Goal: Task Accomplishment & Management: Complete application form

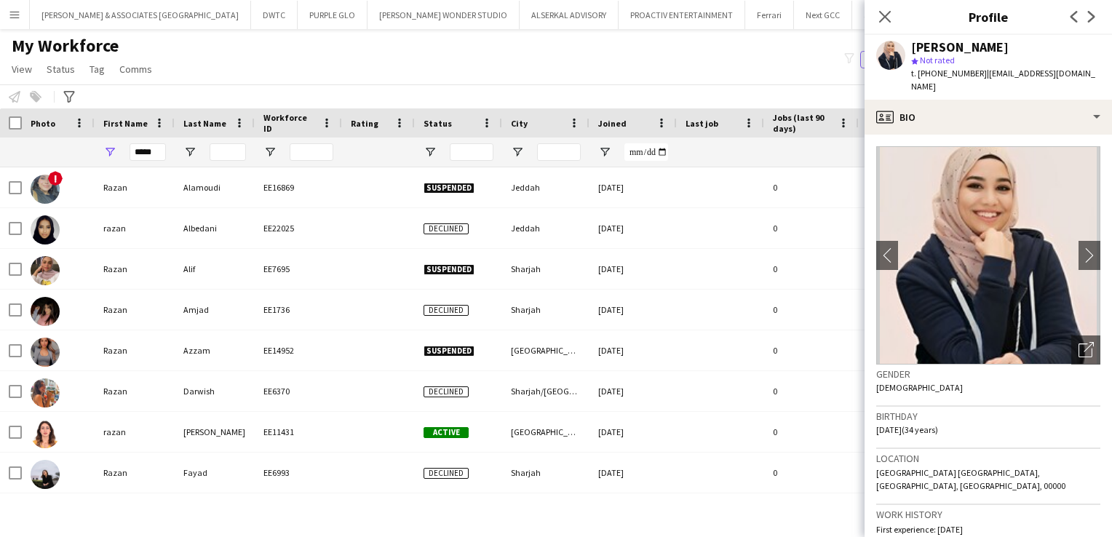
scroll to position [120, 0]
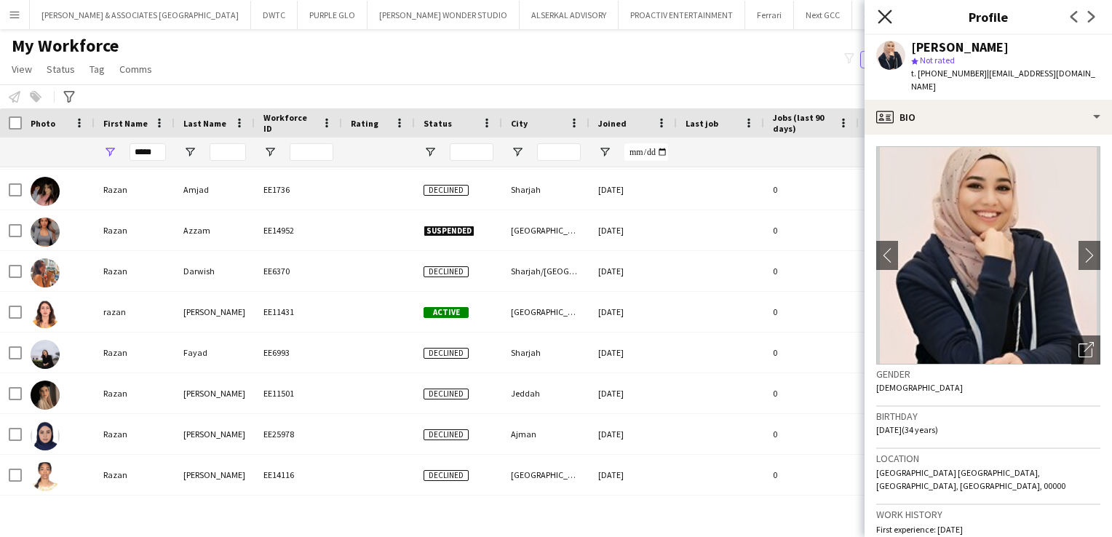
click at [887, 18] on icon at bounding box center [885, 16] width 14 height 14
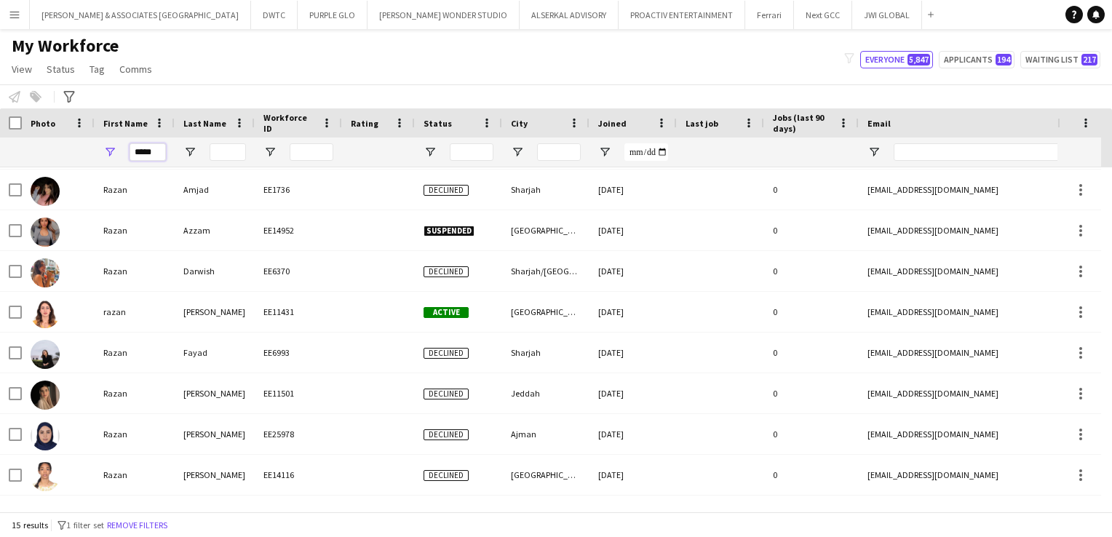
drag, startPoint x: 162, startPoint y: 153, endPoint x: 92, endPoint y: 141, distance: 70.3
click at [92, 153] on div "*****" at bounding box center [789, 152] width 1578 height 29
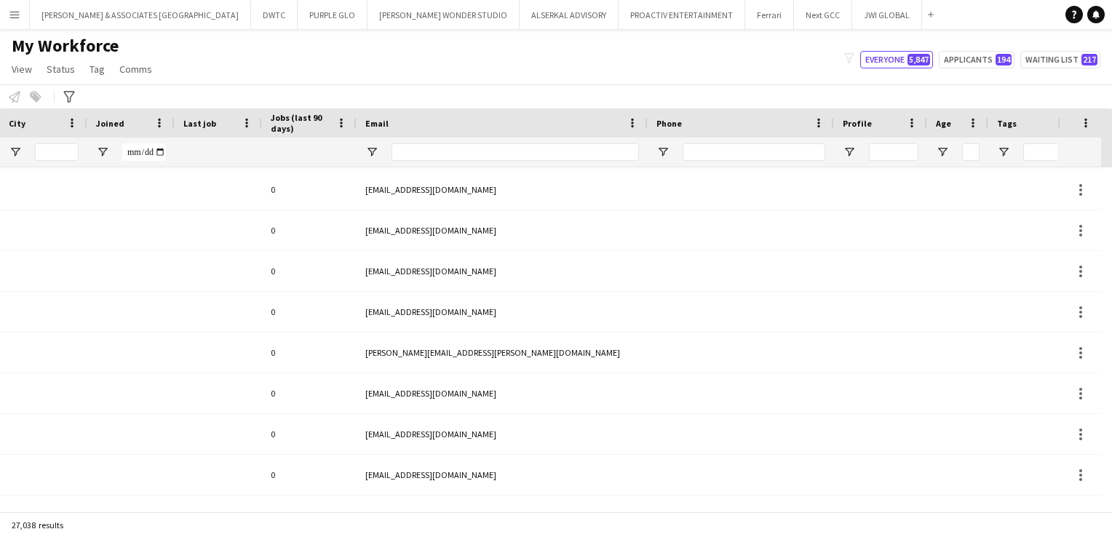
scroll to position [0, 0]
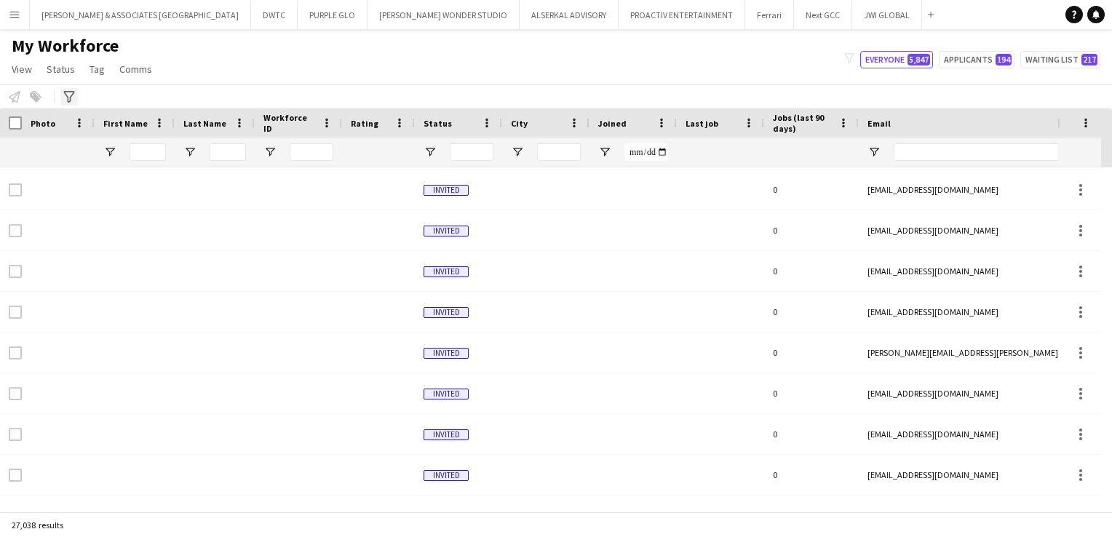
click at [71, 92] on icon "Advanced filters" at bounding box center [69, 97] width 12 height 12
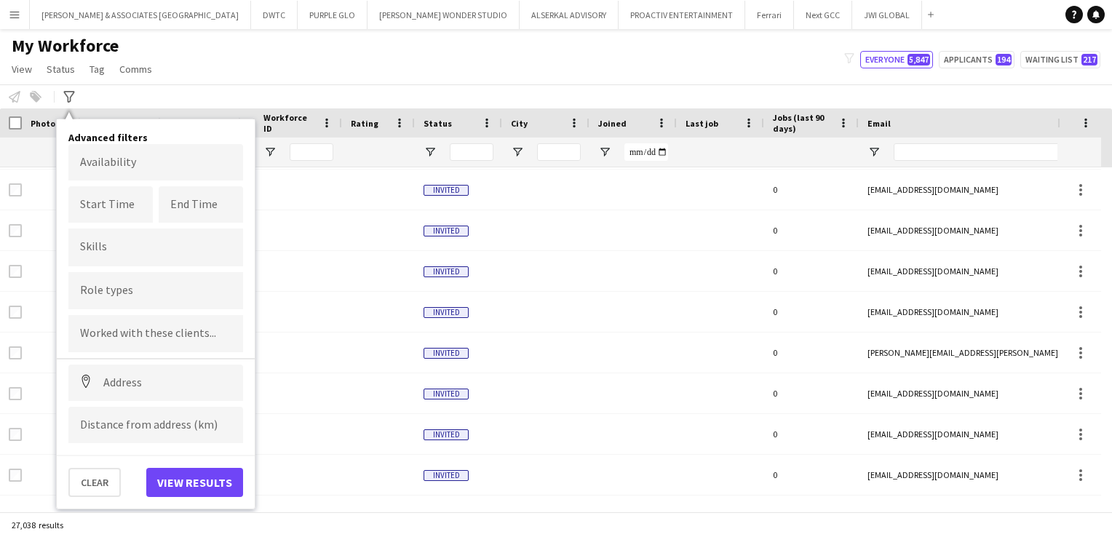
click at [119, 244] on input "Type to search skills..." at bounding box center [155, 247] width 151 height 13
type input "*"
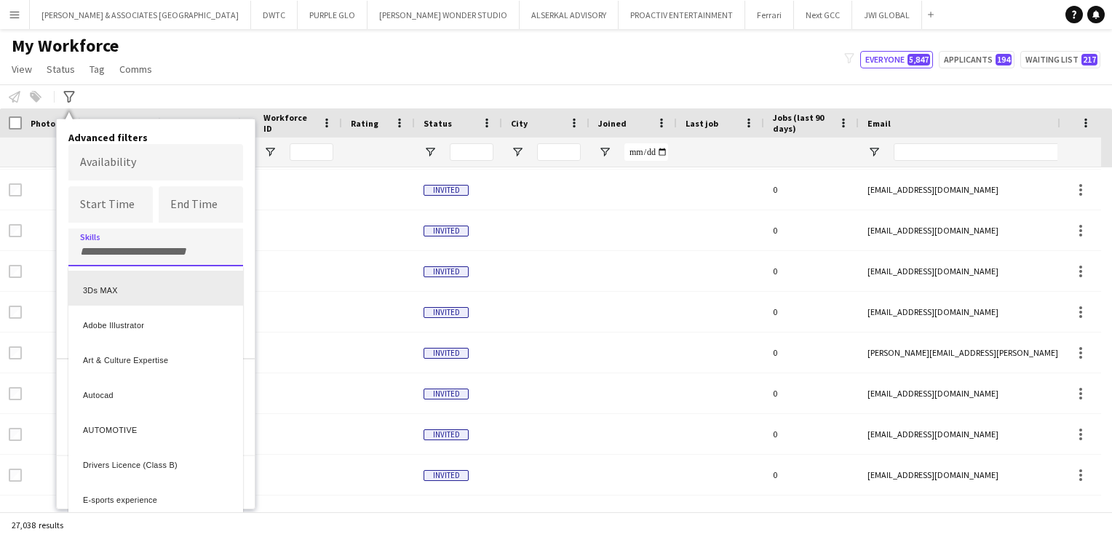
click at [245, 245] on div at bounding box center [556, 268] width 1112 height 537
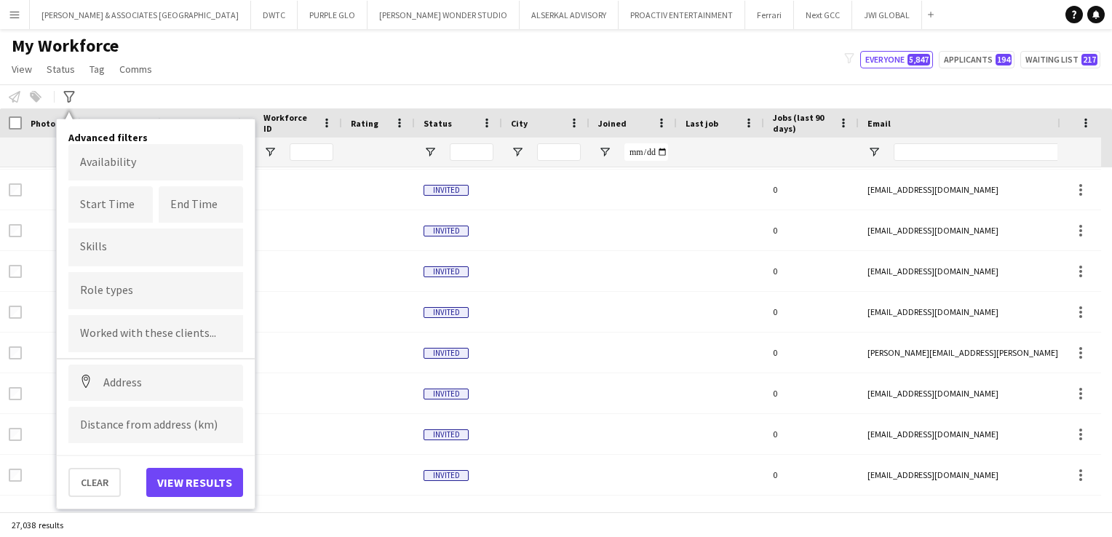
click at [183, 303] on div at bounding box center [155, 290] width 175 height 37
type input "***"
click at [162, 328] on div "Waste Manager" at bounding box center [155, 331] width 175 height 35
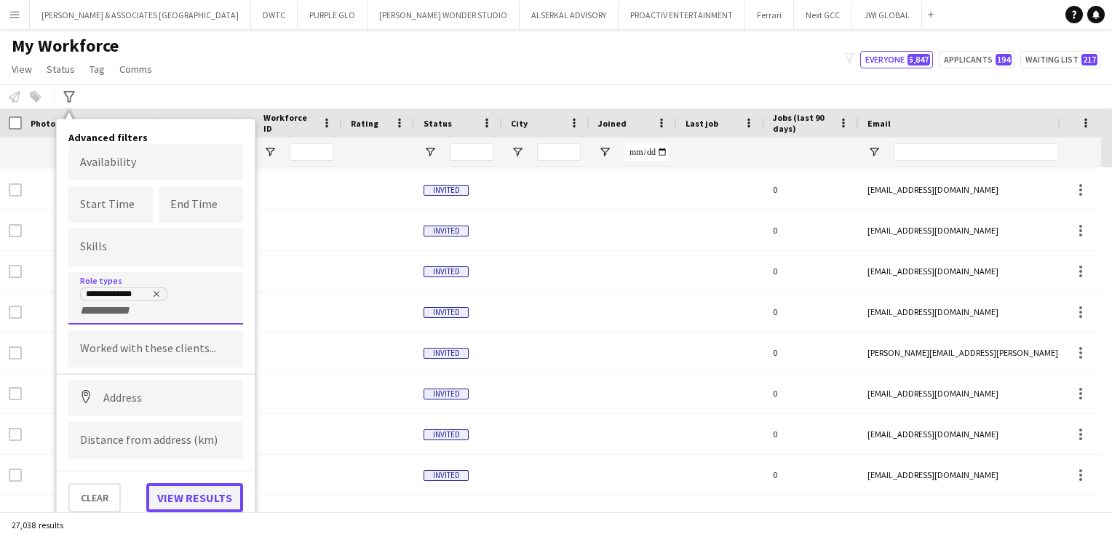
click at [186, 510] on button "View results" at bounding box center [194, 497] width 97 height 29
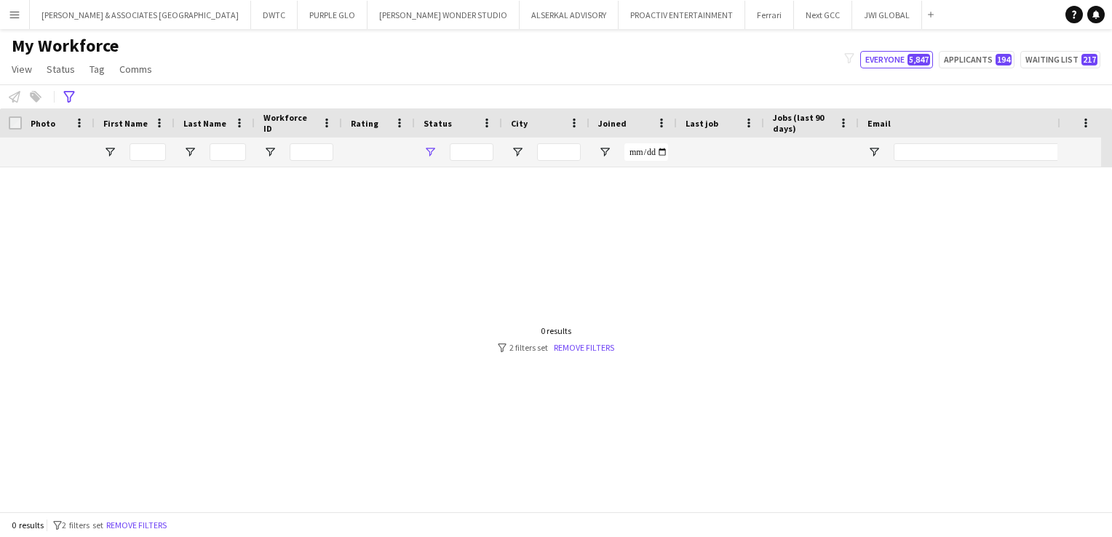
type input "**********"
click at [571, 350] on link "Remove filters" at bounding box center [584, 347] width 60 height 11
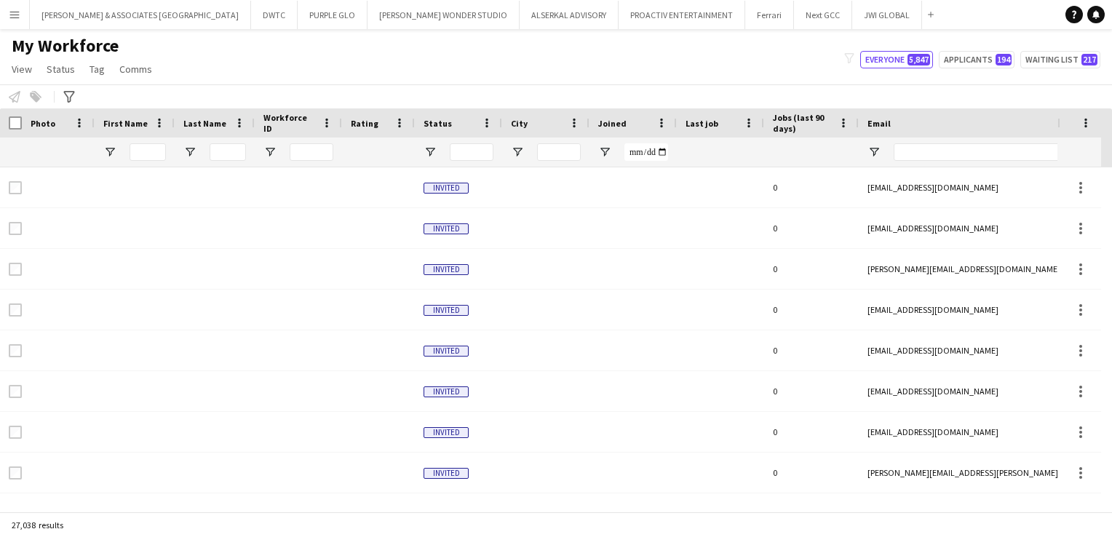
click at [80, 98] on app-workforce-advanced-filters "Advanced filters Advanced filters Availability Start Time End Time Skills Role …" at bounding box center [70, 96] width 21 height 17
click at [74, 98] on icon "Advanced filters" at bounding box center [69, 97] width 12 height 12
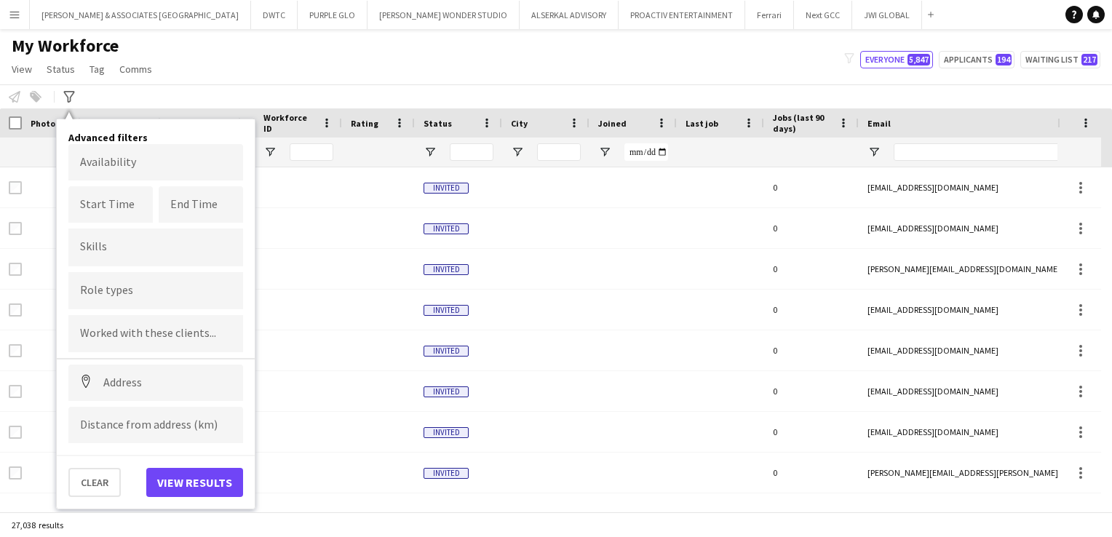
click at [127, 287] on input "Type to search role types..." at bounding box center [155, 291] width 151 height 13
click at [163, 287] on form at bounding box center [155, 294] width 151 height 15
type input "****"
click at [160, 330] on div "Waste Manager" at bounding box center [155, 331] width 175 height 35
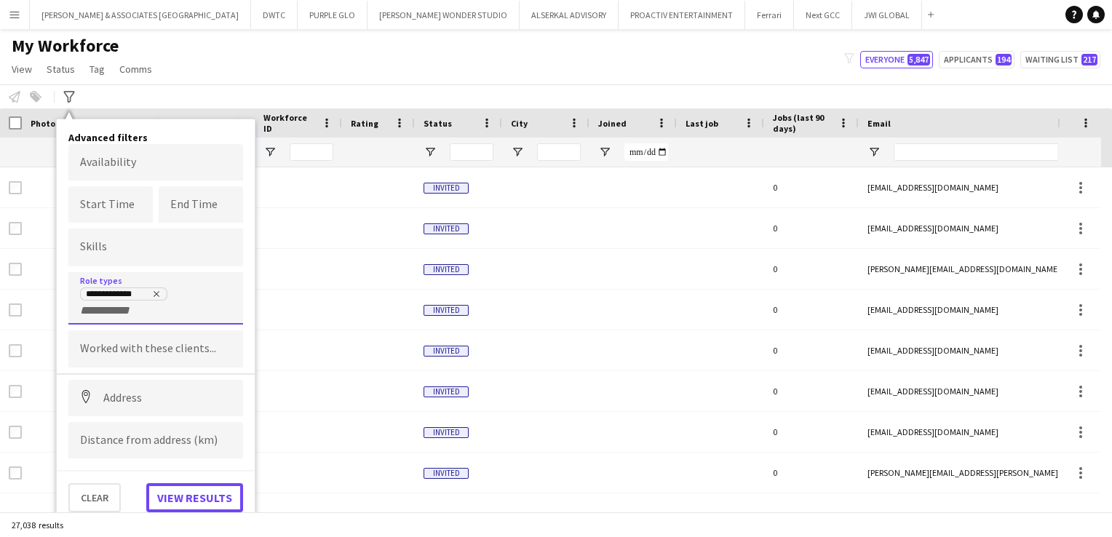
click at [225, 492] on button "View results" at bounding box center [194, 497] width 97 height 29
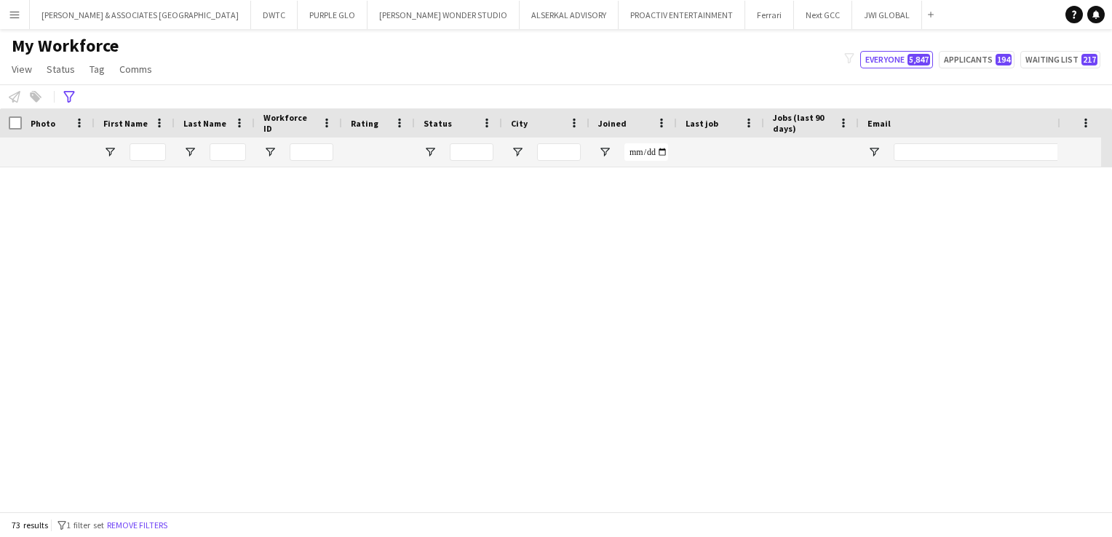
type input "**********"
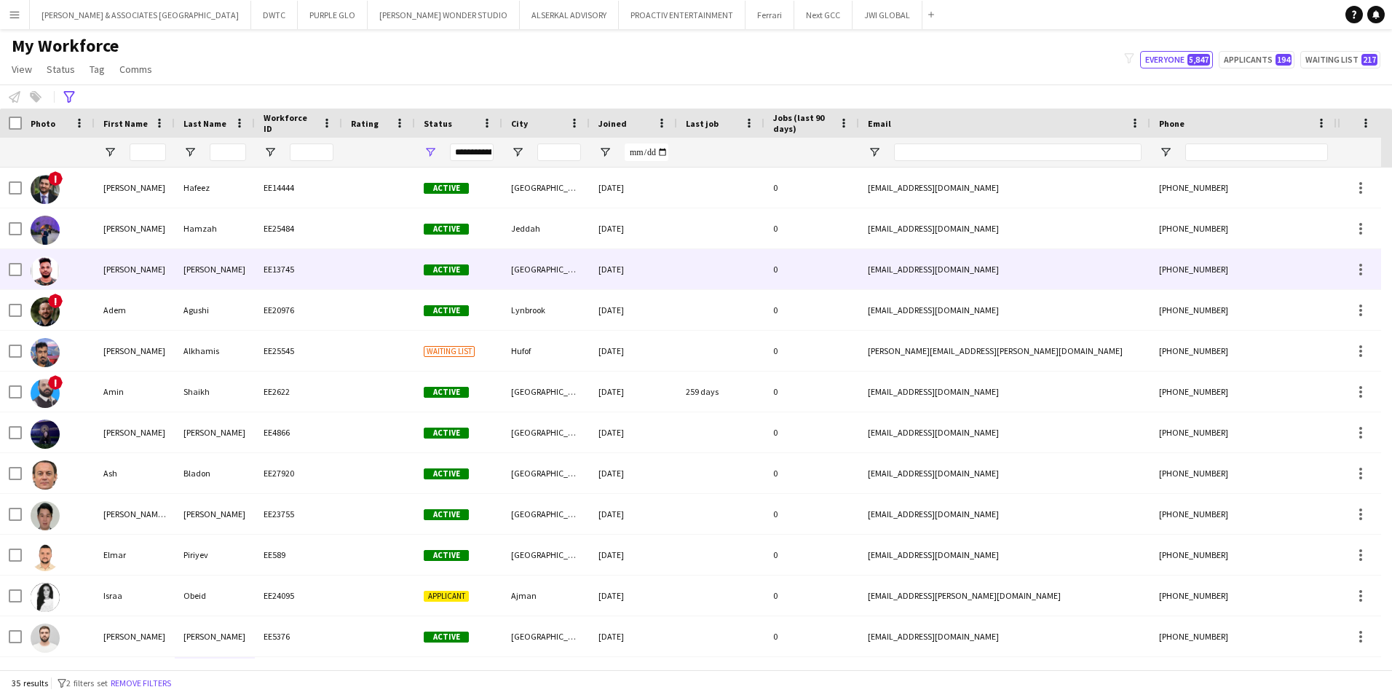
click at [336, 275] on div "EE13745" at bounding box center [298, 269] width 87 height 40
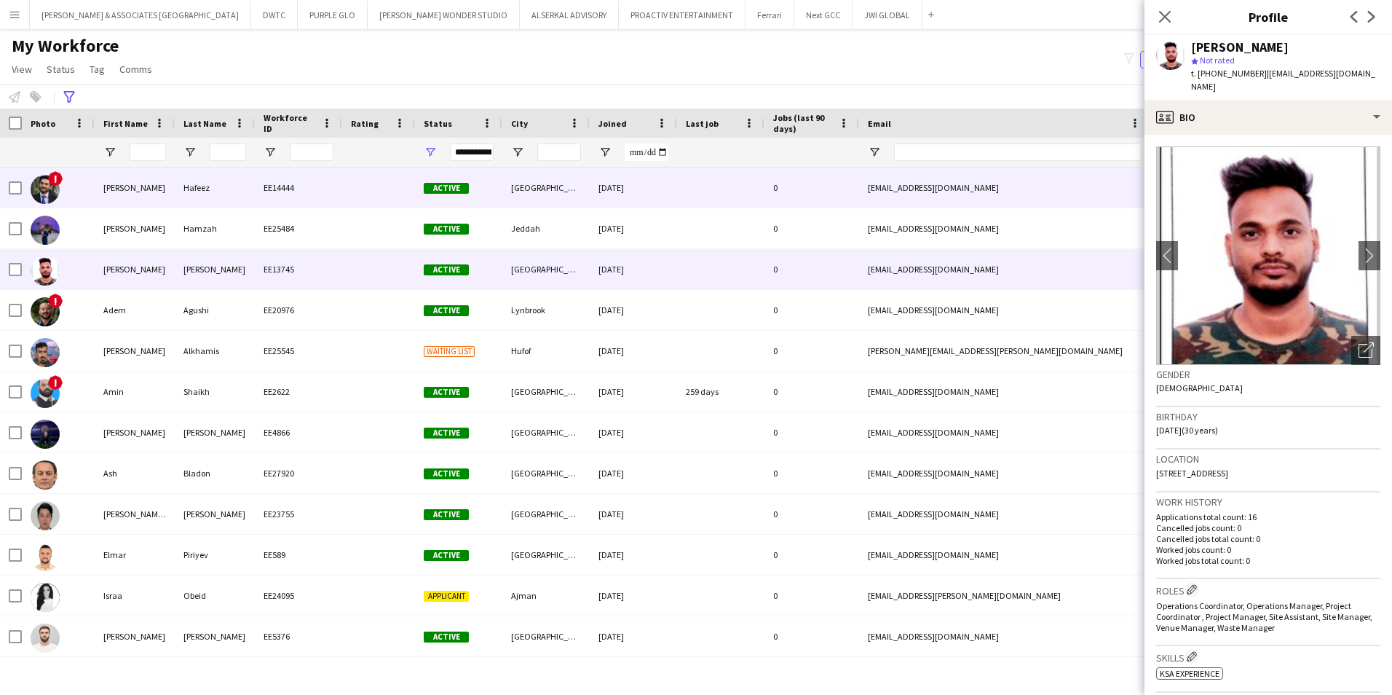
click at [163, 194] on div "[PERSON_NAME]" at bounding box center [135, 187] width 80 height 40
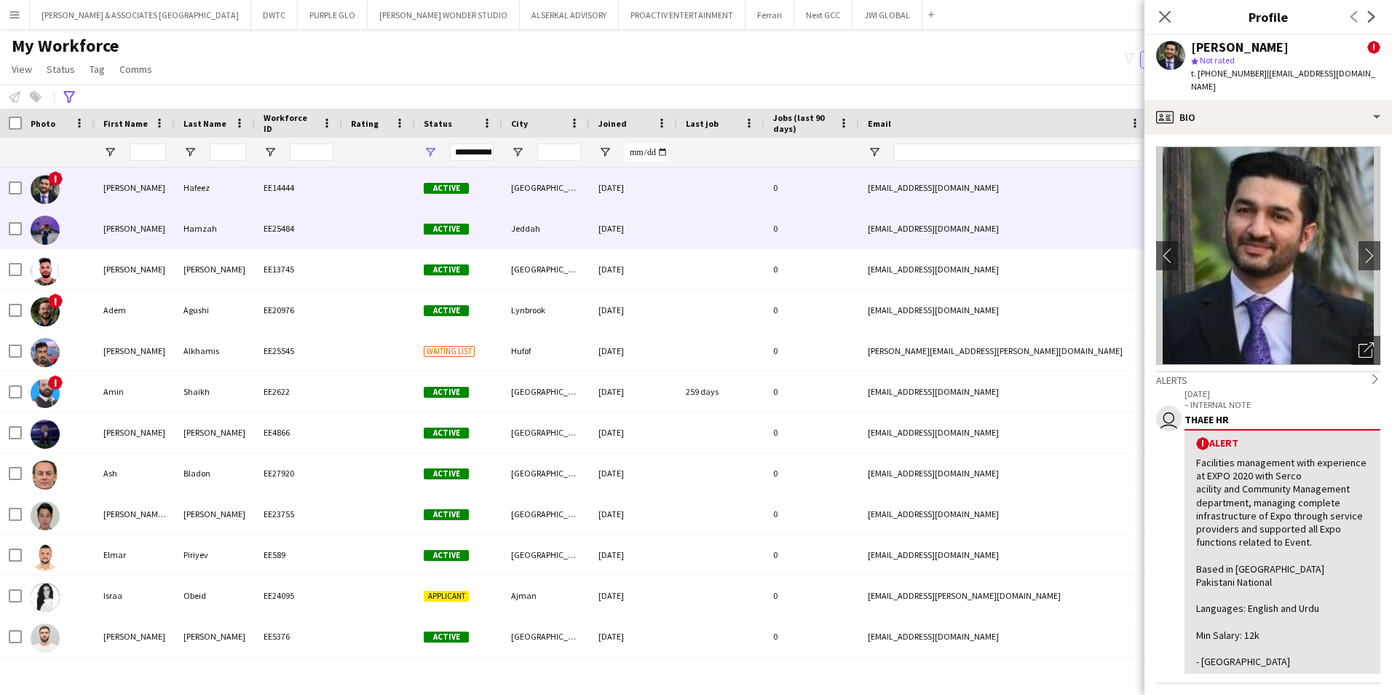
click at [171, 240] on div "[PERSON_NAME]" at bounding box center [135, 228] width 80 height 40
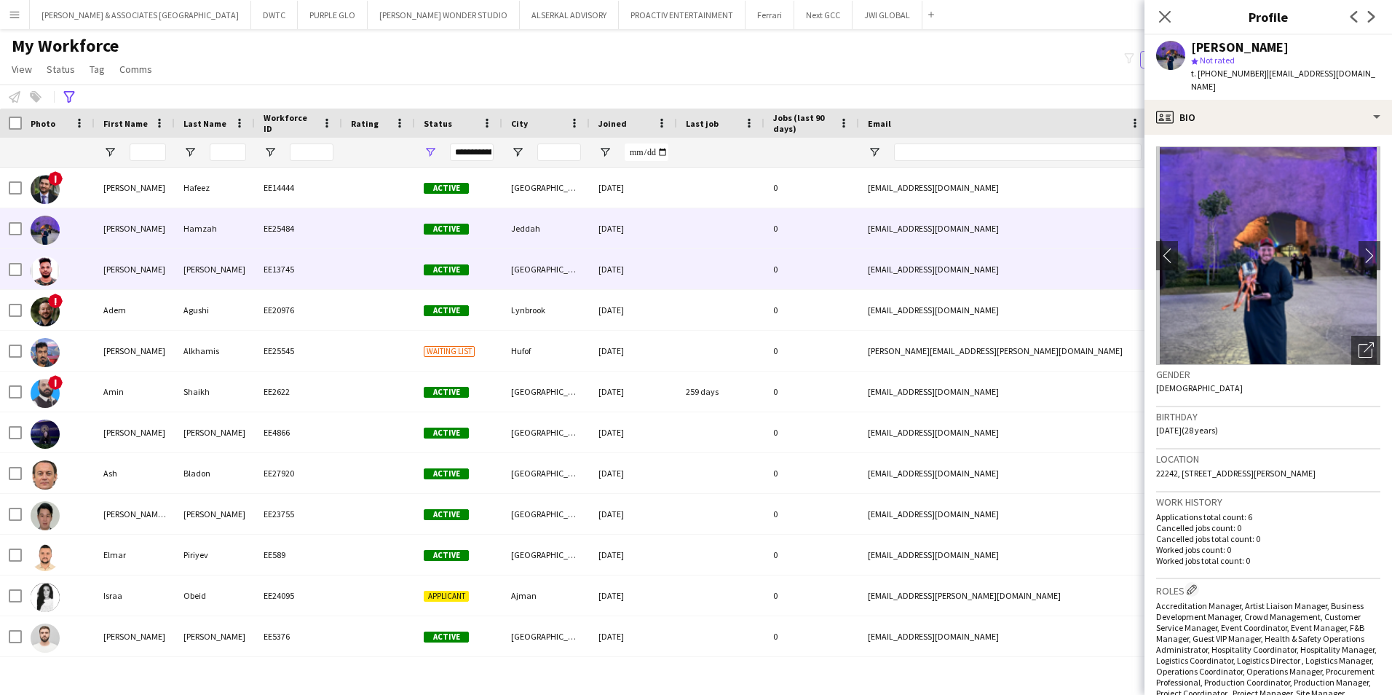
click at [169, 270] on div "[PERSON_NAME]" at bounding box center [135, 269] width 80 height 40
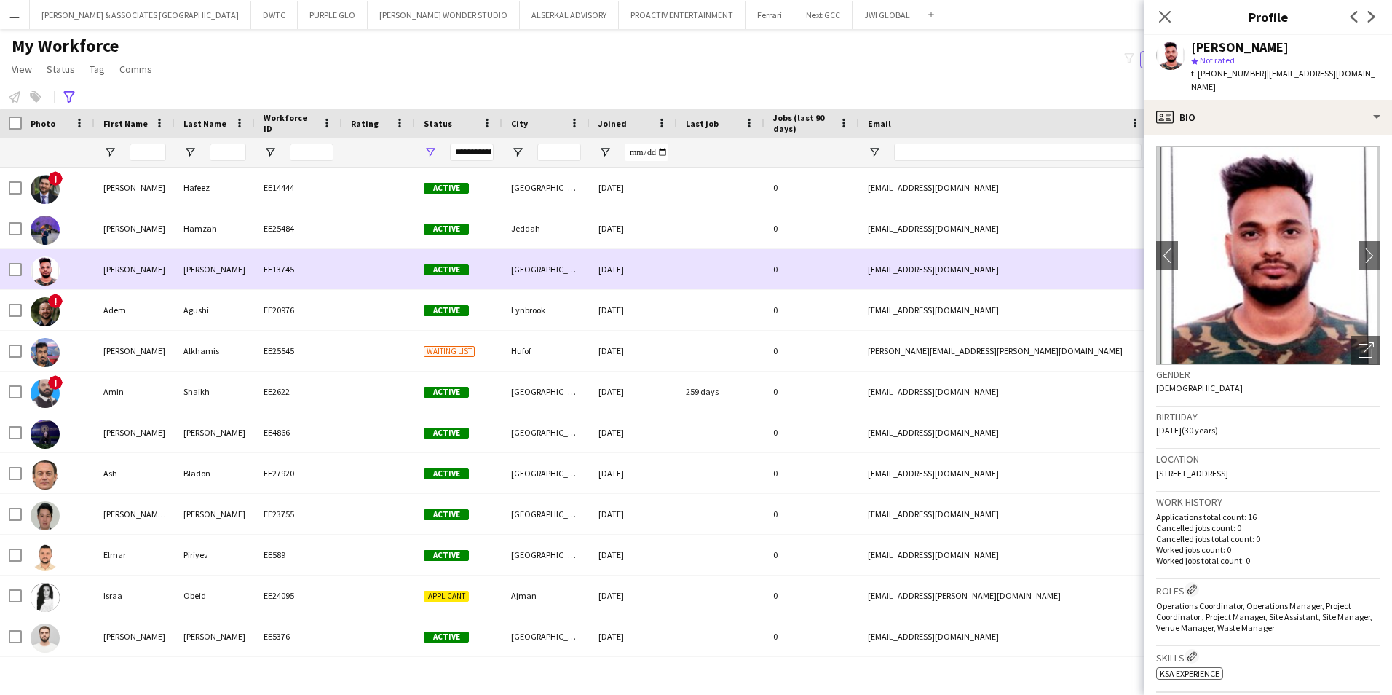
click at [164, 274] on div "[PERSON_NAME]" at bounding box center [135, 269] width 80 height 40
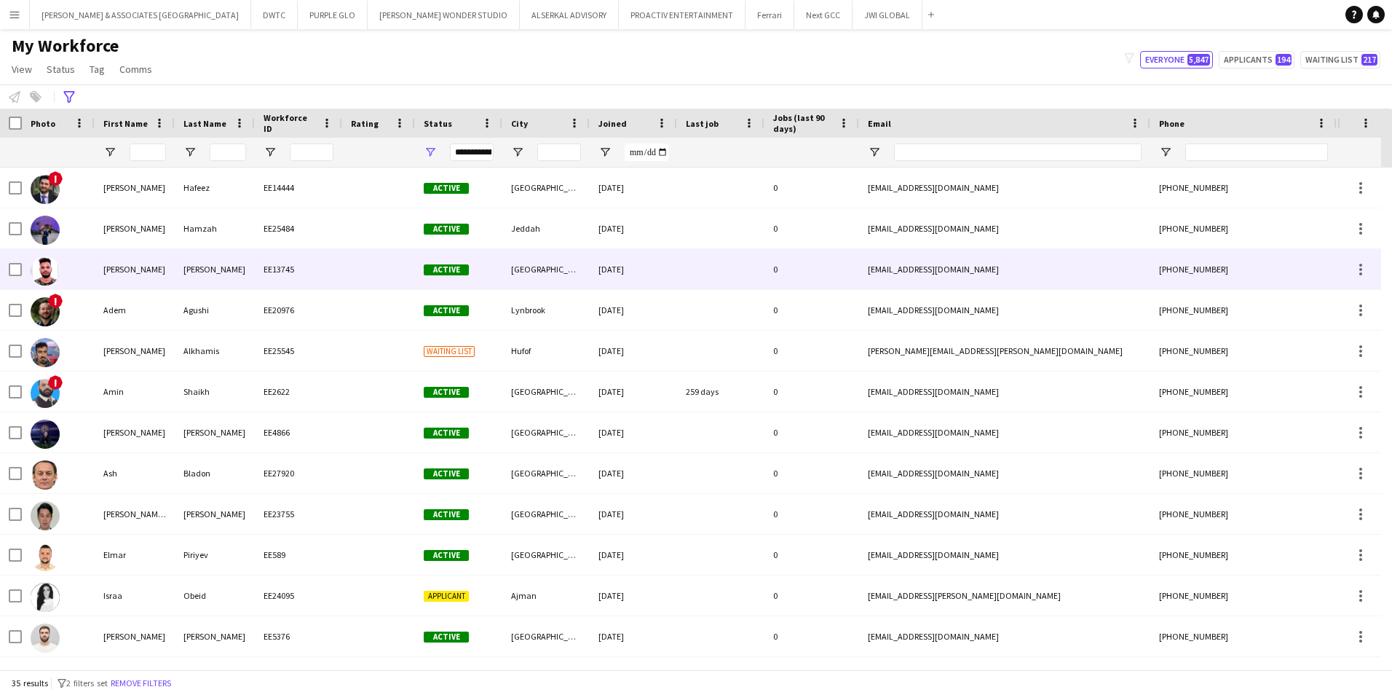
click at [164, 280] on div "[PERSON_NAME]" at bounding box center [135, 269] width 80 height 40
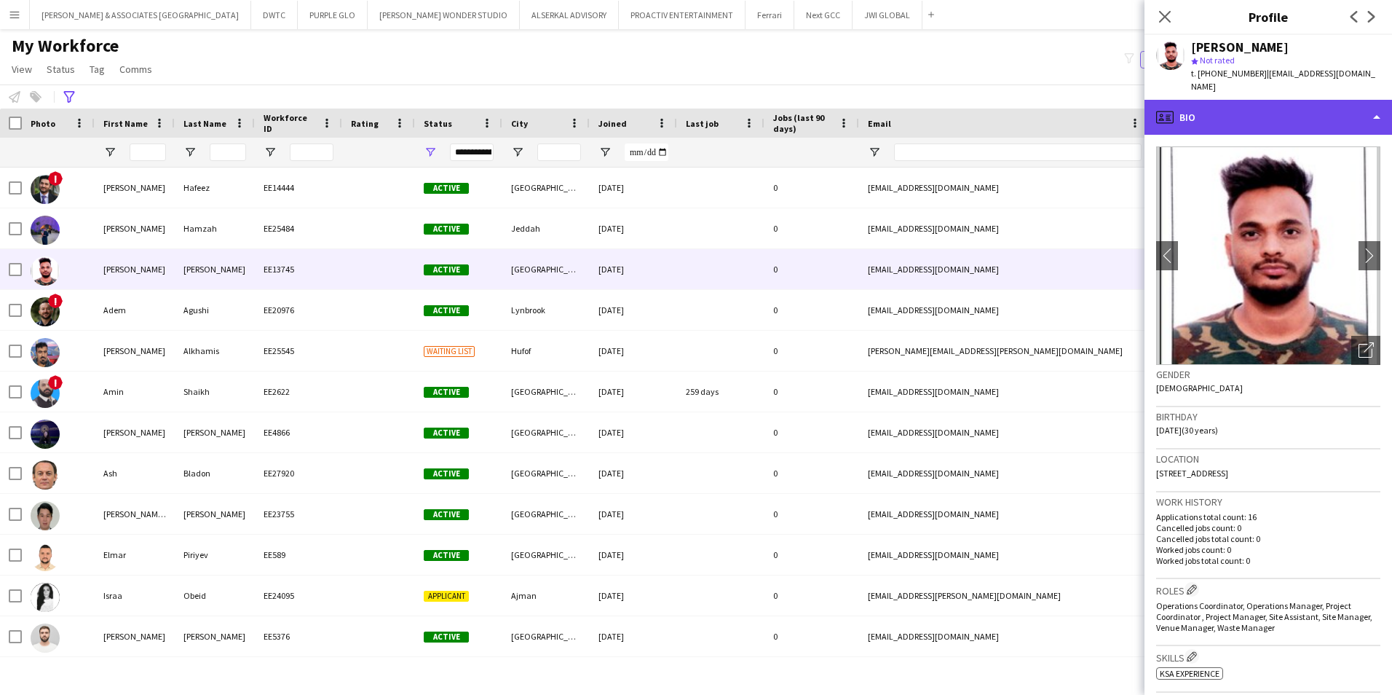
click at [1112, 100] on div "profile Bio" at bounding box center [1269, 117] width 248 height 35
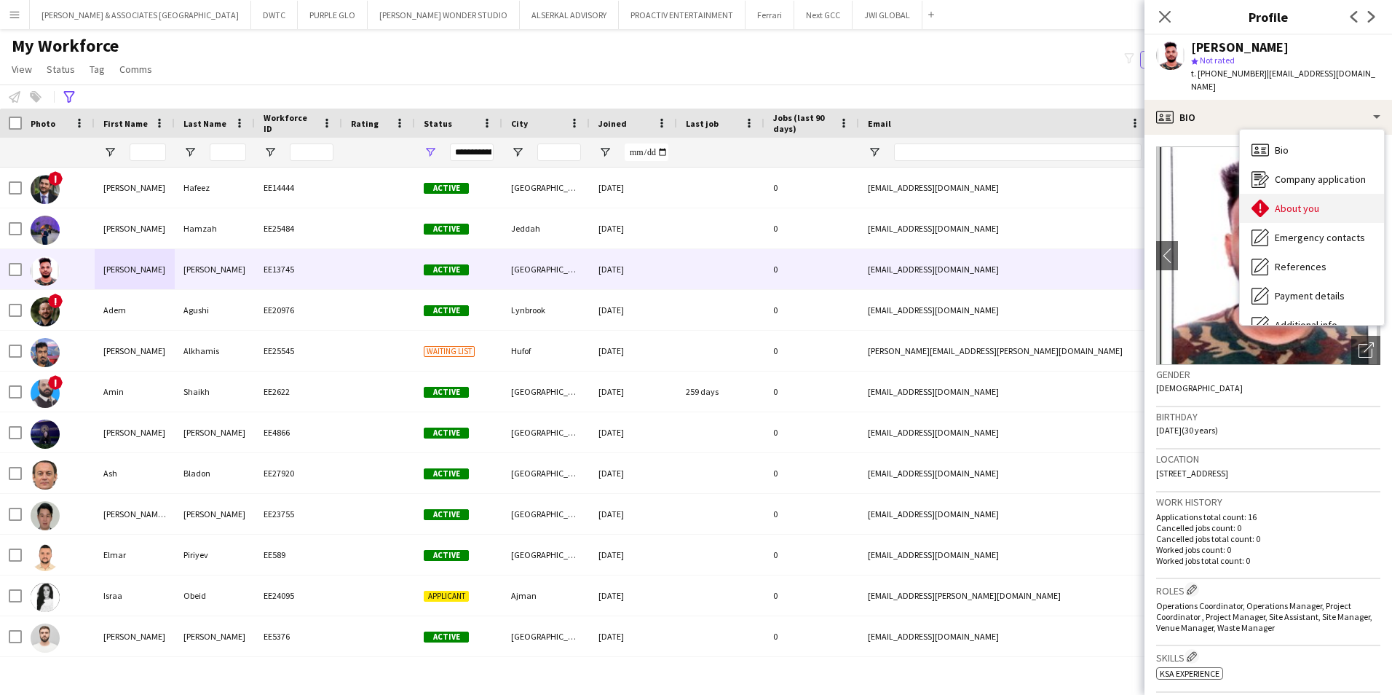
click at [1112, 201] on div "About you About you" at bounding box center [1312, 208] width 144 height 29
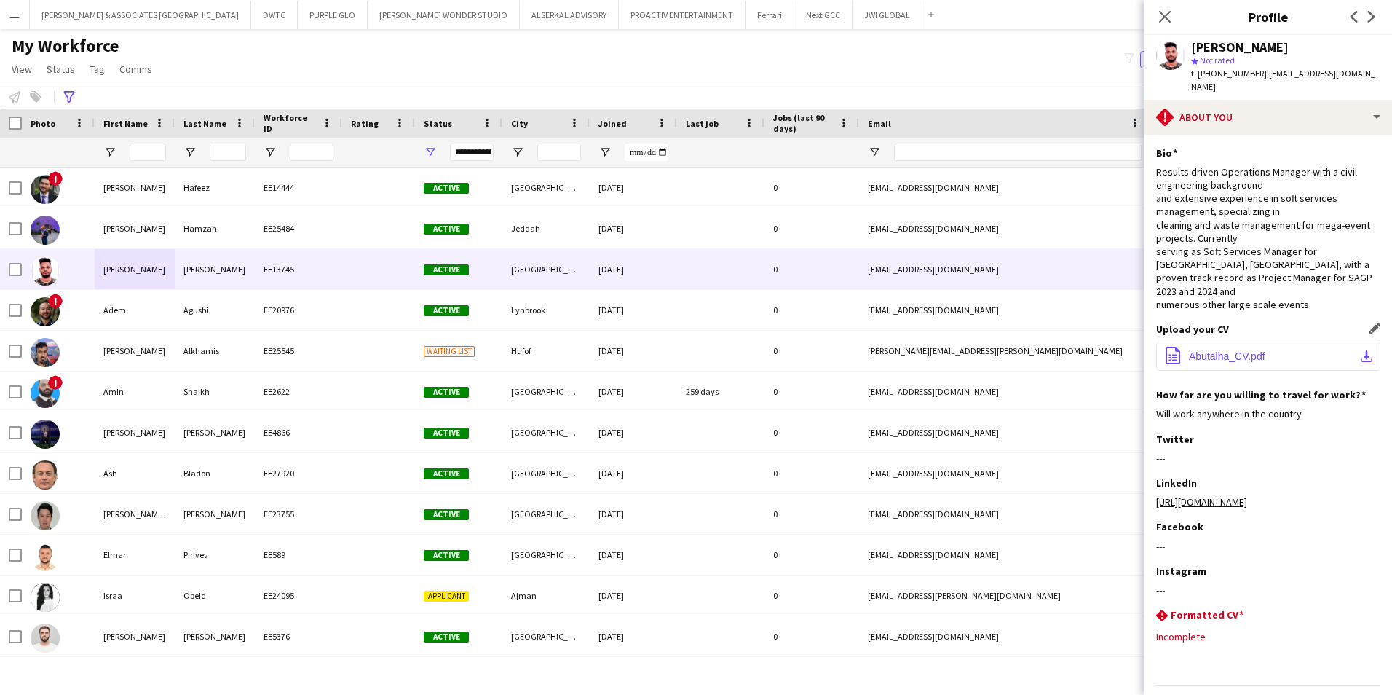
click at [1112, 352] on button "office-file-sheet Abutalha_CV.pdf download-bottom" at bounding box center [1268, 355] width 224 height 29
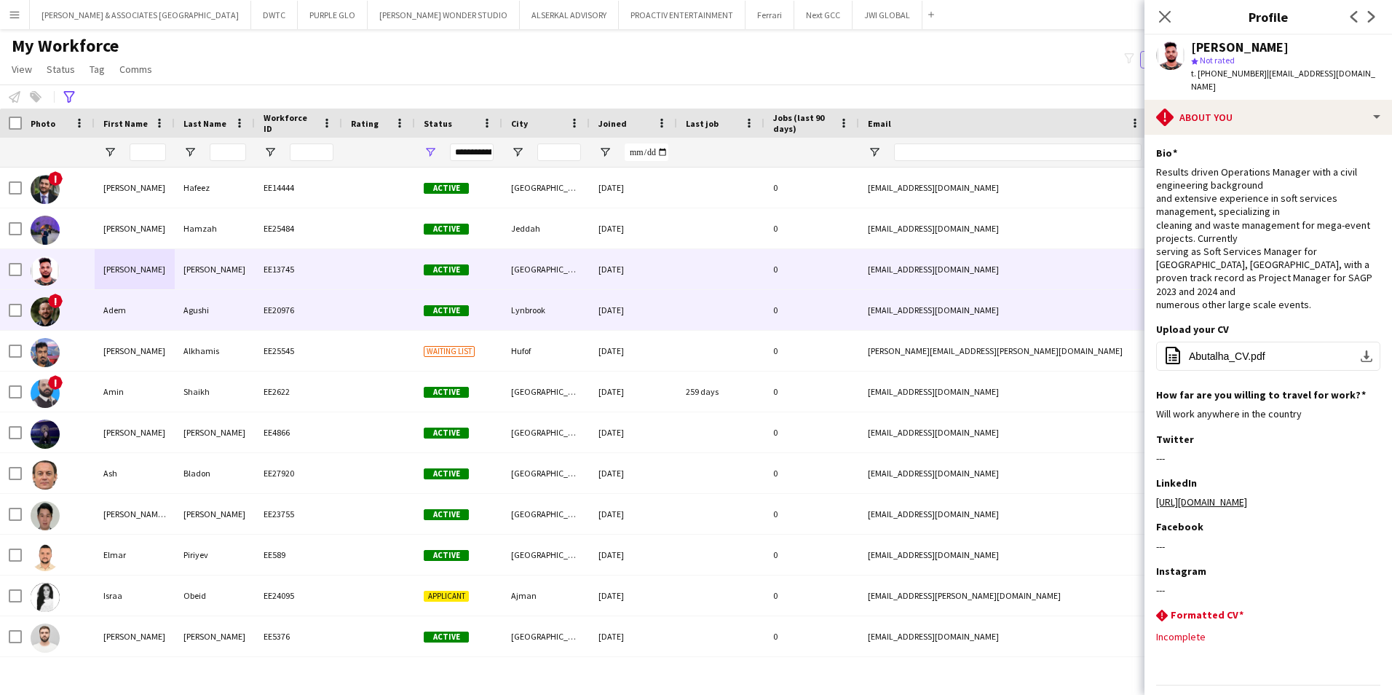
click at [96, 317] on div "Adem" at bounding box center [135, 310] width 80 height 40
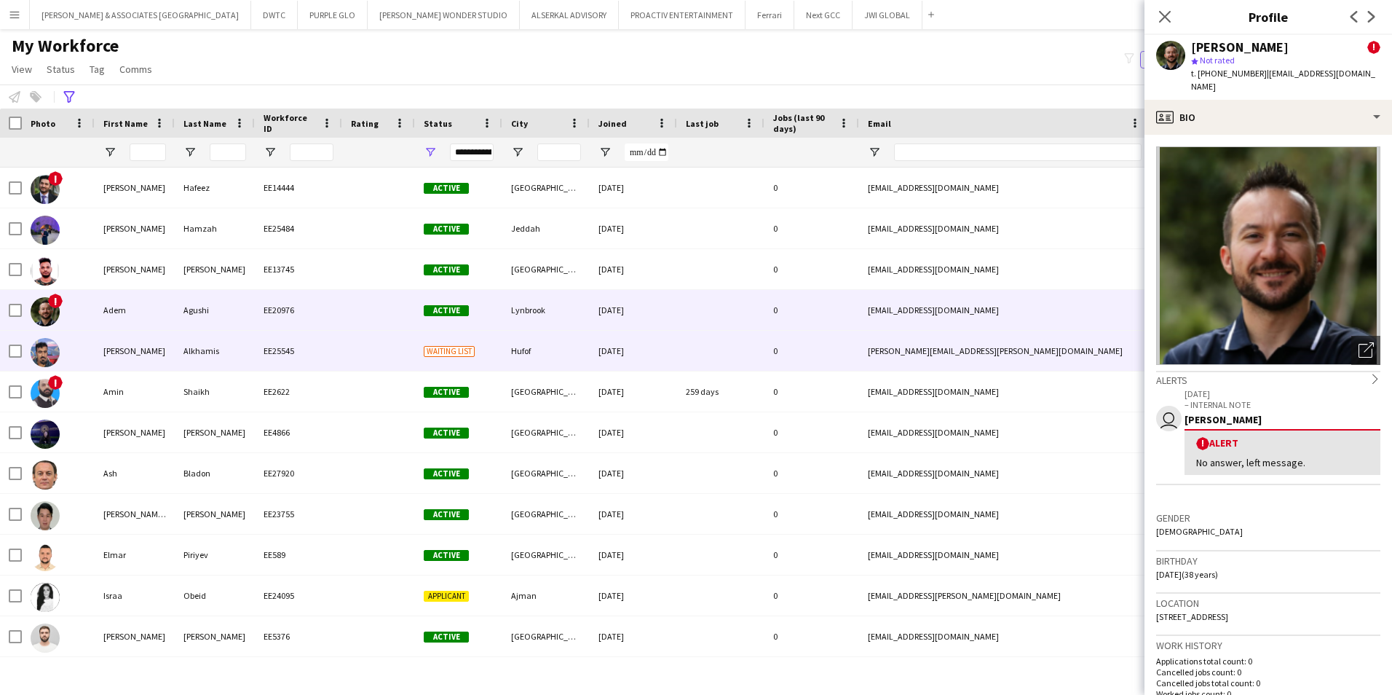
click at [104, 340] on div "[PERSON_NAME]" at bounding box center [135, 351] width 80 height 40
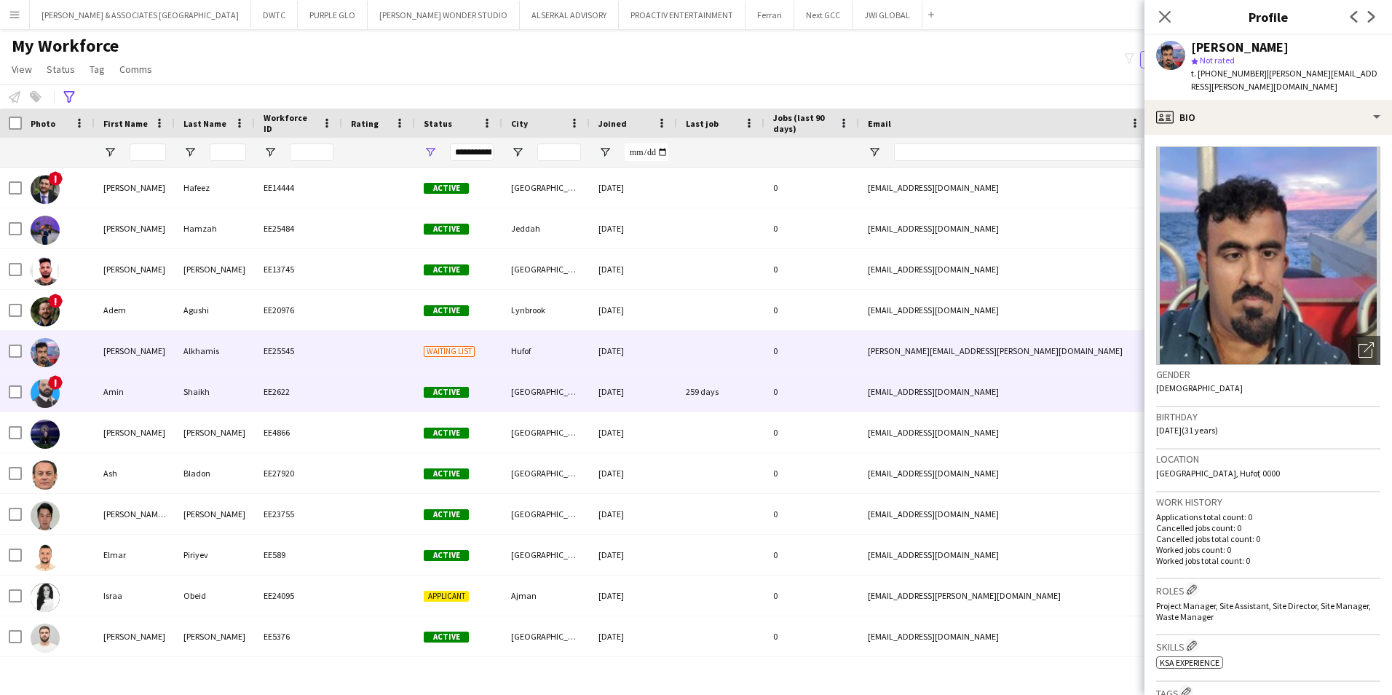
click at [156, 383] on div "Amin" at bounding box center [135, 391] width 80 height 40
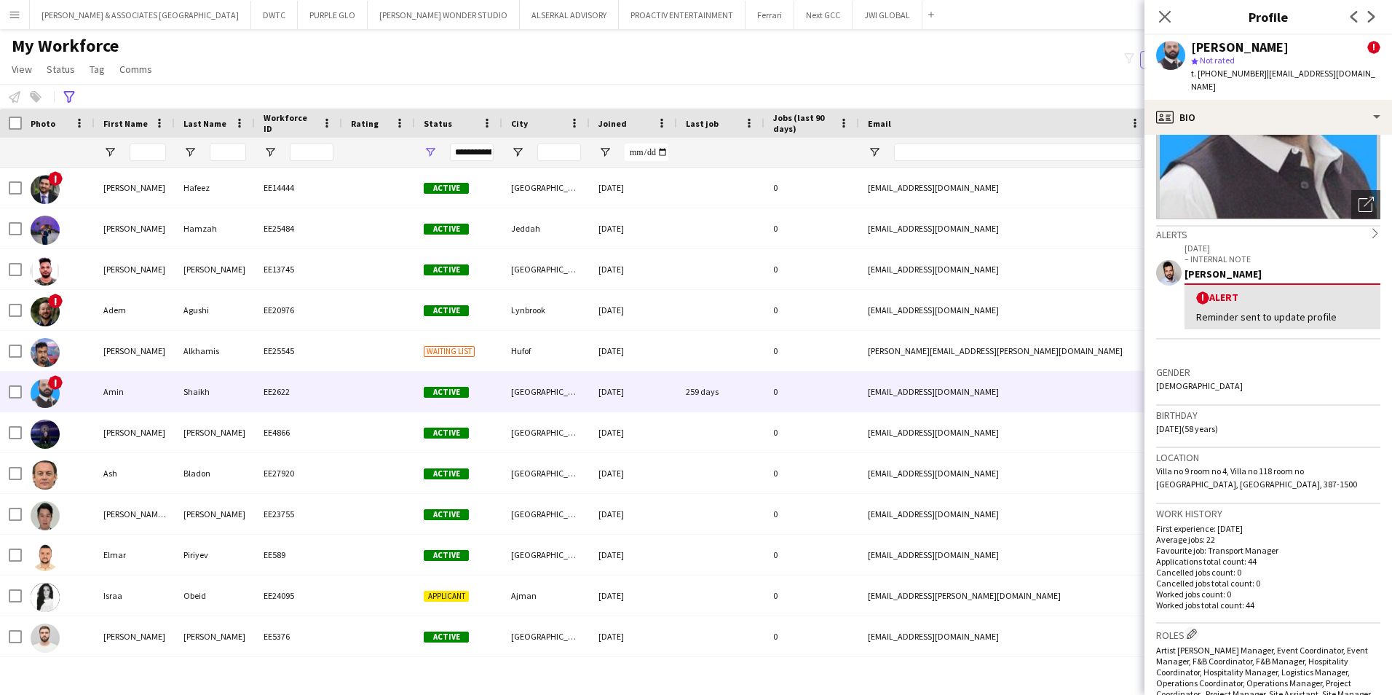
scroll to position [218, 0]
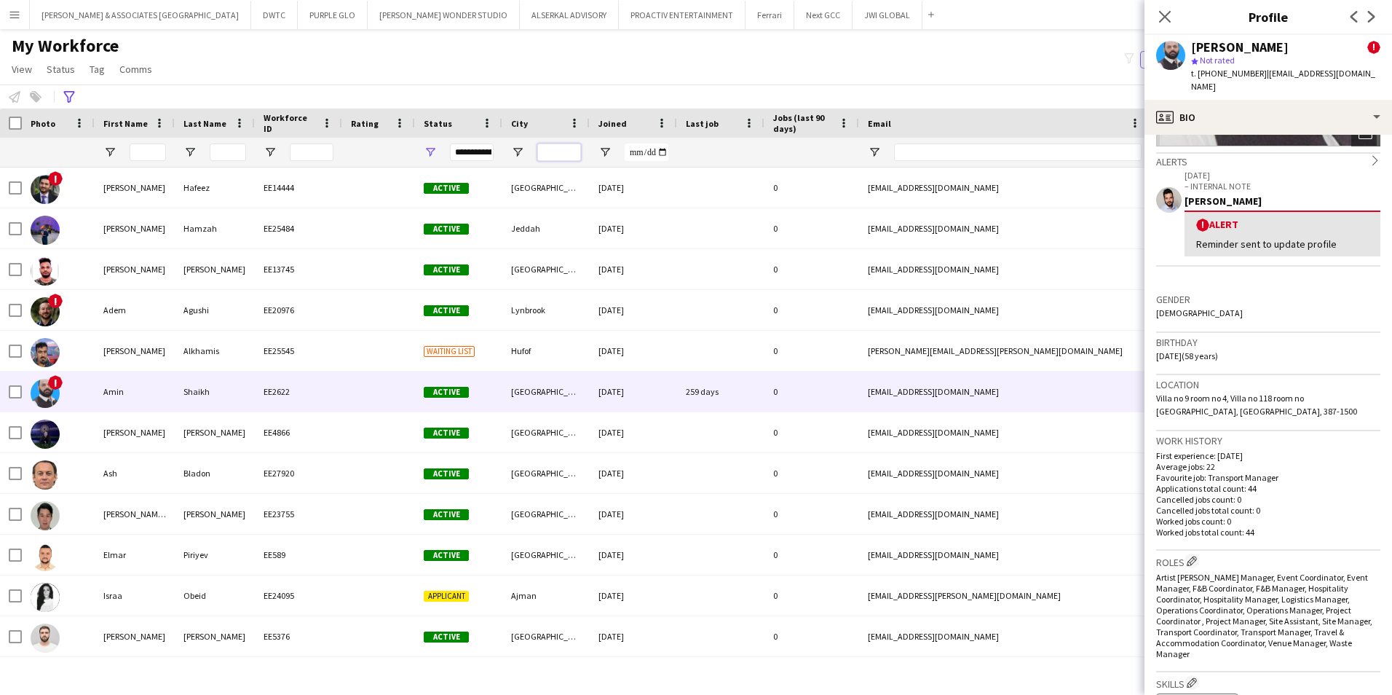
click at [557, 150] on input "City Filter Input" at bounding box center [559, 151] width 44 height 17
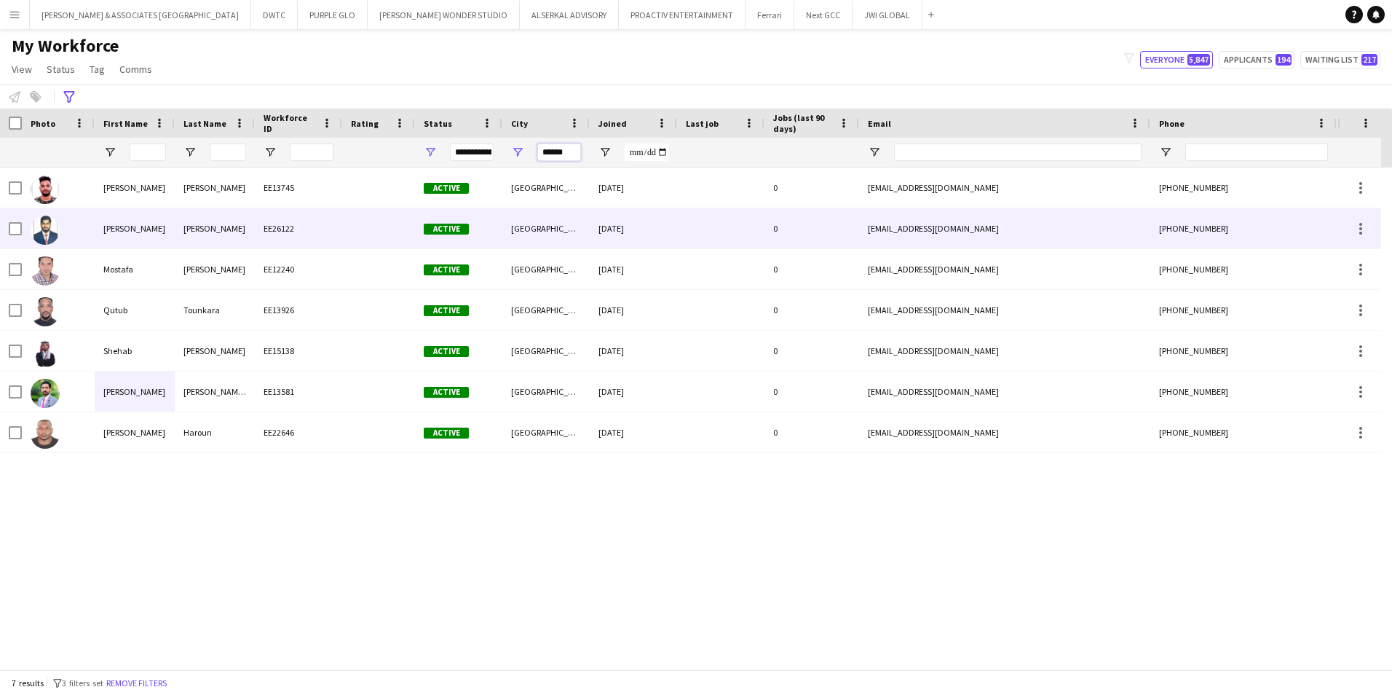
type input "******"
click at [332, 245] on div "EE26122" at bounding box center [298, 228] width 87 height 40
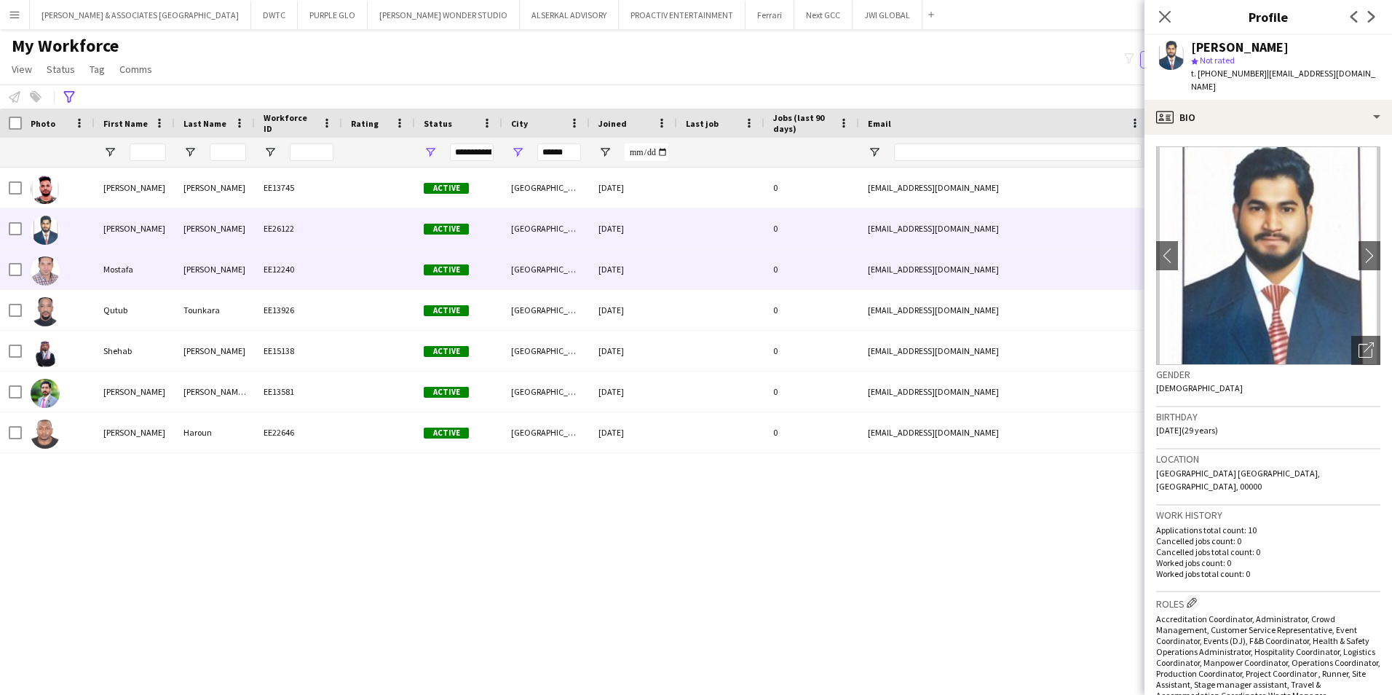
click at [178, 278] on div "[PERSON_NAME]" at bounding box center [215, 269] width 80 height 40
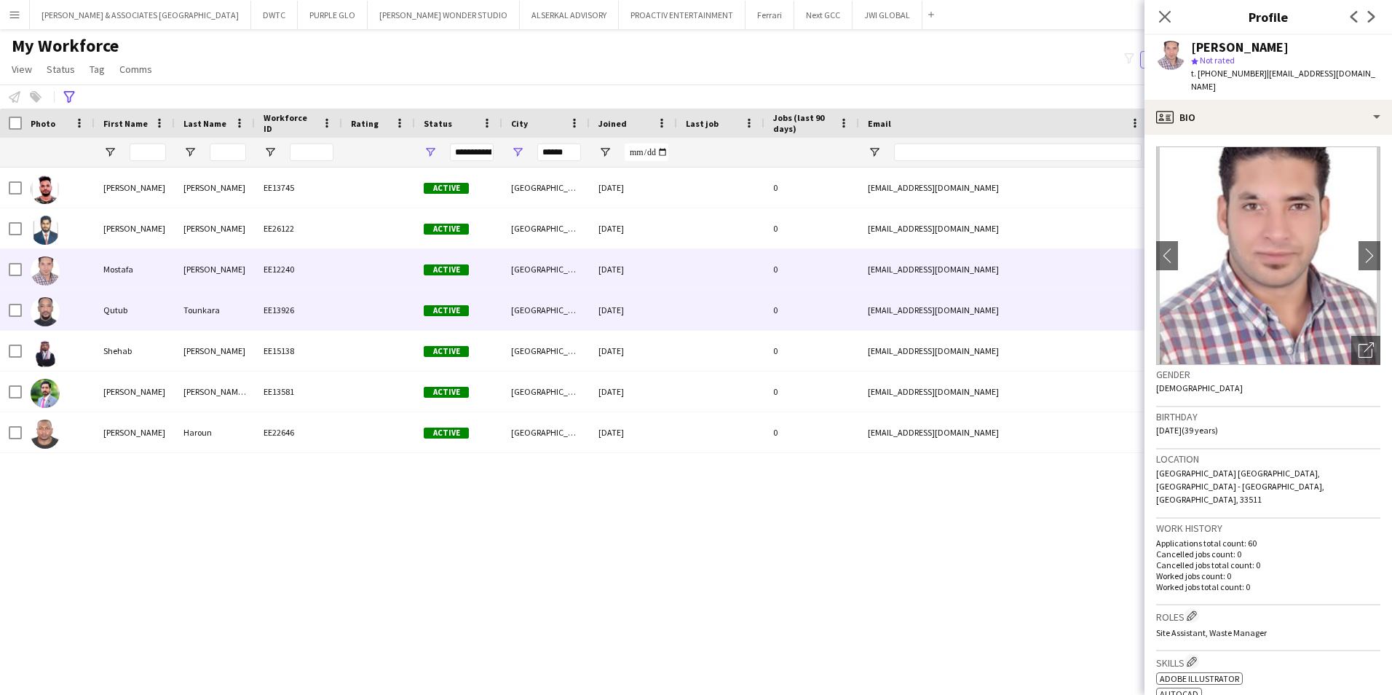
click at [191, 311] on div "Tounkara" at bounding box center [215, 310] width 80 height 40
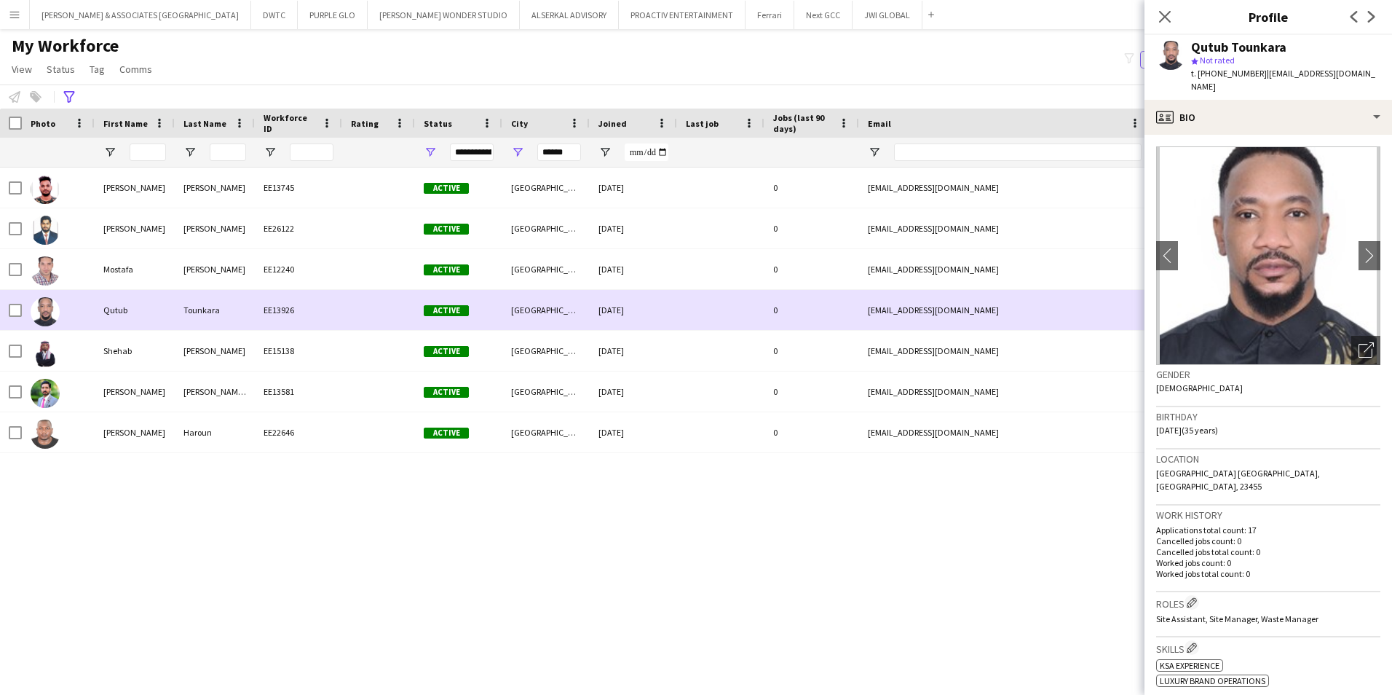
click at [191, 311] on div "Tounkara" at bounding box center [215, 310] width 80 height 40
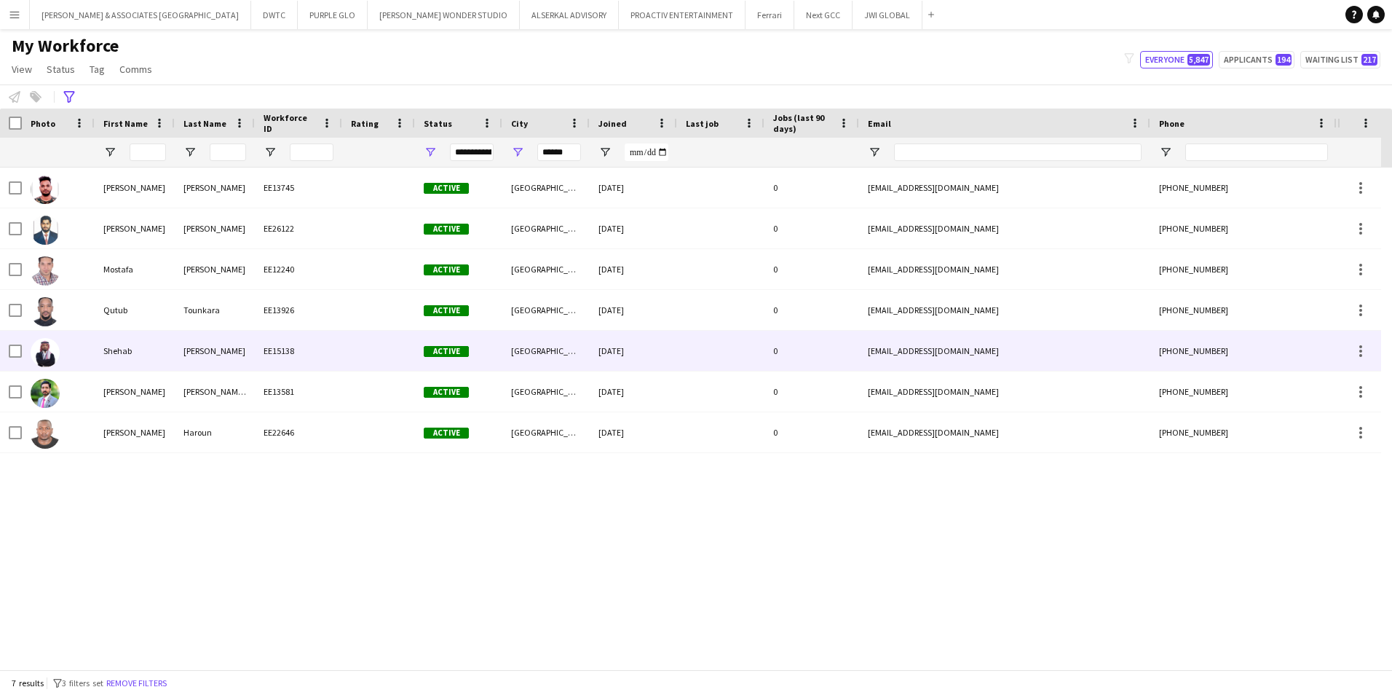
click at [191, 349] on div "[PERSON_NAME]" at bounding box center [215, 351] width 80 height 40
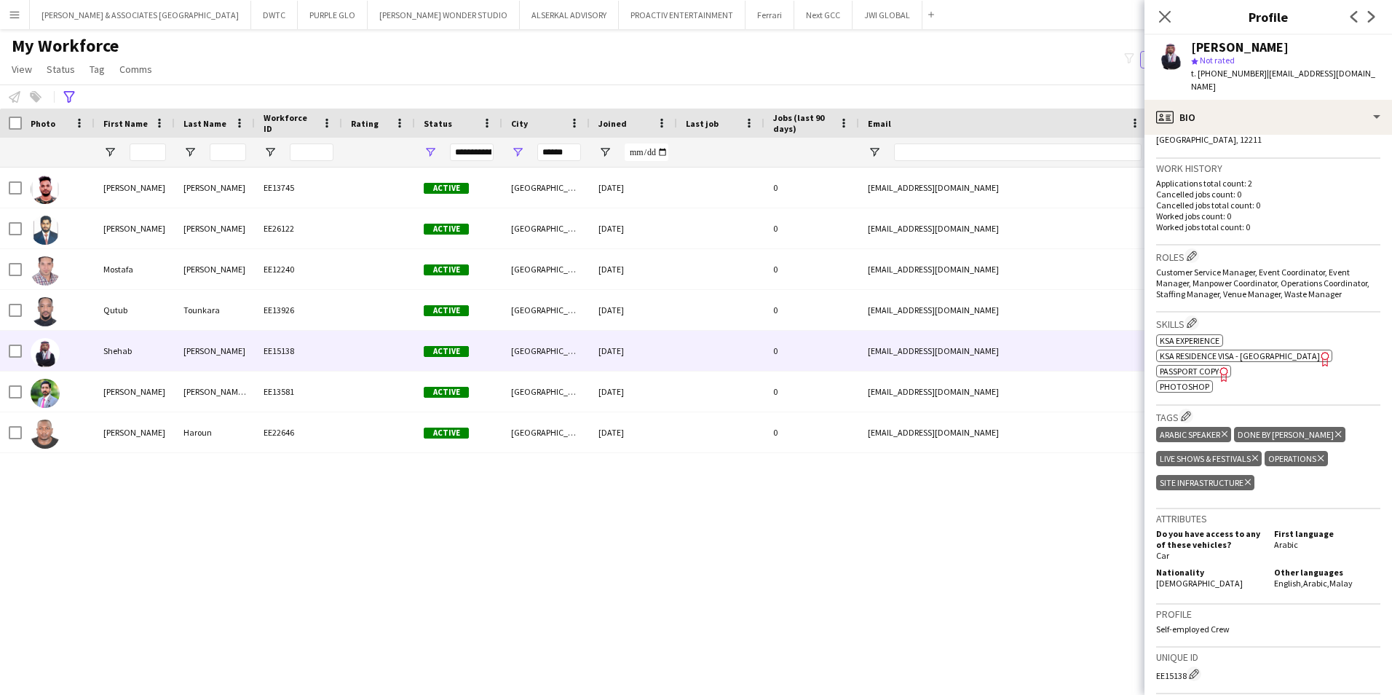
scroll to position [364, 0]
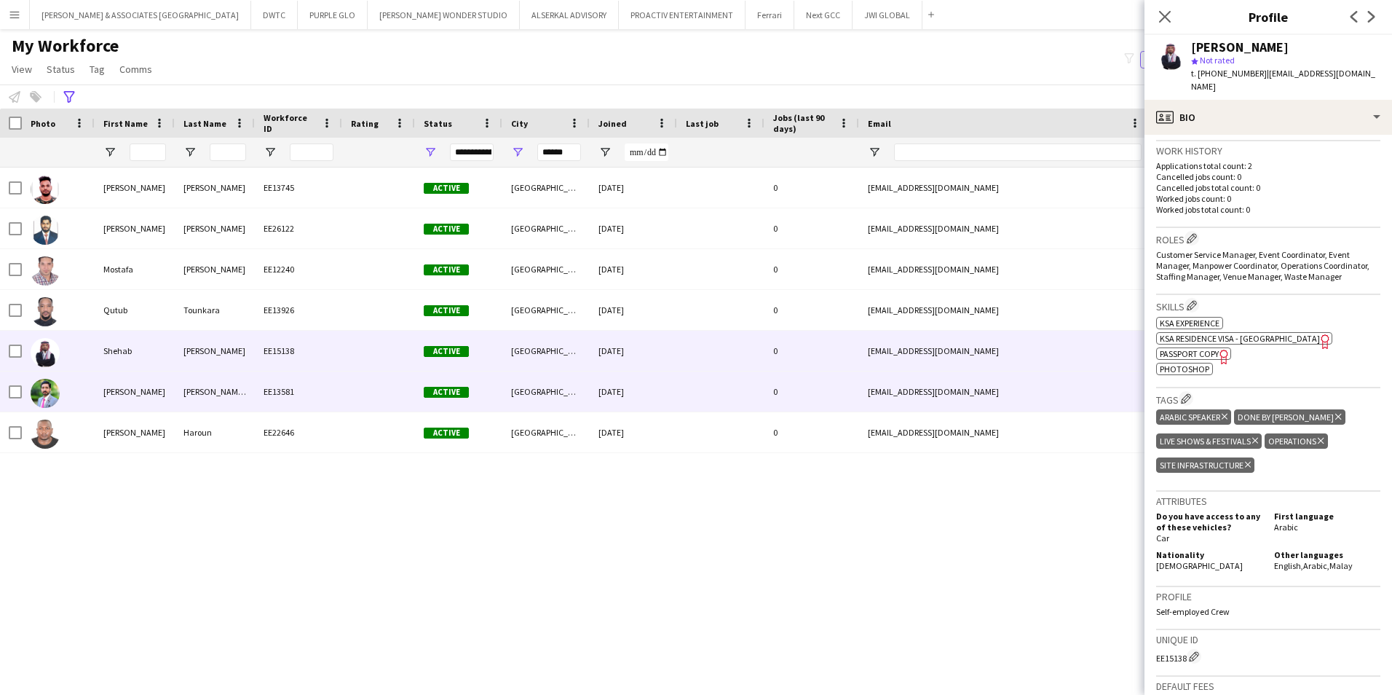
click at [270, 404] on div "EE13581" at bounding box center [298, 391] width 87 height 40
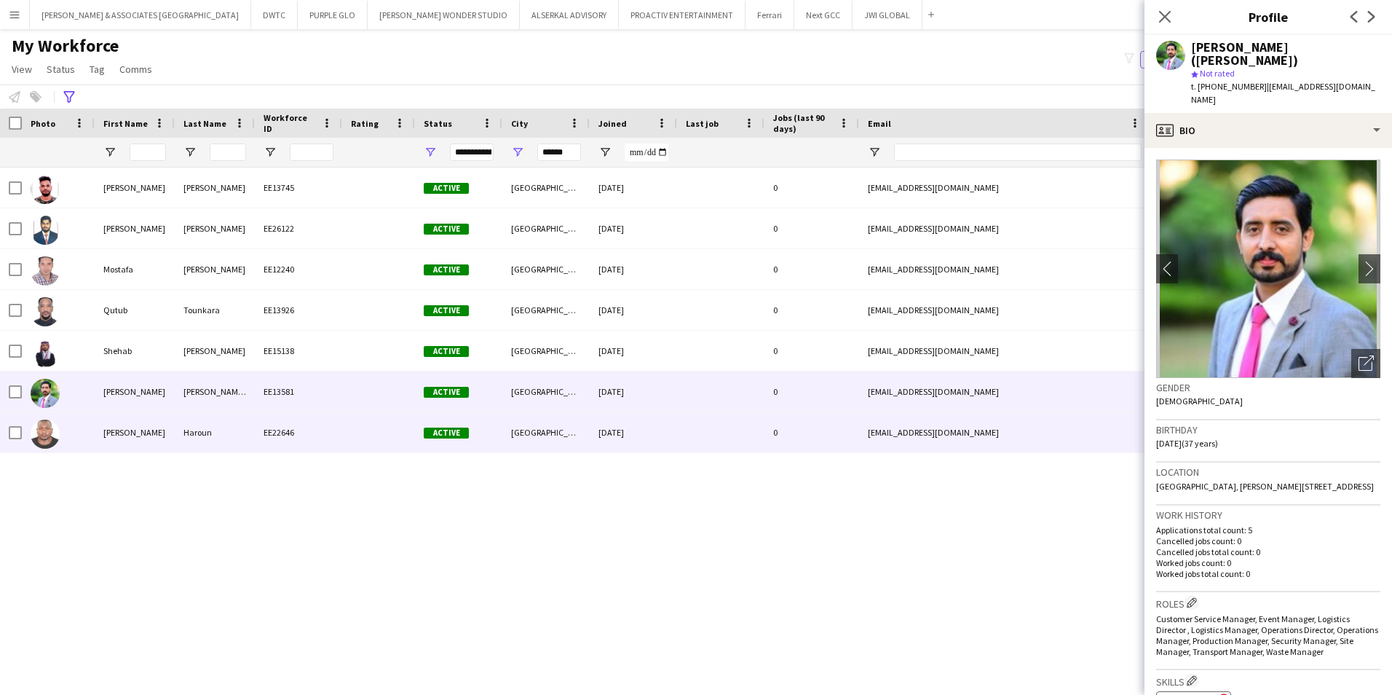
click at [230, 439] on div "Haroun" at bounding box center [215, 432] width 80 height 40
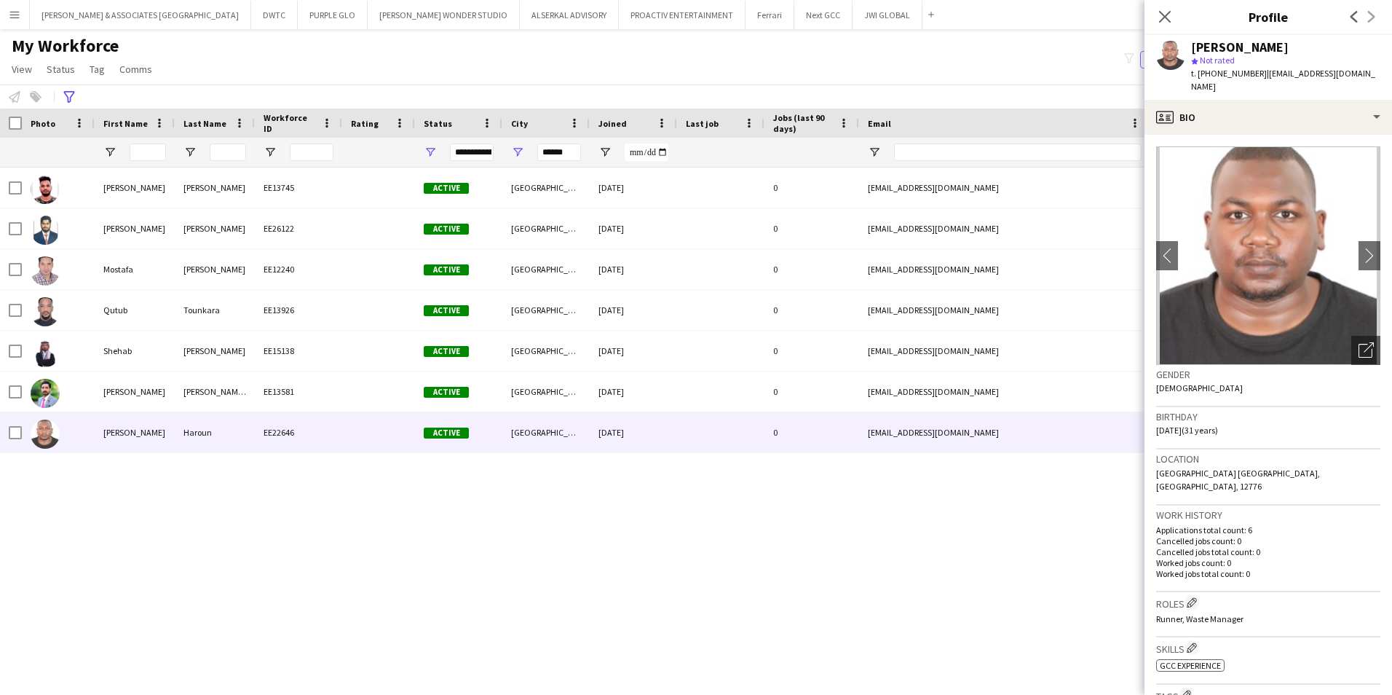
click at [17, 7] on button "Menu" at bounding box center [14, 14] width 29 height 29
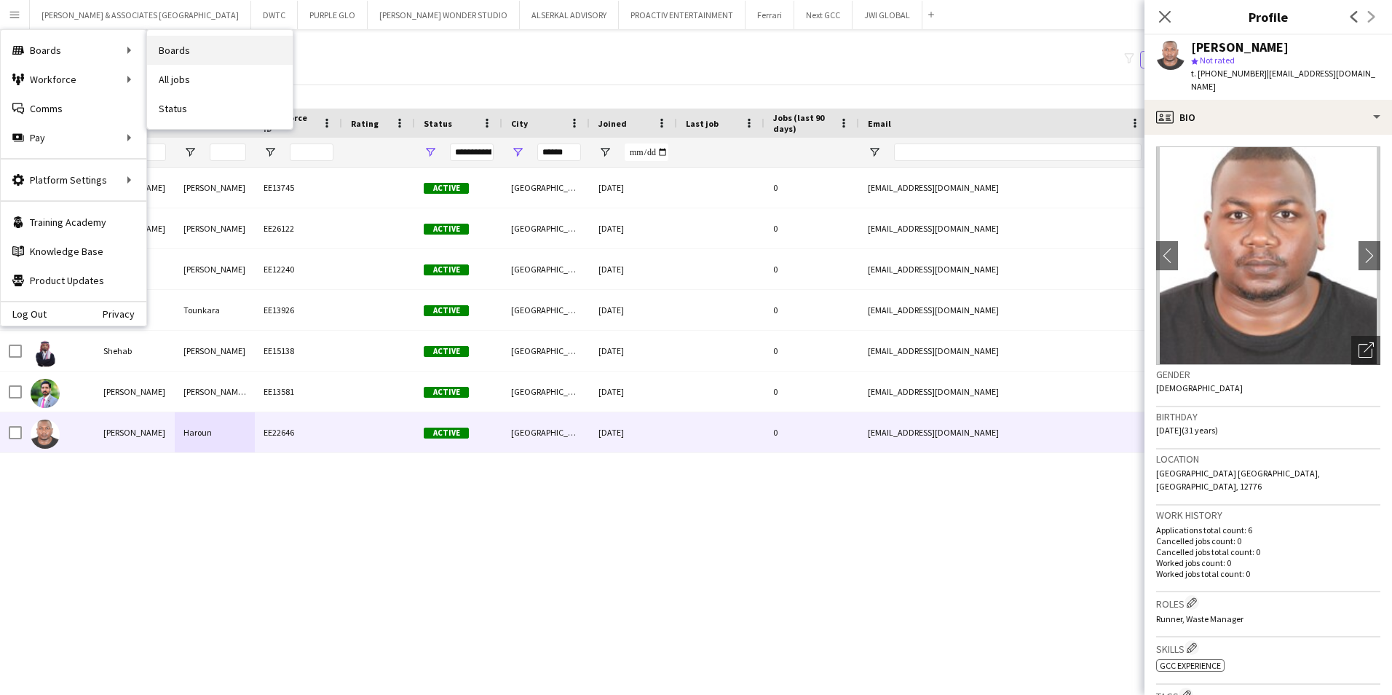
click at [204, 48] on link "Boards" at bounding box center [220, 50] width 146 height 29
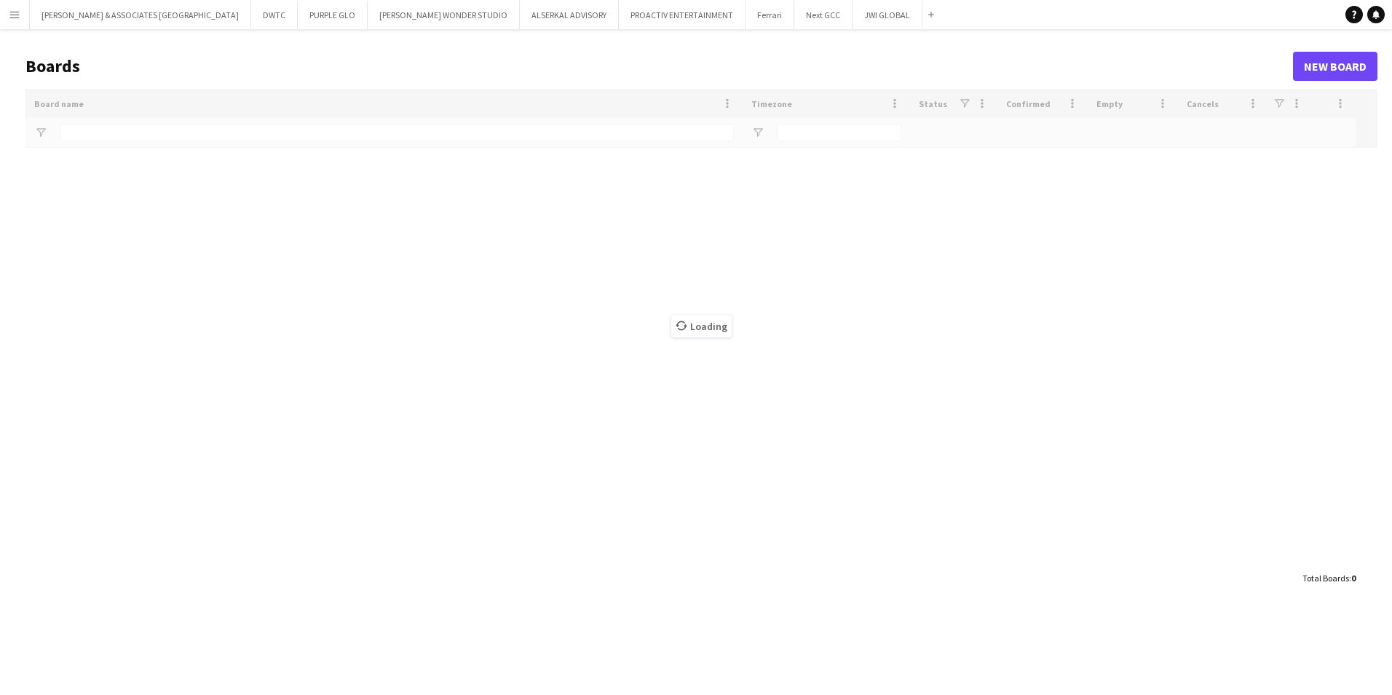
type input "***"
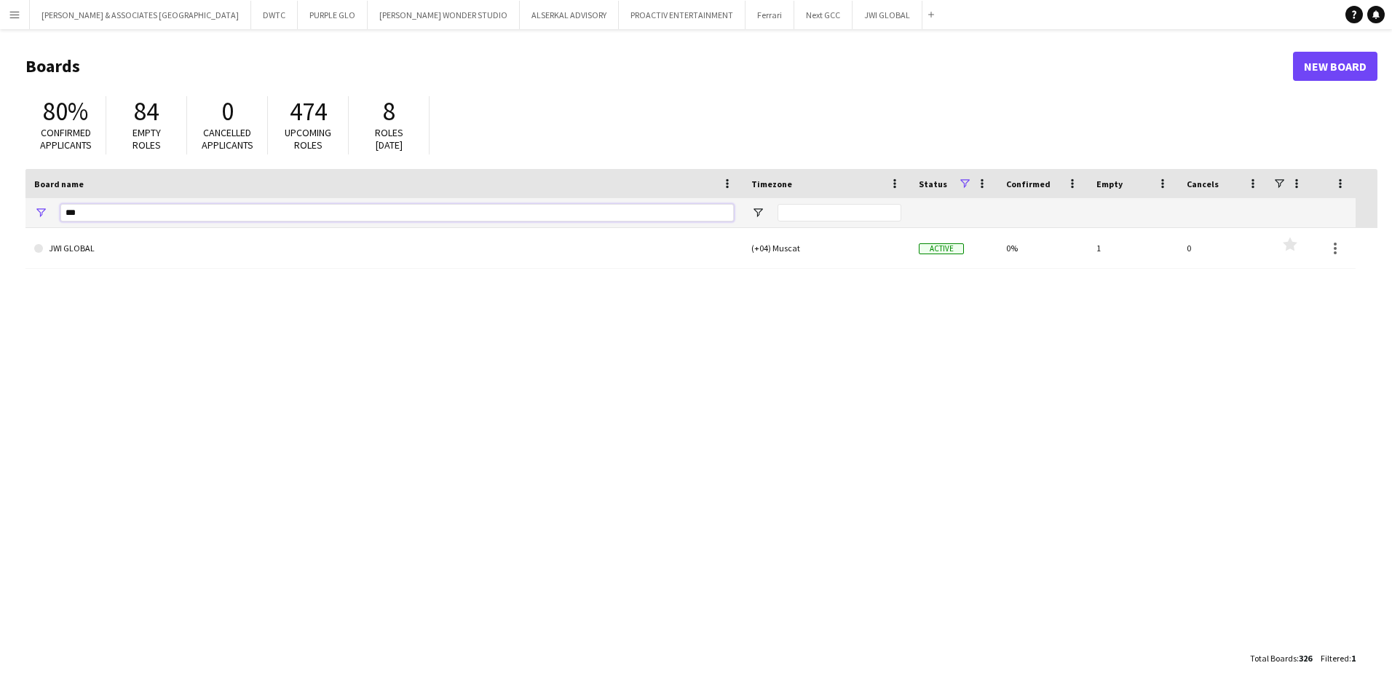
click at [120, 210] on input "***" at bounding box center [396, 212] width 673 height 17
drag, startPoint x: 120, startPoint y: 210, endPoint x: -353, endPoint y: 218, distance: 473.3
click at [0, 218] on html "Menu Boards Boards Boards All jobs Status Workforce Workforce My Workforce Recr…" at bounding box center [696, 347] width 1392 height 695
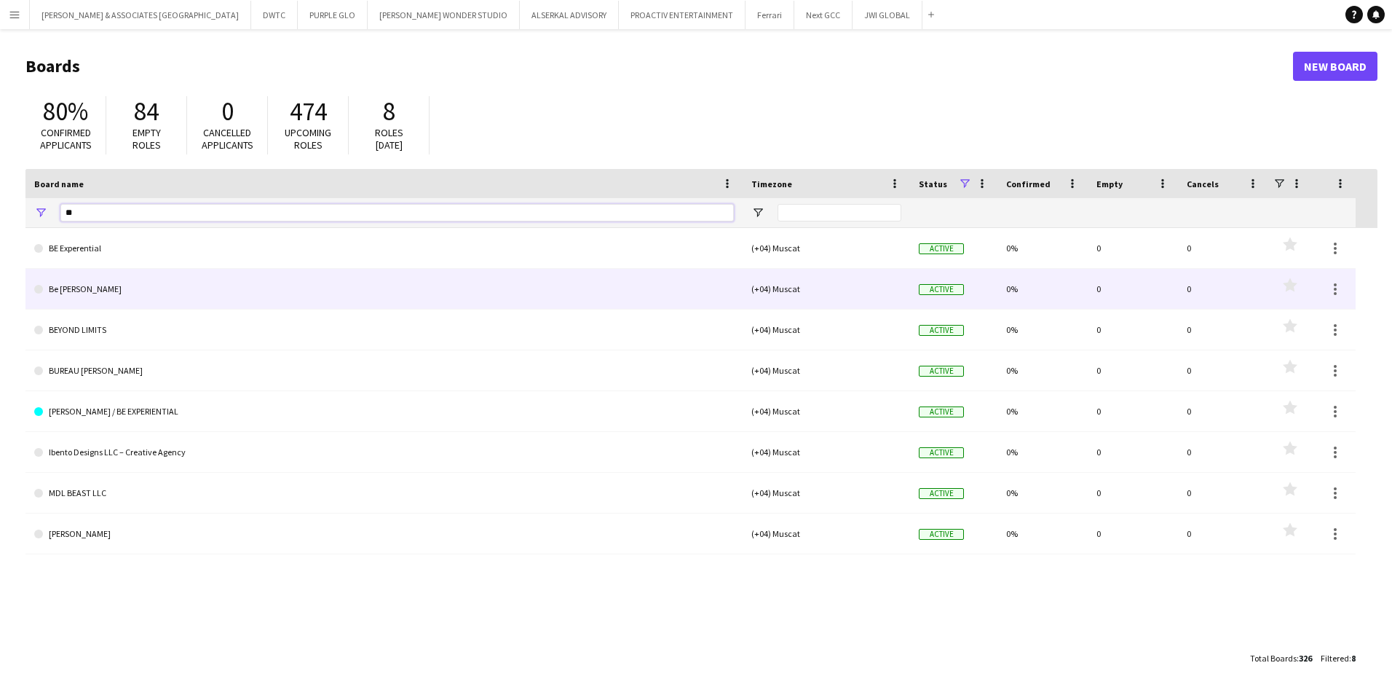
type input "**"
click at [104, 307] on link "Be [PERSON_NAME]" at bounding box center [384, 289] width 700 height 41
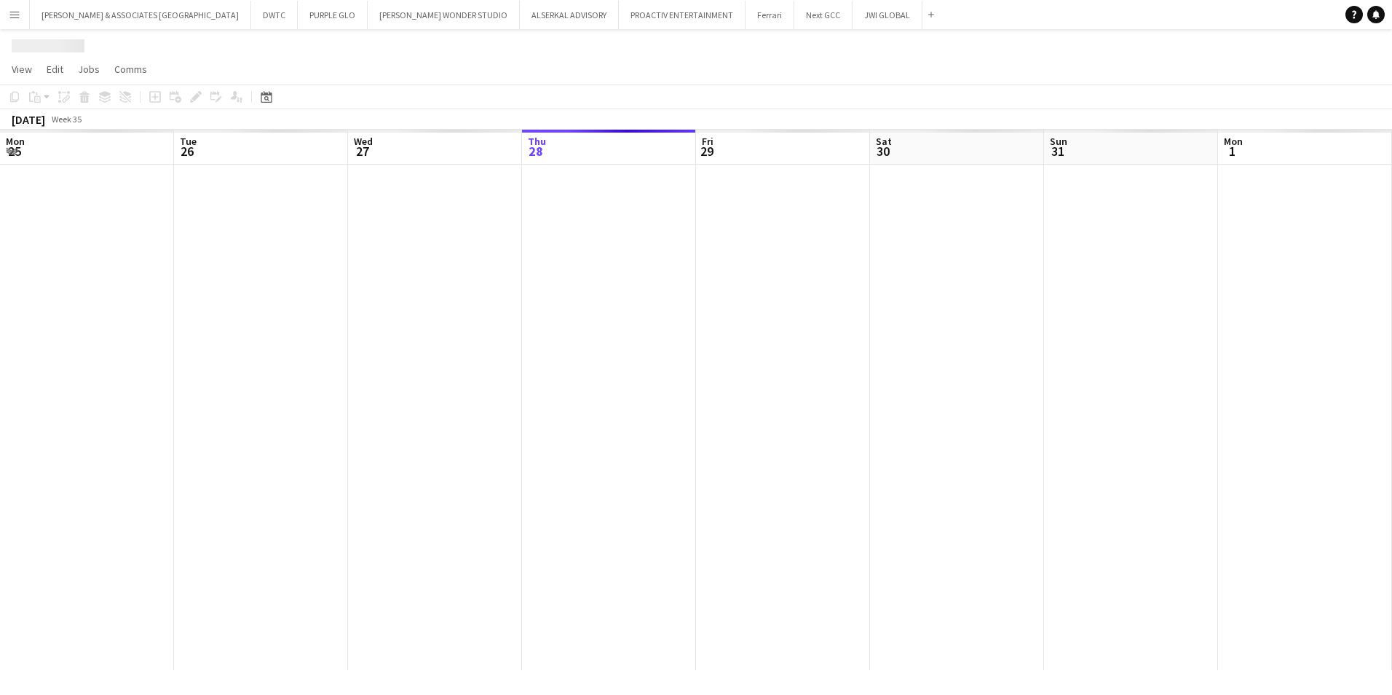
scroll to position [0, 348]
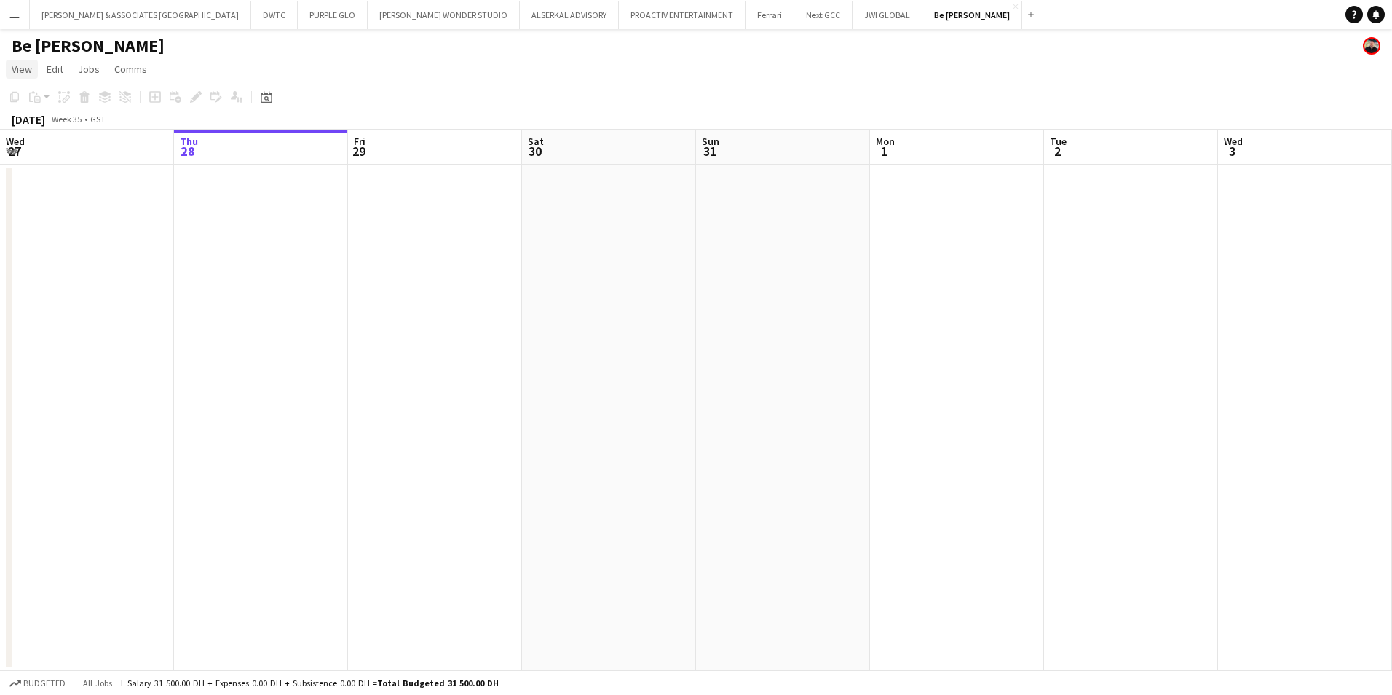
click at [16, 68] on span "View" at bounding box center [22, 69] width 20 height 13
click at [62, 171] on link "Month view" at bounding box center [65, 162] width 116 height 31
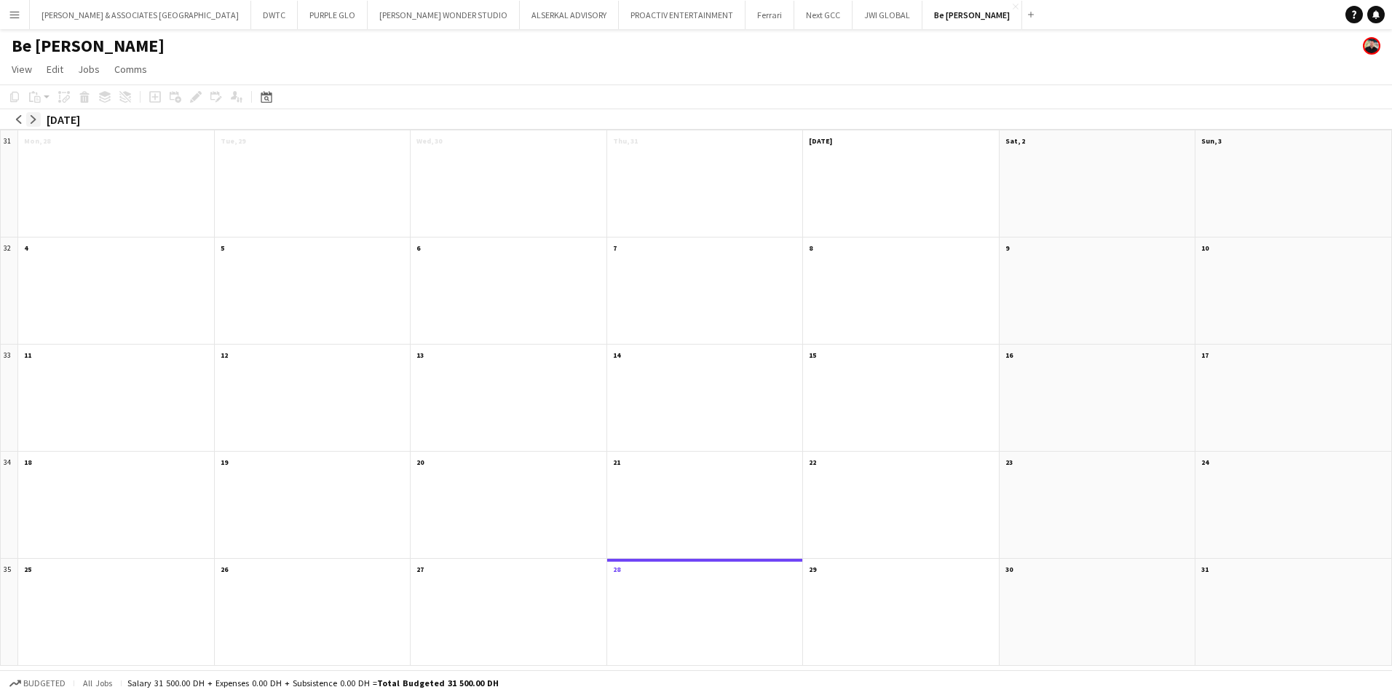
click at [39, 116] on button "arrow-right" at bounding box center [33, 119] width 15 height 15
click at [35, 117] on app-icon "arrow-right" at bounding box center [33, 119] width 9 height 9
click at [35, 118] on app-icon "arrow-right" at bounding box center [33, 119] width 9 height 9
click at [1070, 141] on app-month-view-date-header "[DATE]" at bounding box center [1098, 139] width 196 height 18
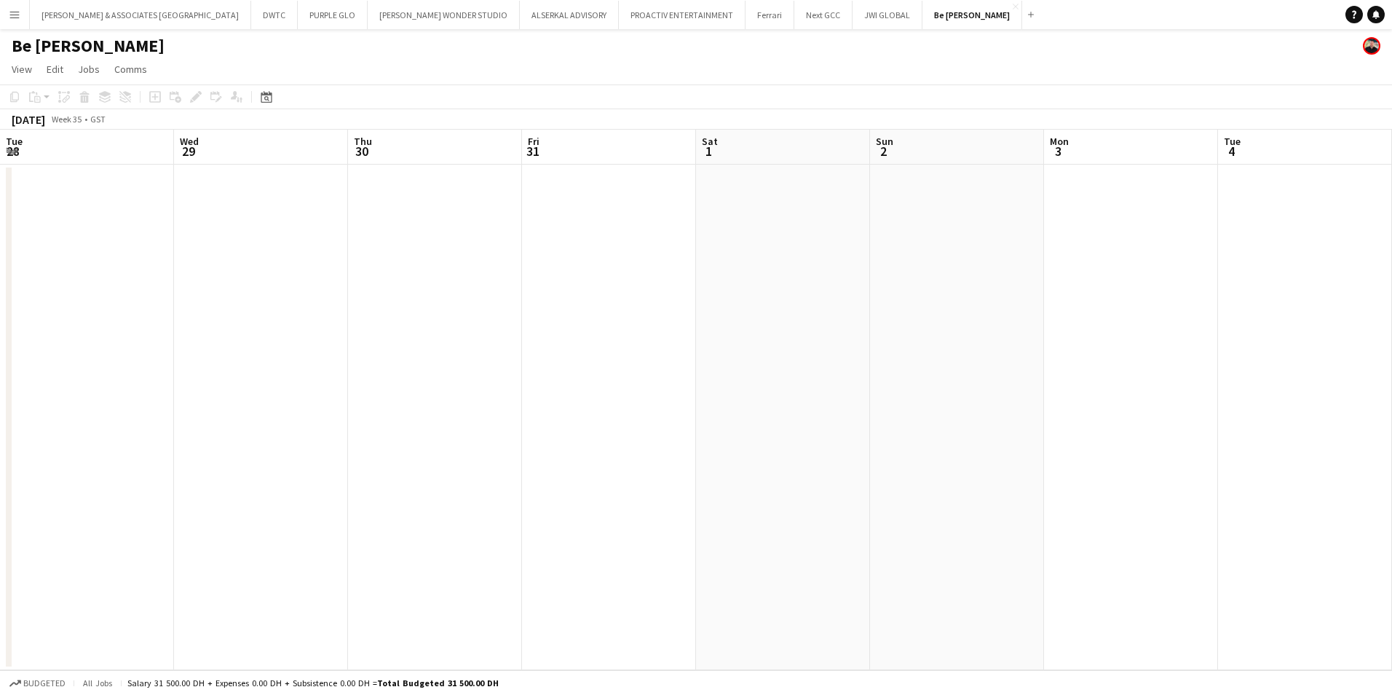
scroll to position [0, 501]
click at [256, 136] on app-board-header-date "Sat 1" at bounding box center [282, 147] width 174 height 35
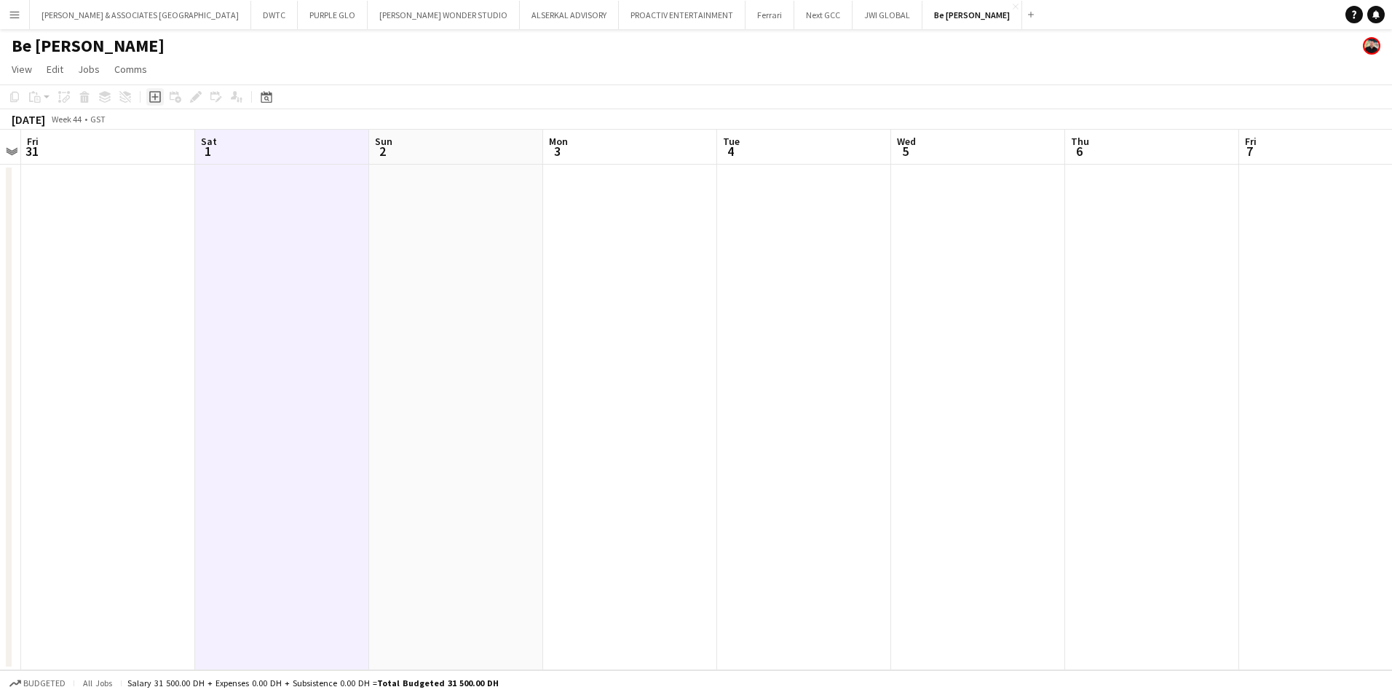
click at [151, 98] on icon "Add job" at bounding box center [155, 97] width 12 height 12
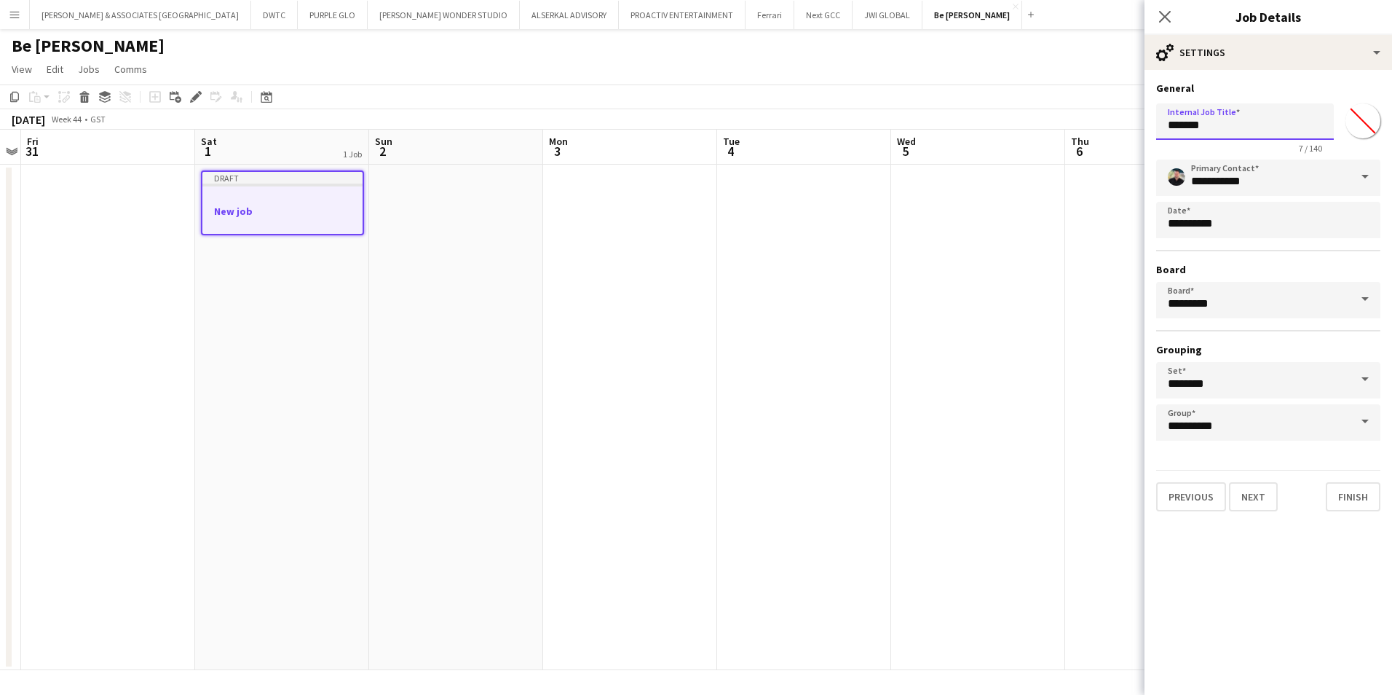
drag, startPoint x: 1293, startPoint y: 127, endPoint x: 1043, endPoint y: 124, distance: 249.8
click at [1043, 124] on body "Menu Boards Boards Boards All jobs Status Workforce Workforce My Workforce Recr…" at bounding box center [696, 347] width 1392 height 695
type input "**********"
click at [1112, 494] on button "Next" at bounding box center [1253, 496] width 49 height 29
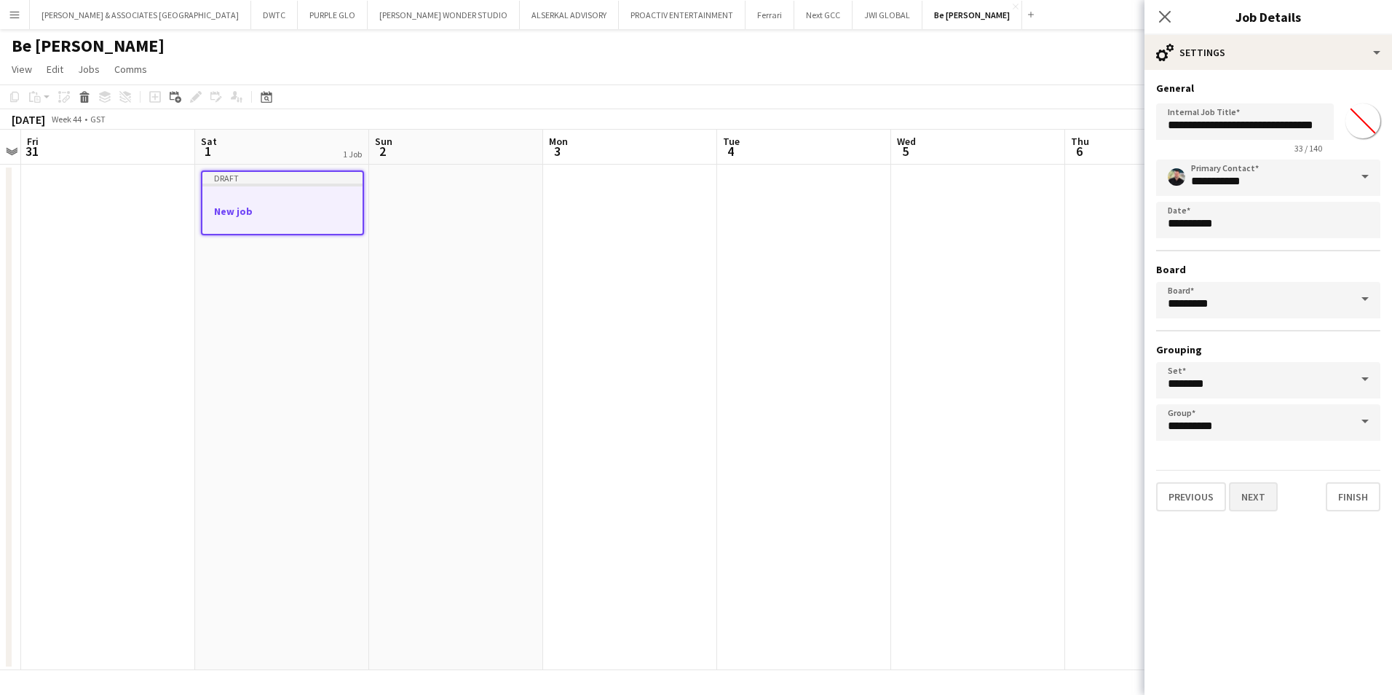
scroll to position [0, 0]
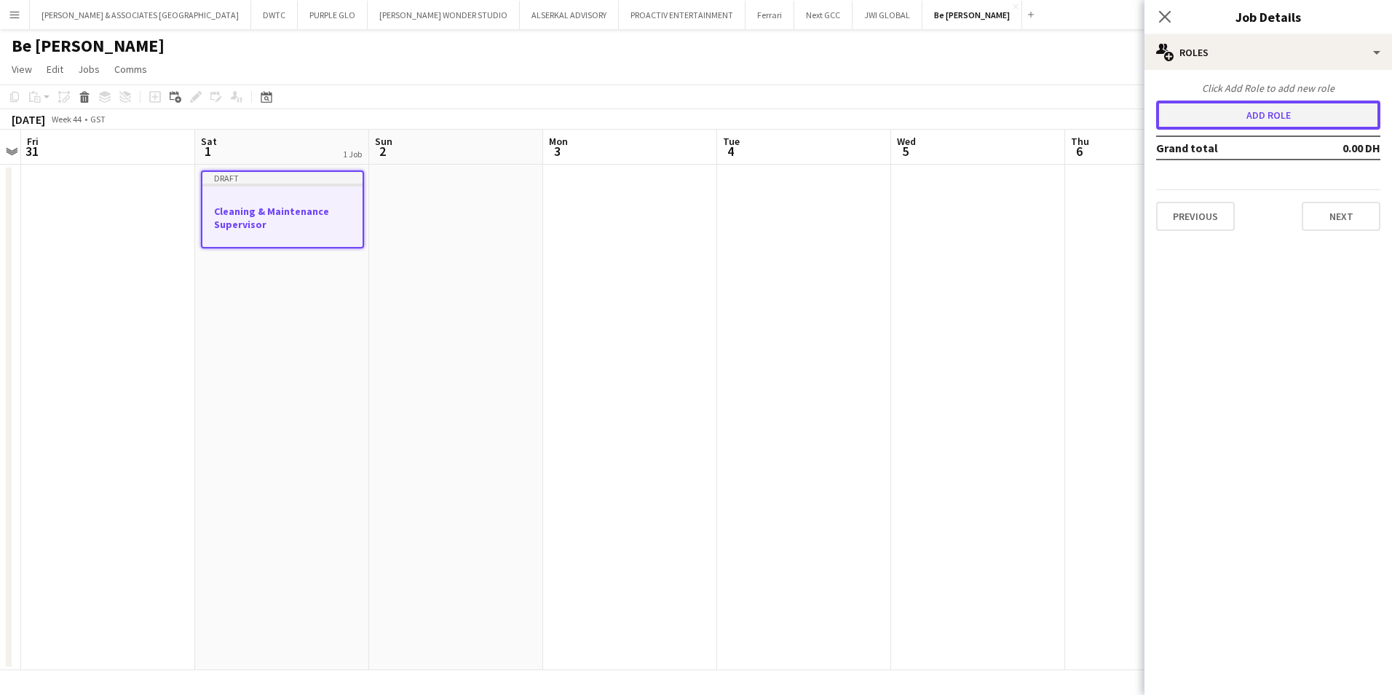
click at [1112, 112] on button "Add role" at bounding box center [1268, 114] width 224 height 29
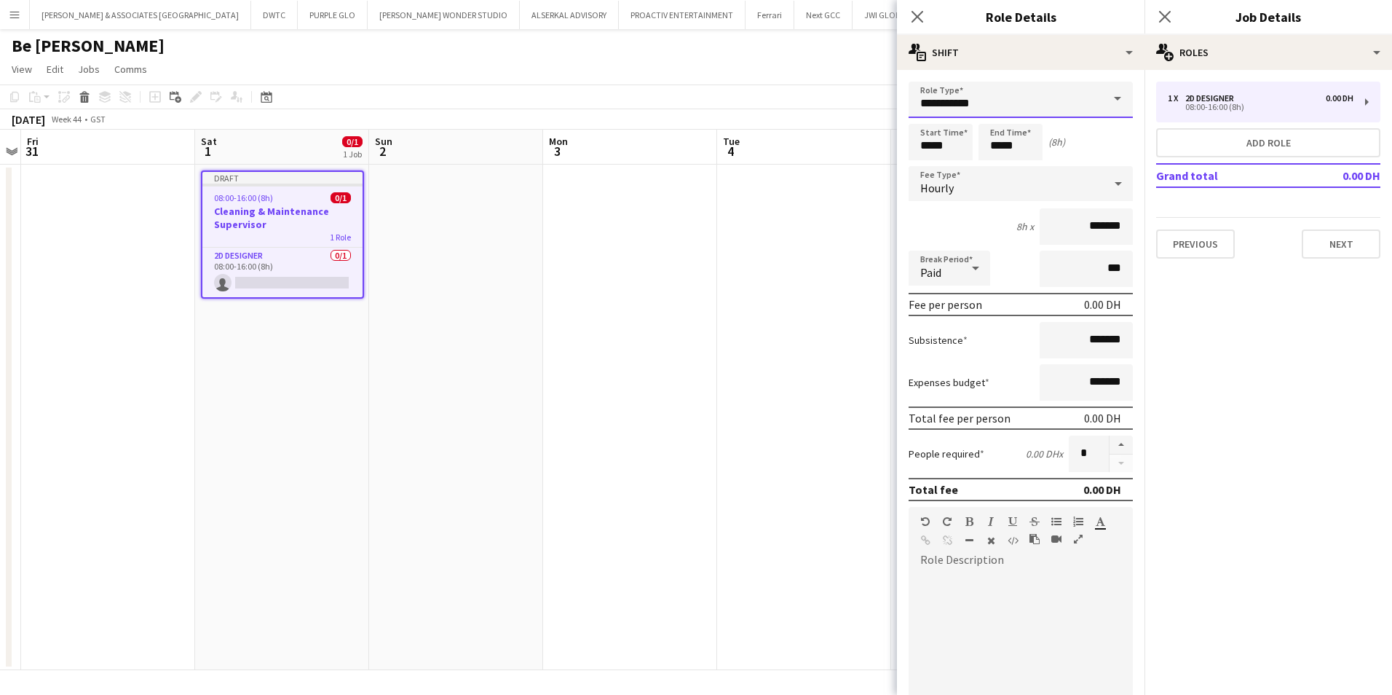
click at [1021, 94] on input "**********" at bounding box center [1021, 100] width 224 height 36
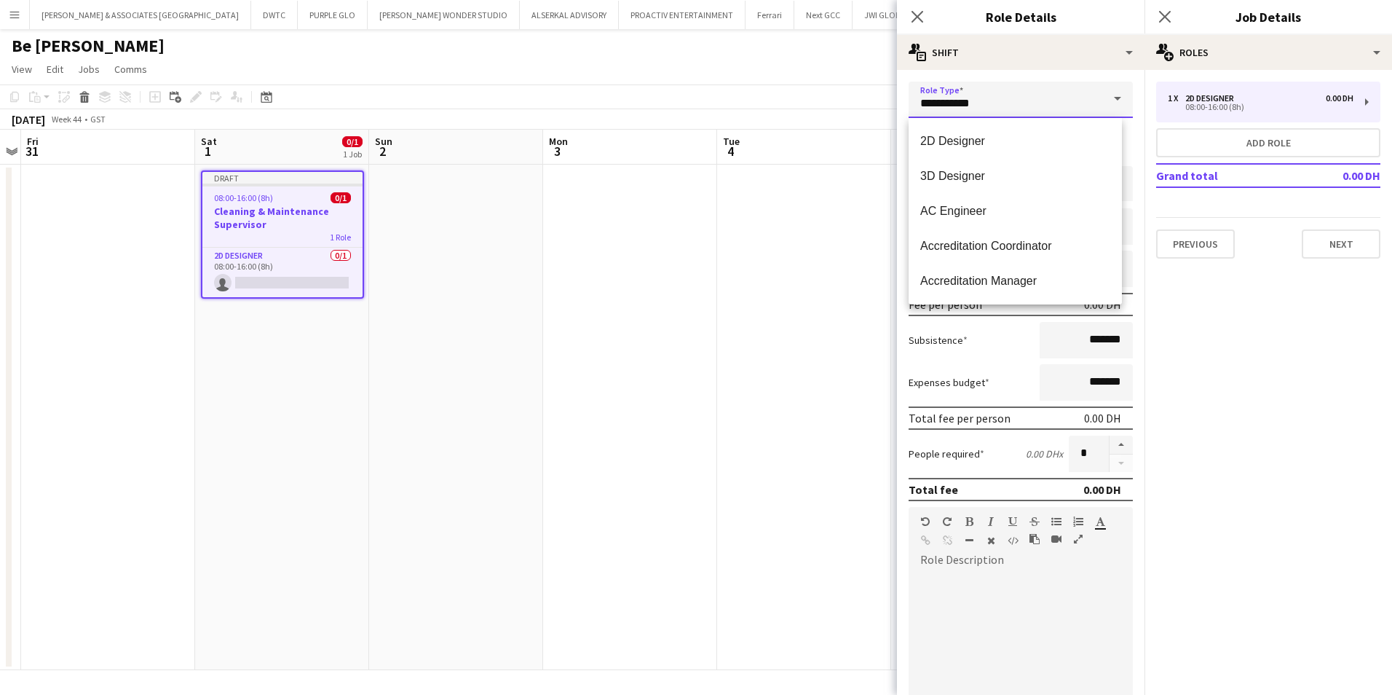
drag, startPoint x: 1012, startPoint y: 103, endPoint x: 869, endPoint y: 100, distance: 142.7
click at [869, 100] on body "Menu Boards Boards Boards All jobs Status Workforce Workforce My Workforce Recr…" at bounding box center [696, 347] width 1392 height 695
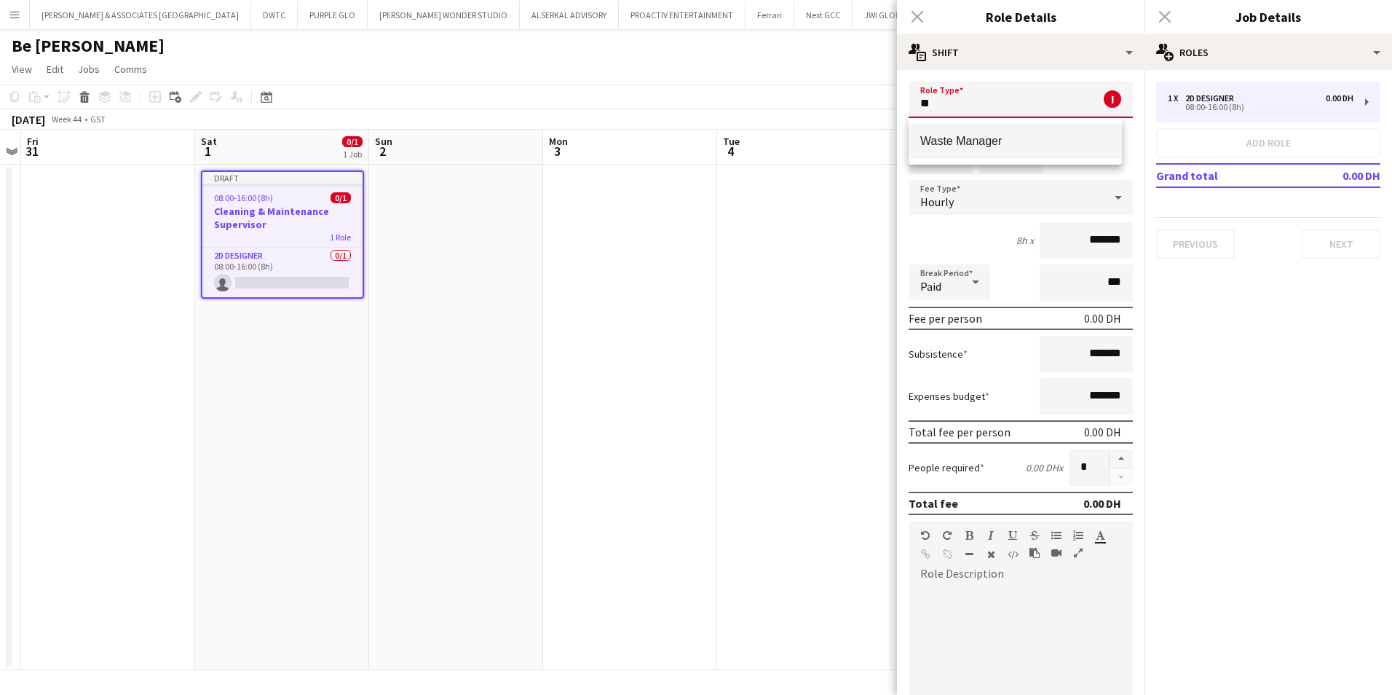
click at [1050, 149] on mat-option "Waste Manager" at bounding box center [1015, 141] width 213 height 35
type input "**********"
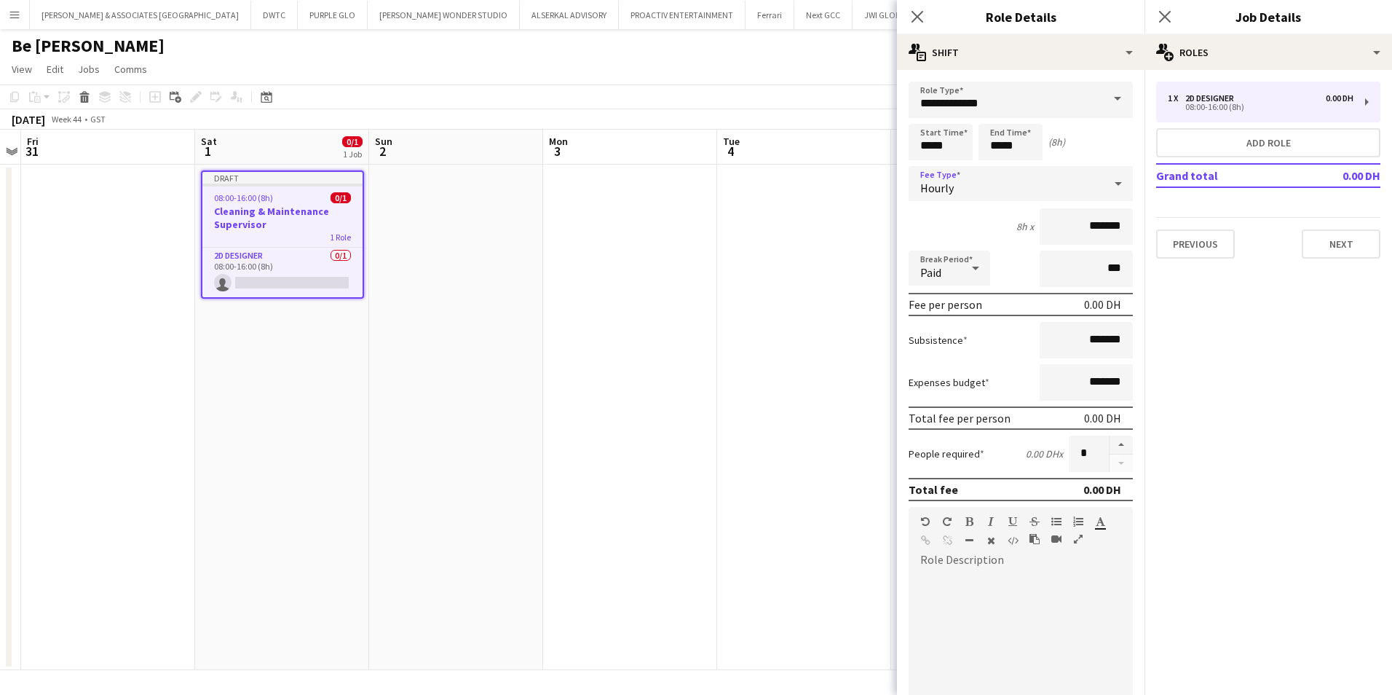
click at [969, 185] on div "Hourly" at bounding box center [1006, 183] width 195 height 35
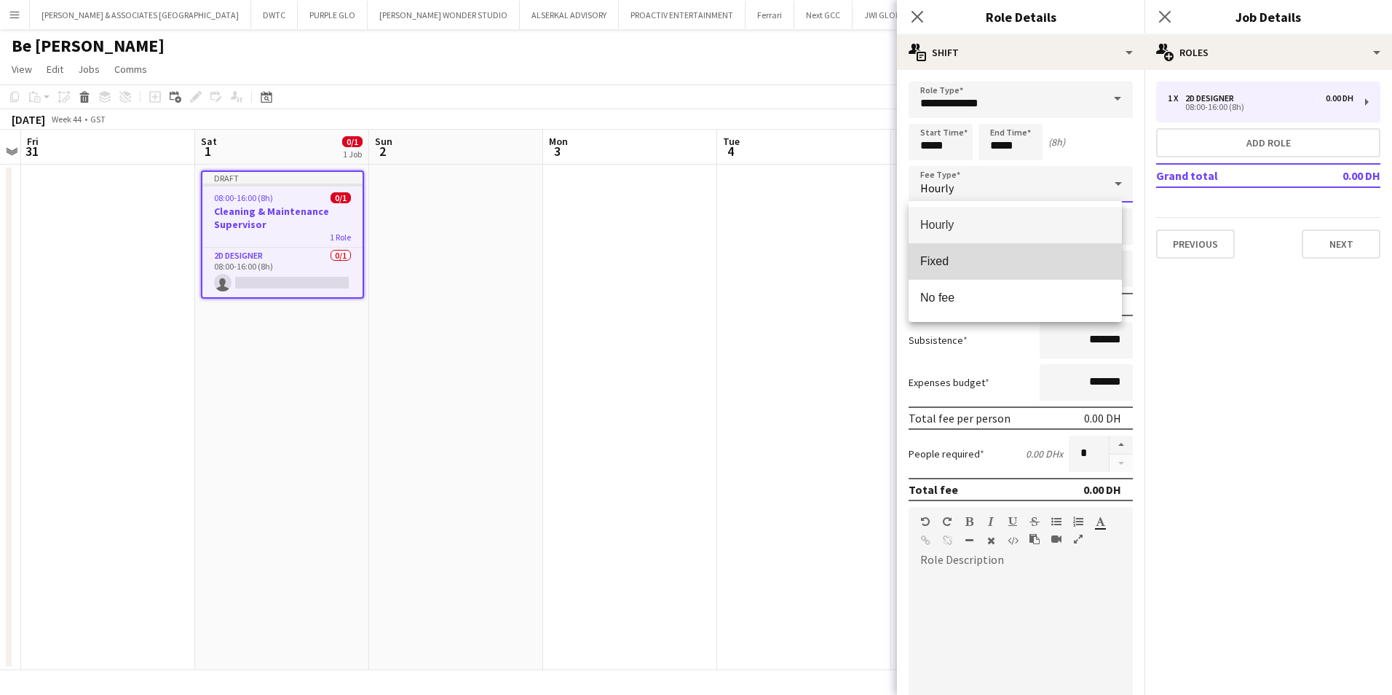
click at [1006, 258] on span "Fixed" at bounding box center [1015, 261] width 190 height 14
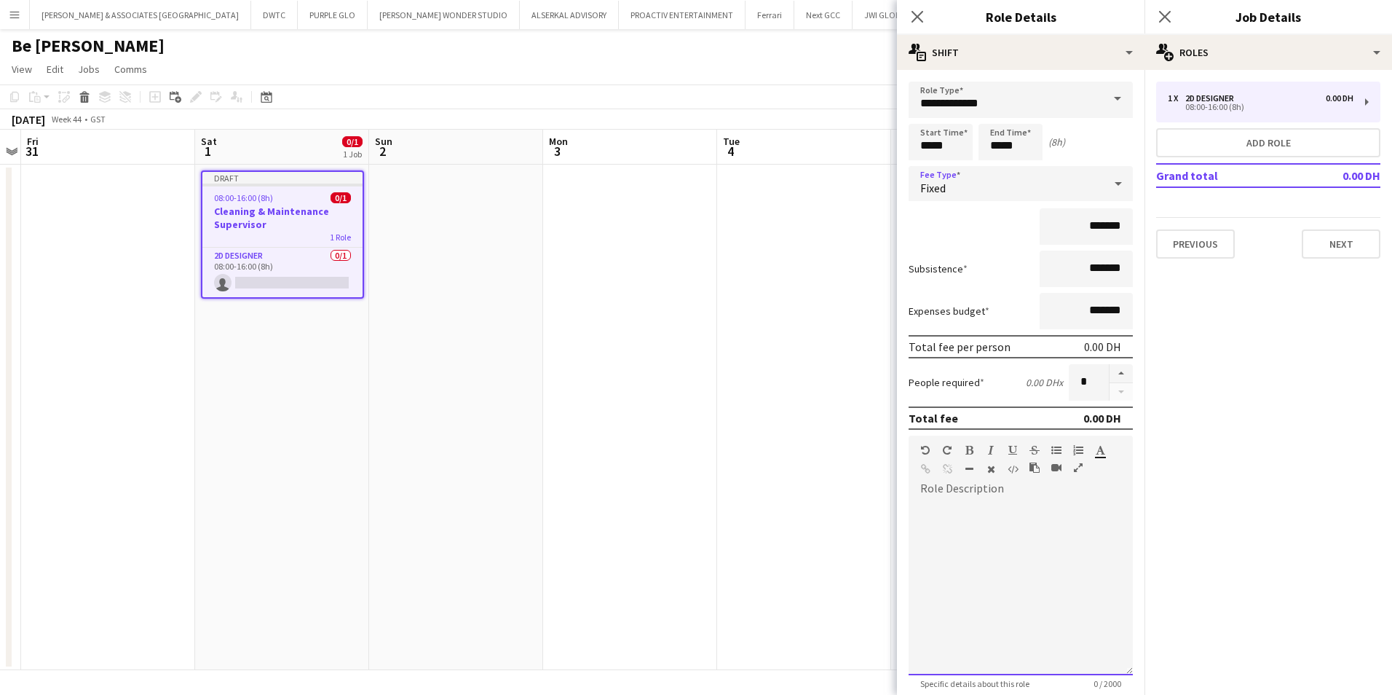
click at [997, 511] on div at bounding box center [1021, 587] width 224 height 175
drag, startPoint x: 1109, startPoint y: 509, endPoint x: 869, endPoint y: 500, distance: 239.7
click at [869, 500] on body "Menu Boards Boards Boards All jobs Status Workforce Workforce My Workforce Recr…" at bounding box center [696, 347] width 1392 height 695
click at [971, 449] on icon "button" at bounding box center [969, 450] width 8 height 10
click at [1005, 451] on div at bounding box center [1007, 452] width 87 height 17
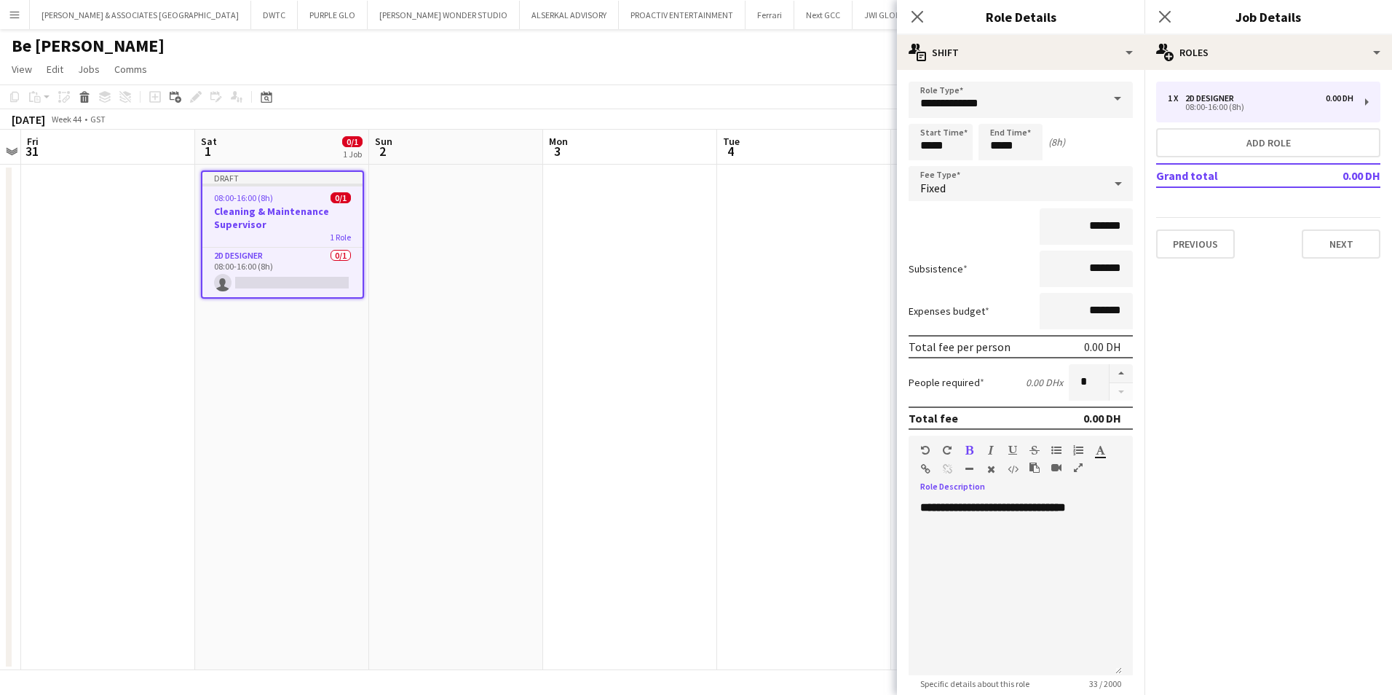
click at [1012, 451] on icon "button" at bounding box center [1012, 450] width 9 height 10
click at [1112, 514] on div "**********" at bounding box center [1015, 587] width 213 height 175
drag, startPoint x: 946, startPoint y: 555, endPoint x: 919, endPoint y: 555, distance: 27.7
click at [919, 537] on div "**********" at bounding box center [1015, 587] width 213 height 175
drag, startPoint x: 951, startPoint y: 562, endPoint x: 919, endPoint y: 568, distance: 32.6
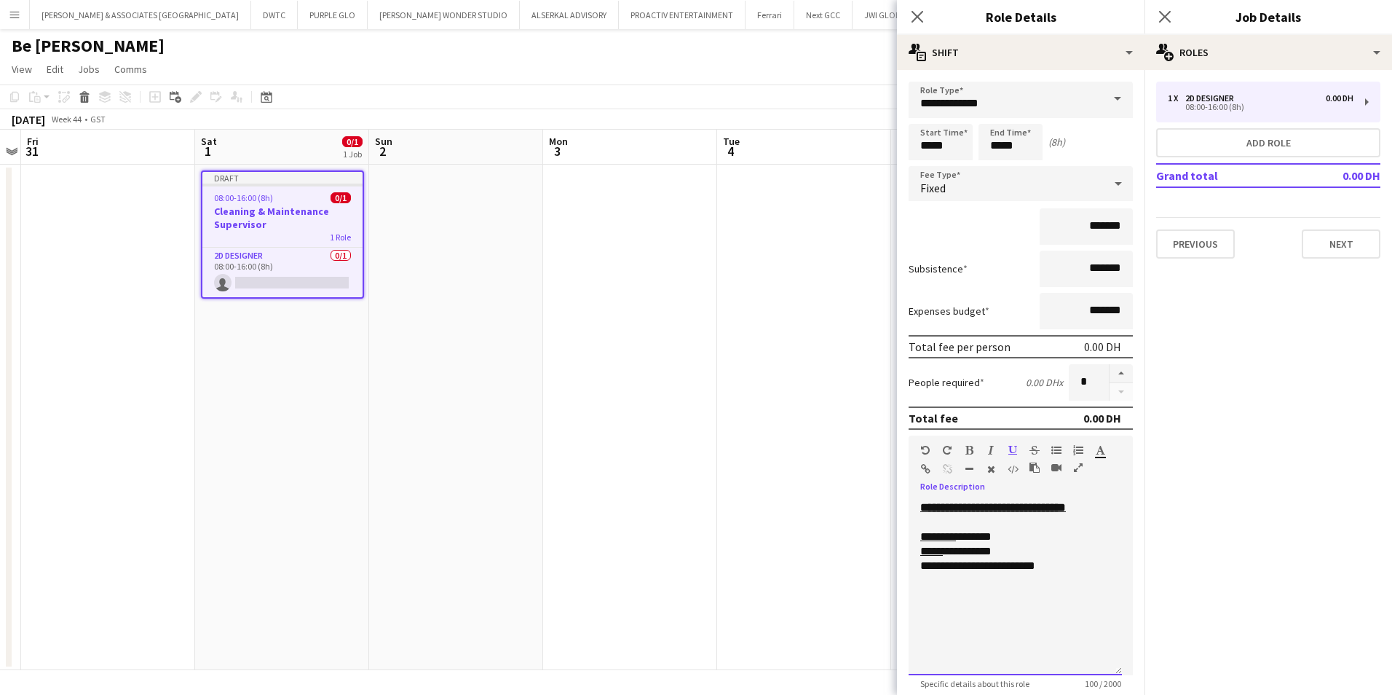
click at [919, 537] on div "**********" at bounding box center [1015, 587] width 213 height 175
click at [1065, 537] on div "**********" at bounding box center [1015, 565] width 190 height 15
click at [1004, 537] on div "**********" at bounding box center [1015, 610] width 190 height 44
click at [997, 537] on div "**********" at bounding box center [1015, 610] width 190 height 44
click at [929, 537] on div "**********" at bounding box center [1015, 610] width 190 height 44
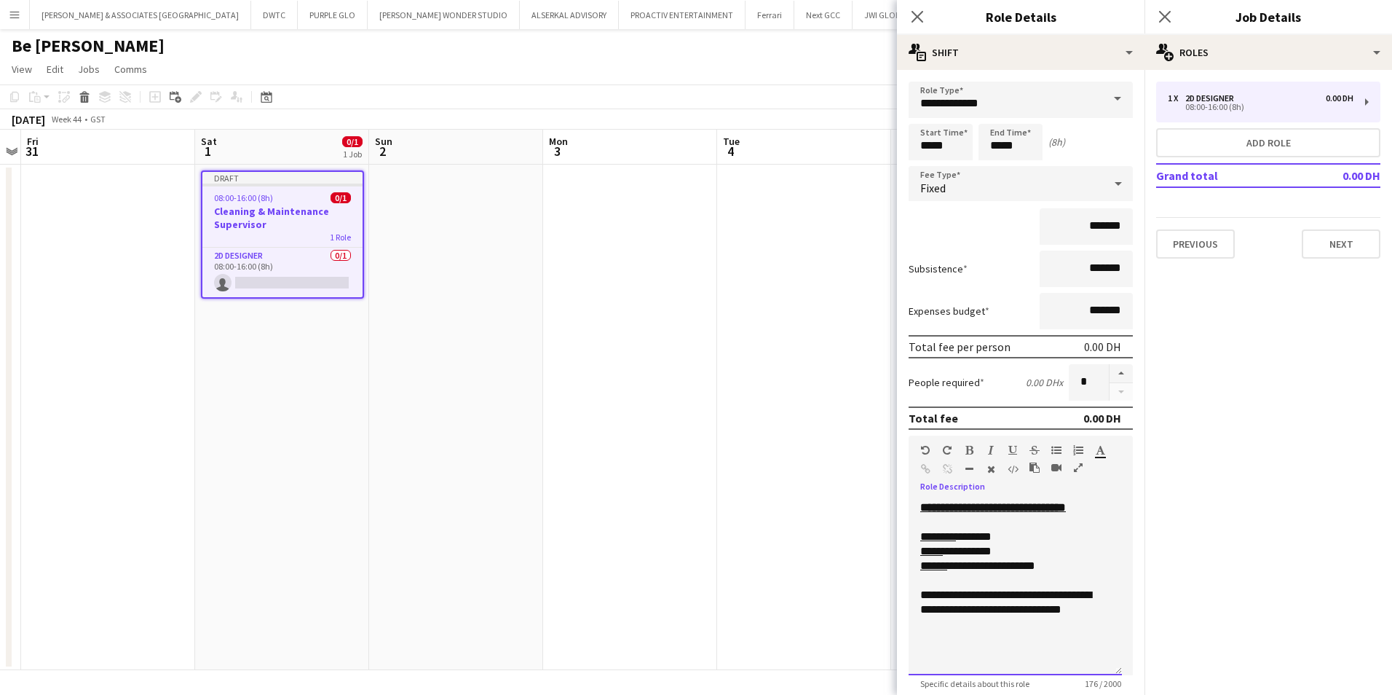
click at [1076, 537] on div "**********" at bounding box center [1015, 610] width 190 height 44
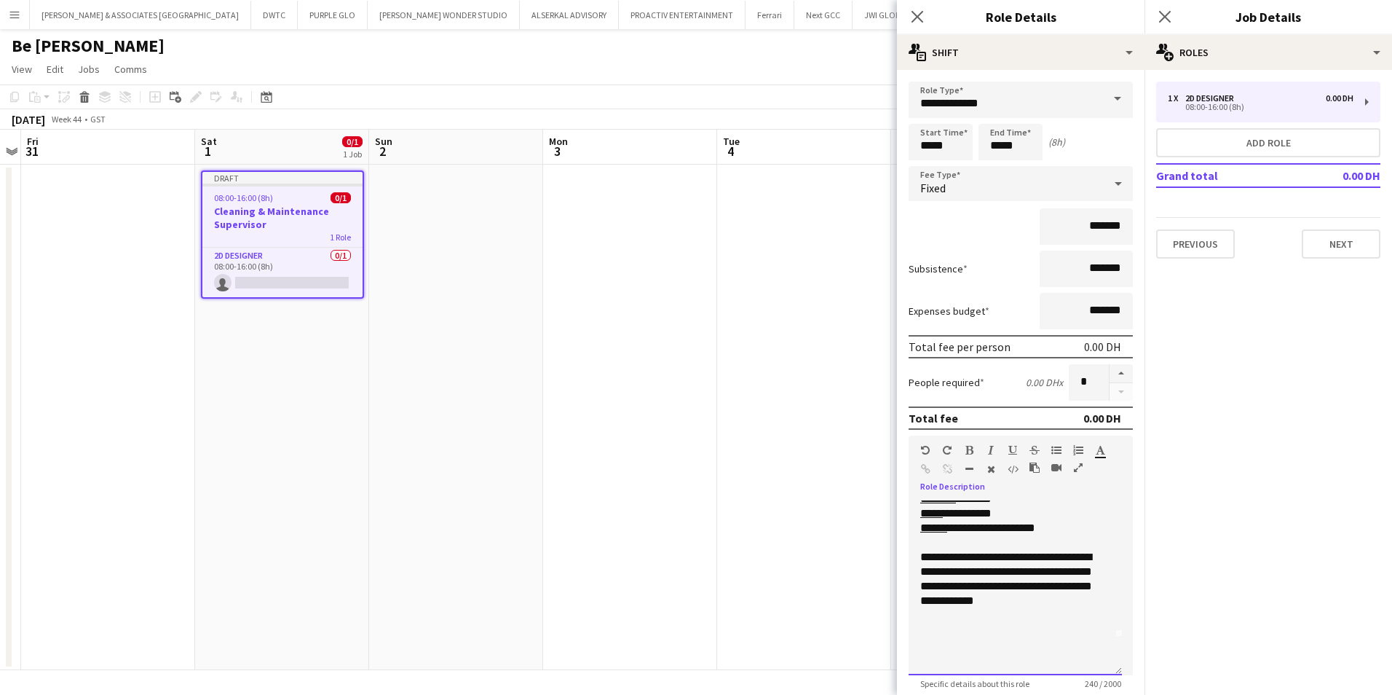
scroll to position [55, 0]
drag, startPoint x: 1072, startPoint y: 638, endPoint x: 921, endPoint y: 639, distance: 150.7
click at [921, 537] on div "**********" at bounding box center [1009, 641] width 179 height 15
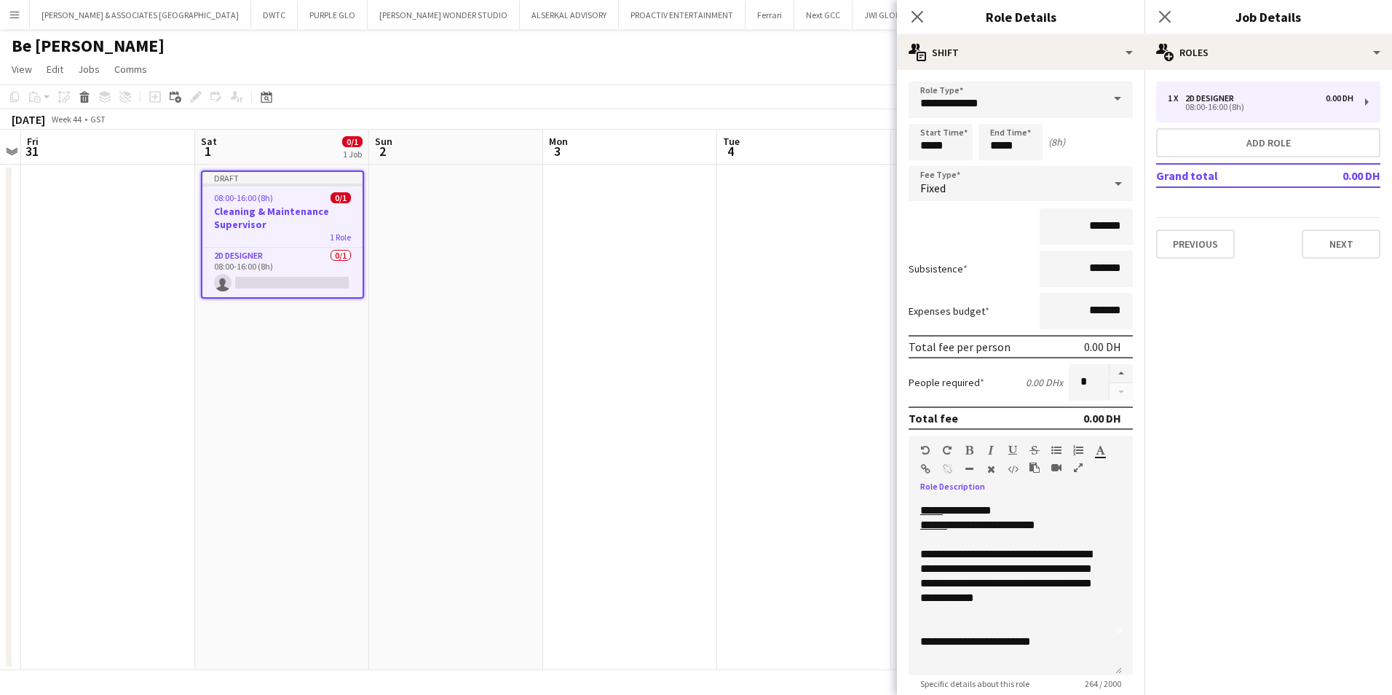
click at [1012, 448] on icon "button" at bounding box center [1012, 450] width 9 height 10
click at [971, 451] on icon "button" at bounding box center [969, 450] width 8 height 10
click at [1071, 537] on div "**********" at bounding box center [1009, 641] width 179 height 15
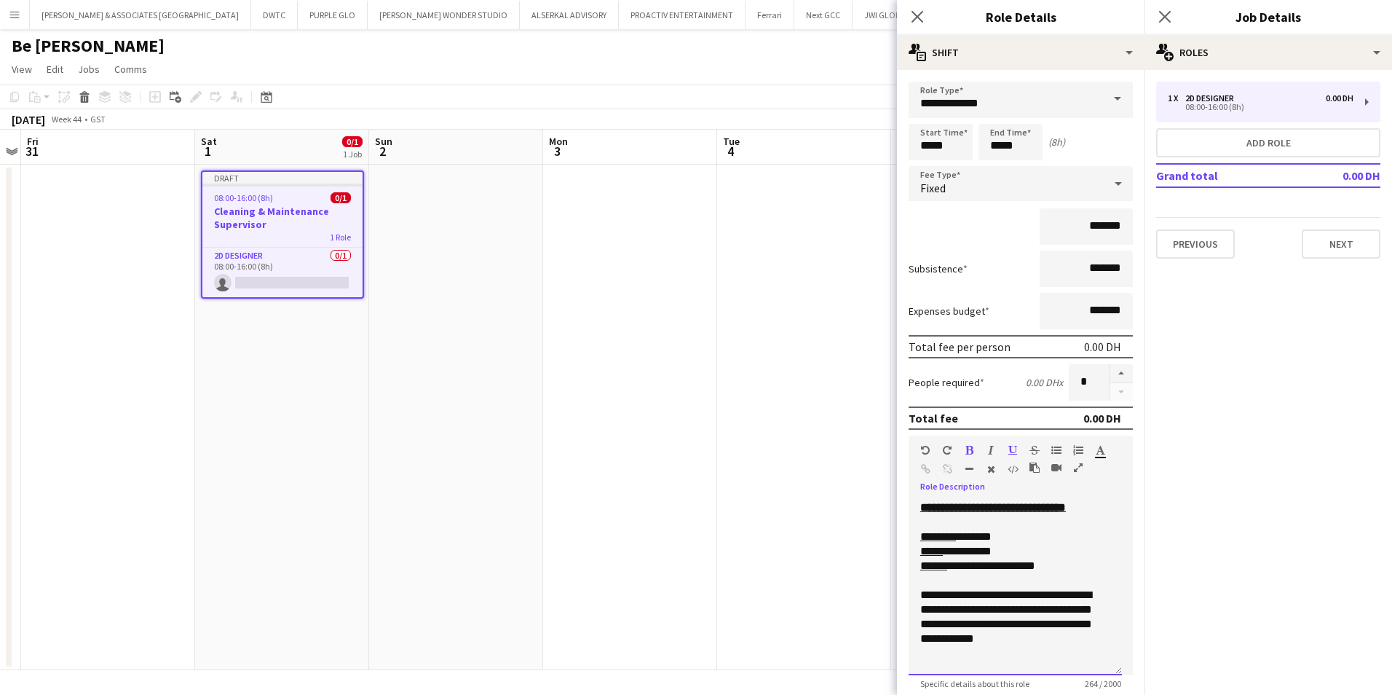
click at [1062, 537] on div at bounding box center [1015, 580] width 190 height 15
drag, startPoint x: 1078, startPoint y: 598, endPoint x: 1019, endPoint y: 596, distance: 59.0
click at [1019, 537] on div "**********" at bounding box center [1009, 580] width 179 height 15
drag, startPoint x: 954, startPoint y: 596, endPoint x: 921, endPoint y: 599, distance: 32.9
click at [921, 537] on div "**********" at bounding box center [1009, 580] width 179 height 15
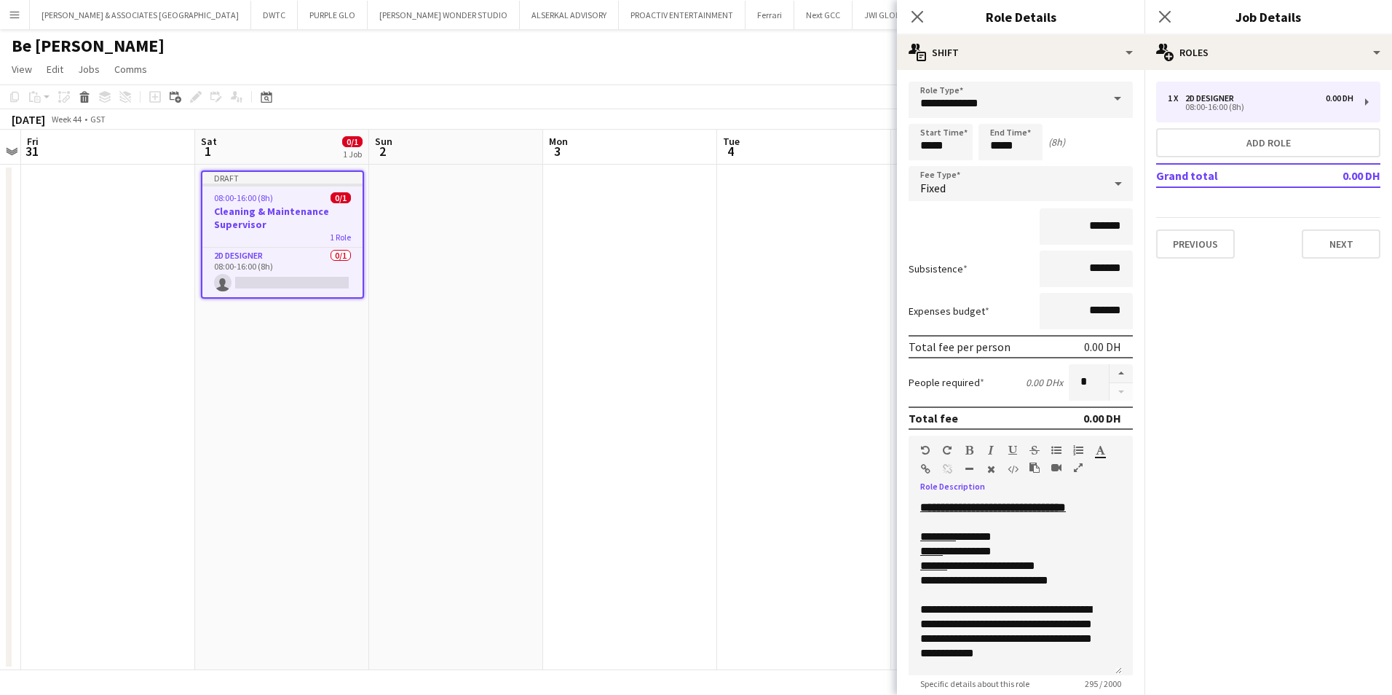
click at [1013, 444] on button "button" at bounding box center [1013, 450] width 10 height 12
click at [1083, 537] on div "**********" at bounding box center [1009, 580] width 179 height 15
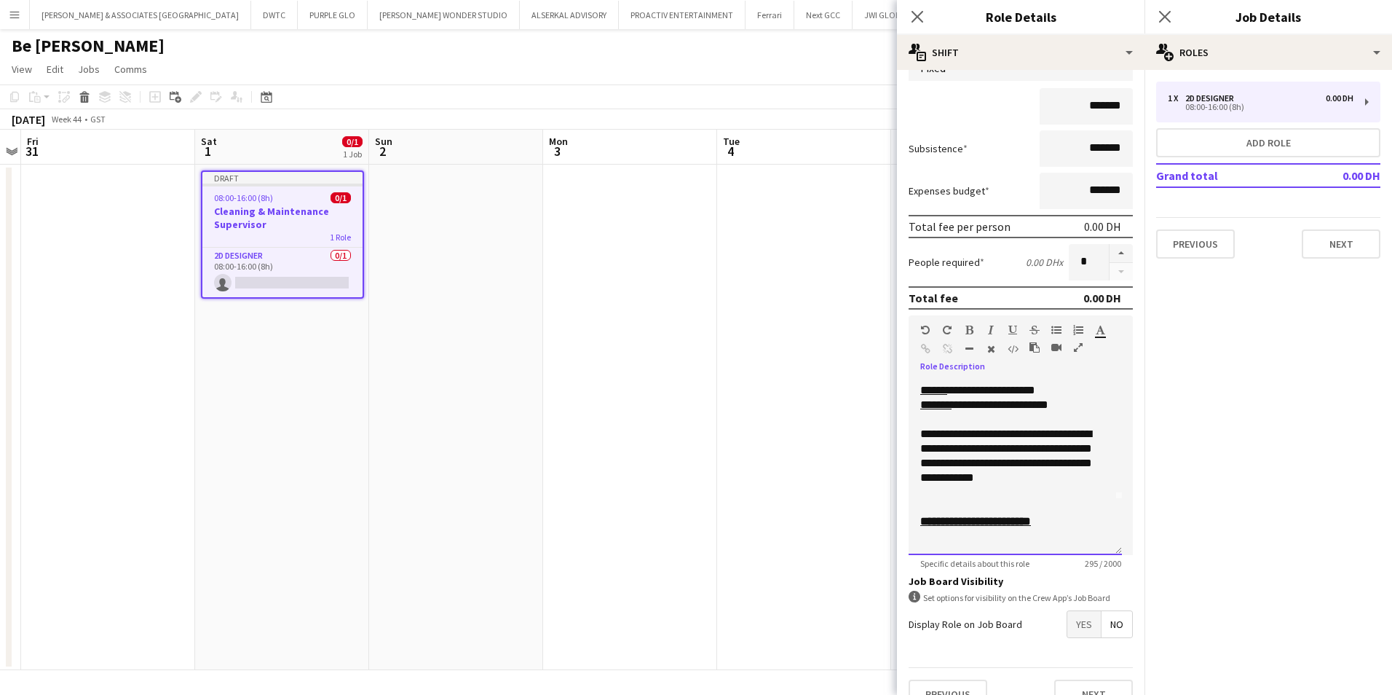
scroll to position [146, 0]
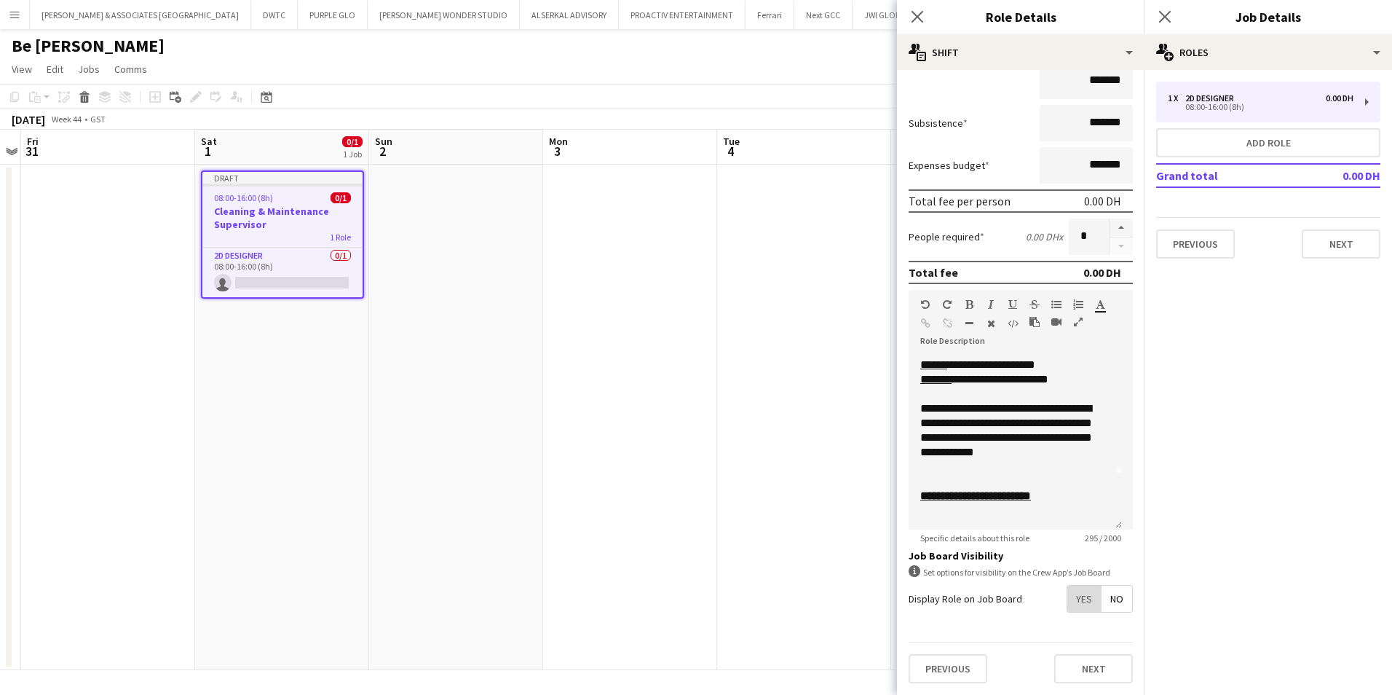
click at [1072, 537] on span "Yes" at bounding box center [1083, 598] width 33 height 26
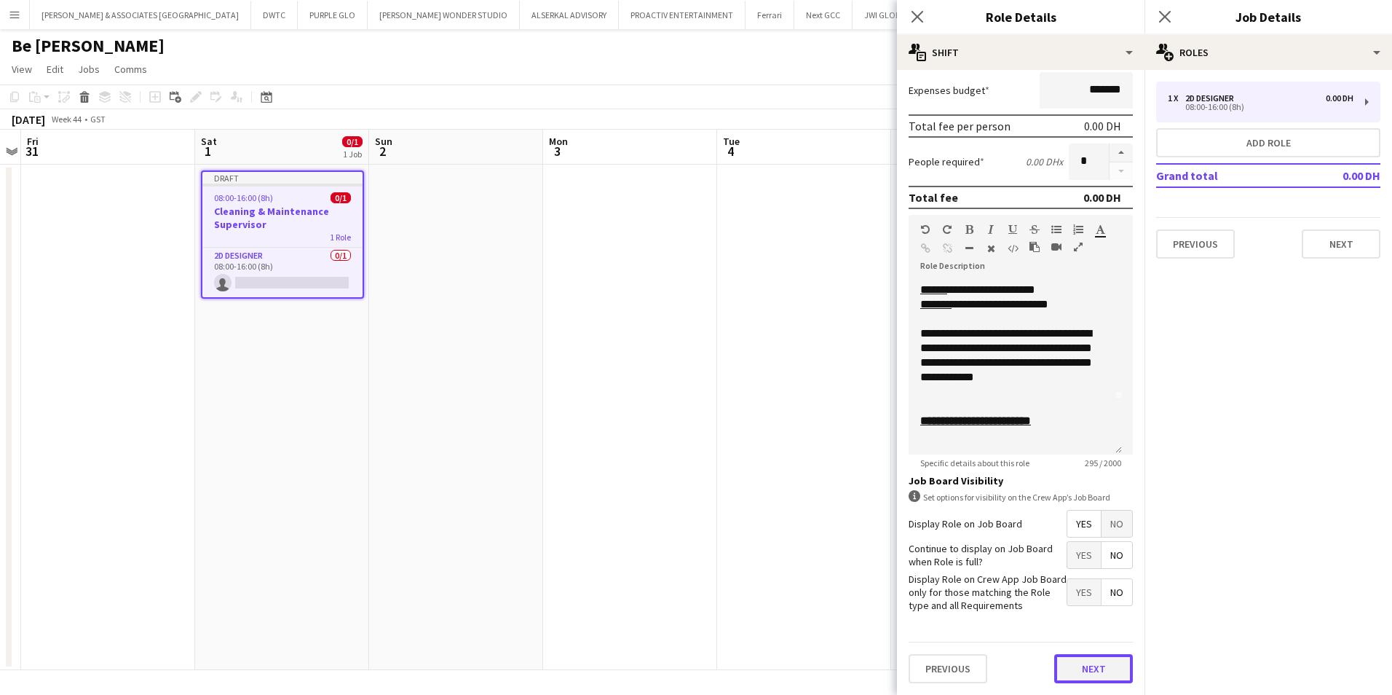
click at [1106, 537] on button "Next" at bounding box center [1093, 668] width 79 height 29
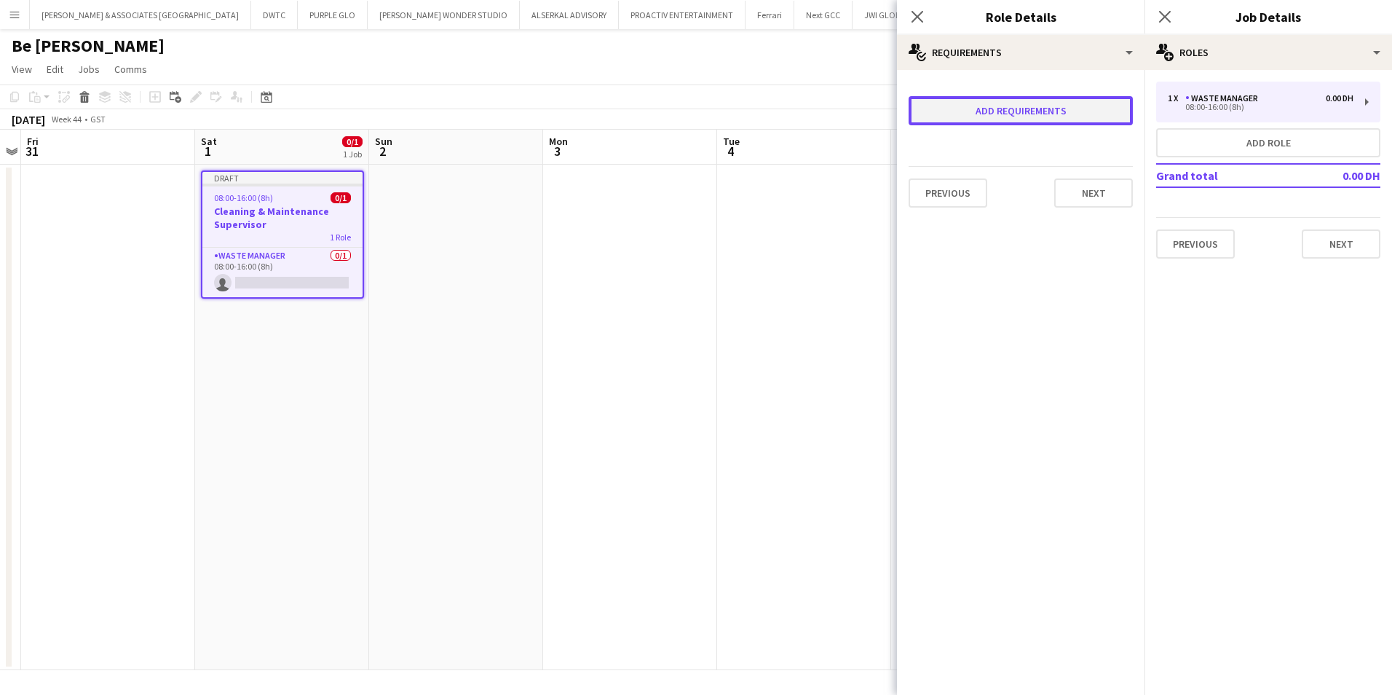
click at [989, 114] on button "Add requirements" at bounding box center [1021, 110] width 224 height 29
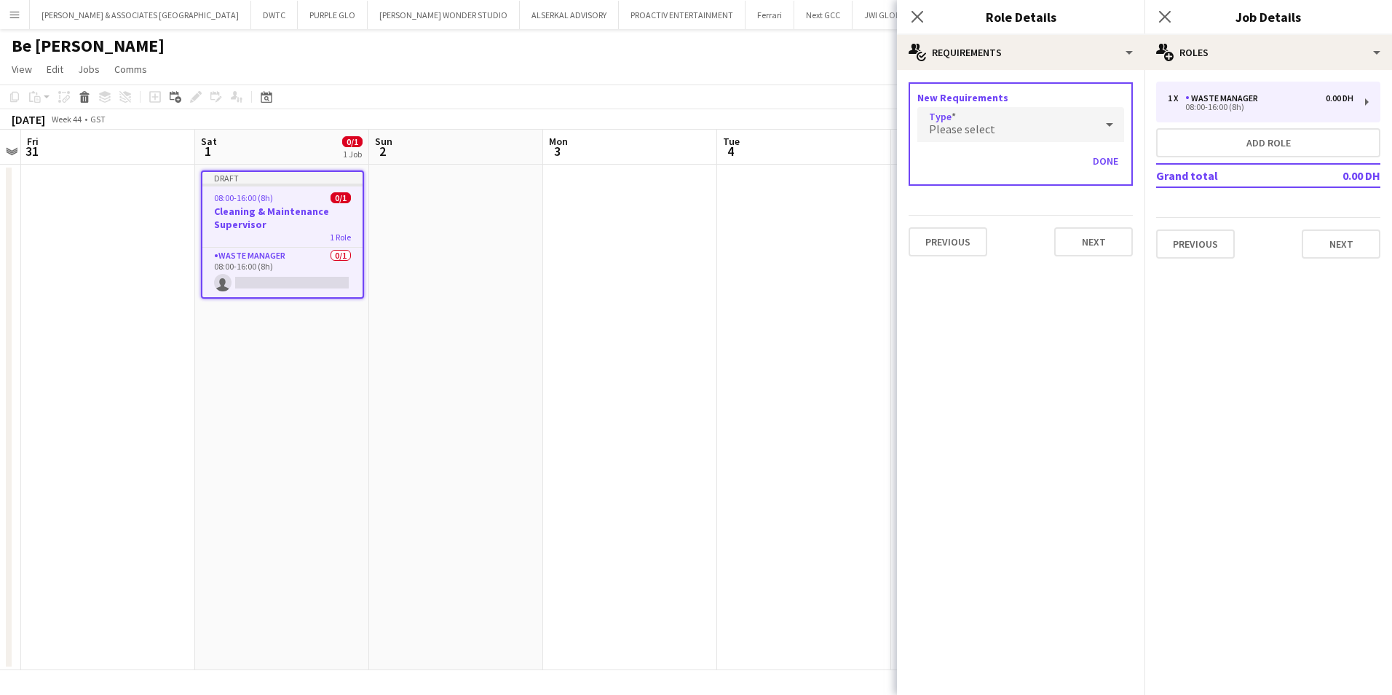
click at [989, 114] on div "Please select" at bounding box center [1006, 124] width 178 height 35
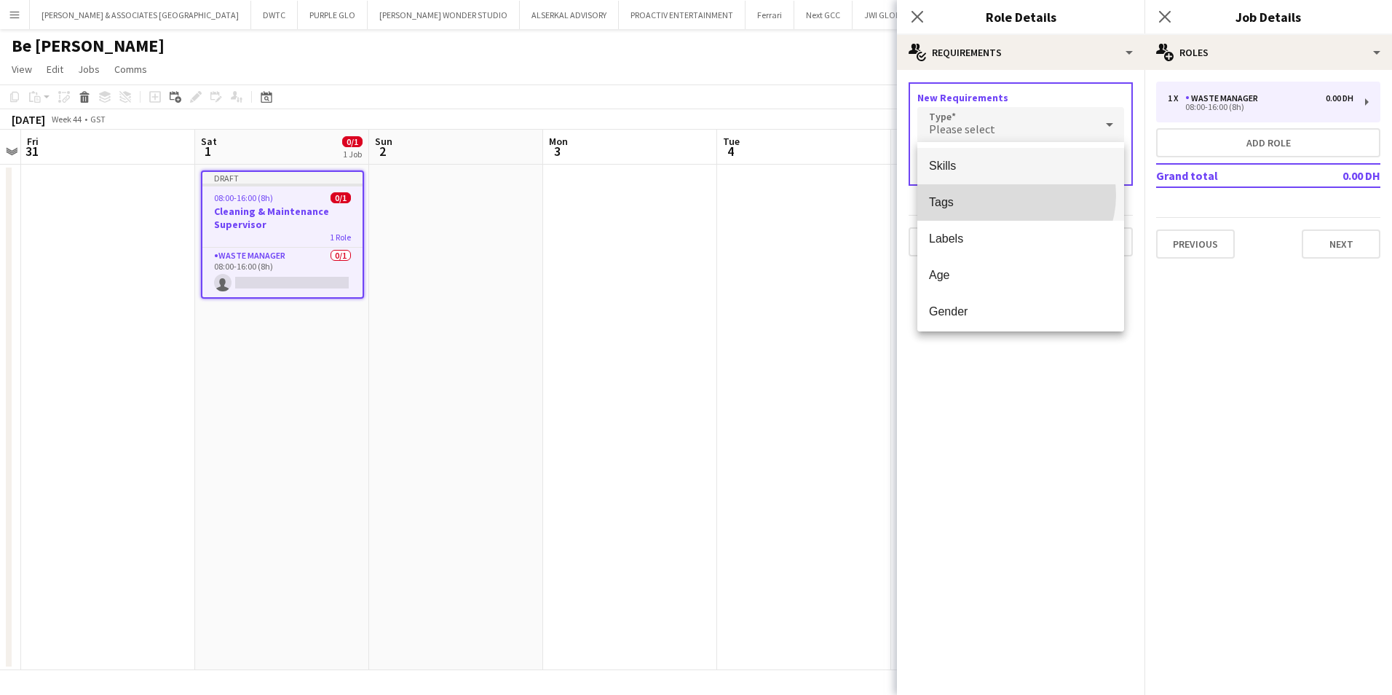
click at [1013, 195] on span "Tags" at bounding box center [1020, 202] width 183 height 14
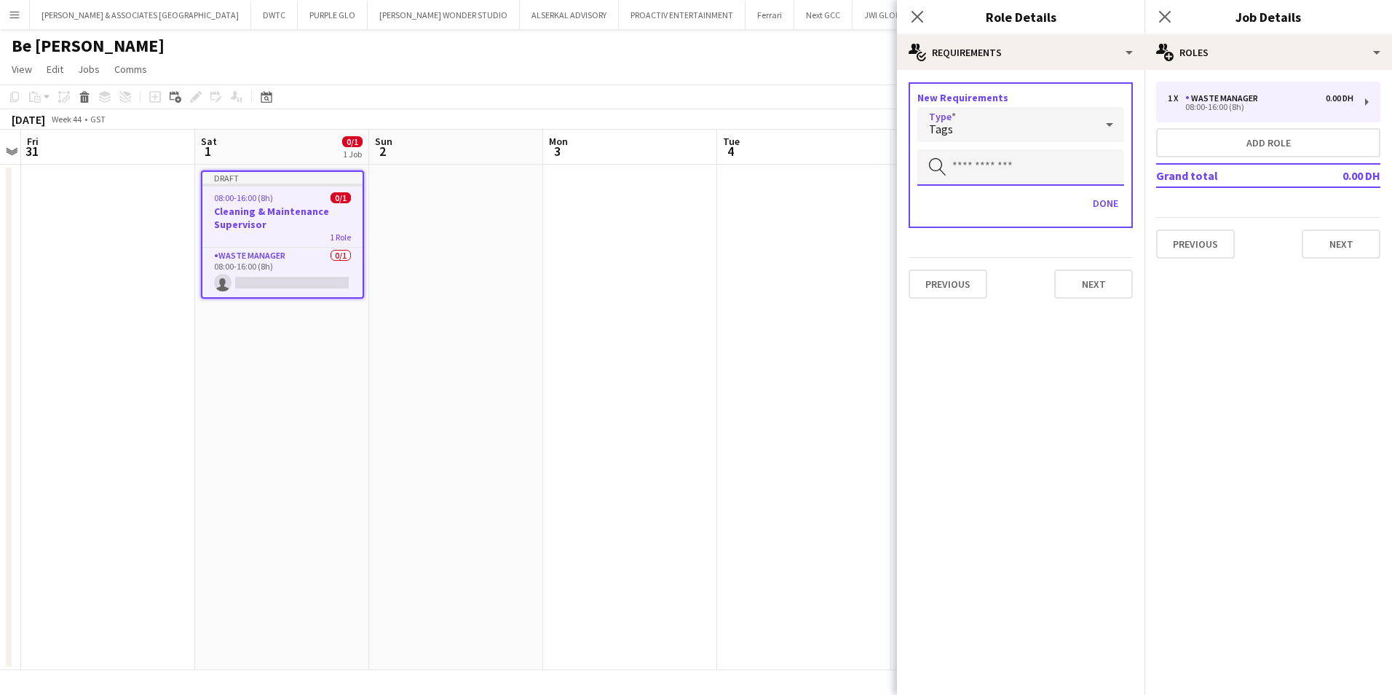
click at [1003, 175] on input "text" at bounding box center [1020, 167] width 207 height 36
type input "*"
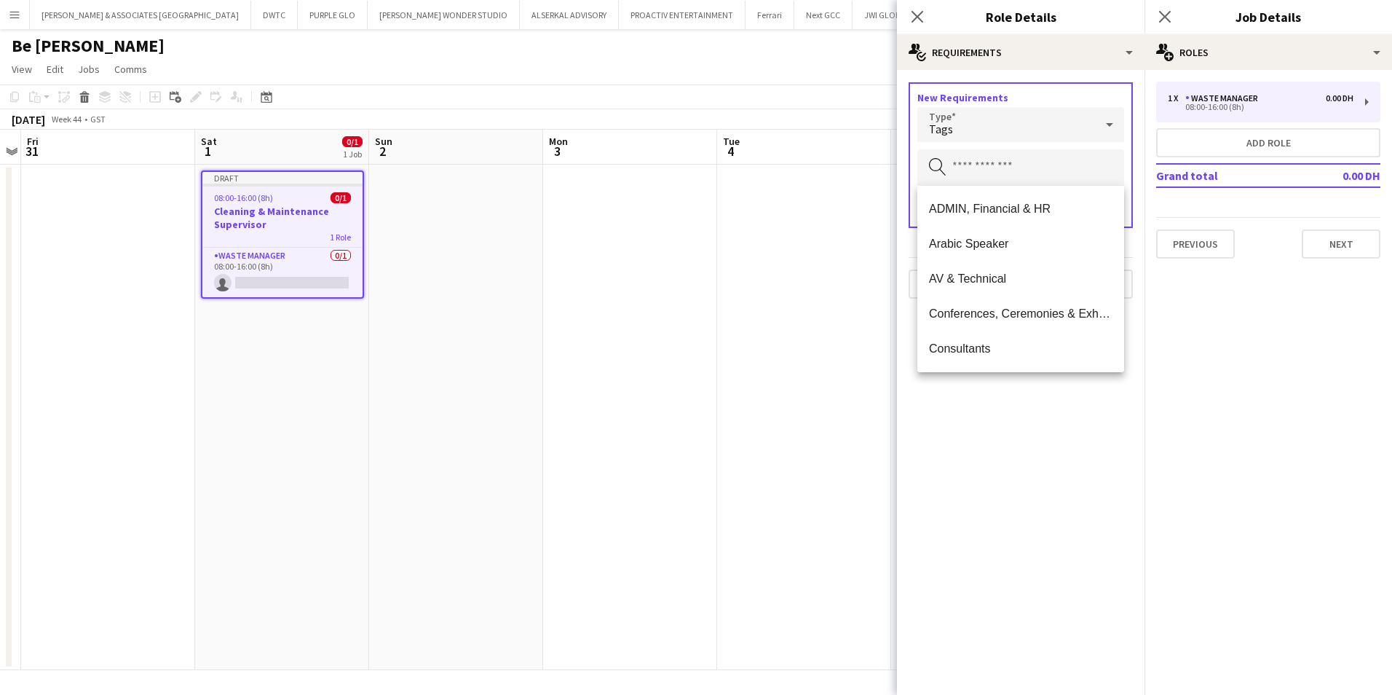
click at [1032, 448] on mat-expansion-panel "medal-empty Requirements New Requirements Type Tags Search by tag Done Previous…" at bounding box center [1021, 382] width 248 height 625
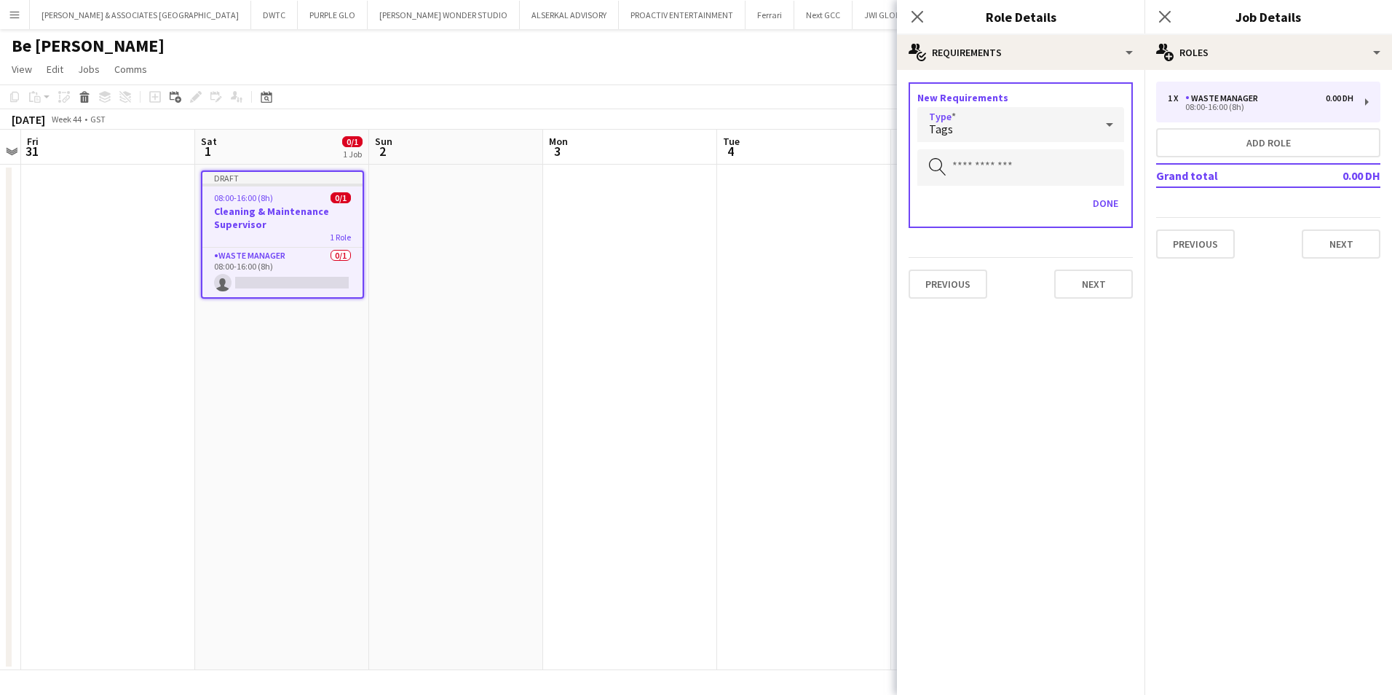
click at [1036, 124] on div "Tags" at bounding box center [1006, 124] width 178 height 35
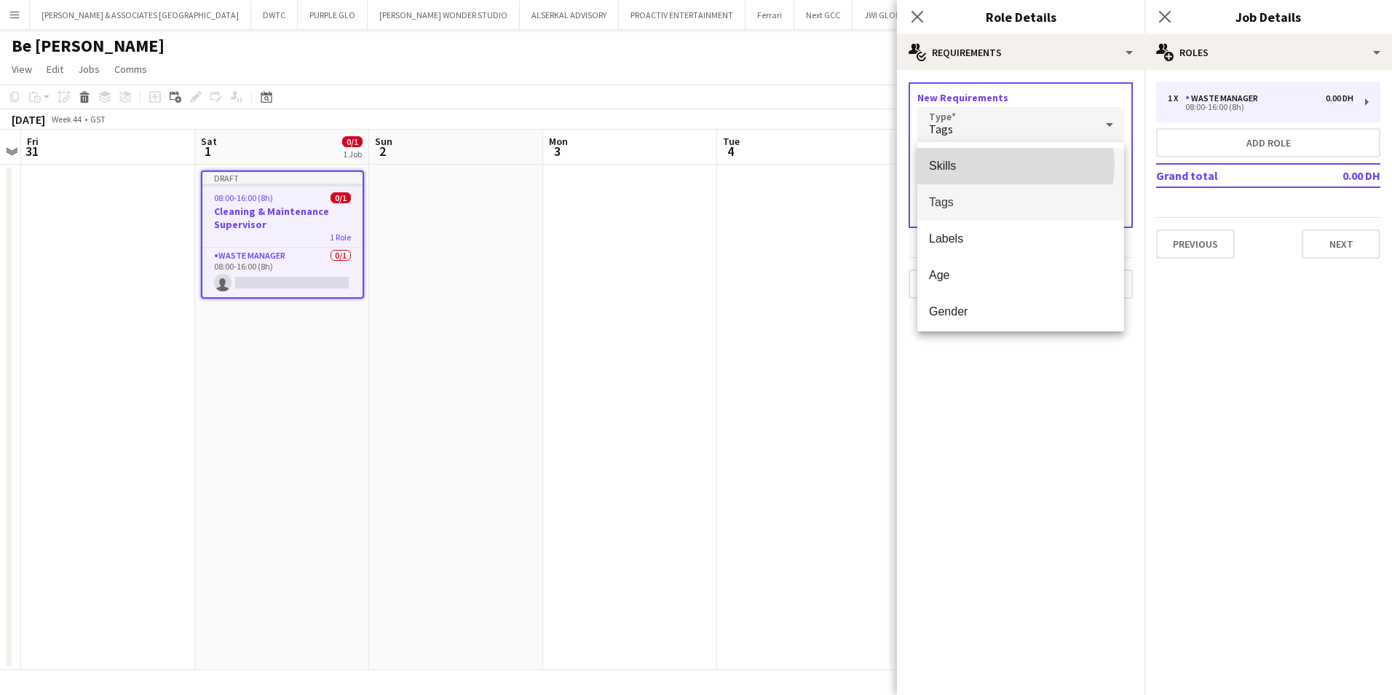
click at [1007, 165] on span "Skills" at bounding box center [1020, 166] width 183 height 14
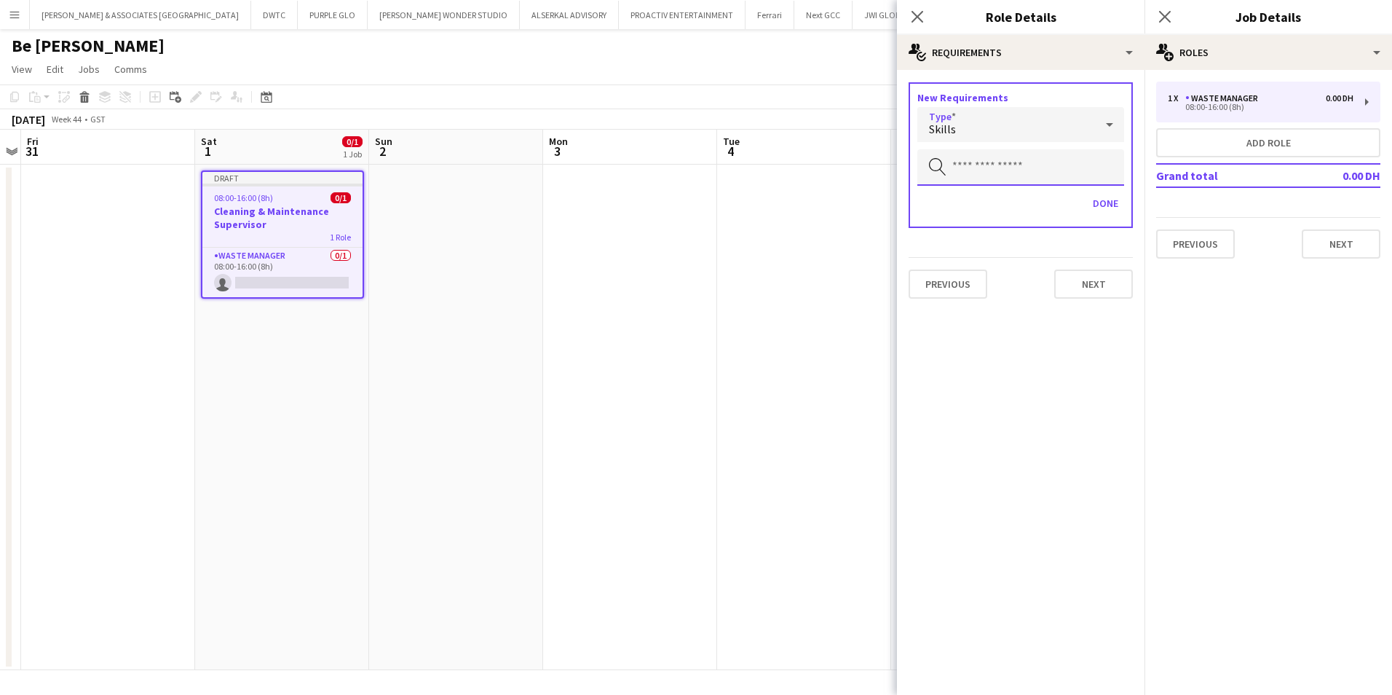
click at [1007, 165] on input "text" at bounding box center [1020, 167] width 207 height 36
type input "*"
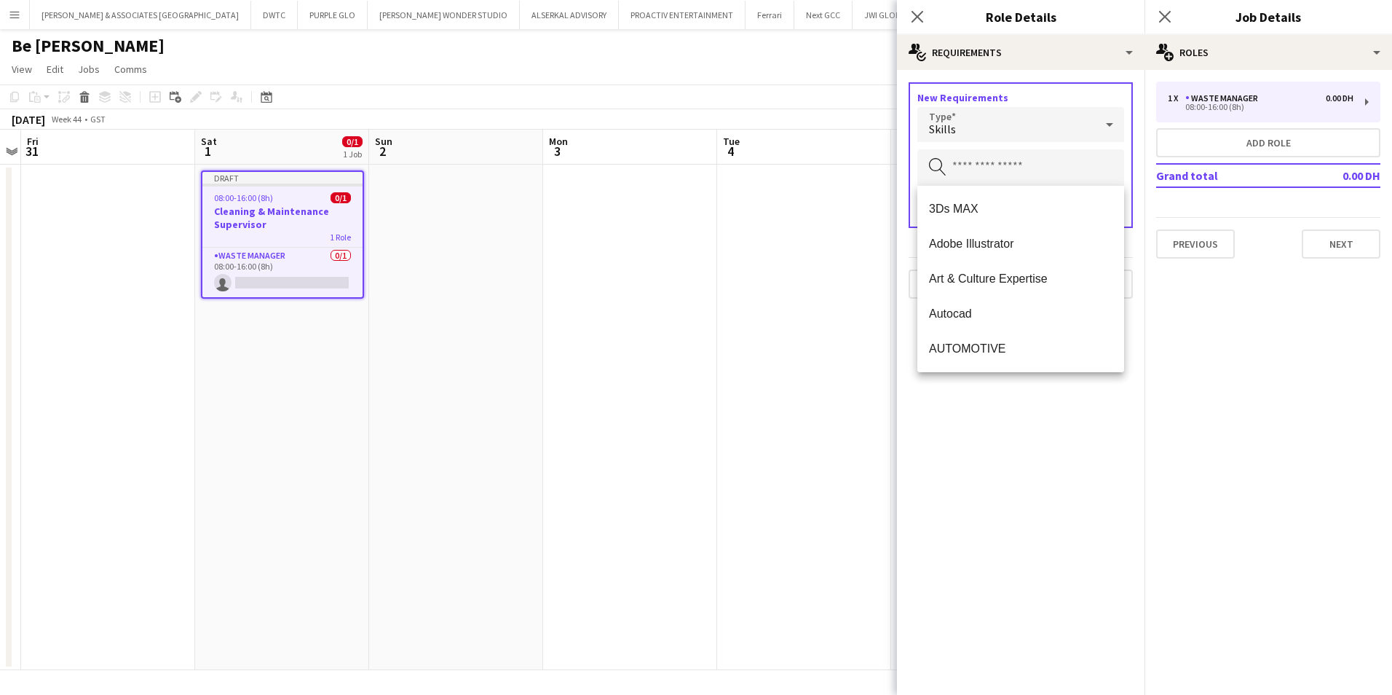
click at [980, 130] on div "Skills" at bounding box center [1006, 124] width 178 height 35
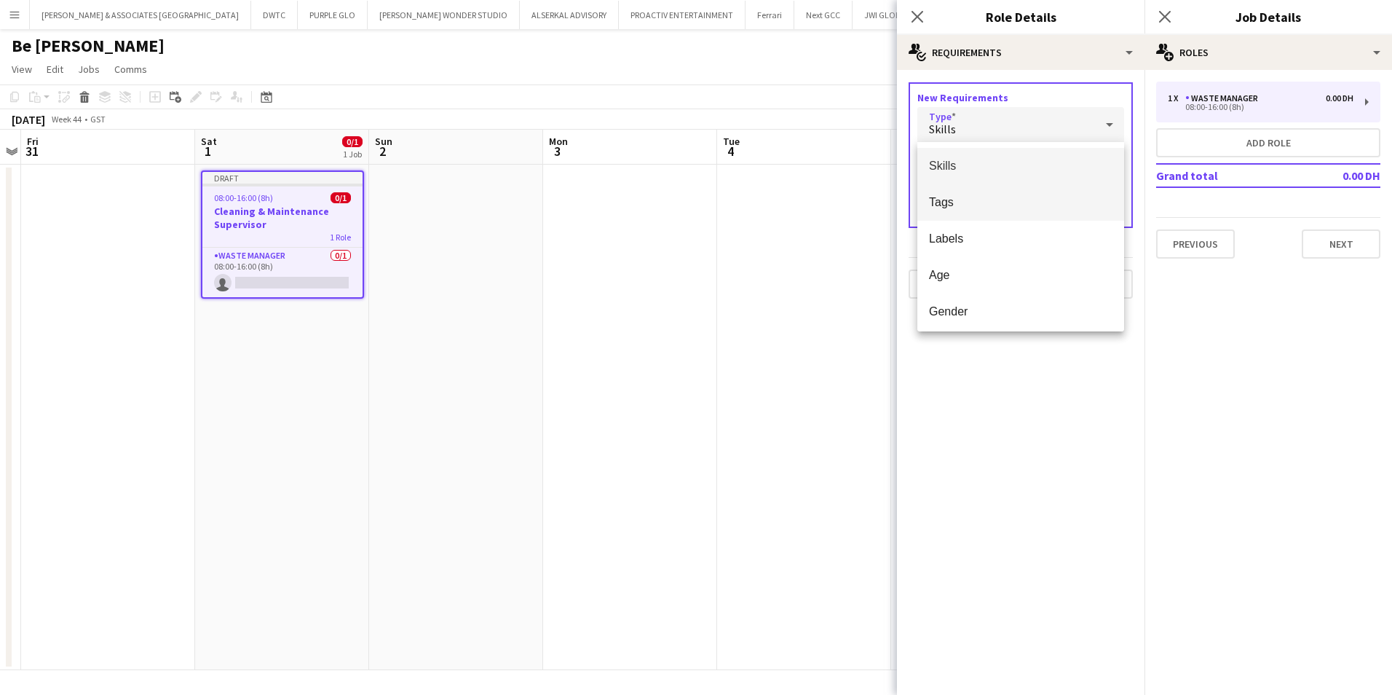
click at [992, 203] on span "Tags" at bounding box center [1020, 202] width 183 height 14
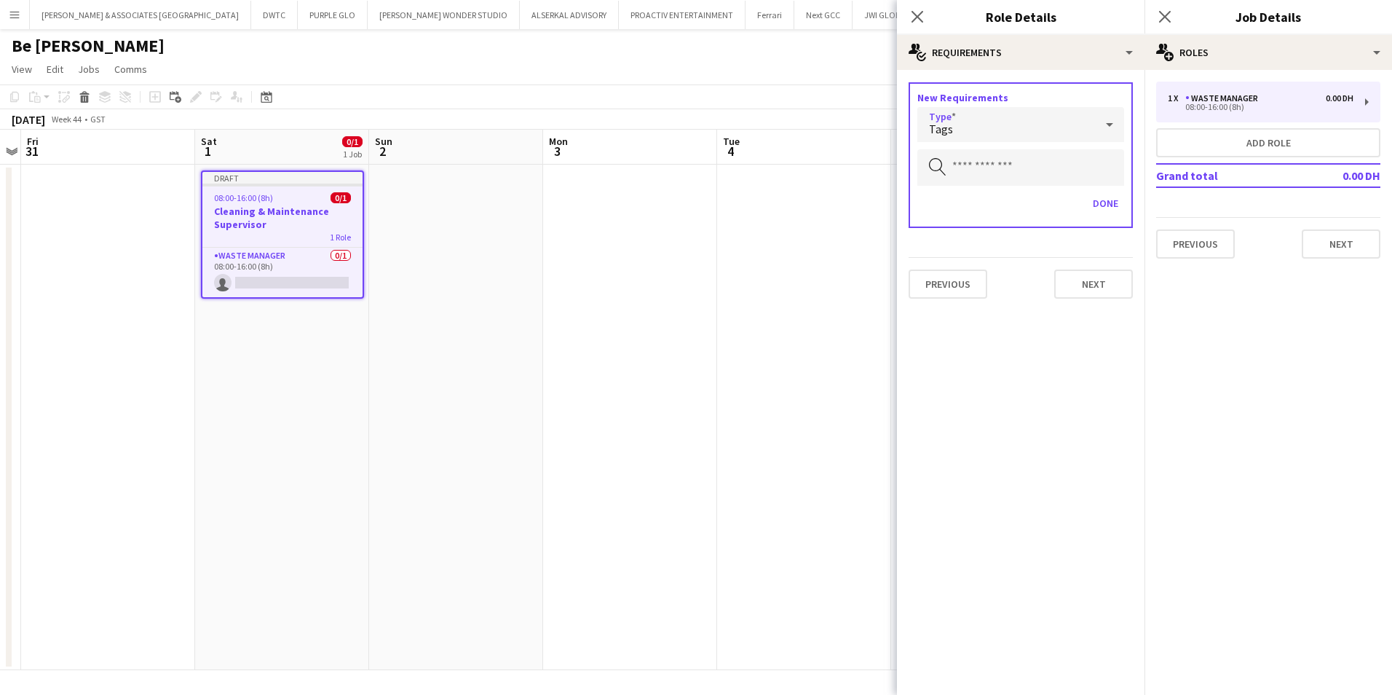
click at [992, 203] on div "Done" at bounding box center [1020, 208] width 207 height 35
click at [999, 152] on input "text" at bounding box center [1020, 167] width 207 height 36
type input "*"
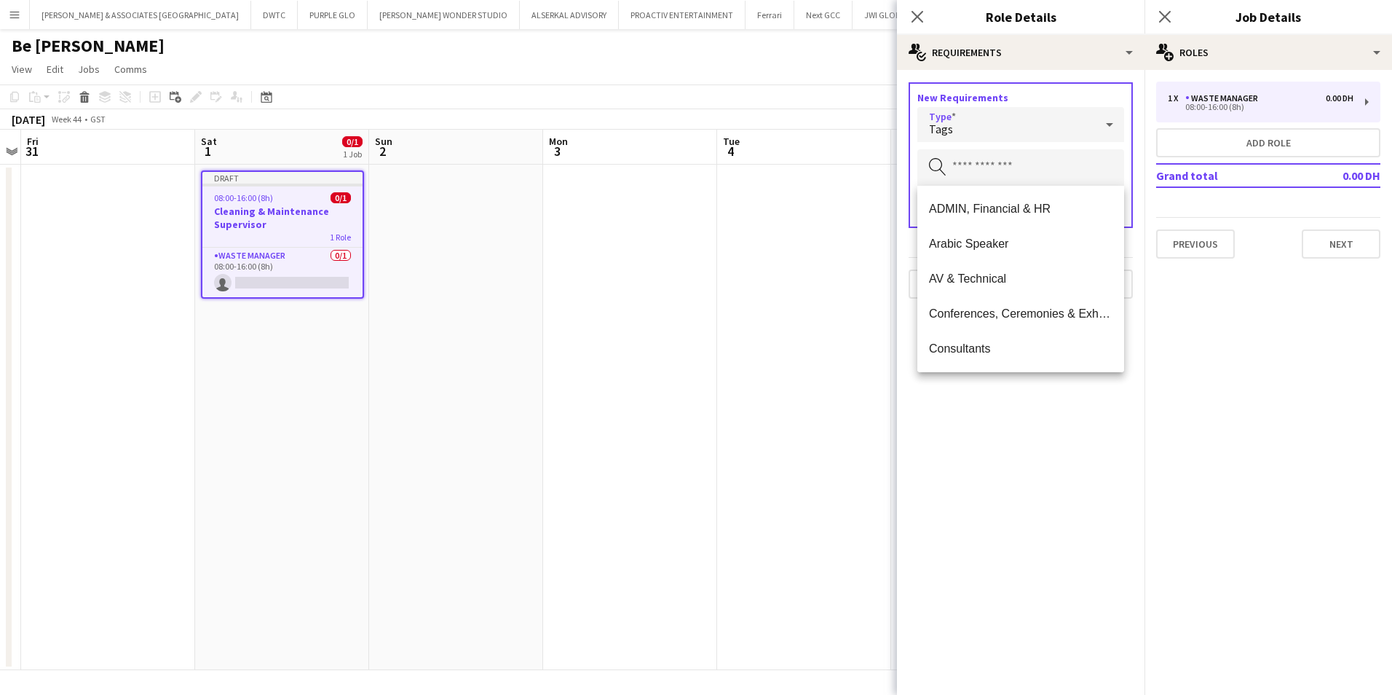
click at [1026, 112] on div "Tags" at bounding box center [1006, 124] width 178 height 35
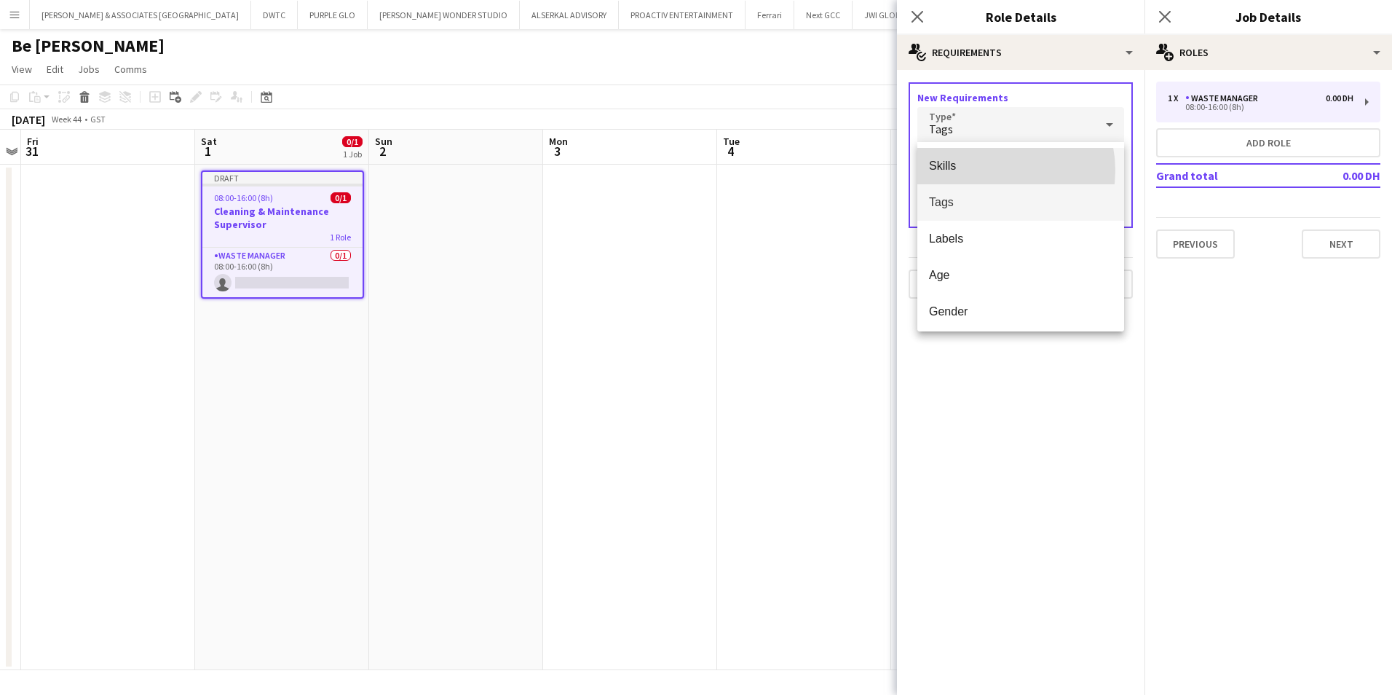
click at [990, 170] on span "Skills" at bounding box center [1020, 166] width 183 height 14
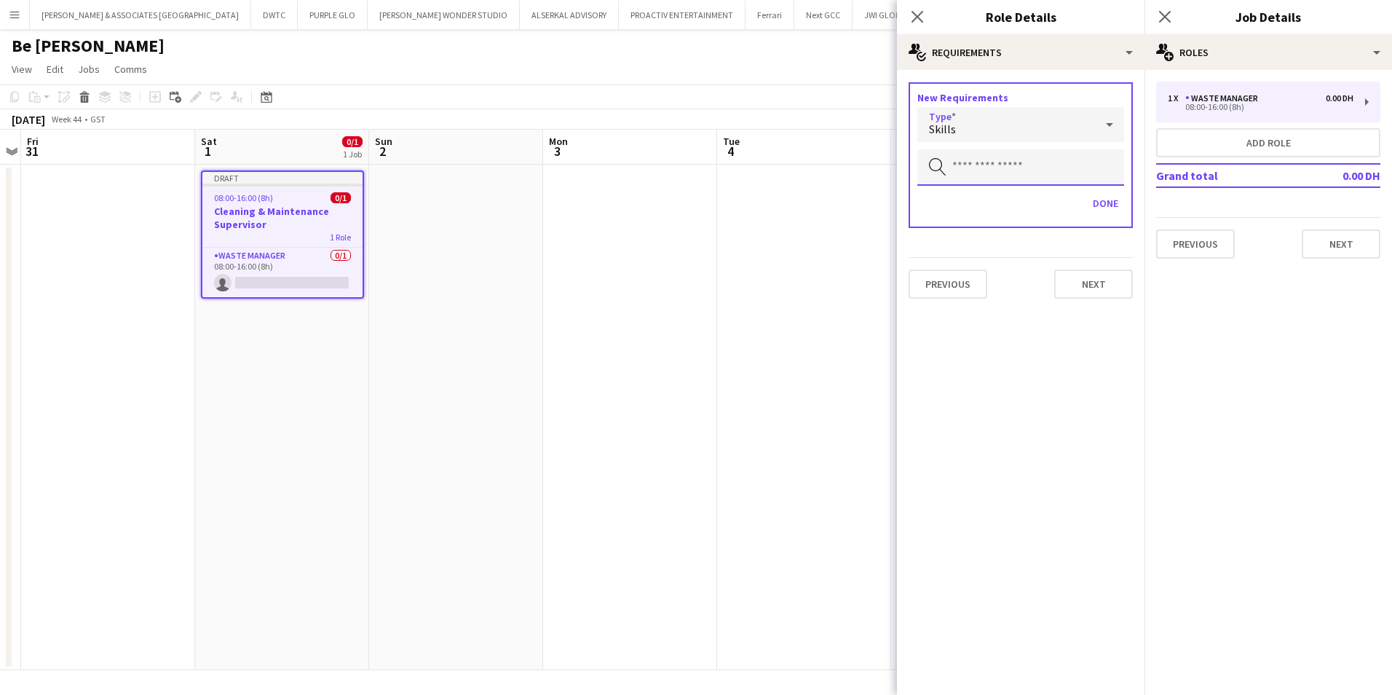
click at [990, 170] on input "text" at bounding box center [1020, 167] width 207 height 36
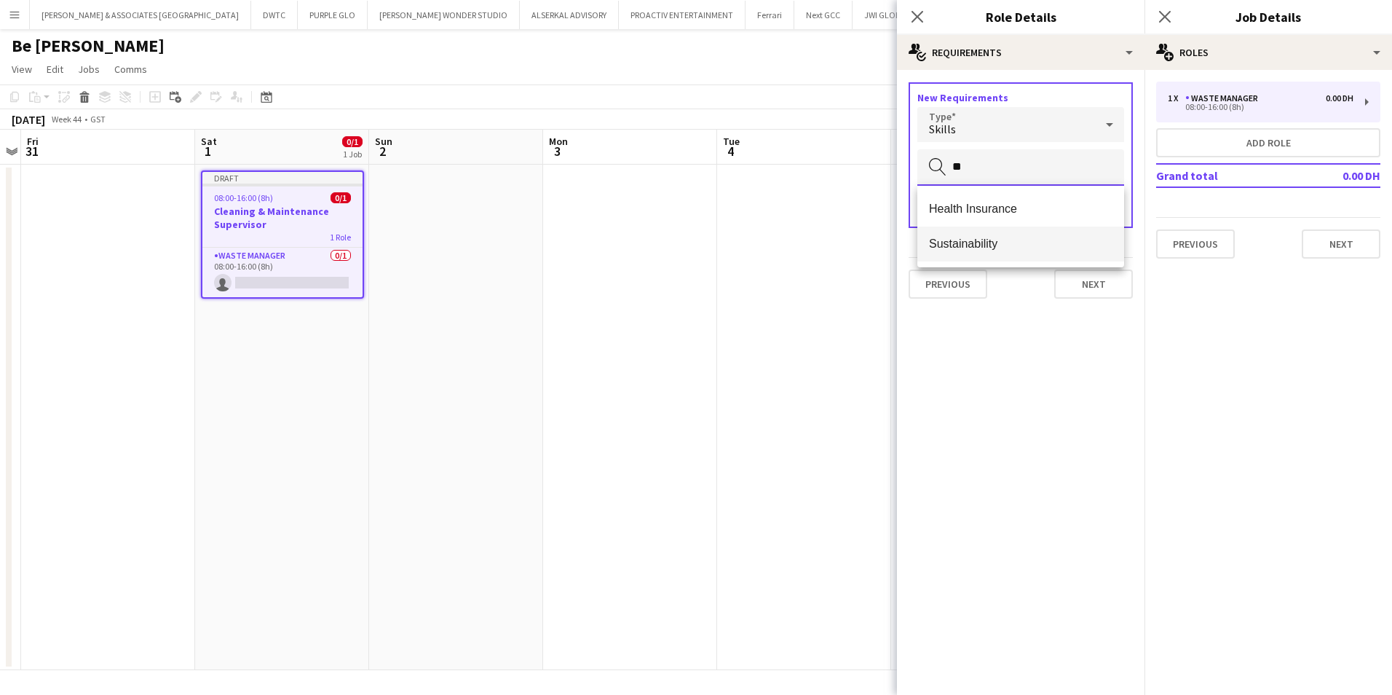
type input "**"
click at [997, 232] on mat-option "Sustainability" at bounding box center [1020, 243] width 207 height 35
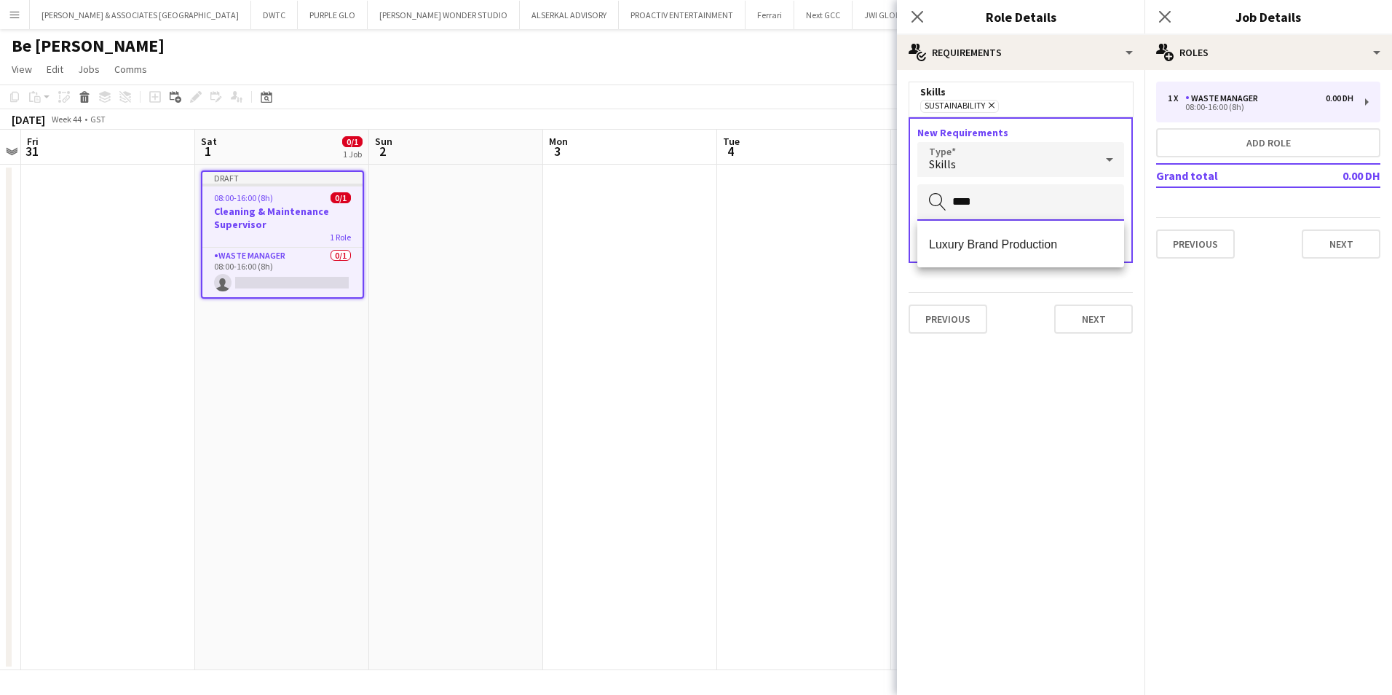
type input "*****"
drag, startPoint x: 990, startPoint y: 201, endPoint x: 884, endPoint y: 191, distance: 106.8
click at [884, 191] on body "Menu Boards Boards Boards All jobs Status Workforce Workforce My Workforce Recr…" at bounding box center [696, 347] width 1392 height 695
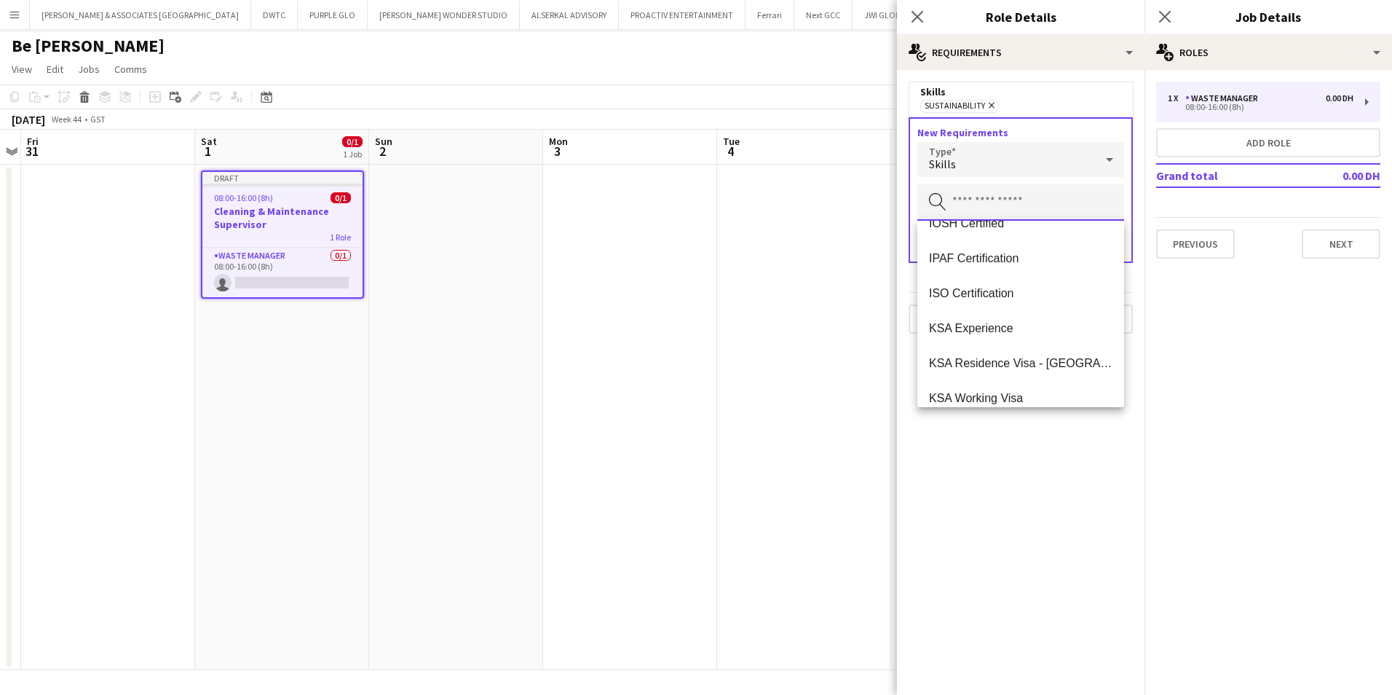
scroll to position [559, 0]
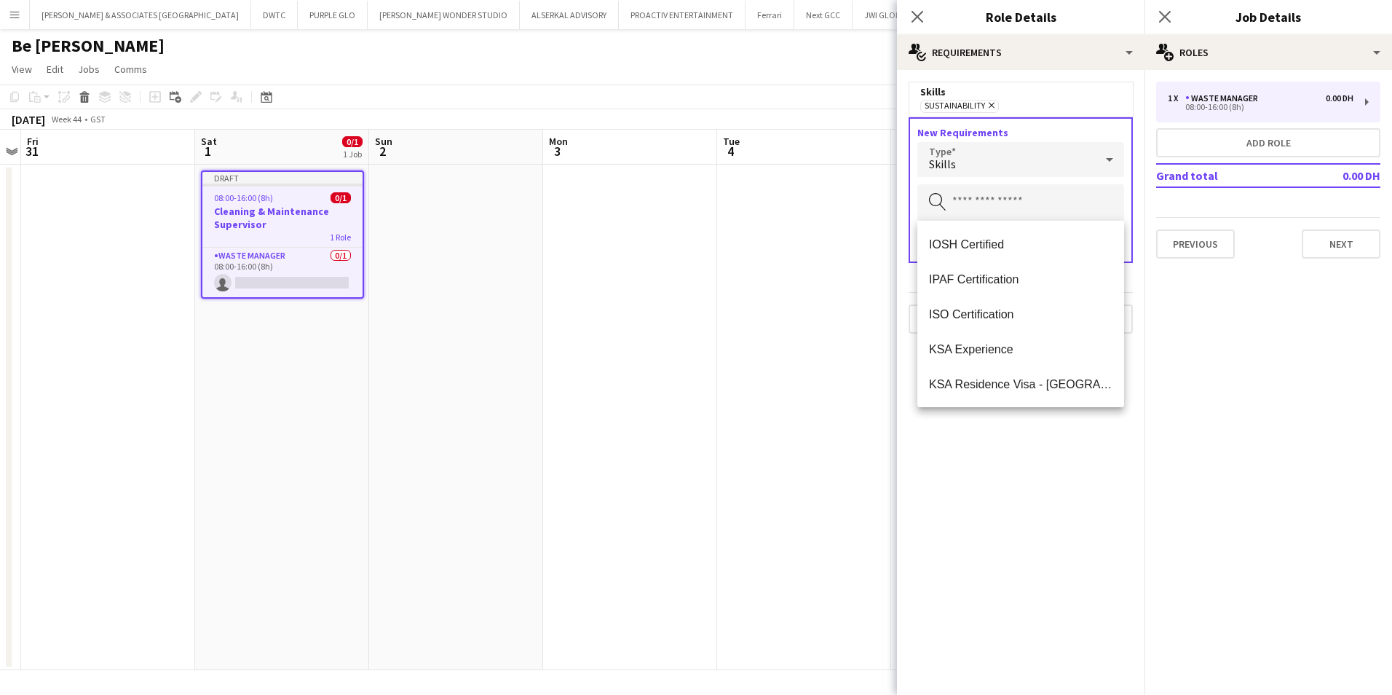
click at [1053, 349] on span "KSA Experience" at bounding box center [1020, 349] width 183 height 14
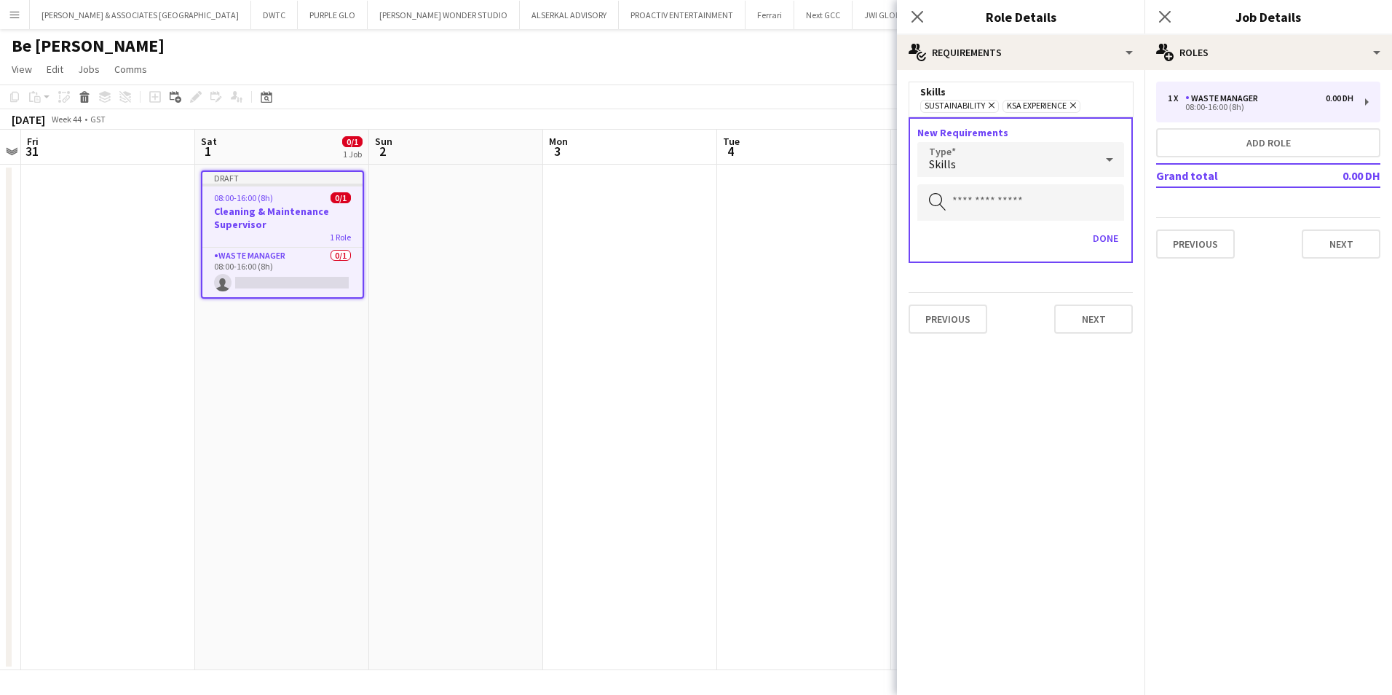
click at [1077, 175] on div "Skills" at bounding box center [1006, 159] width 178 height 35
click at [1037, 242] on span "Tags" at bounding box center [1020, 238] width 183 height 14
click at [999, 207] on input "text" at bounding box center [1020, 202] width 207 height 36
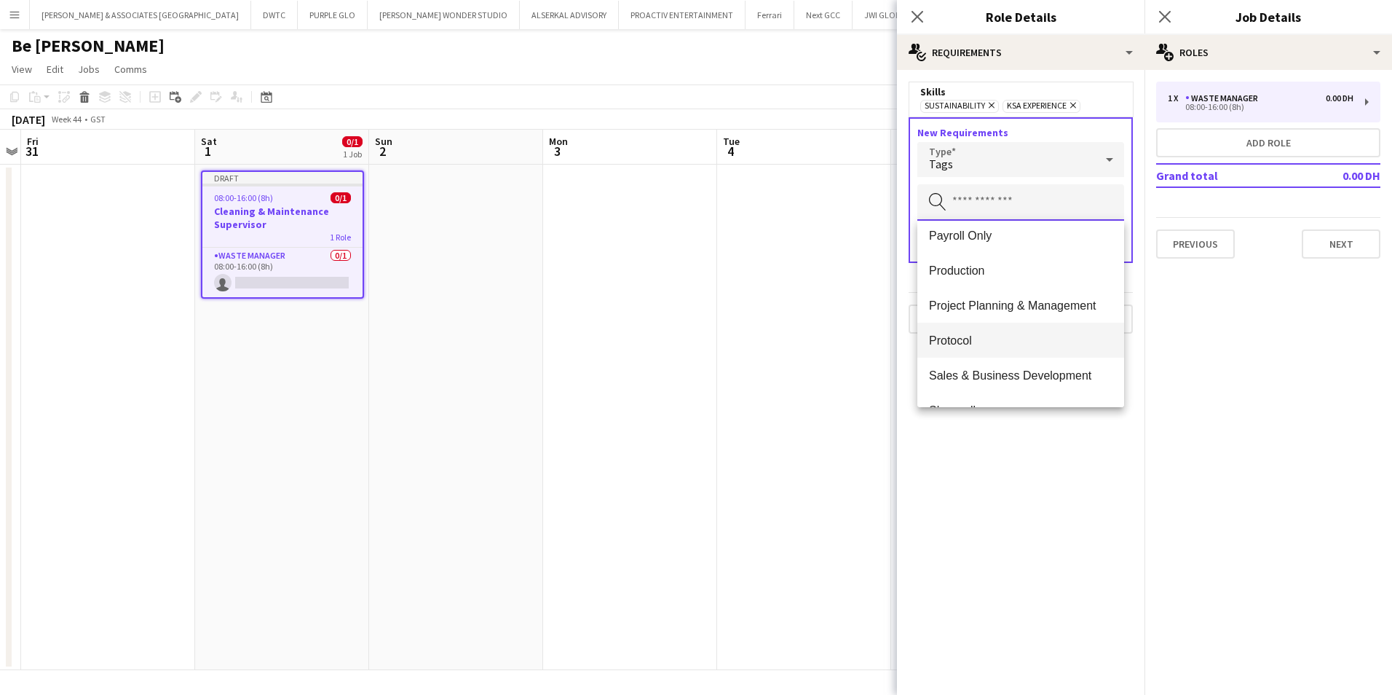
scroll to position [914, 0]
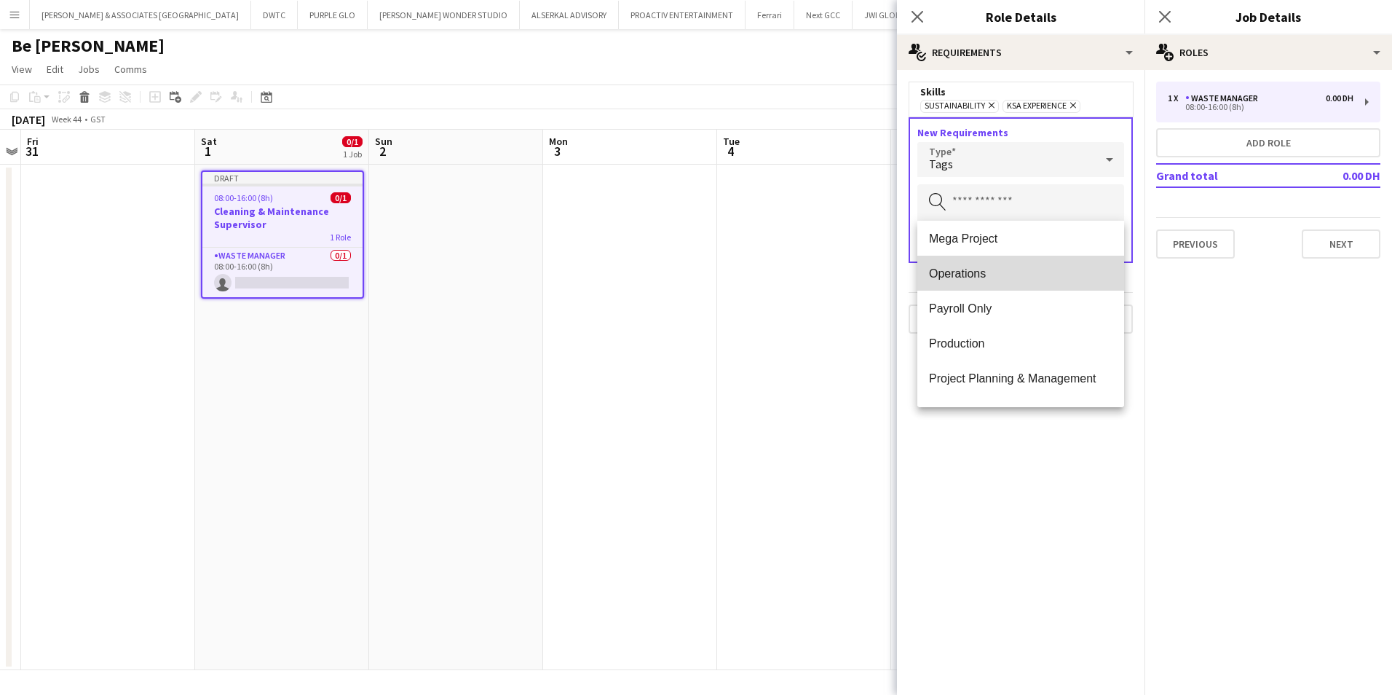
click at [1044, 274] on span "Operations" at bounding box center [1020, 273] width 183 height 14
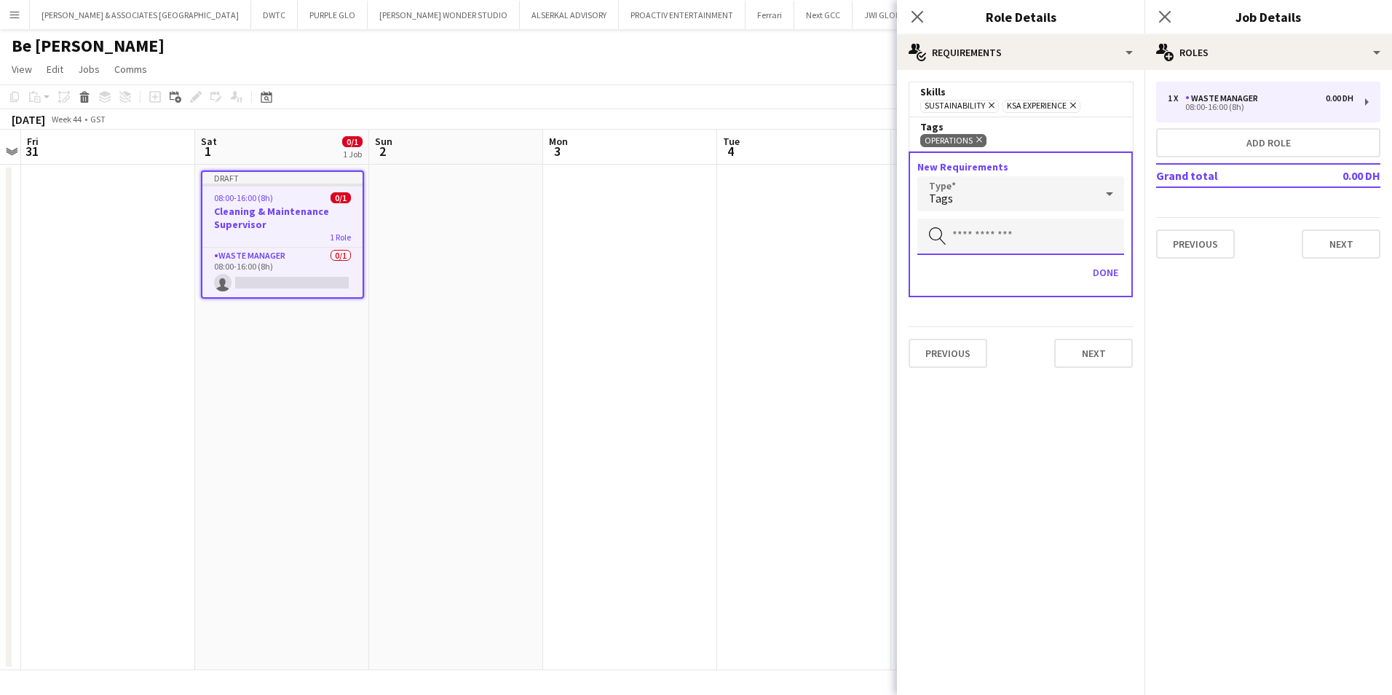
click at [1040, 240] on input "text" at bounding box center [1020, 236] width 207 height 36
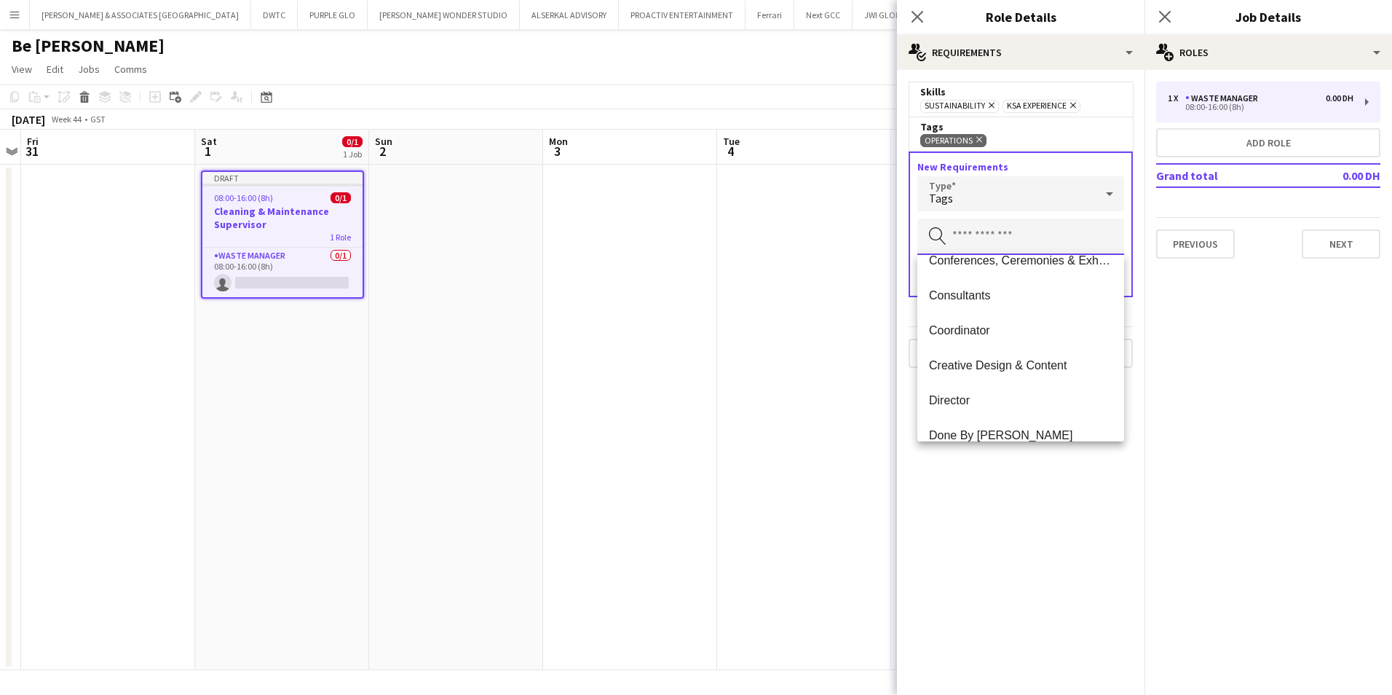
scroll to position [146, 0]
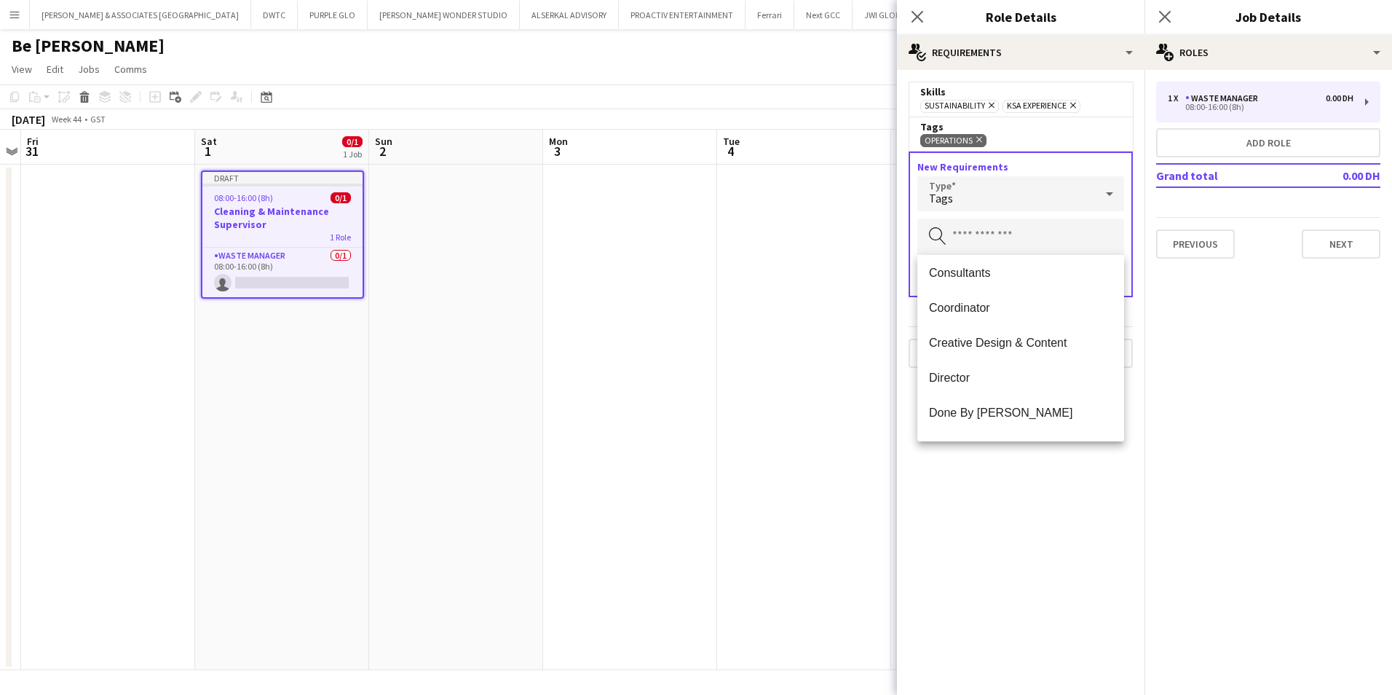
click at [1065, 307] on span "Coordinator" at bounding box center [1020, 308] width 183 height 14
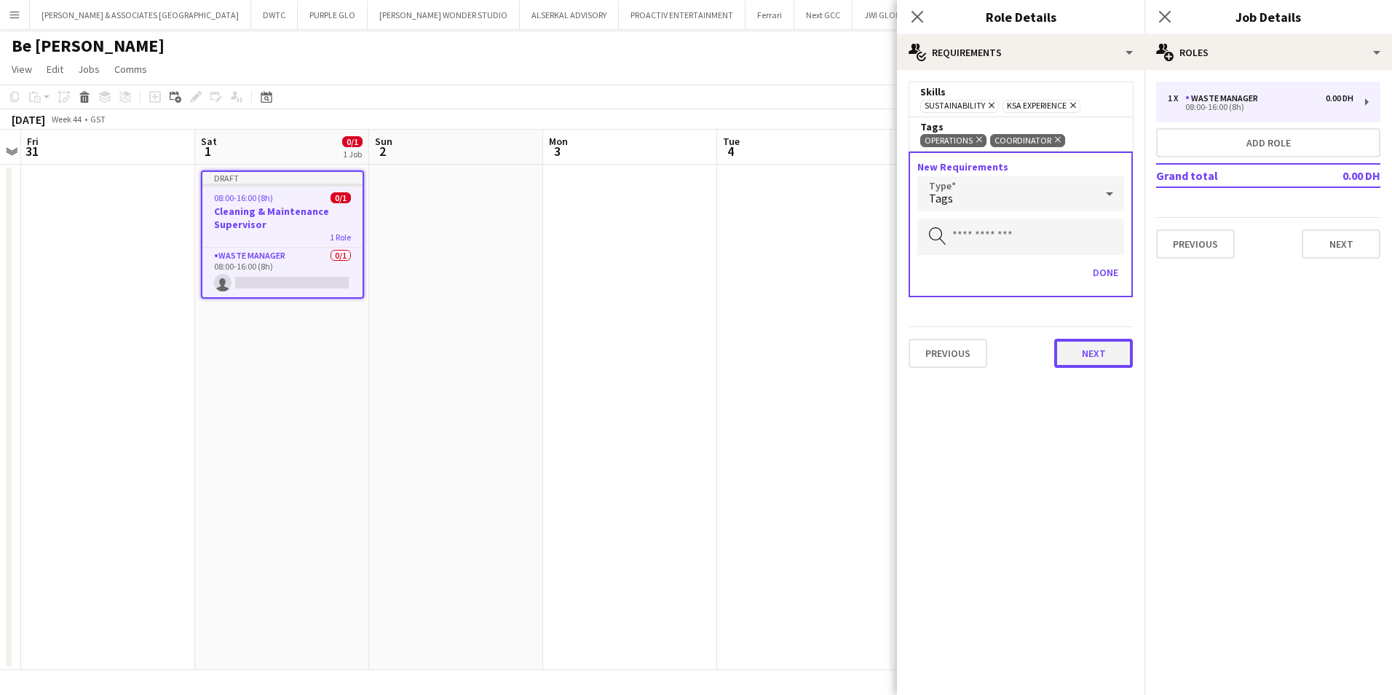
click at [1078, 356] on button "Next" at bounding box center [1093, 353] width 79 height 29
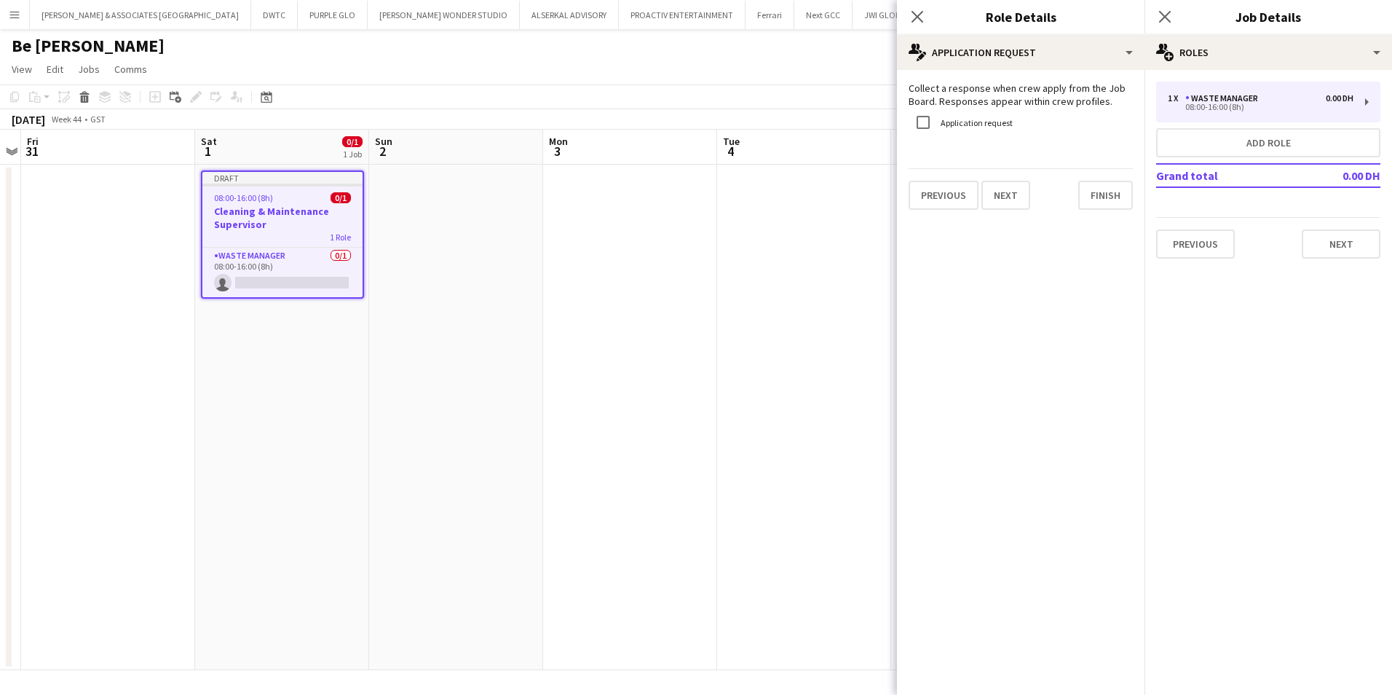
click at [985, 119] on label "Application request" at bounding box center [975, 122] width 75 height 11
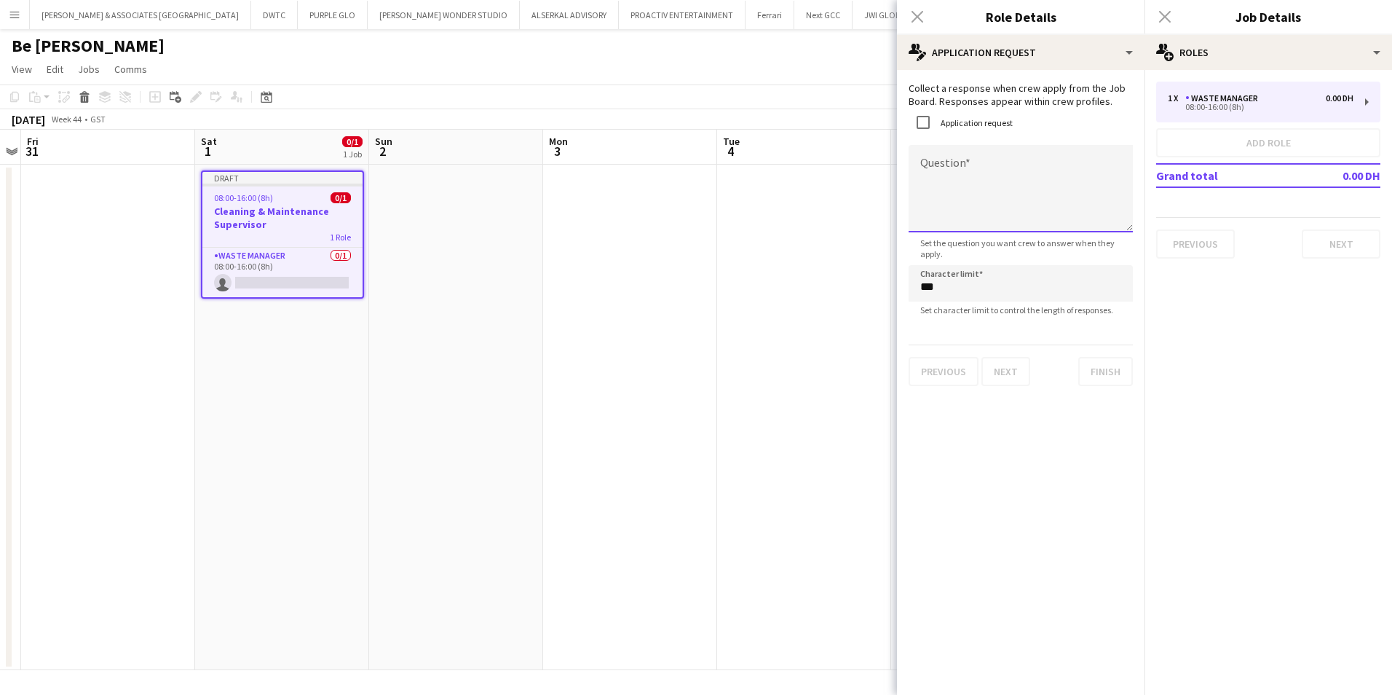
click at [1004, 175] on textarea "Question" at bounding box center [1021, 188] width 224 height 87
type textarea "**********"
click at [1106, 380] on button "Finish" at bounding box center [1105, 371] width 55 height 29
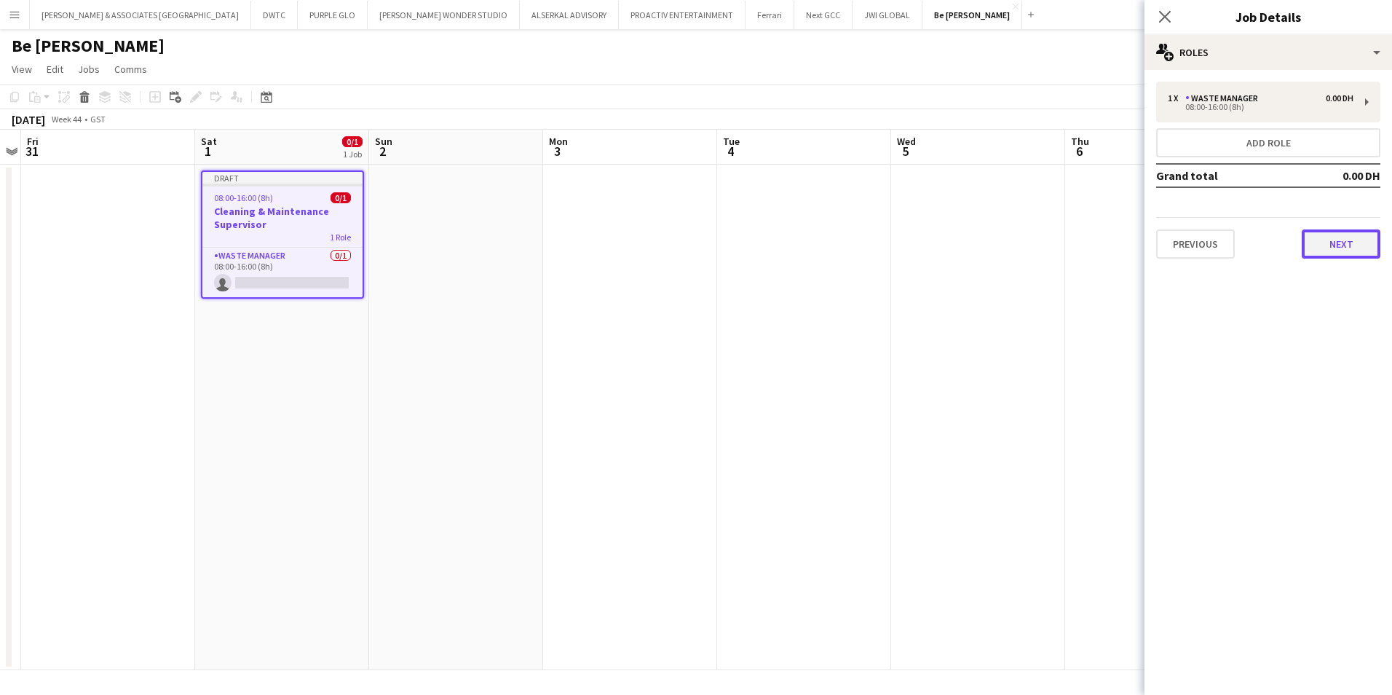
click at [1112, 247] on button "Next" at bounding box center [1341, 243] width 79 height 29
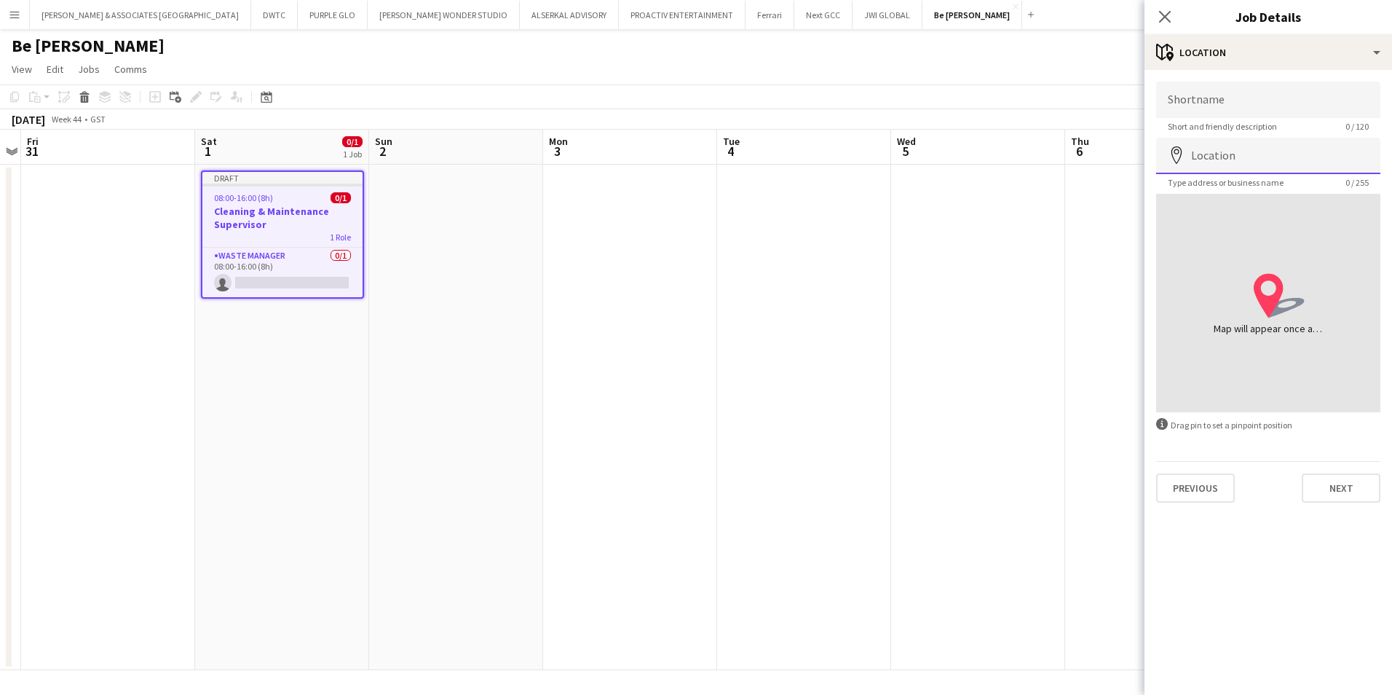
click at [1112, 171] on input "Location" at bounding box center [1268, 156] width 224 height 36
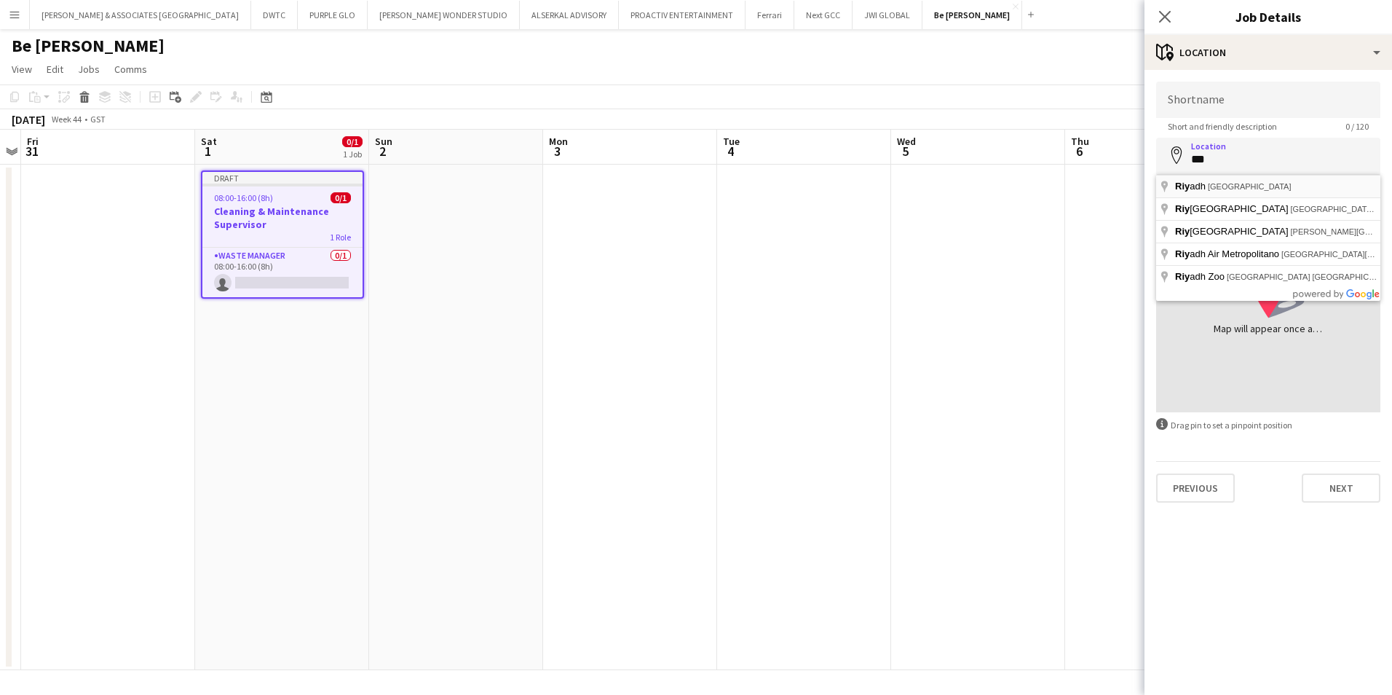
type input "**********"
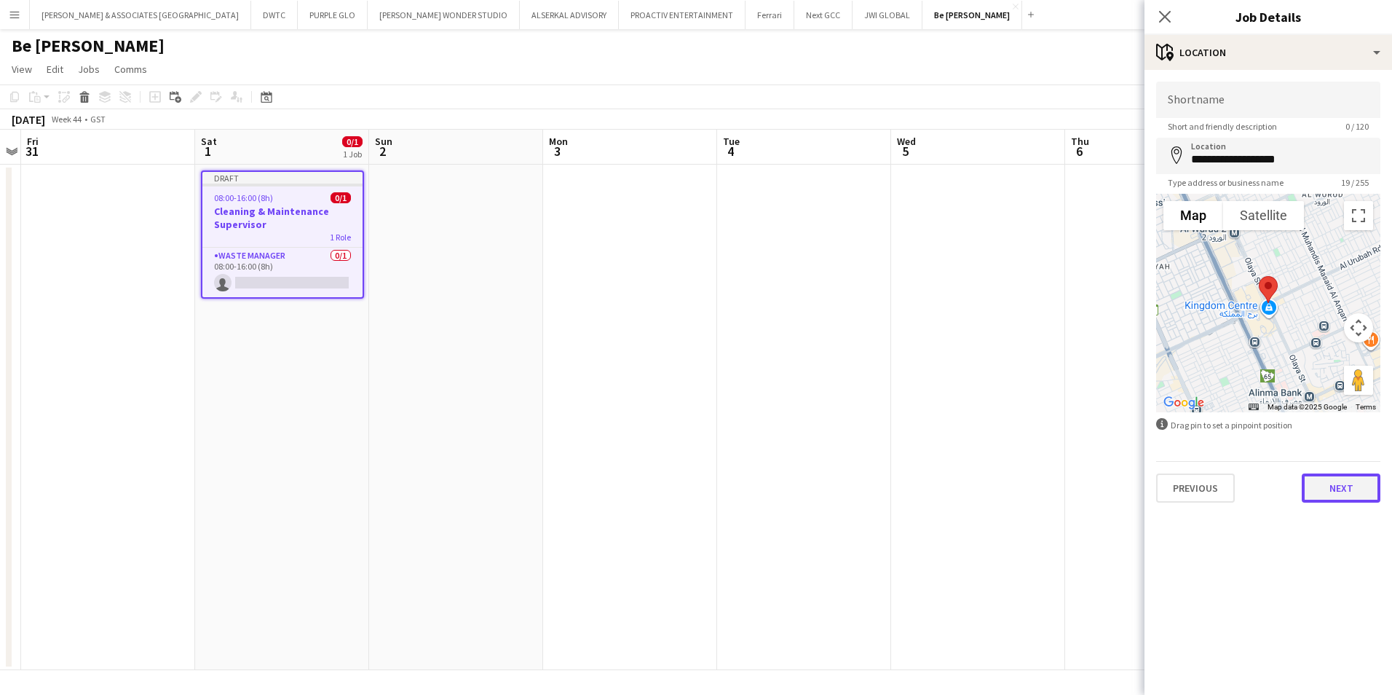
click at [1112, 489] on button "Next" at bounding box center [1341, 487] width 79 height 29
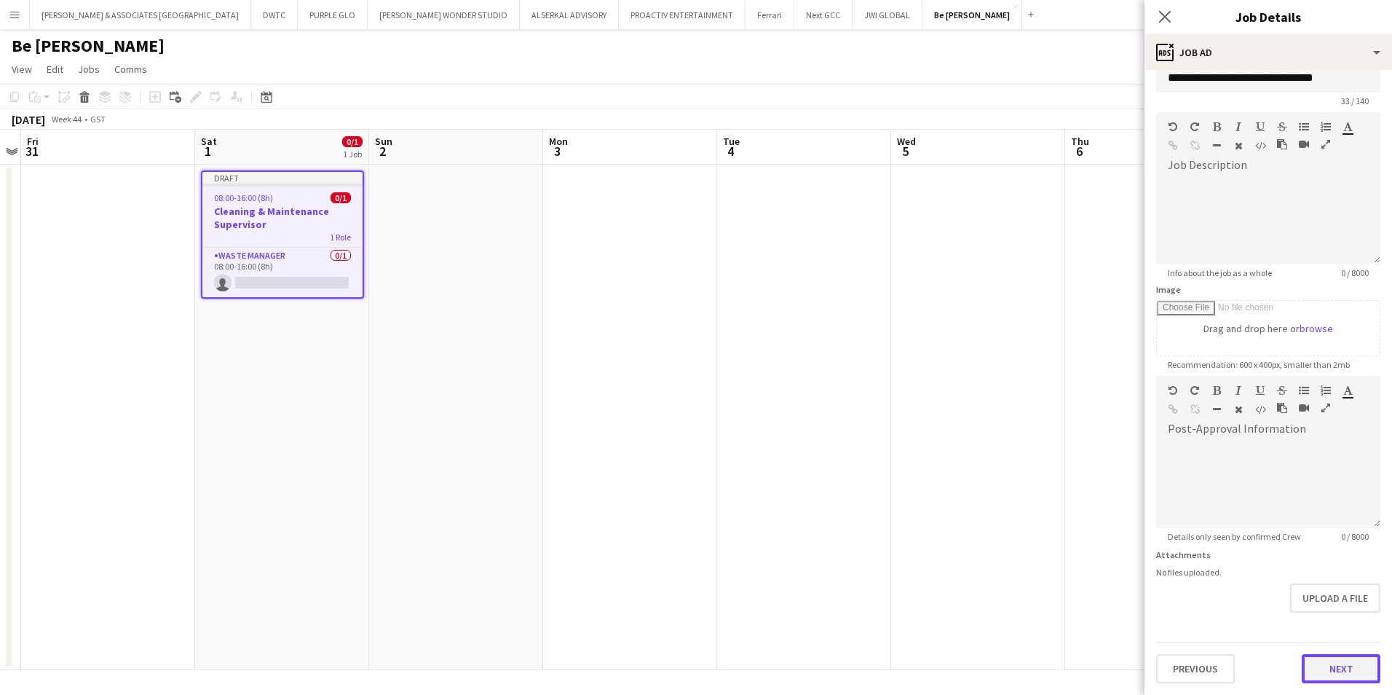
scroll to position [25, 0]
click at [1112, 537] on form "**********" at bounding box center [1269, 369] width 248 height 627
click at [1112, 537] on button "Next" at bounding box center [1341, 668] width 79 height 29
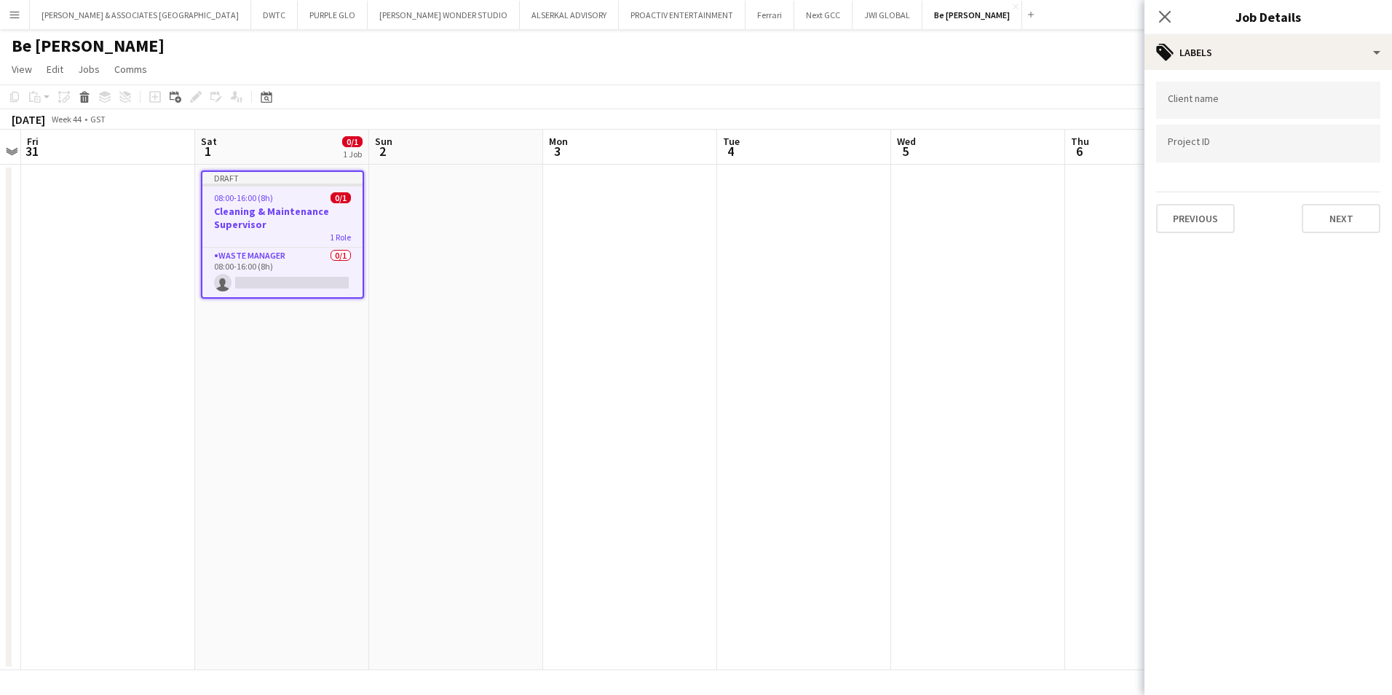
scroll to position [0, 0]
click at [1112, 211] on button "Next" at bounding box center [1341, 218] width 79 height 29
click at [1112, 148] on button "Next" at bounding box center [1341, 150] width 79 height 29
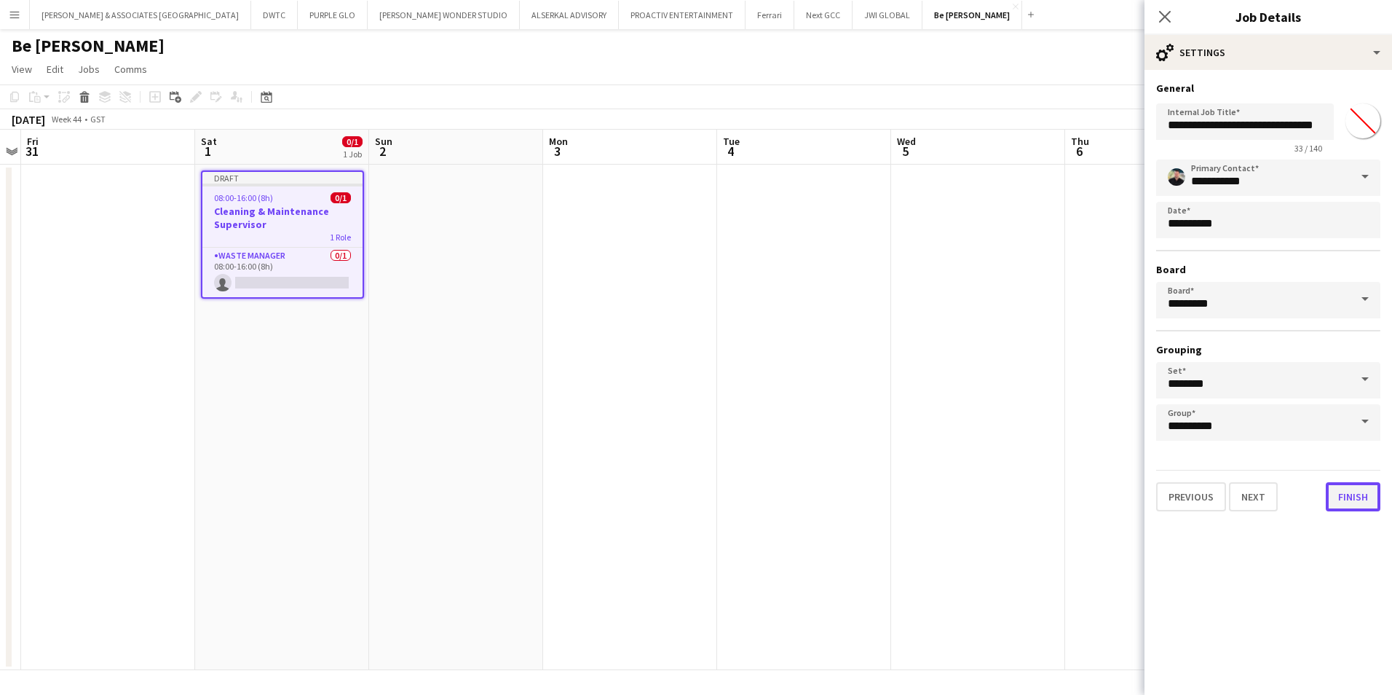
click at [1112, 497] on button "Finish" at bounding box center [1353, 496] width 55 height 29
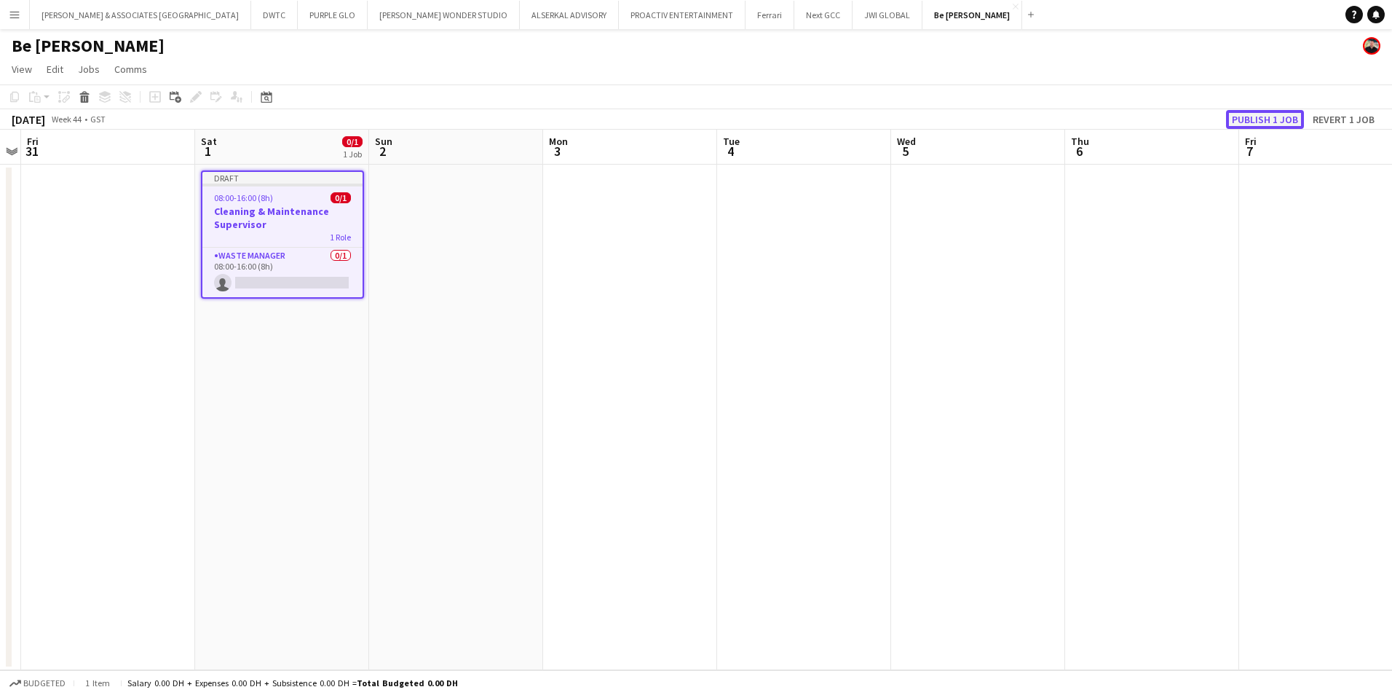
click at [1112, 114] on button "Publish 1 job" at bounding box center [1265, 119] width 78 height 19
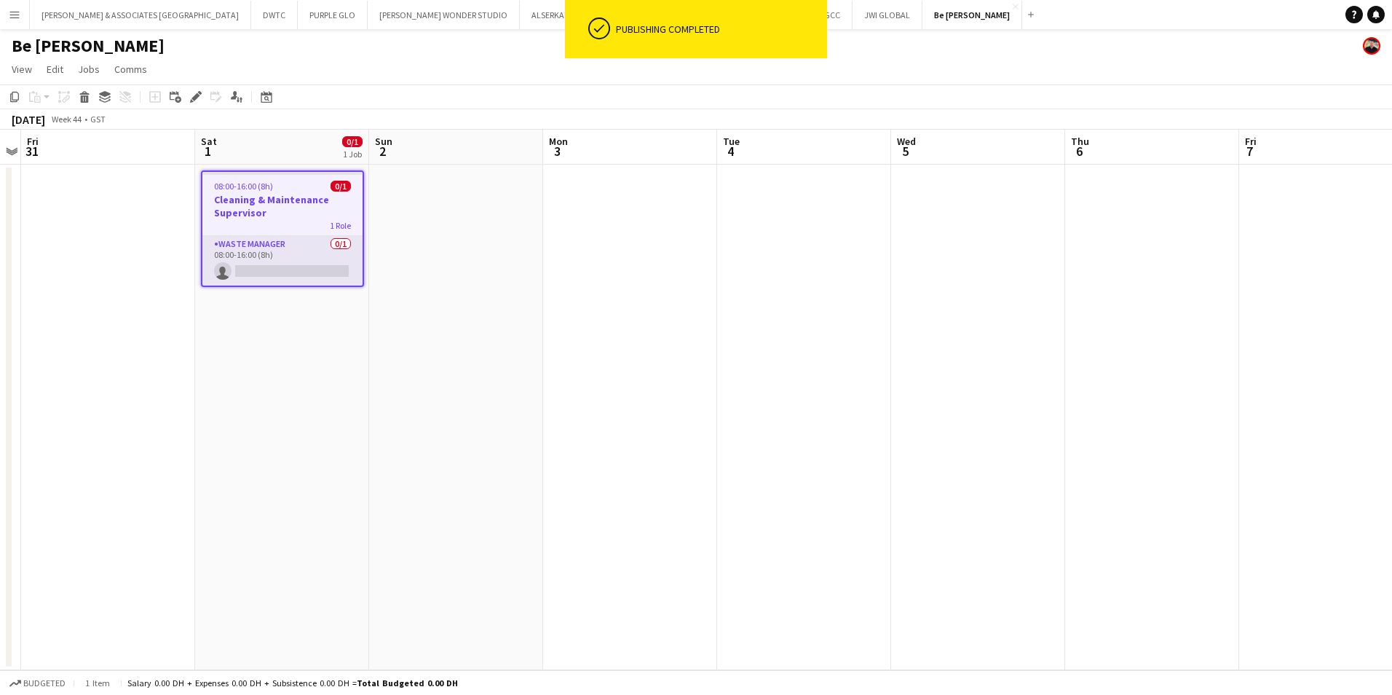
click at [264, 242] on app-card-role "Waste Manager 0/1 08:00-16:00 (8h) single-neutral-actions" at bounding box center [282, 261] width 160 height 50
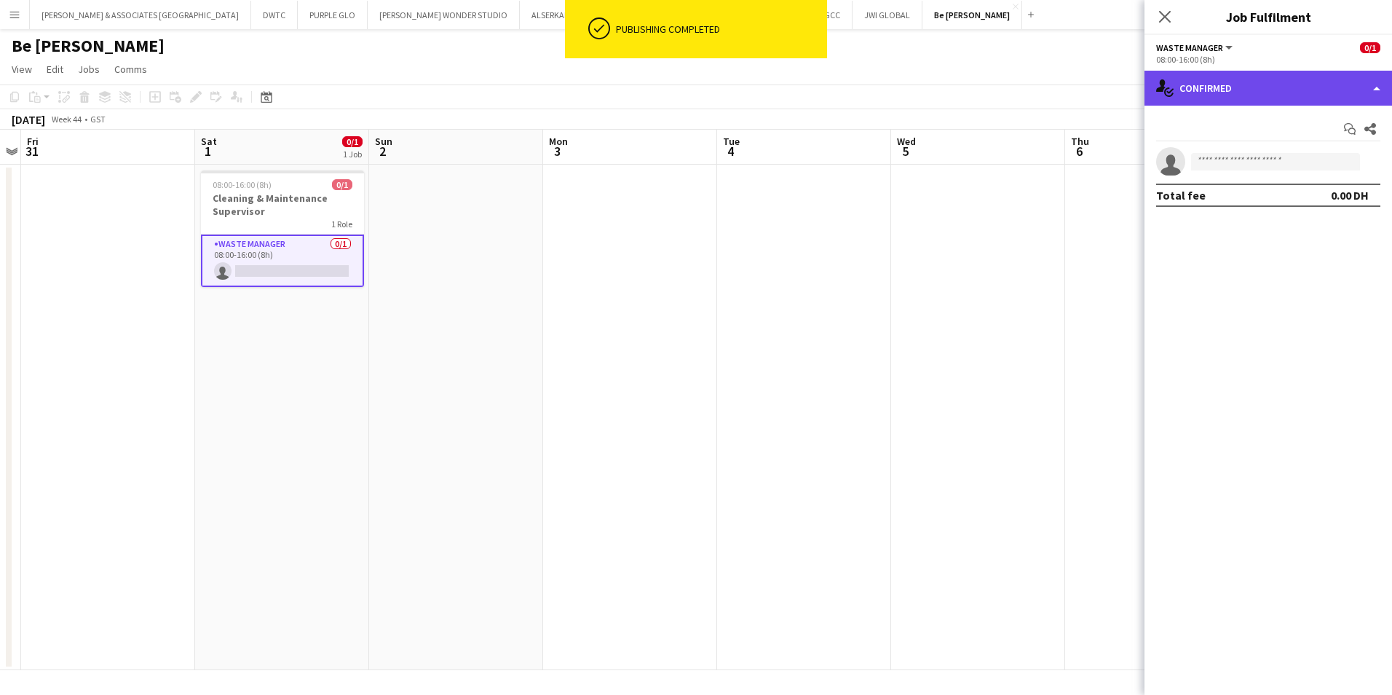
click at [1112, 89] on div "single-neutral-actions-check-2 Confirmed" at bounding box center [1269, 88] width 248 height 35
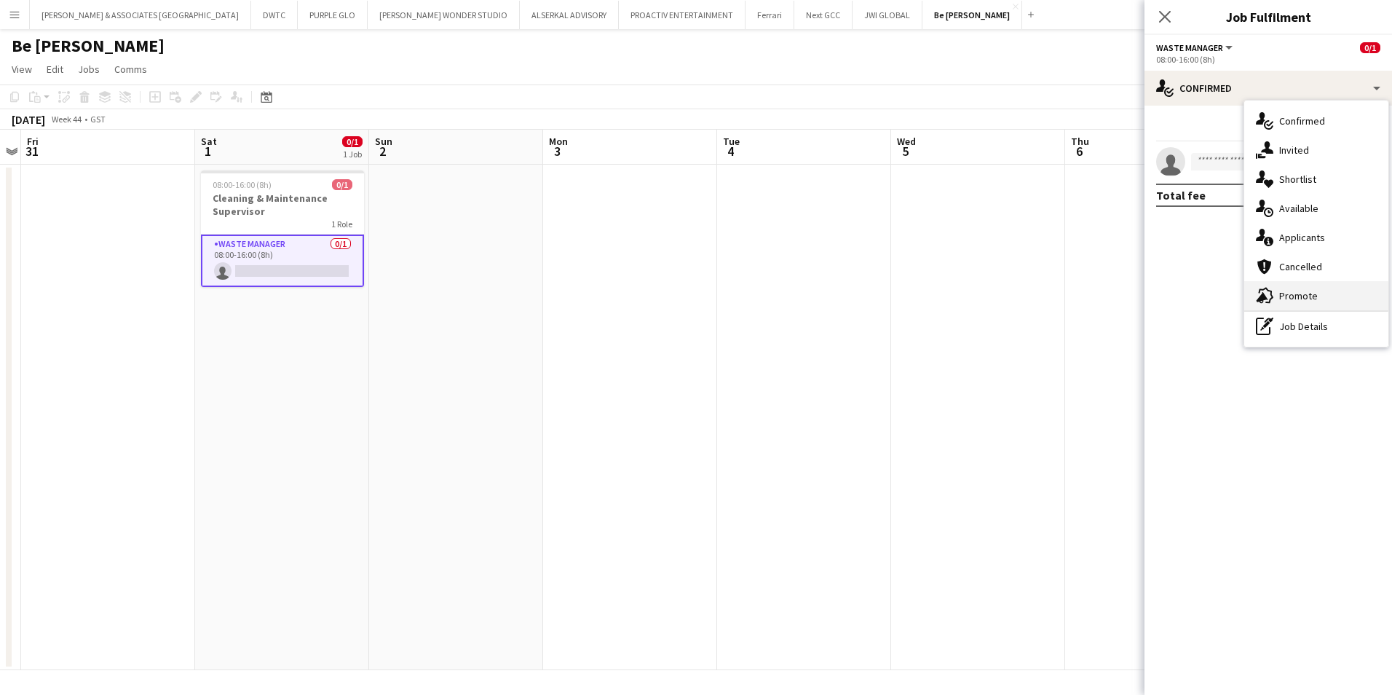
click at [1112, 296] on div "advertising-megaphone Promote" at bounding box center [1316, 295] width 144 height 29
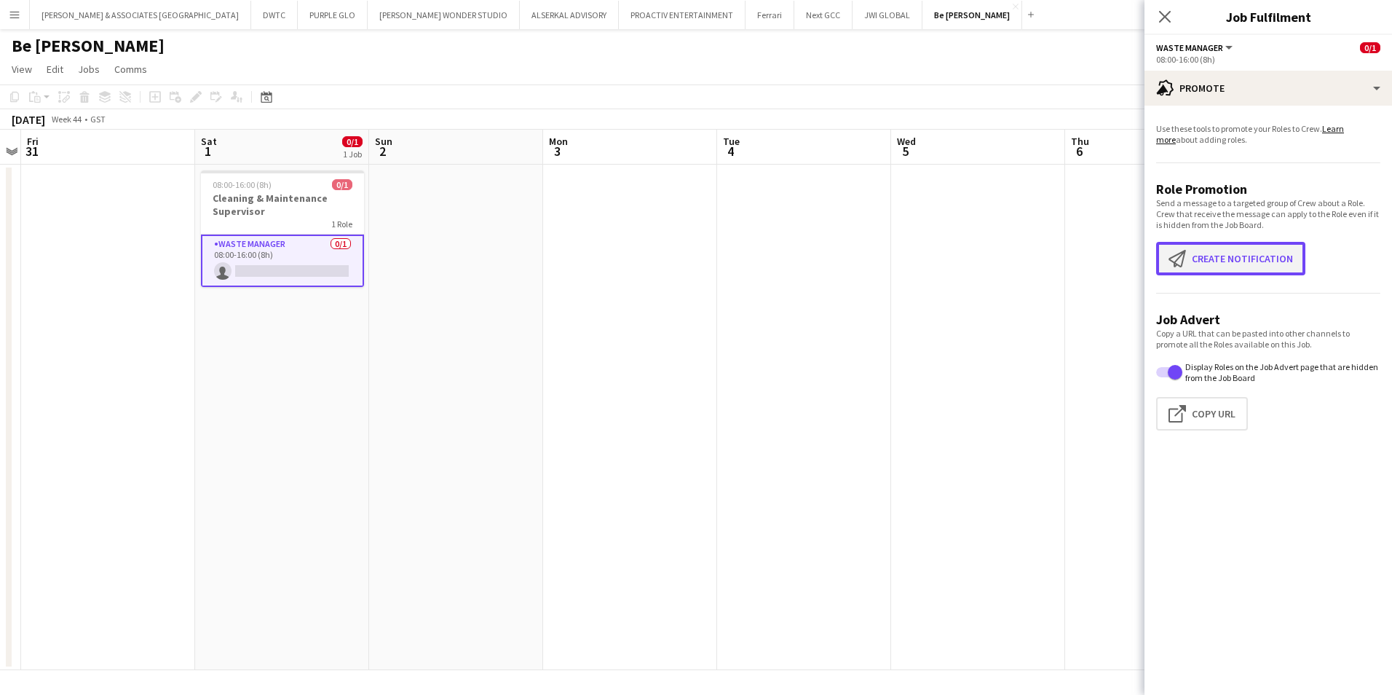
click at [1112, 271] on button "Create notification Create notification" at bounding box center [1230, 258] width 149 height 33
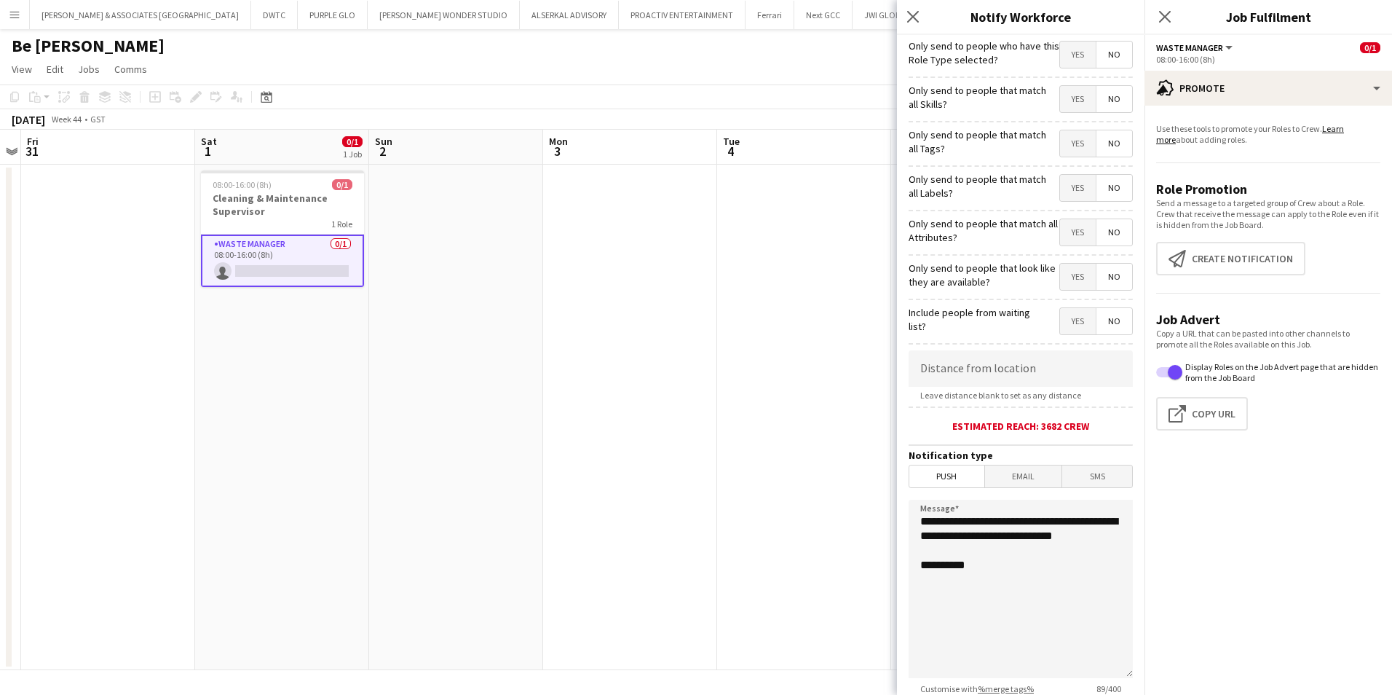
click at [1061, 63] on span "Yes" at bounding box center [1078, 54] width 36 height 26
click at [1104, 68] on div "Yes No" at bounding box center [1096, 56] width 74 height 30
click at [1103, 58] on span "No" at bounding box center [1114, 54] width 36 height 26
click at [1069, 58] on span "Yes" at bounding box center [1078, 54] width 36 height 26
click at [1071, 108] on span "Yes" at bounding box center [1078, 99] width 36 height 26
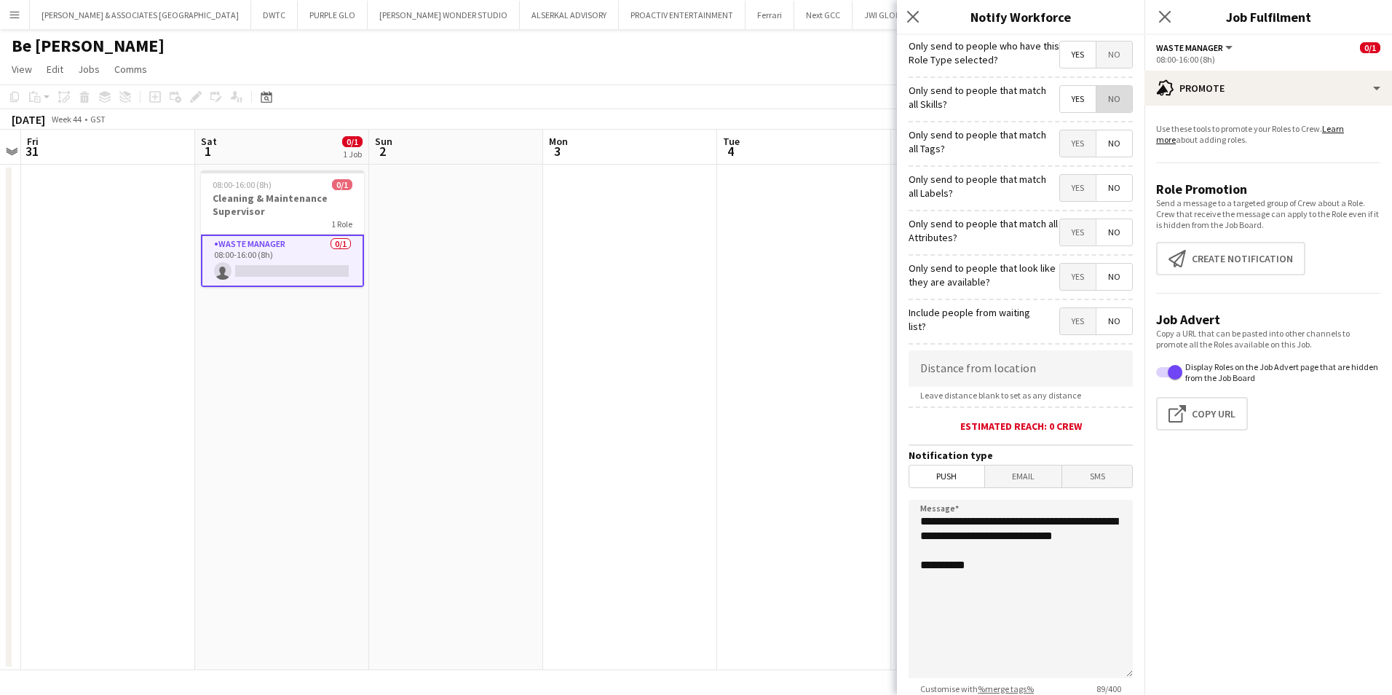
click at [1098, 103] on span "No" at bounding box center [1114, 99] width 36 height 26
click at [1078, 148] on span "Yes" at bounding box center [1078, 143] width 36 height 26
click at [1100, 143] on span "No" at bounding box center [1114, 143] width 36 height 26
click at [1062, 181] on span "Yes" at bounding box center [1078, 188] width 36 height 26
click at [1096, 183] on span "No" at bounding box center [1114, 188] width 36 height 26
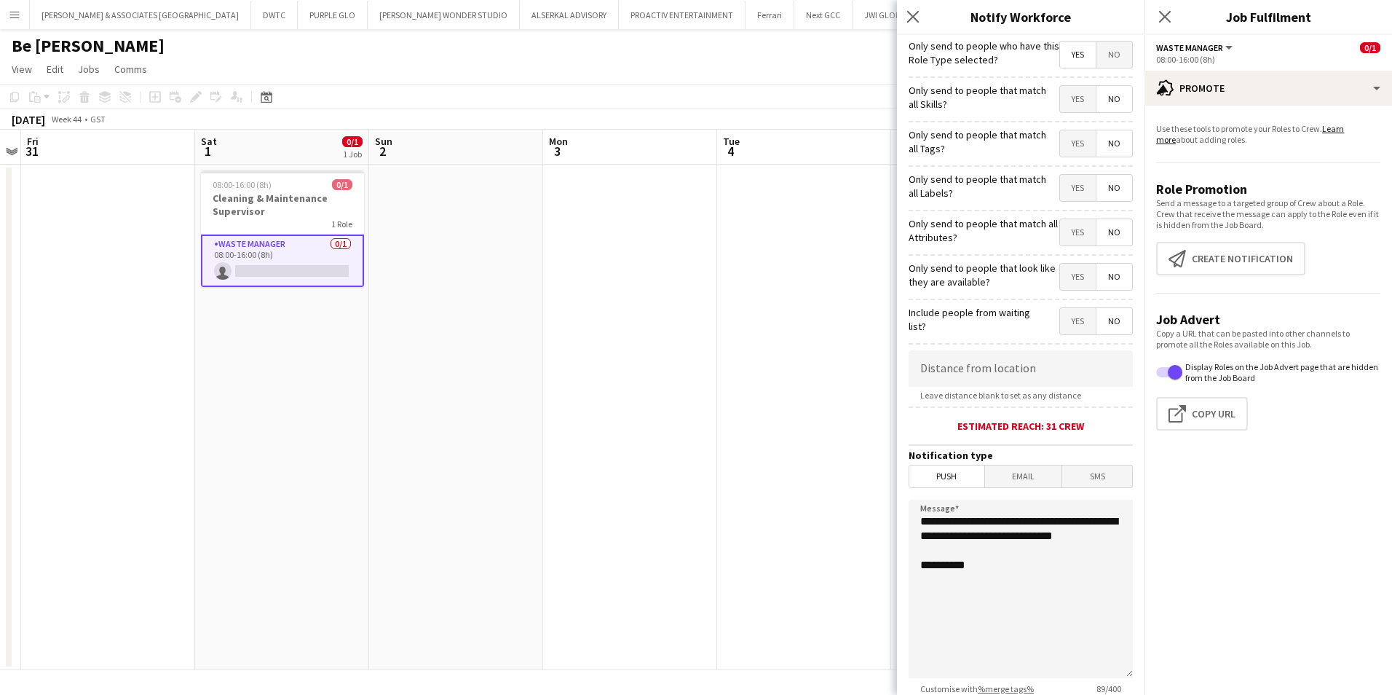
click at [1078, 227] on span "Yes" at bounding box center [1078, 232] width 36 height 26
click at [1068, 276] on span "Yes" at bounding box center [1078, 277] width 36 height 26
click at [1070, 330] on span "Yes" at bounding box center [1078, 321] width 36 height 26
click at [1060, 106] on span "Yes" at bounding box center [1078, 99] width 36 height 26
click at [1110, 106] on span "No" at bounding box center [1114, 99] width 36 height 26
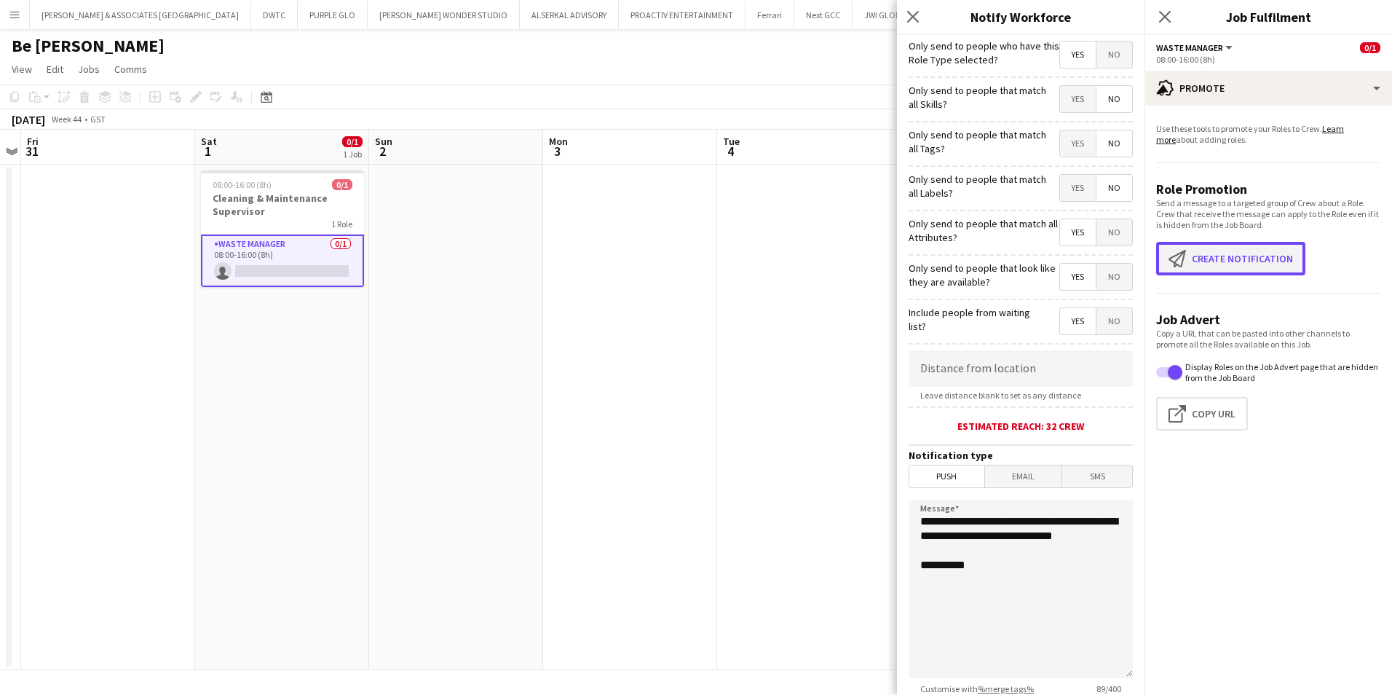
click at [1112, 257] on button "Create notification Create notification" at bounding box center [1230, 258] width 149 height 33
click at [904, 4] on div "Close pop-in" at bounding box center [915, 16] width 36 height 33
click at [915, 15] on icon at bounding box center [913, 16] width 14 height 14
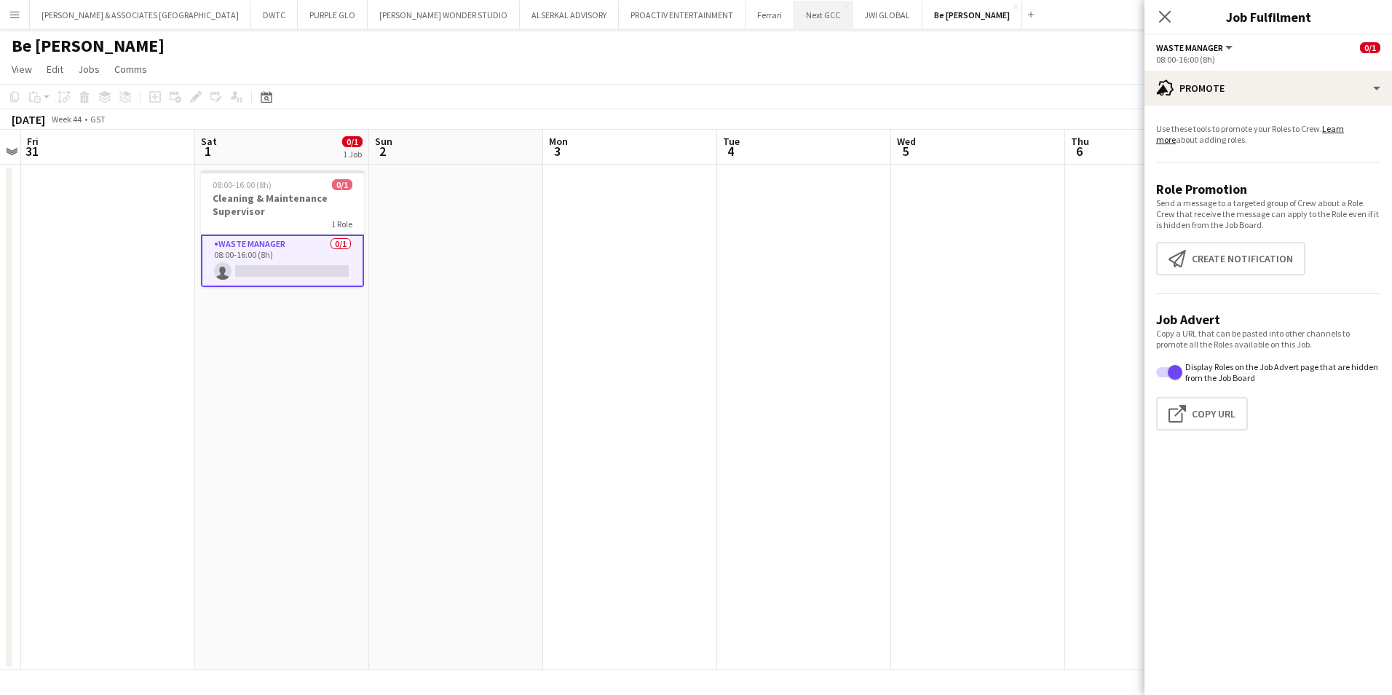
click at [794, 24] on button "Next GCC Close" at bounding box center [823, 15] width 58 height 28
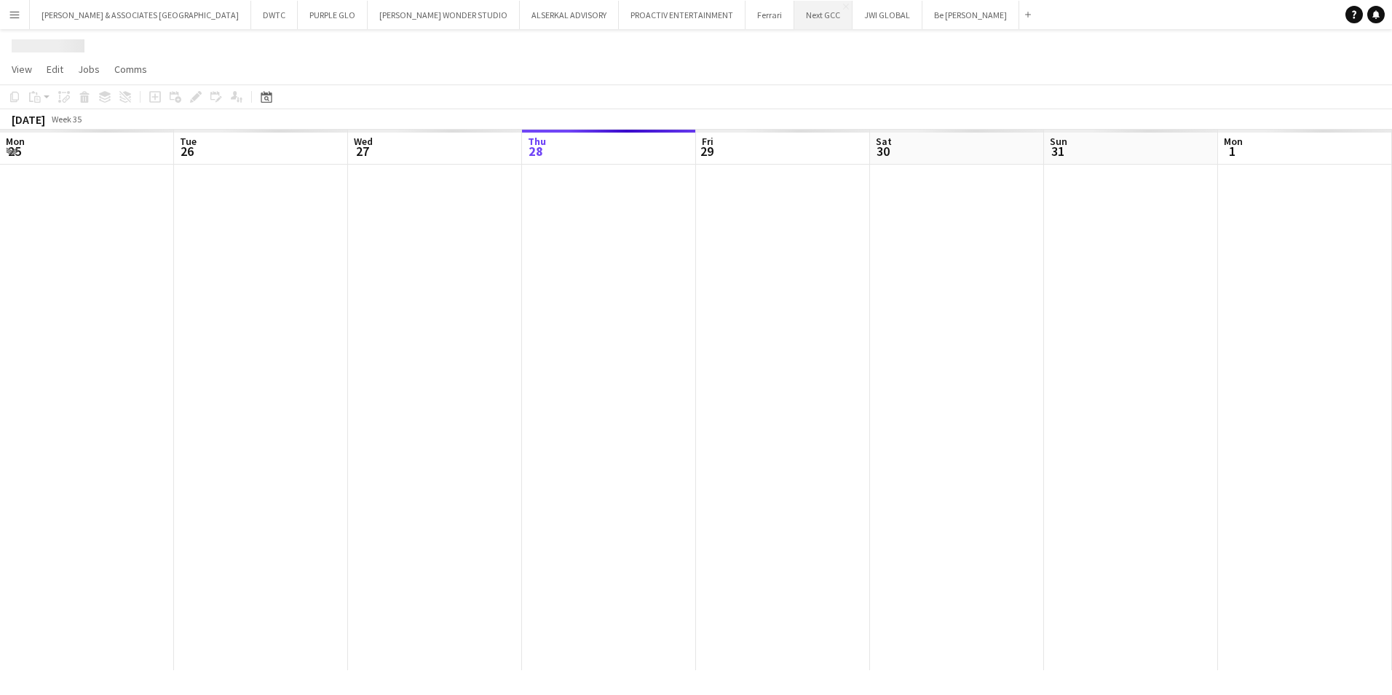
scroll to position [0, 348]
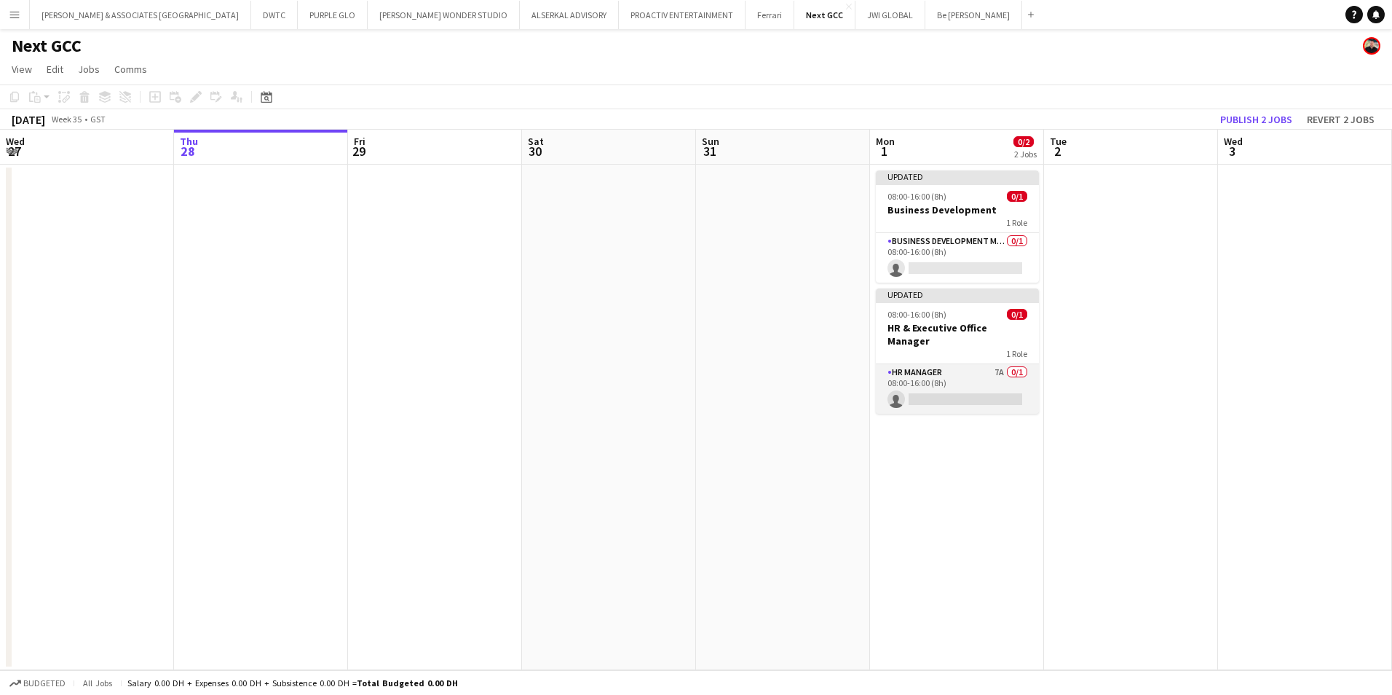
click at [976, 364] on app-card-role "HR Manager 7A 0/1 08:00-16:00 (8h) single-neutral-actions" at bounding box center [957, 389] width 163 height 50
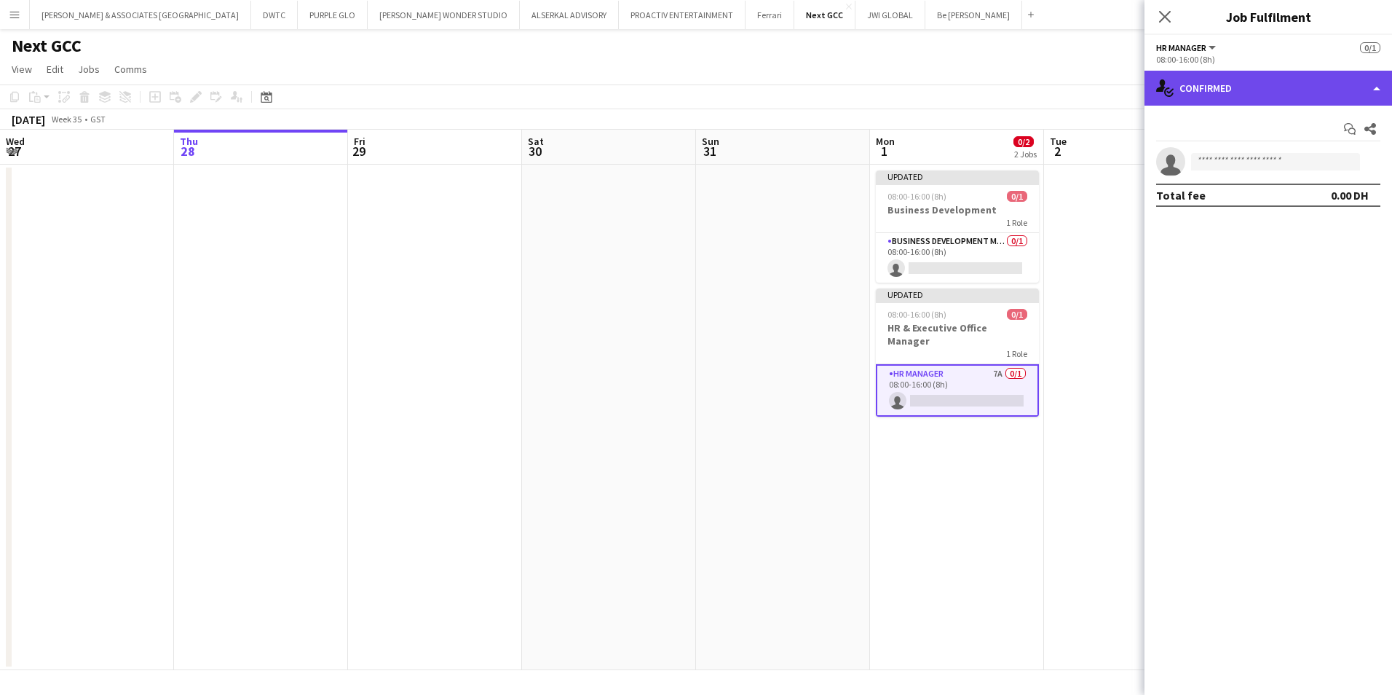
click at [1112, 82] on div "single-neutral-actions-check-2 Confirmed" at bounding box center [1269, 88] width 248 height 35
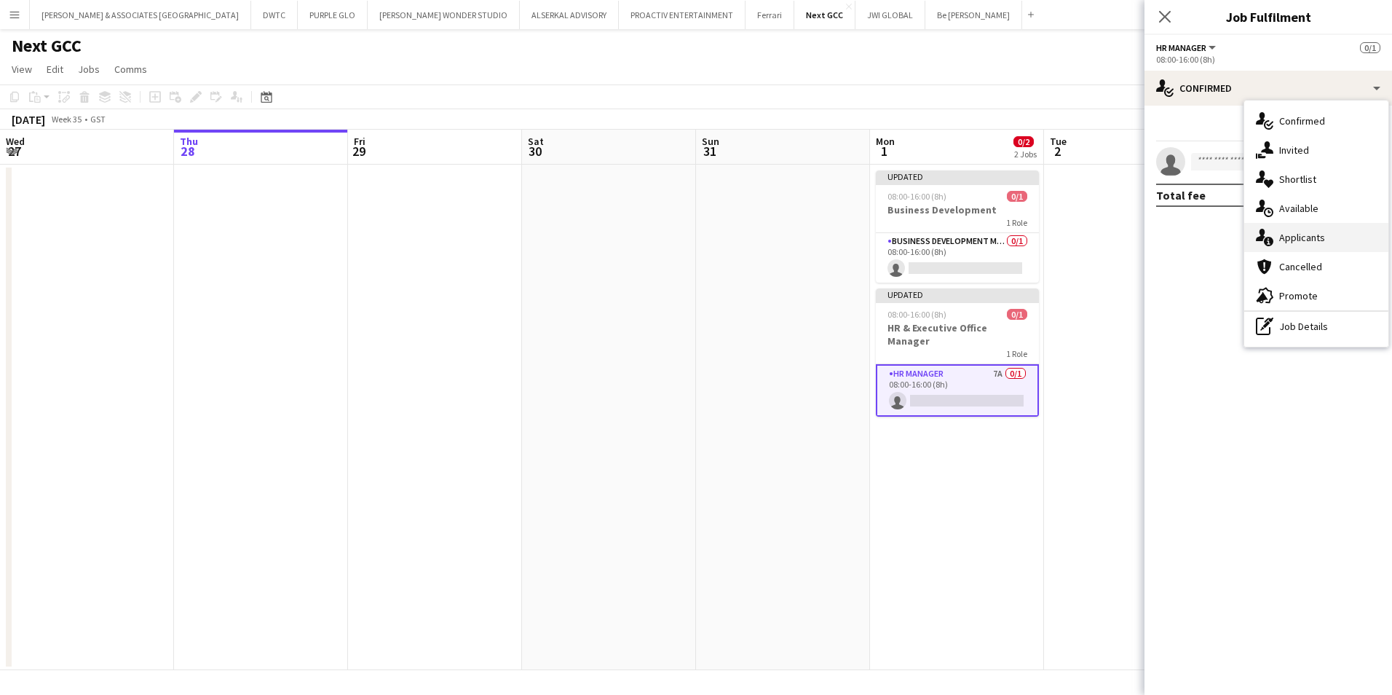
click at [1112, 237] on div "single-neutral-actions-information Applicants" at bounding box center [1316, 237] width 144 height 29
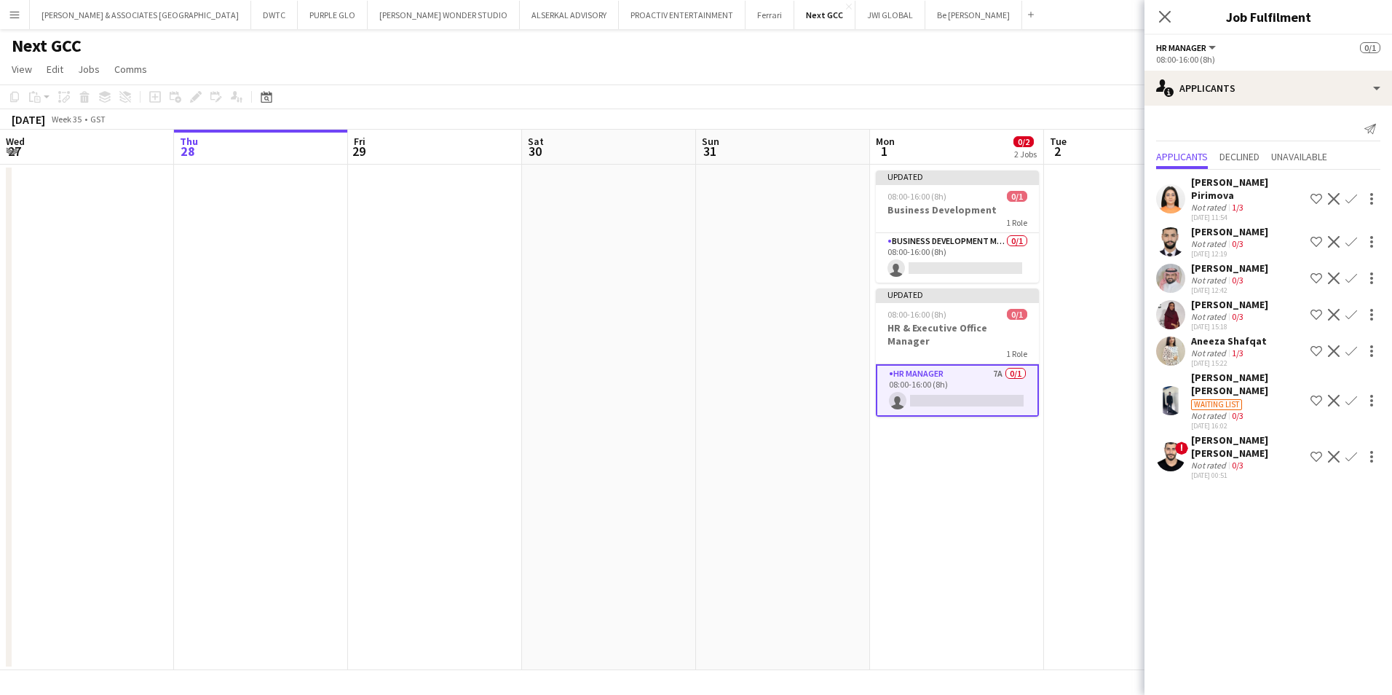
click at [1112, 434] on div "[PERSON_NAME] [PERSON_NAME]" at bounding box center [1248, 446] width 114 height 26
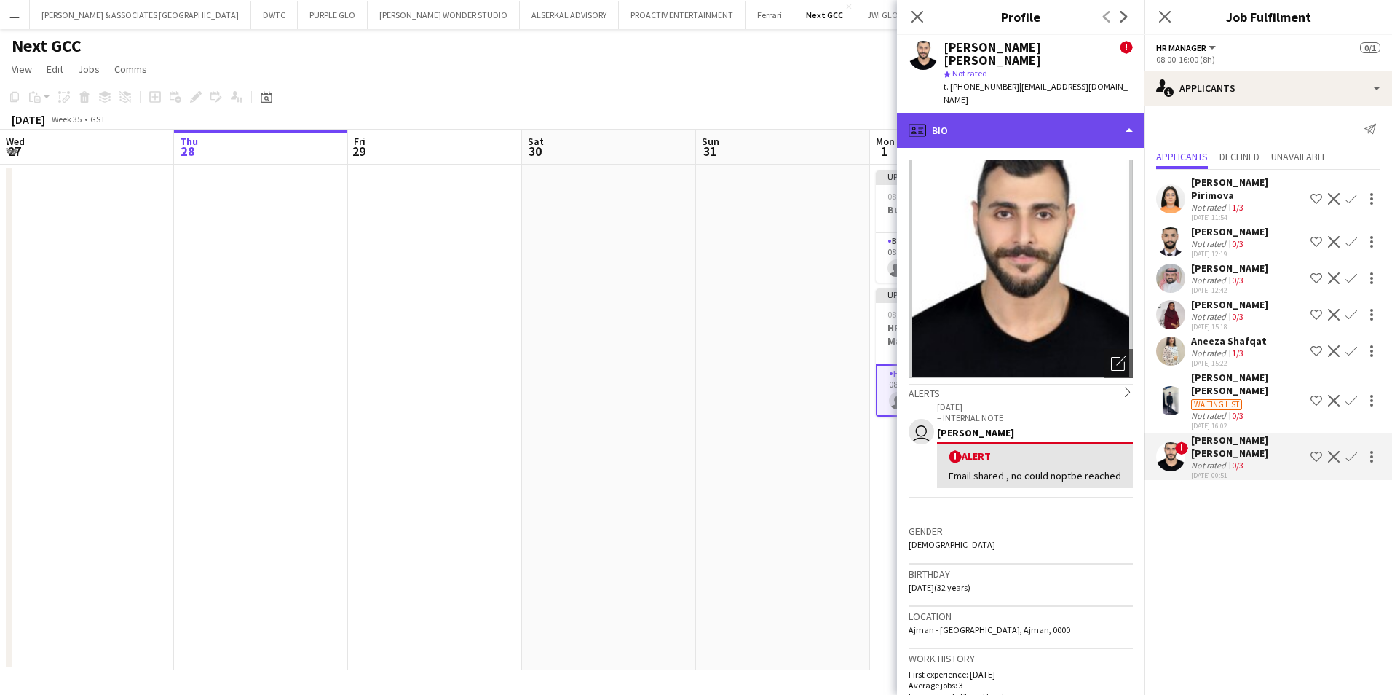
click at [995, 124] on div "profile Bio" at bounding box center [1021, 130] width 248 height 35
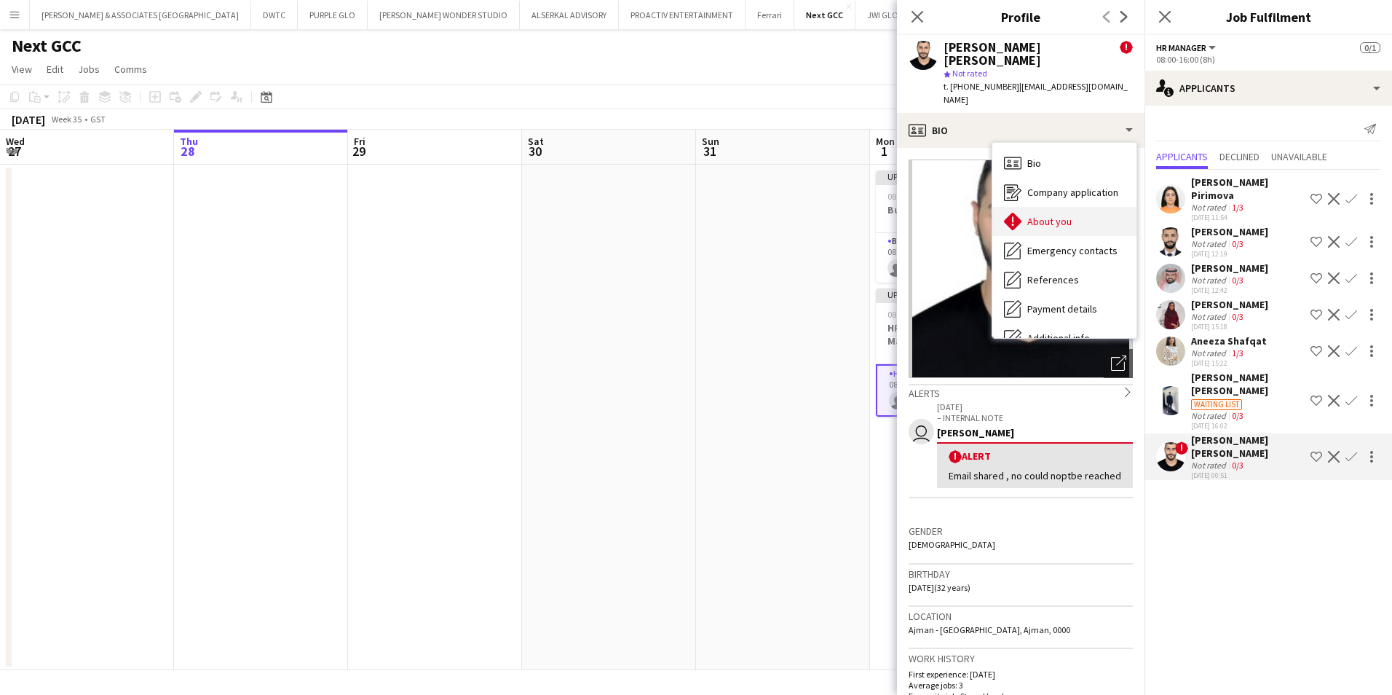
click at [1059, 215] on span "About you" at bounding box center [1049, 221] width 44 height 13
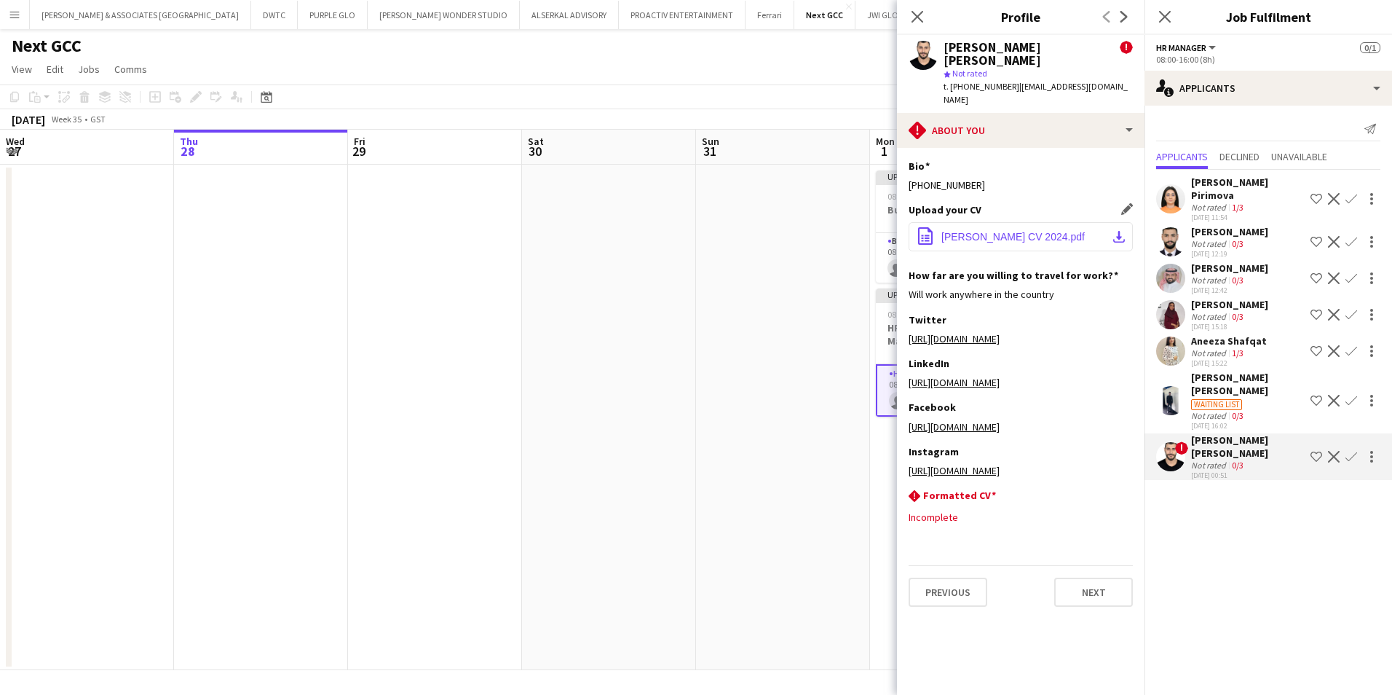
click at [1008, 231] on span "[PERSON_NAME] CV 2024.pdf" at bounding box center [1012, 237] width 143 height 12
click at [1112, 451] on app-icon "Decline" at bounding box center [1334, 457] width 12 height 12
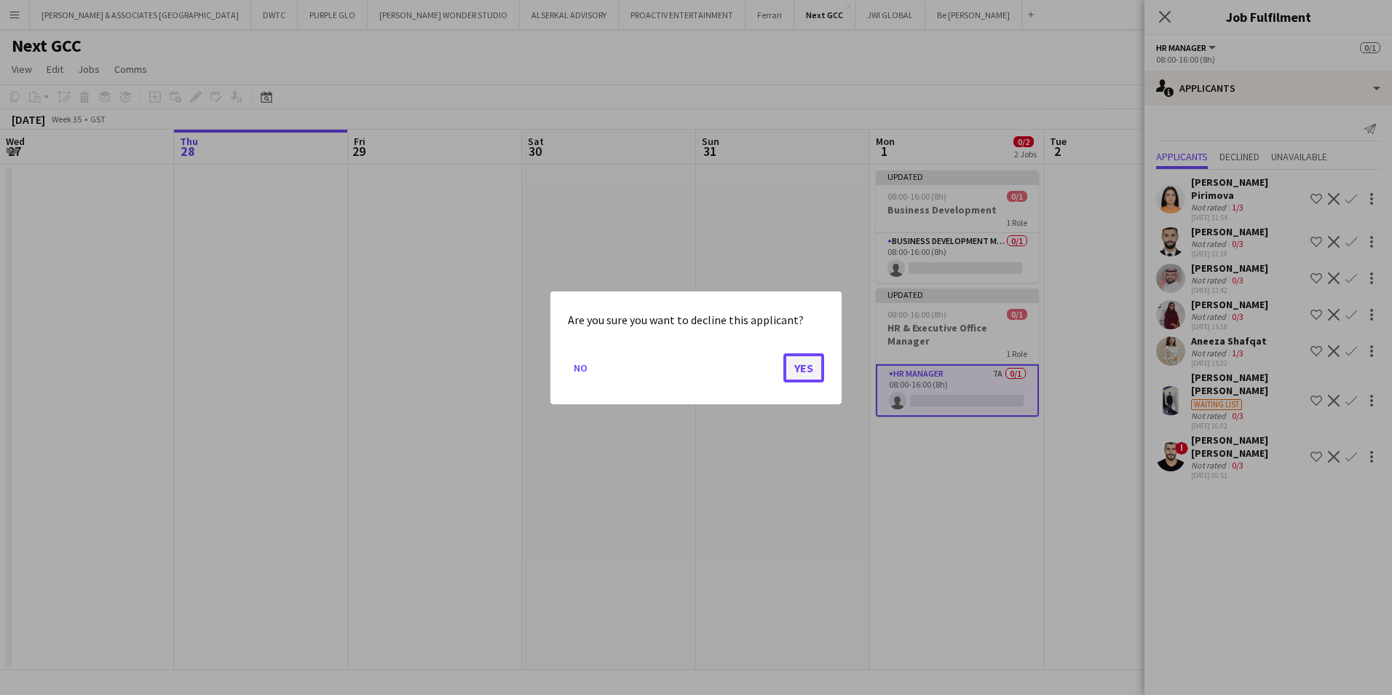
click at [789, 371] on button "Yes" at bounding box center [803, 366] width 41 height 29
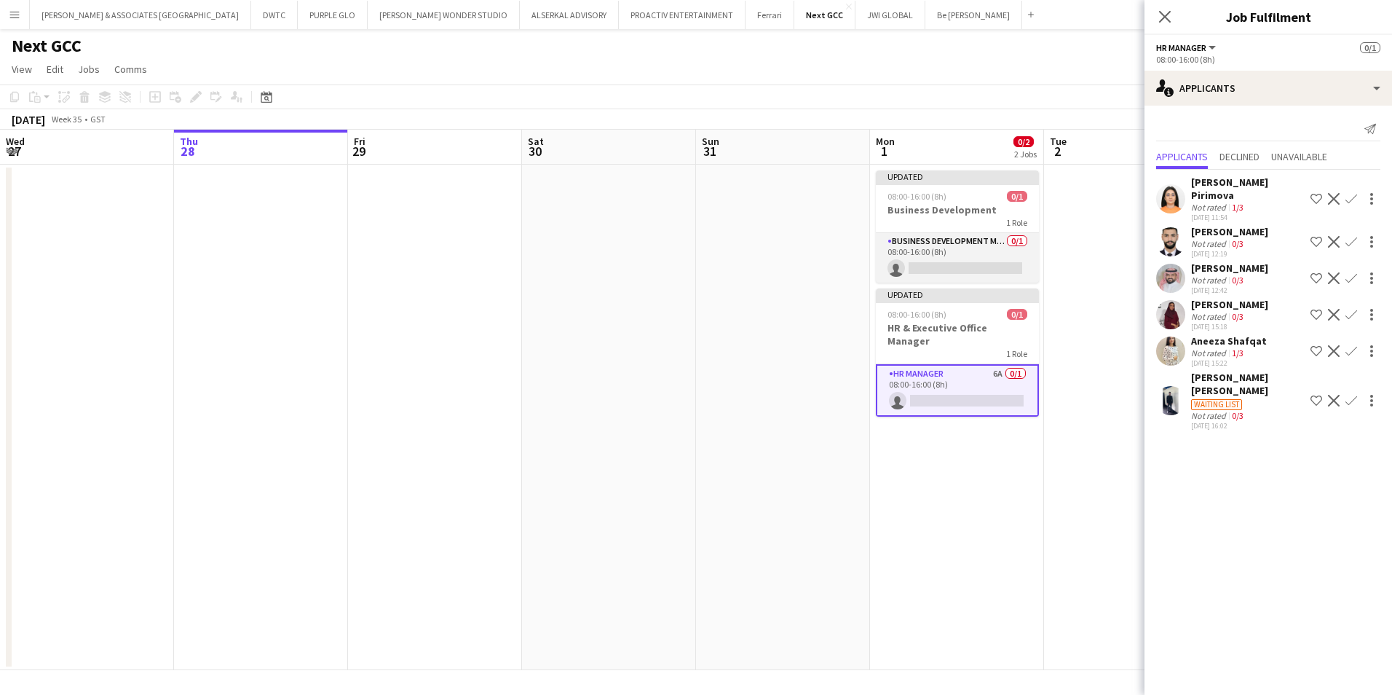
click at [976, 250] on app-card-role "Business Development Manager 0/1 08:00-16:00 (8h) single-neutral-actions" at bounding box center [957, 258] width 163 height 50
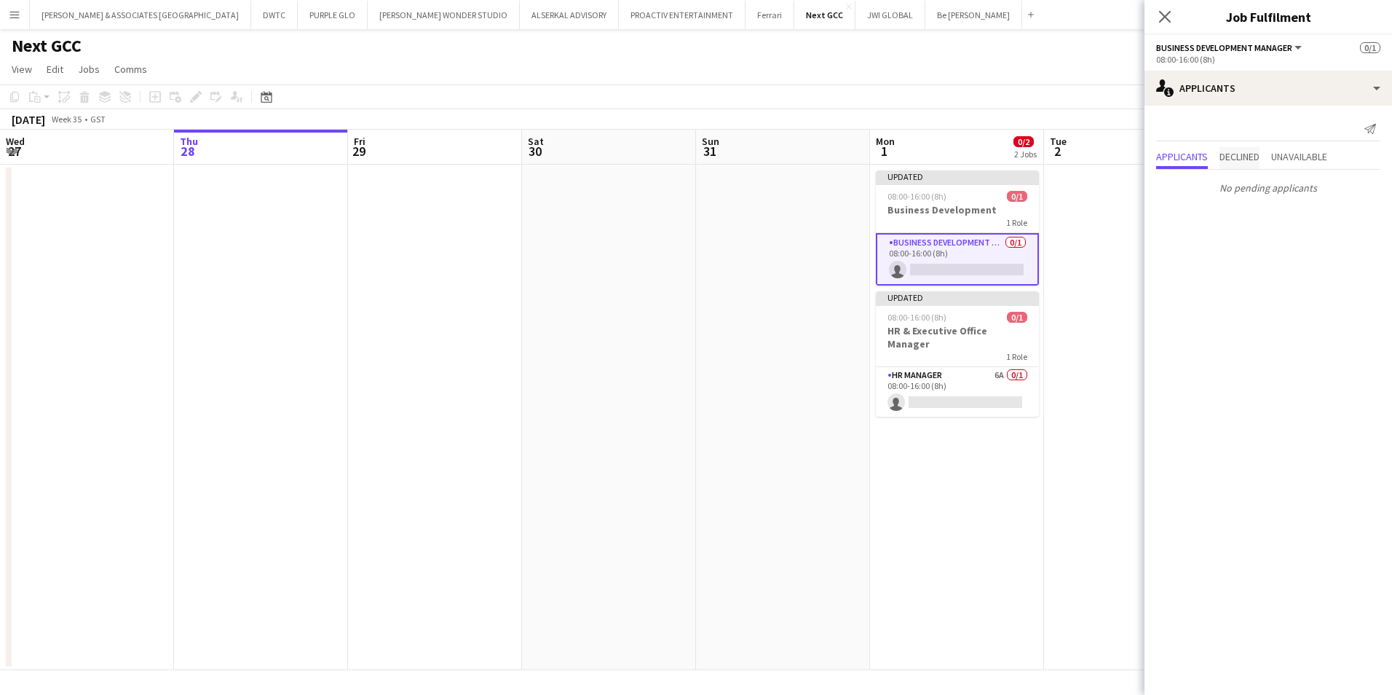
click at [1112, 158] on span "Declined" at bounding box center [1240, 156] width 40 height 10
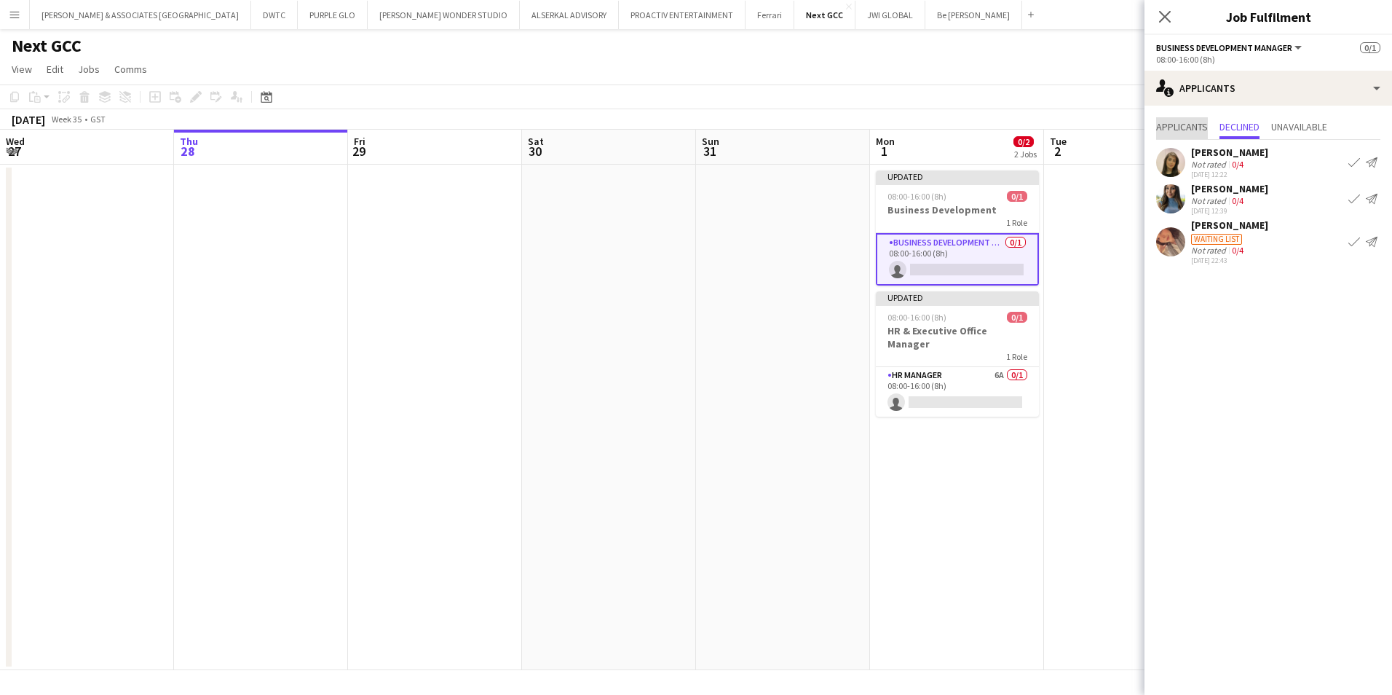
click at [1112, 127] on span "Applicants" at bounding box center [1182, 127] width 52 height 10
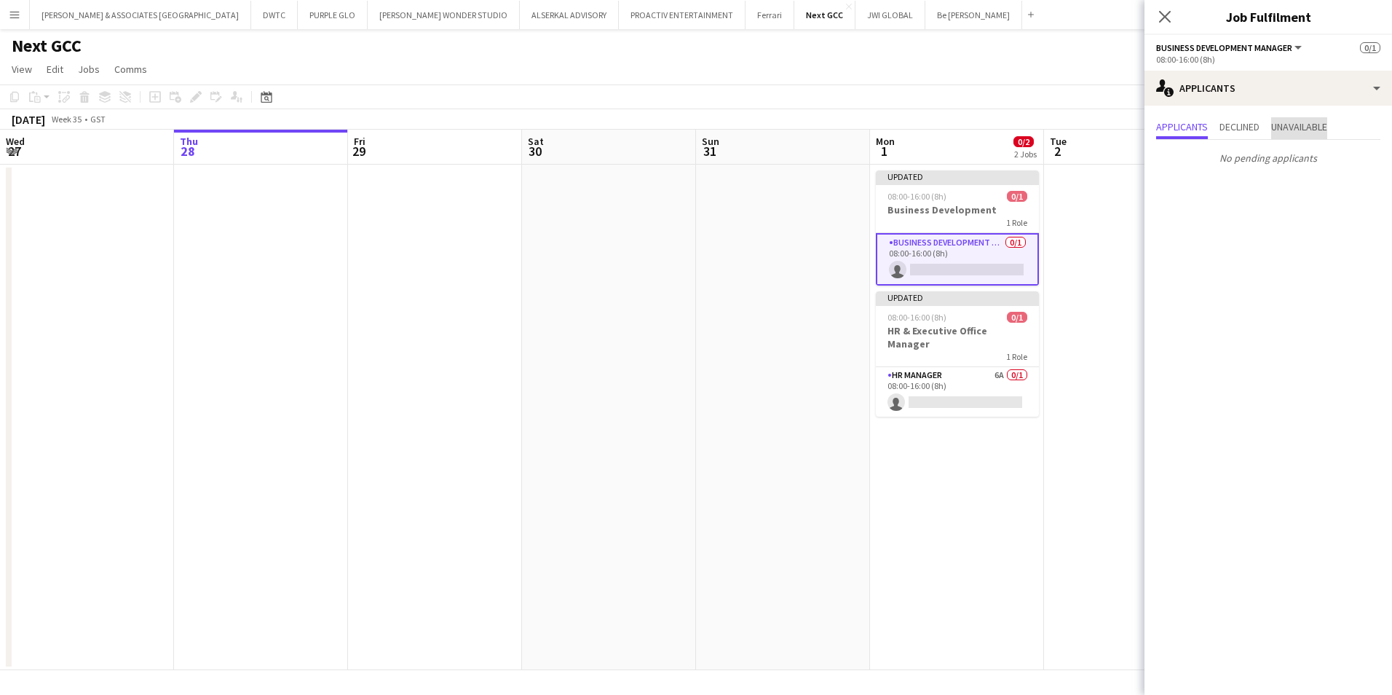
click at [1112, 124] on span "Unavailable" at bounding box center [1299, 127] width 56 height 10
click at [1112, 114] on div "Applicants Declined Unavailable No unavailable applicants" at bounding box center [1269, 144] width 248 height 76
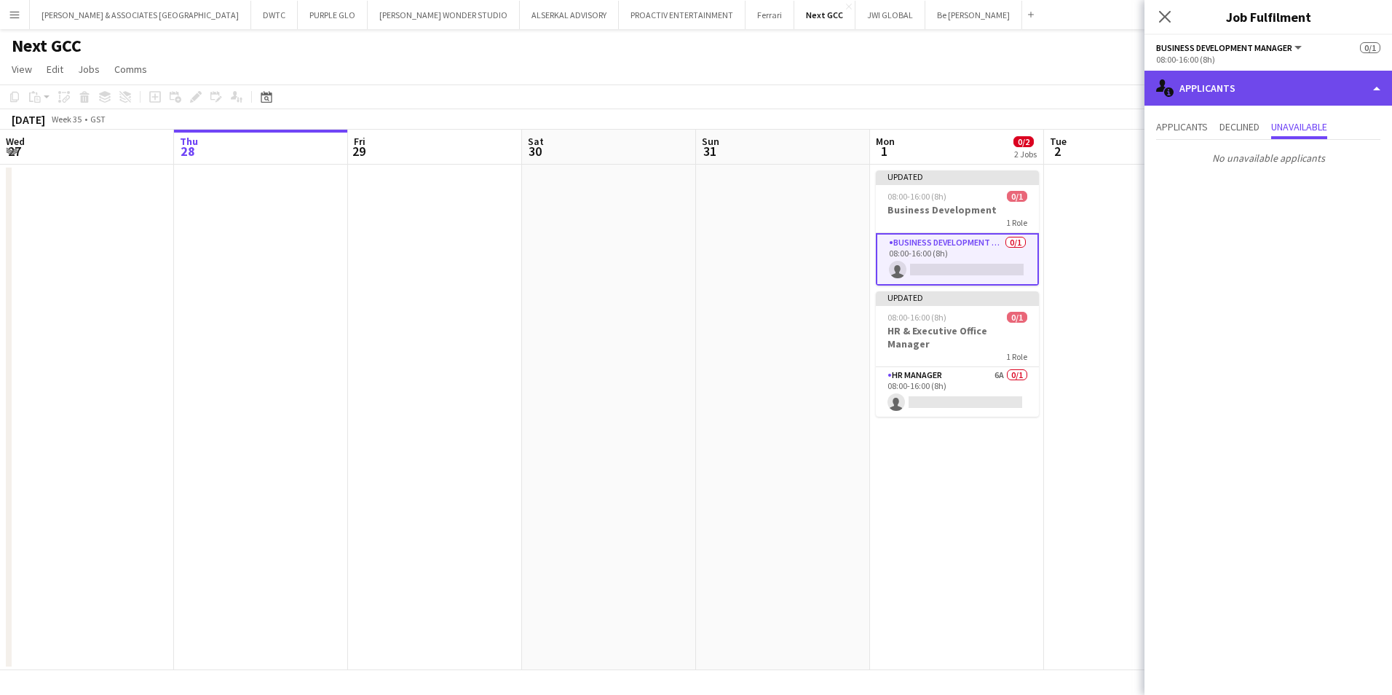
click at [1112, 92] on div "single-neutral-actions-information Applicants" at bounding box center [1269, 88] width 248 height 35
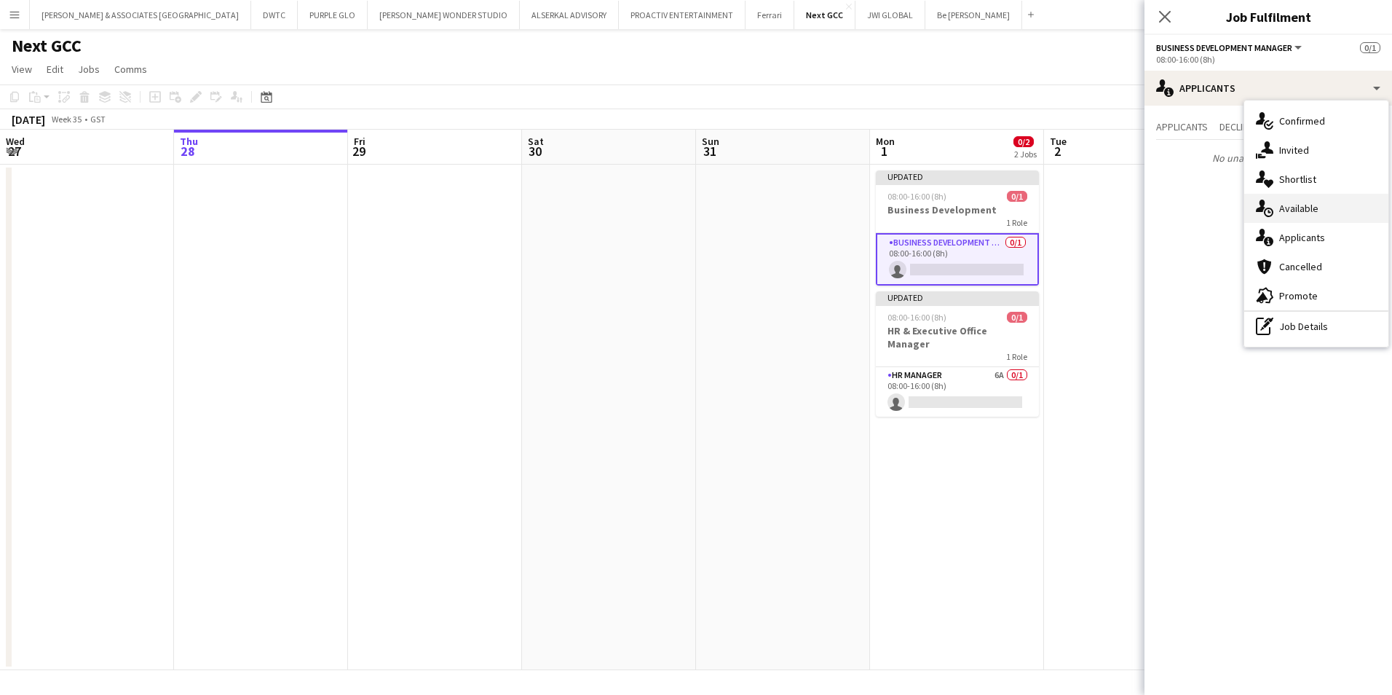
click at [1112, 197] on div "single-neutral-actions-upload Available" at bounding box center [1316, 208] width 144 height 29
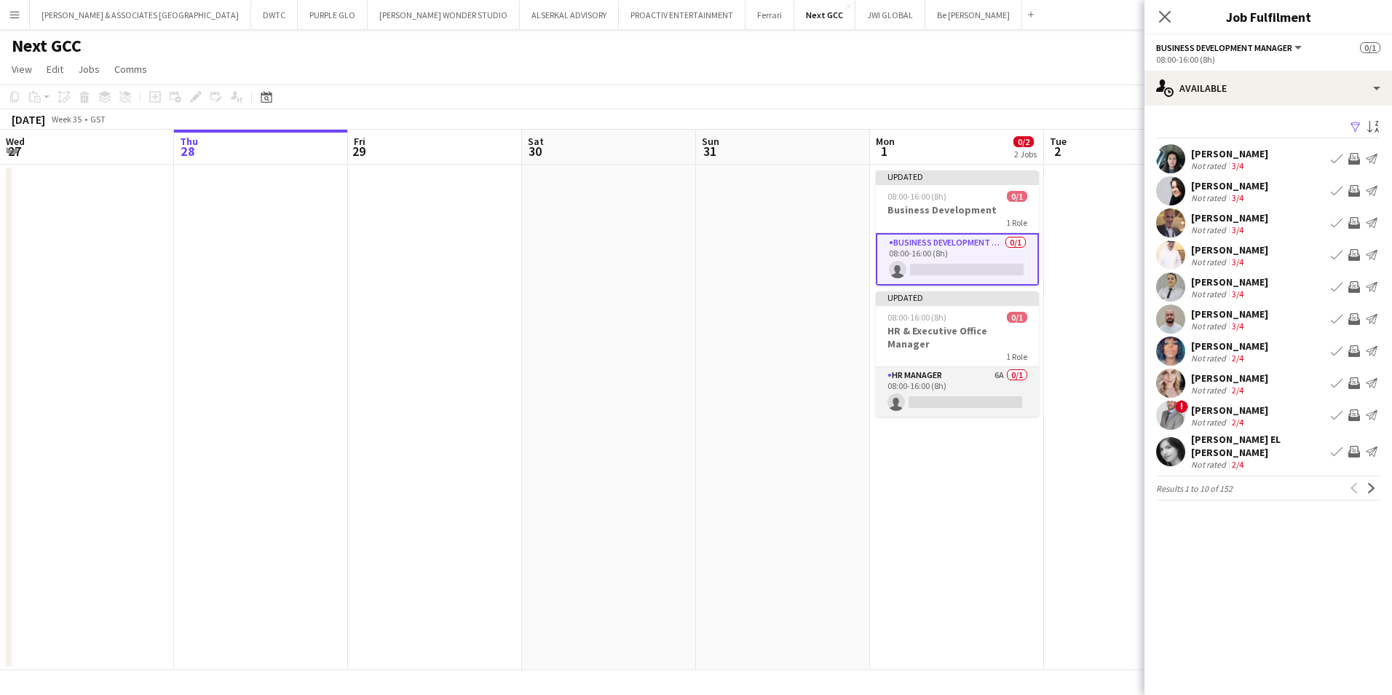
click at [962, 367] on app-card-role "HR Manager 6A 0/1 08:00-16:00 (8h) single-neutral-actions" at bounding box center [957, 392] width 163 height 50
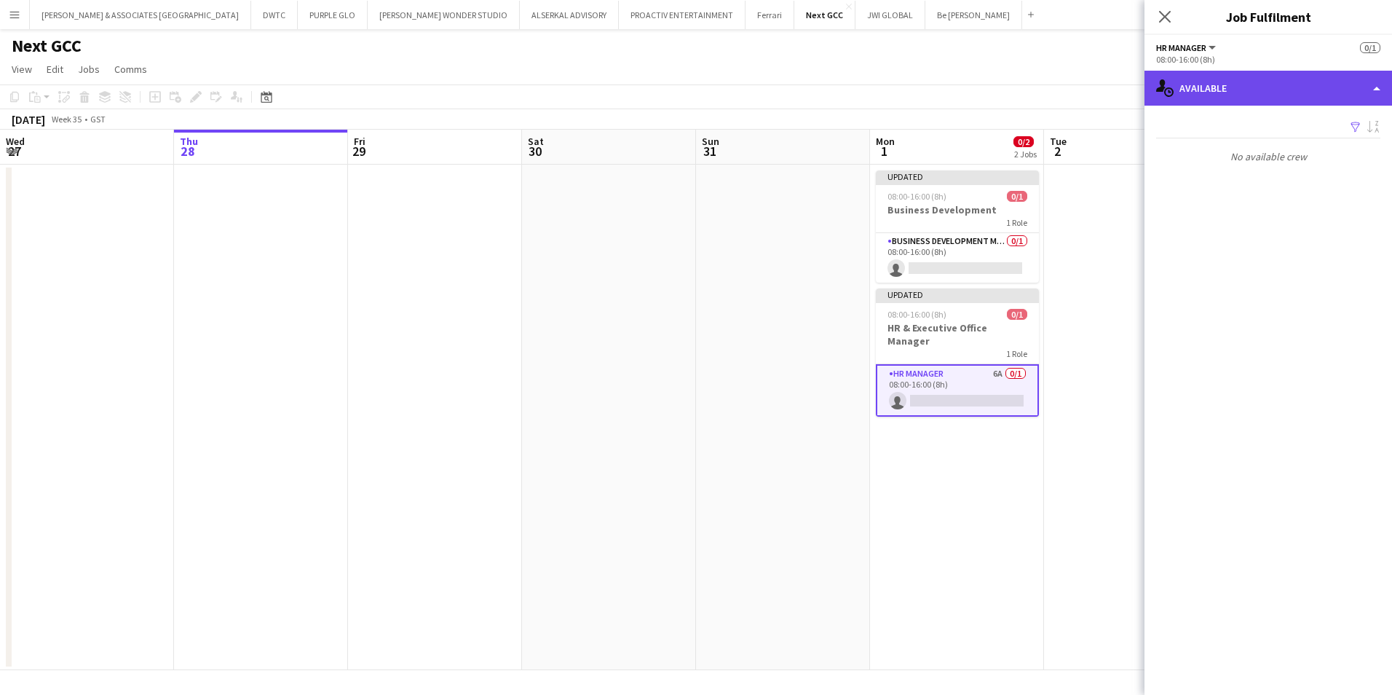
click at [1112, 77] on div "single-neutral-actions-upload Available" at bounding box center [1269, 88] width 248 height 35
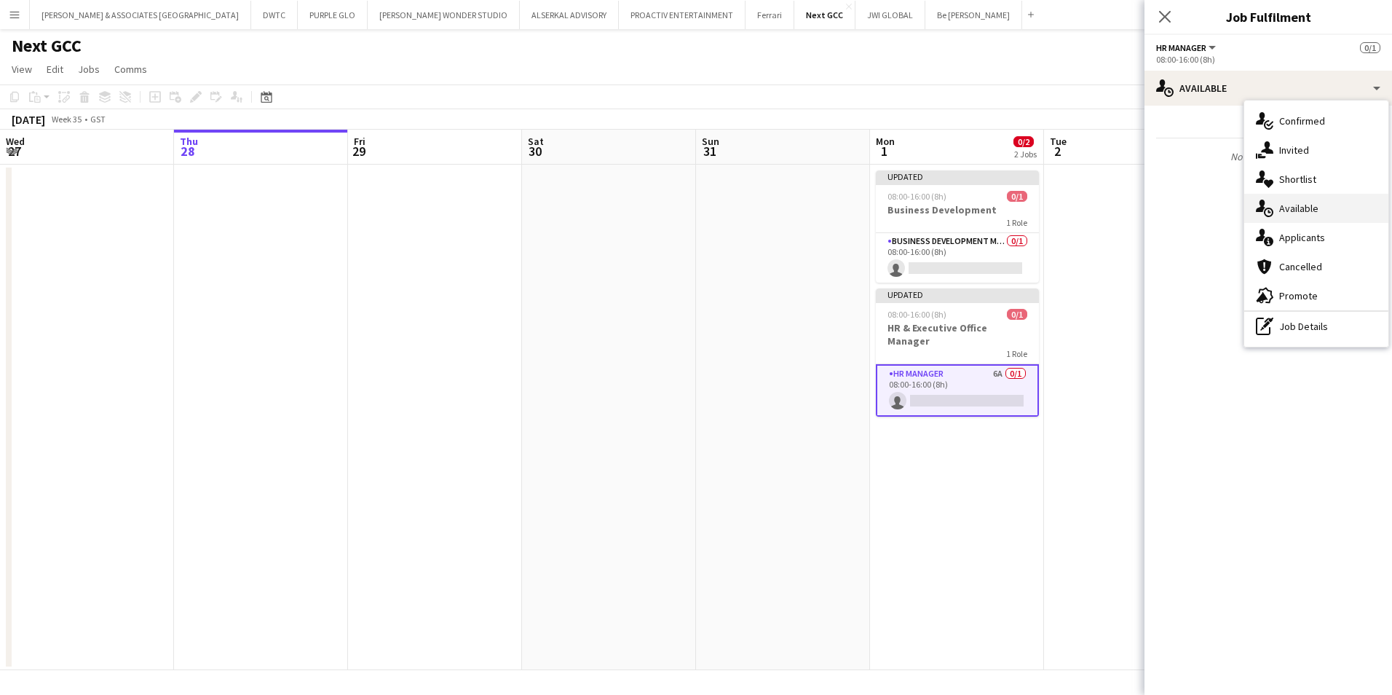
click at [1112, 221] on div "single-neutral-actions-upload Available" at bounding box center [1316, 208] width 144 height 29
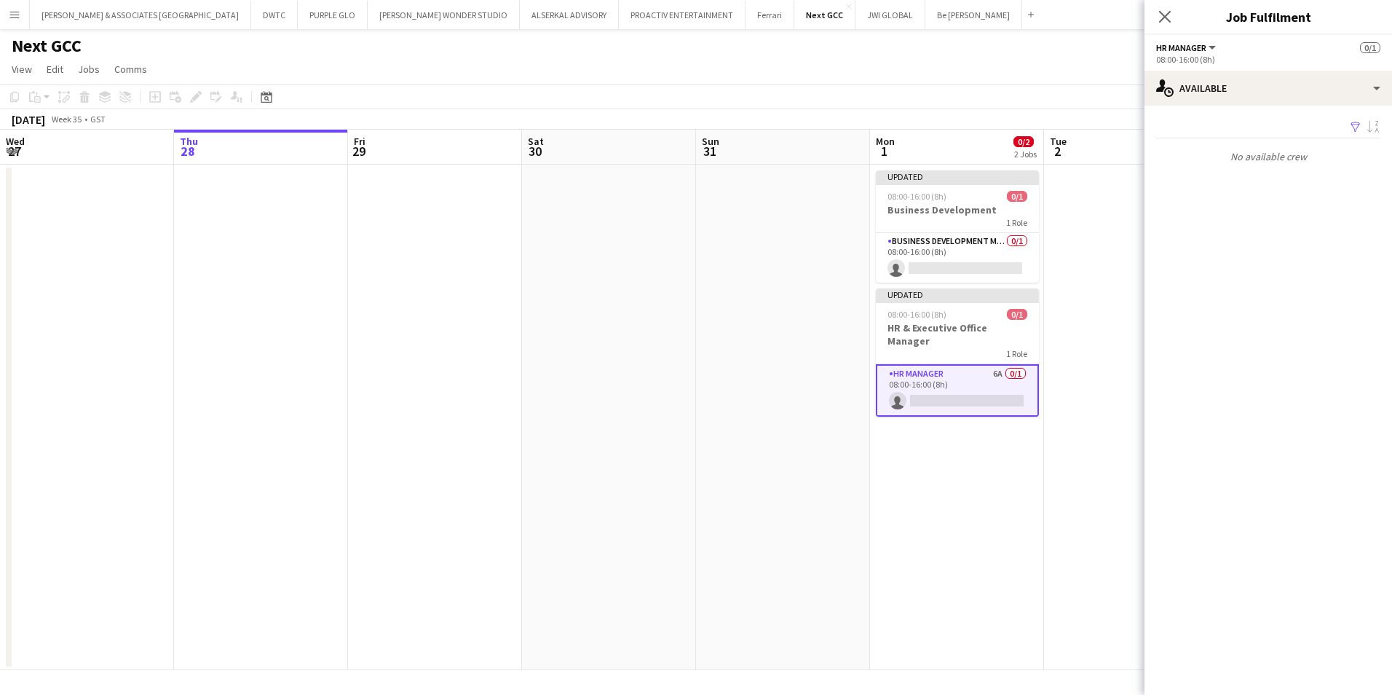
drag, startPoint x: 936, startPoint y: 489, endPoint x: 944, endPoint y: 479, distance: 12.4
click at [938, 489] on app-date-cell "Updated 08:00-16:00 (8h) 0/1 Business Development 1 Role Business Development M…" at bounding box center [957, 417] width 174 height 505
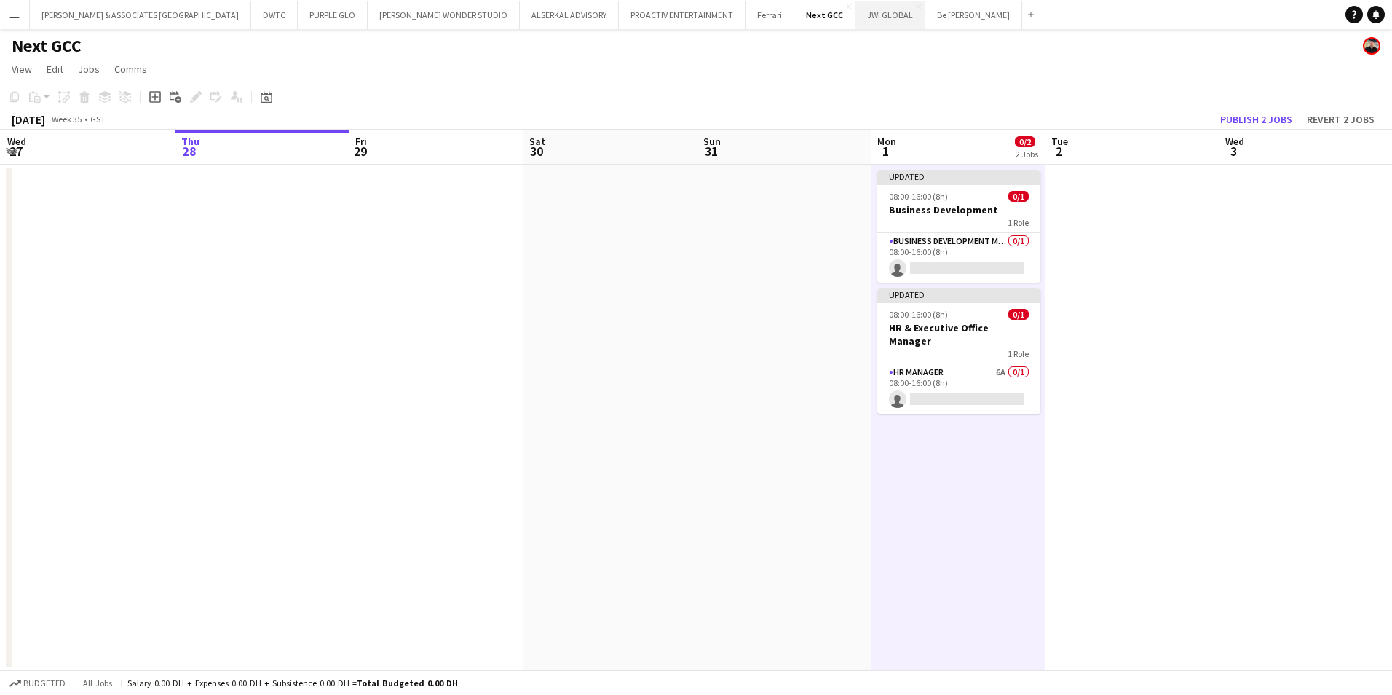
click at [855, 18] on button "JWI GLOBAL Close" at bounding box center [890, 15] width 70 height 28
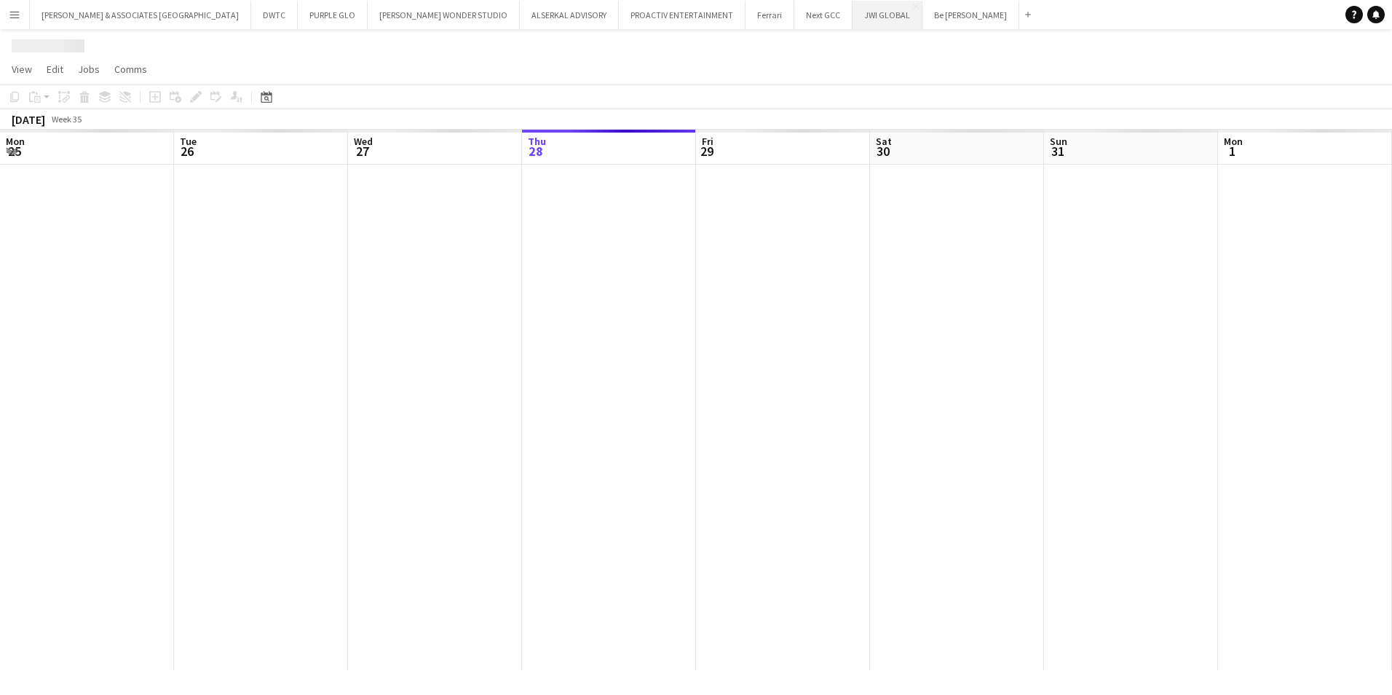
scroll to position [0, 348]
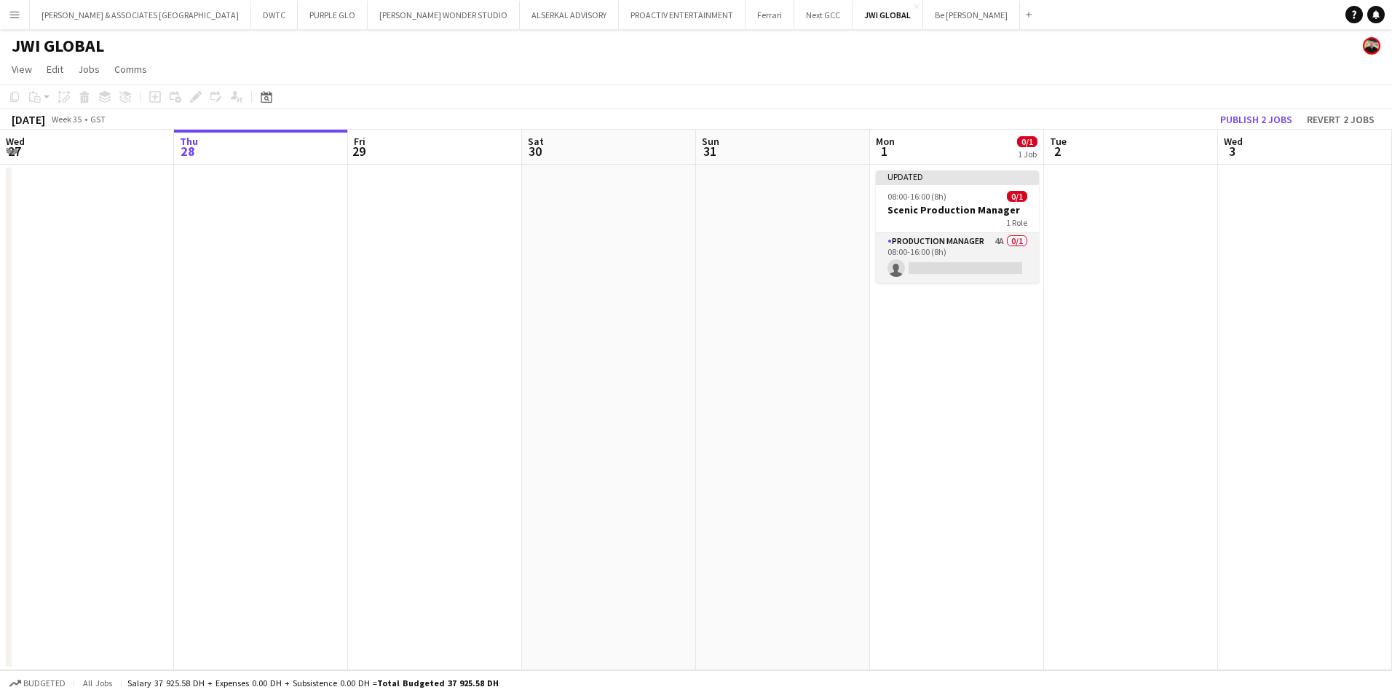
click at [986, 240] on app-card-role "Production Manager 4A 0/1 08:00-16:00 (8h) single-neutral-actions" at bounding box center [957, 258] width 163 height 50
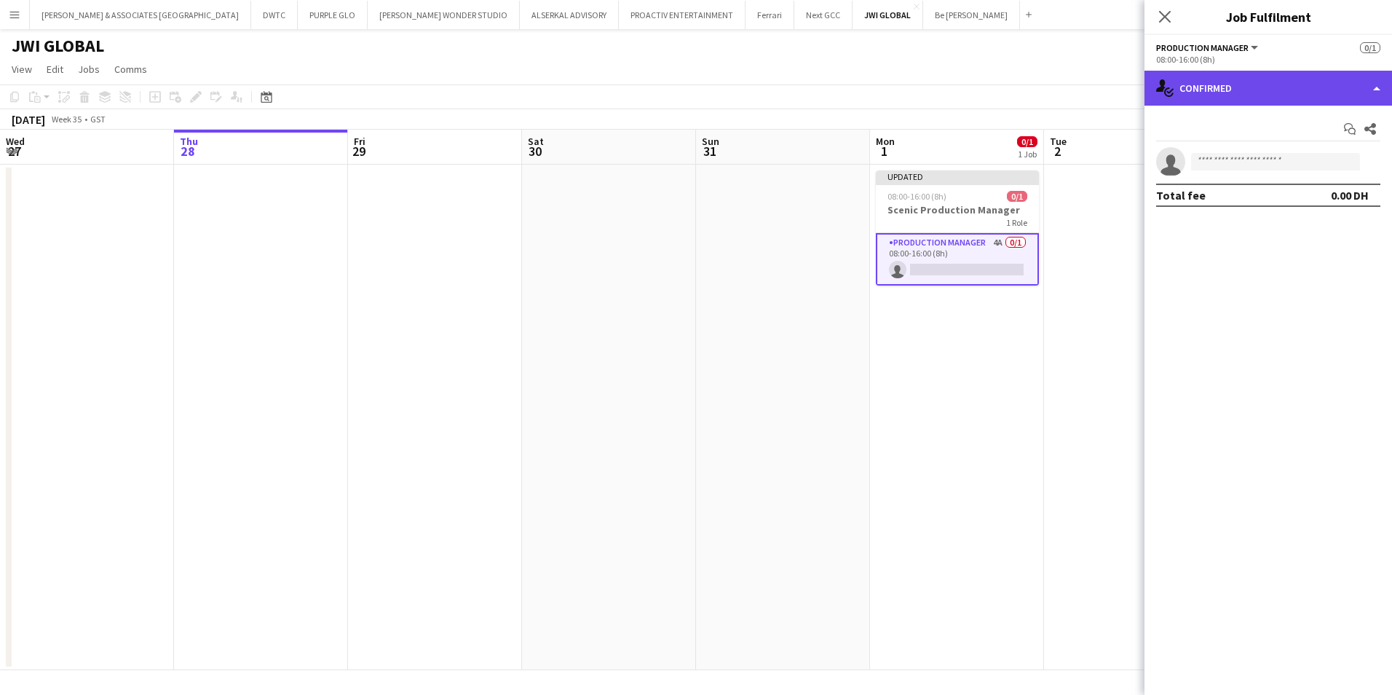
click at [1112, 90] on div "single-neutral-actions-check-2 Confirmed" at bounding box center [1269, 88] width 248 height 35
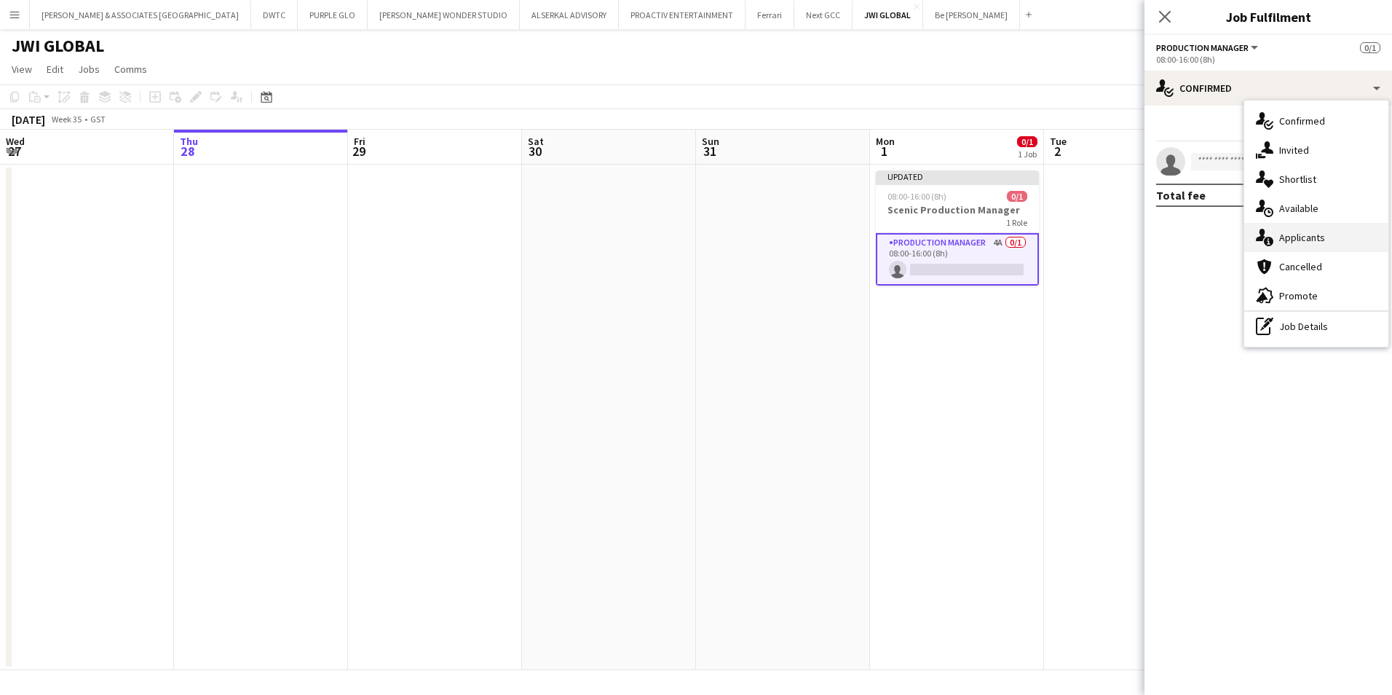
click at [1112, 242] on div "single-neutral-actions-information Applicants" at bounding box center [1316, 237] width 144 height 29
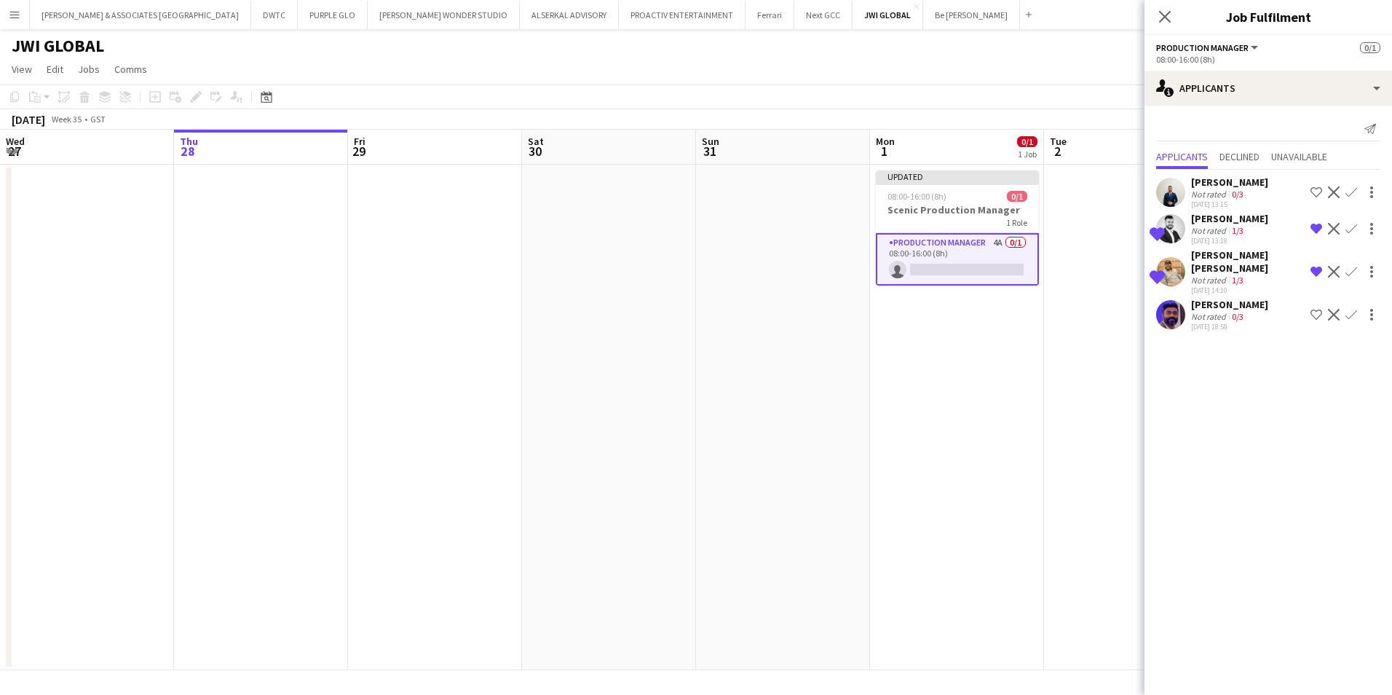
click at [1112, 218] on div "[PERSON_NAME]" at bounding box center [1229, 218] width 77 height 13
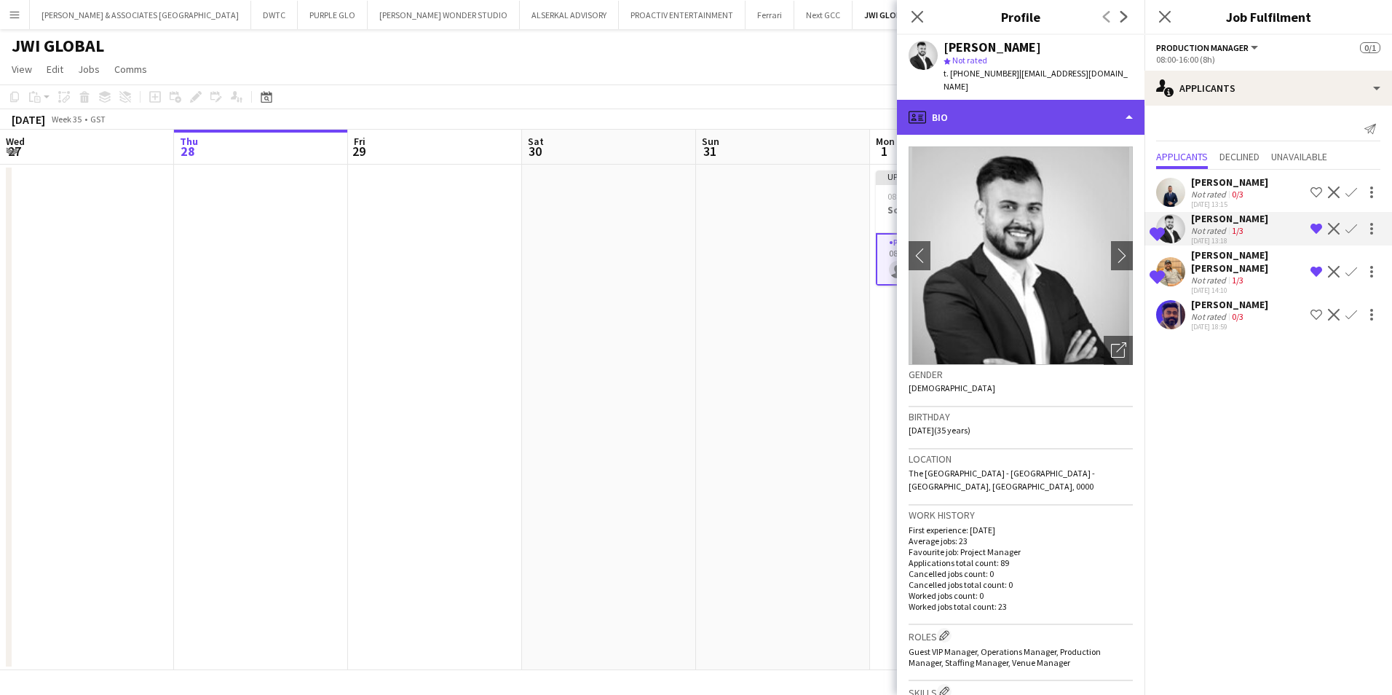
click at [1040, 114] on div "profile Bio" at bounding box center [1021, 117] width 248 height 35
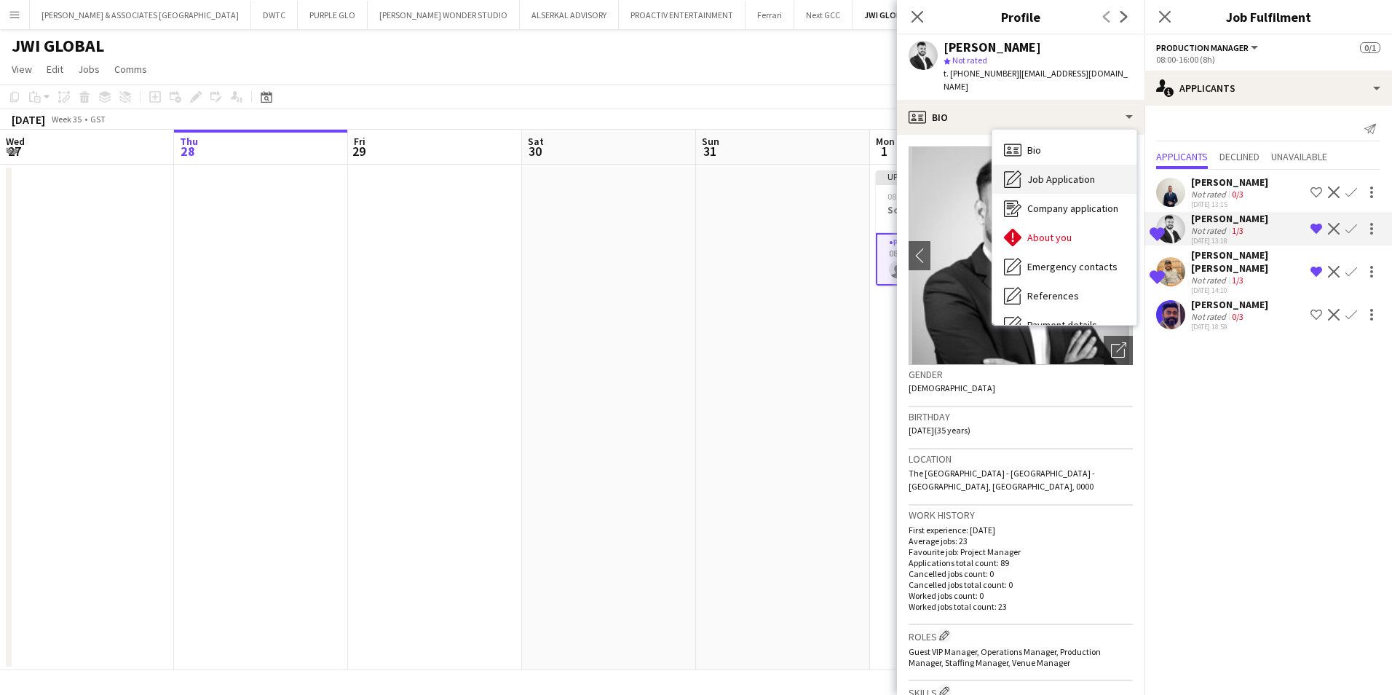
click at [1069, 176] on div "Job Application Job Application" at bounding box center [1064, 179] width 144 height 29
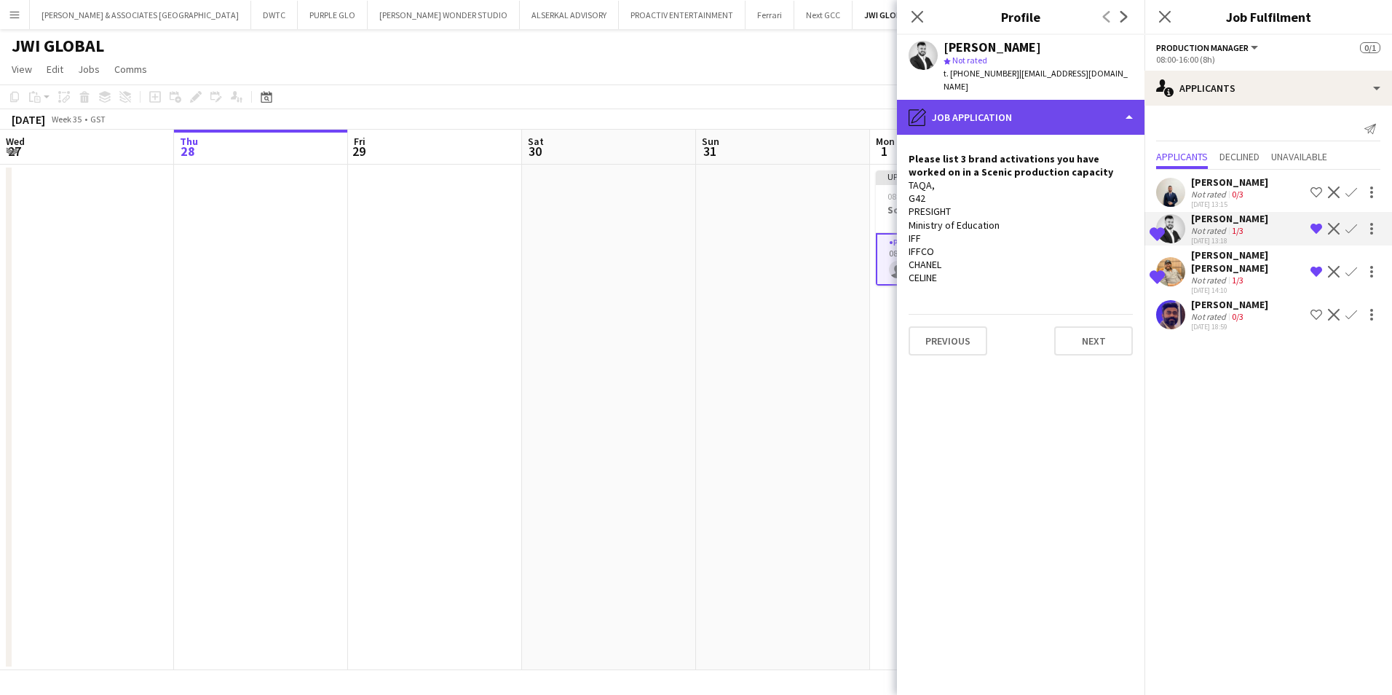
click at [1067, 119] on div "pencil4 Job Application" at bounding box center [1021, 117] width 248 height 35
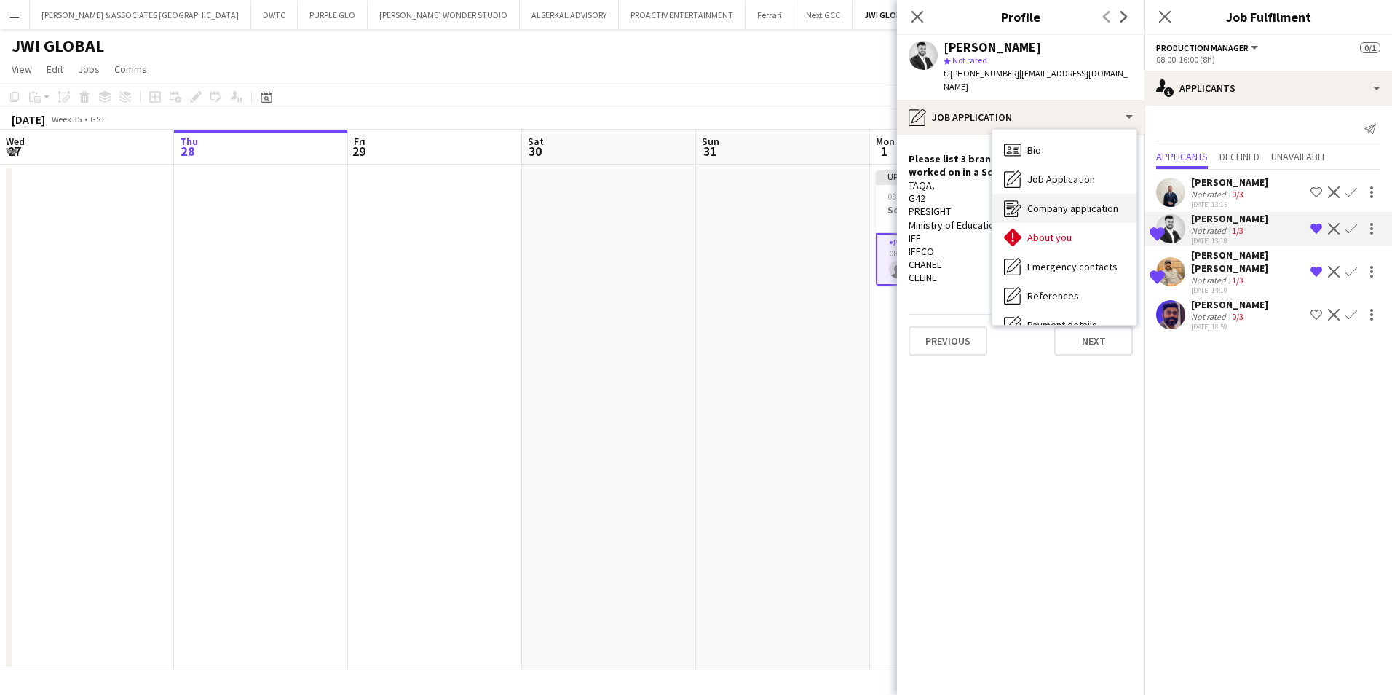
click at [1080, 202] on span "Company application" at bounding box center [1072, 208] width 91 height 13
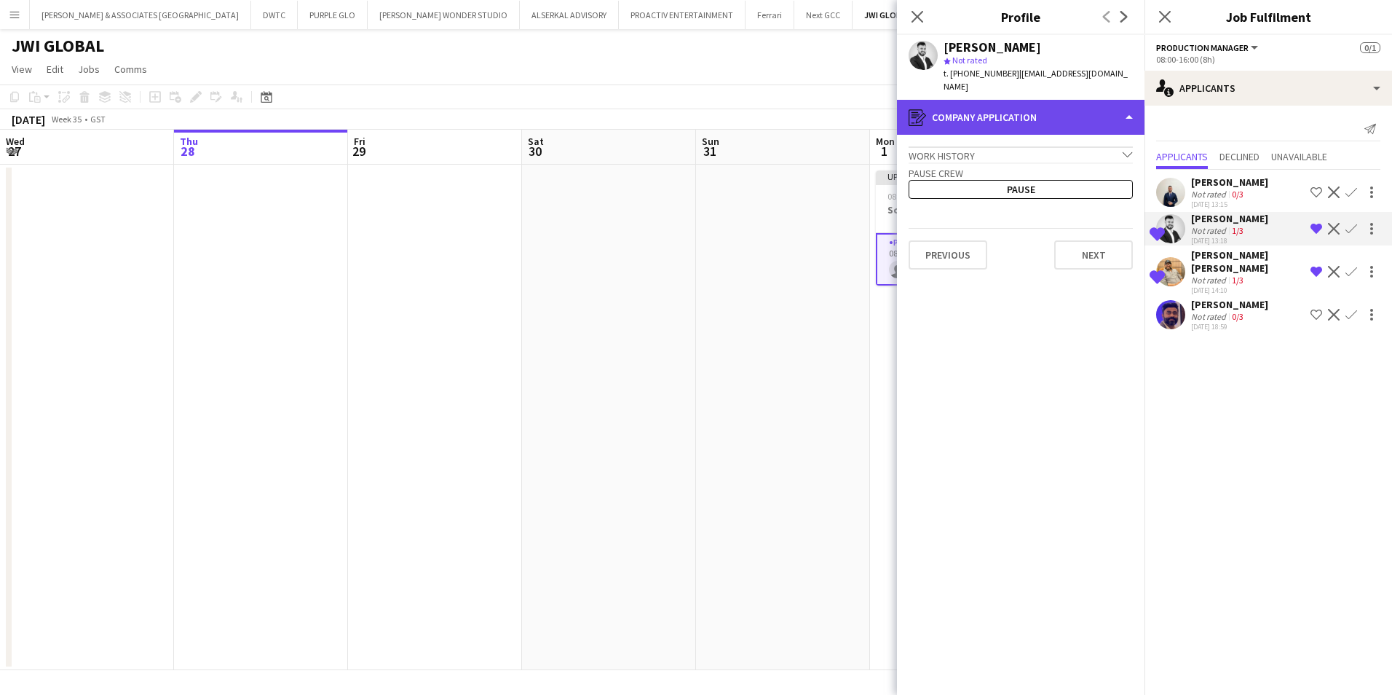
click at [1074, 116] on div "register Company application" at bounding box center [1021, 117] width 248 height 35
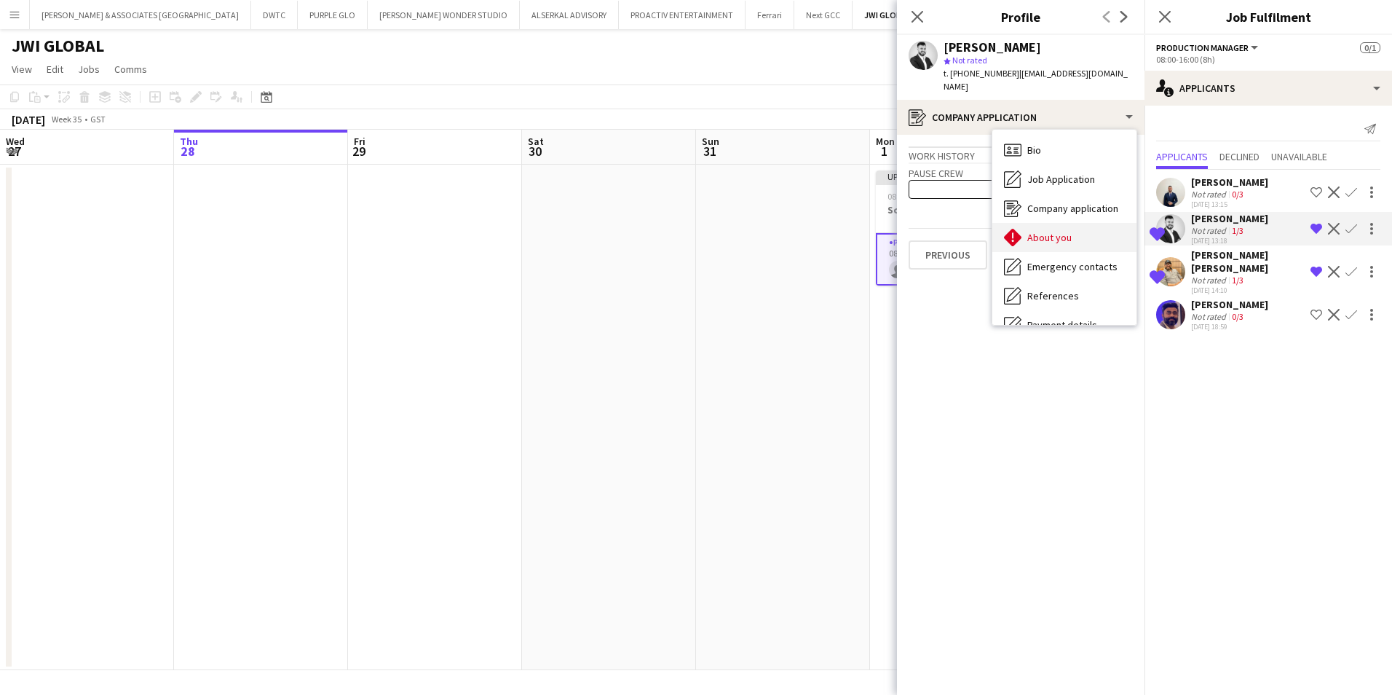
click at [1079, 223] on div "About you About you" at bounding box center [1064, 237] width 144 height 29
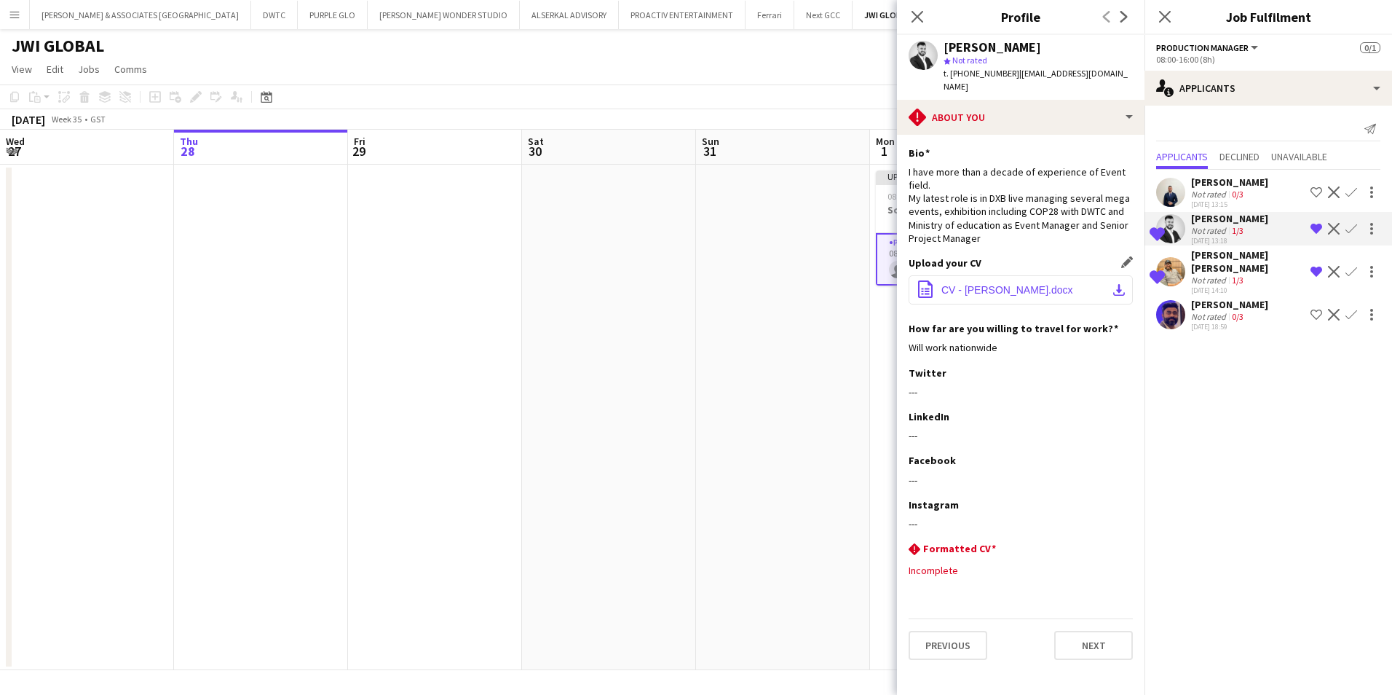
click at [1067, 289] on button "office-file-sheet CV - [PERSON_NAME].docx download-bottom" at bounding box center [1021, 289] width 224 height 29
click at [1025, 410] on div "LinkedIn Edit this field" at bounding box center [1021, 416] width 224 height 13
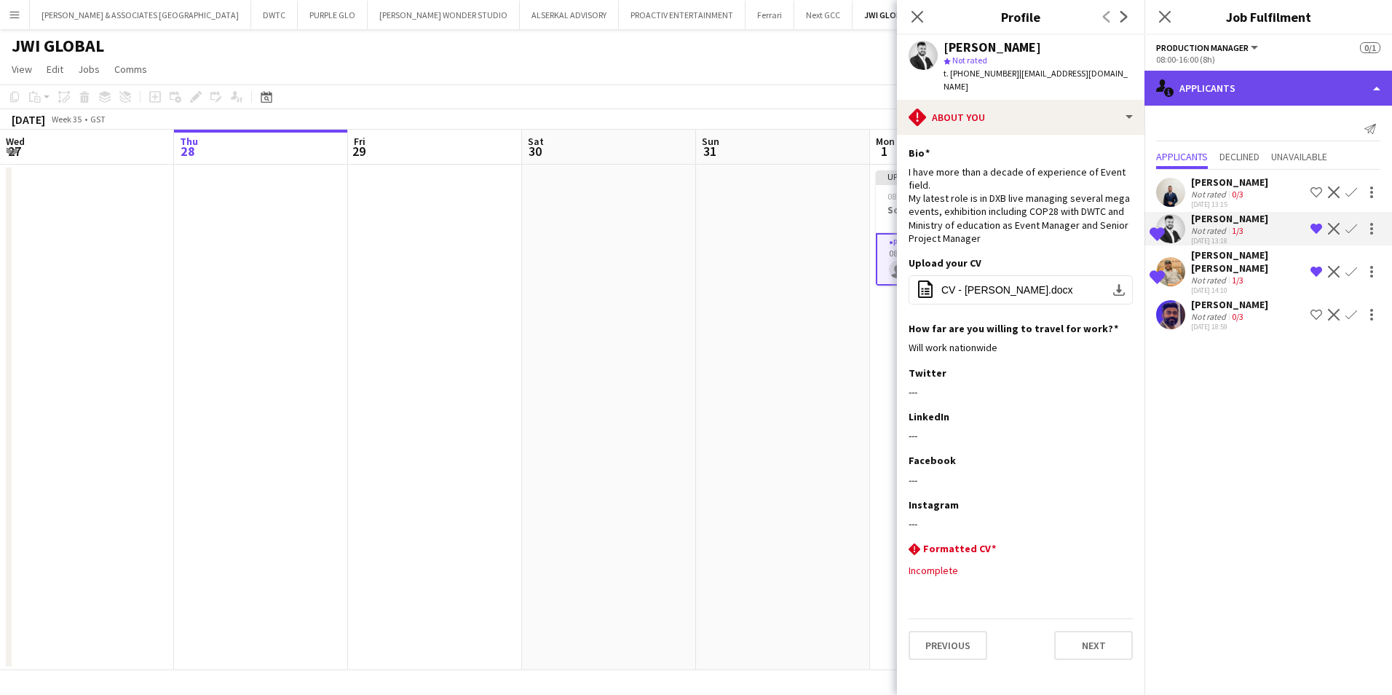
click at [1112, 82] on div "single-neutral-actions-information Applicants" at bounding box center [1269, 88] width 248 height 35
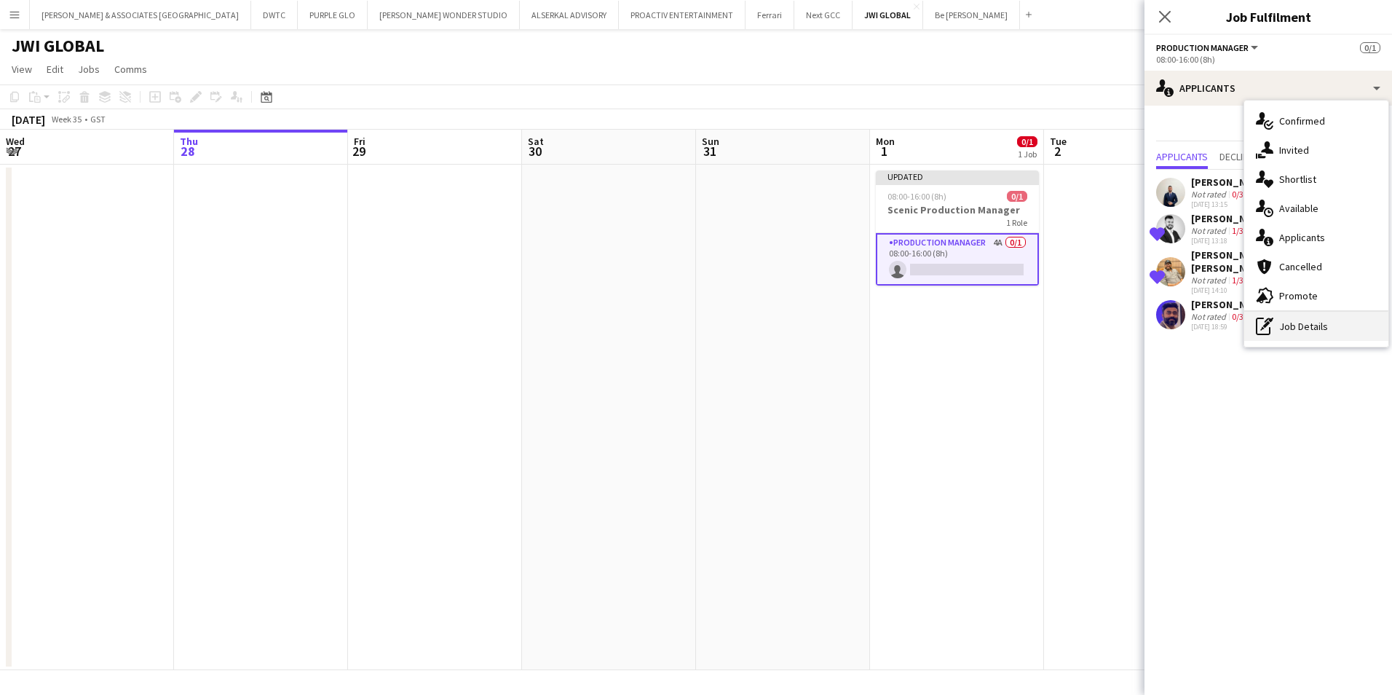
click at [1112, 327] on div "pen-write Job Details" at bounding box center [1316, 326] width 144 height 29
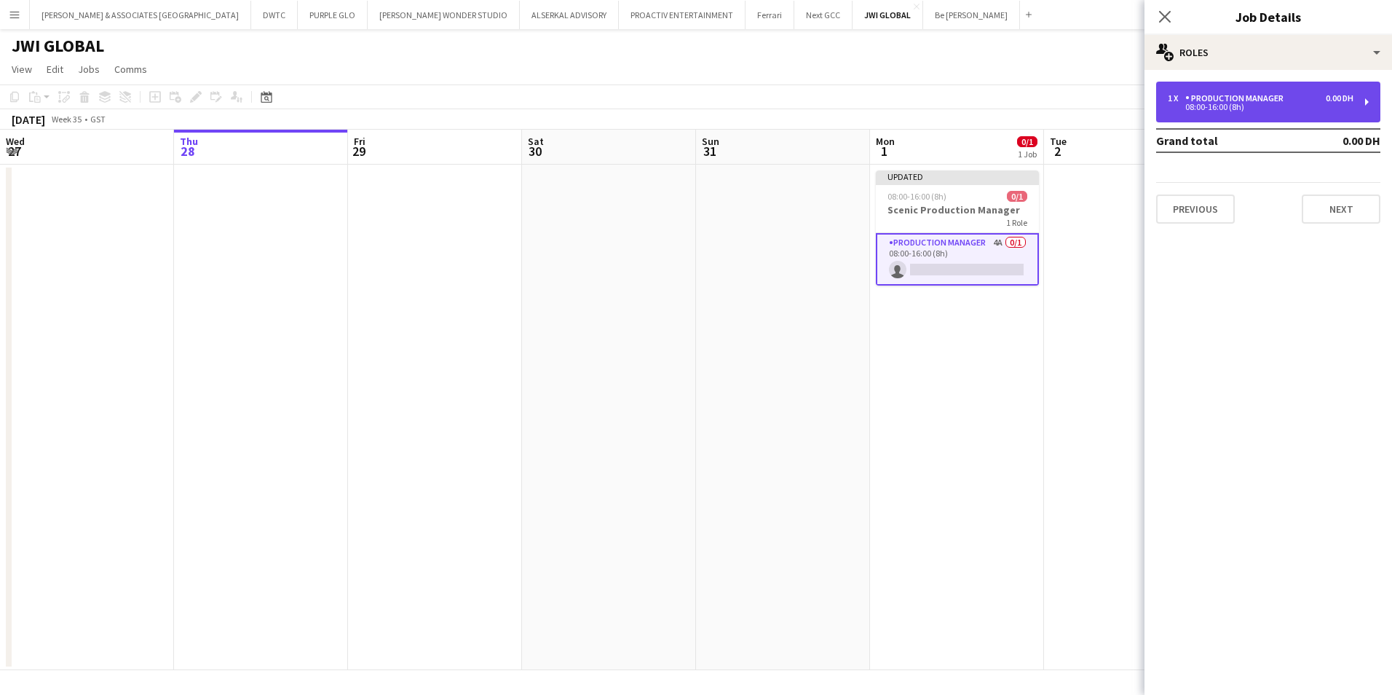
click at [1112, 99] on div "Production Manager" at bounding box center [1237, 98] width 104 height 10
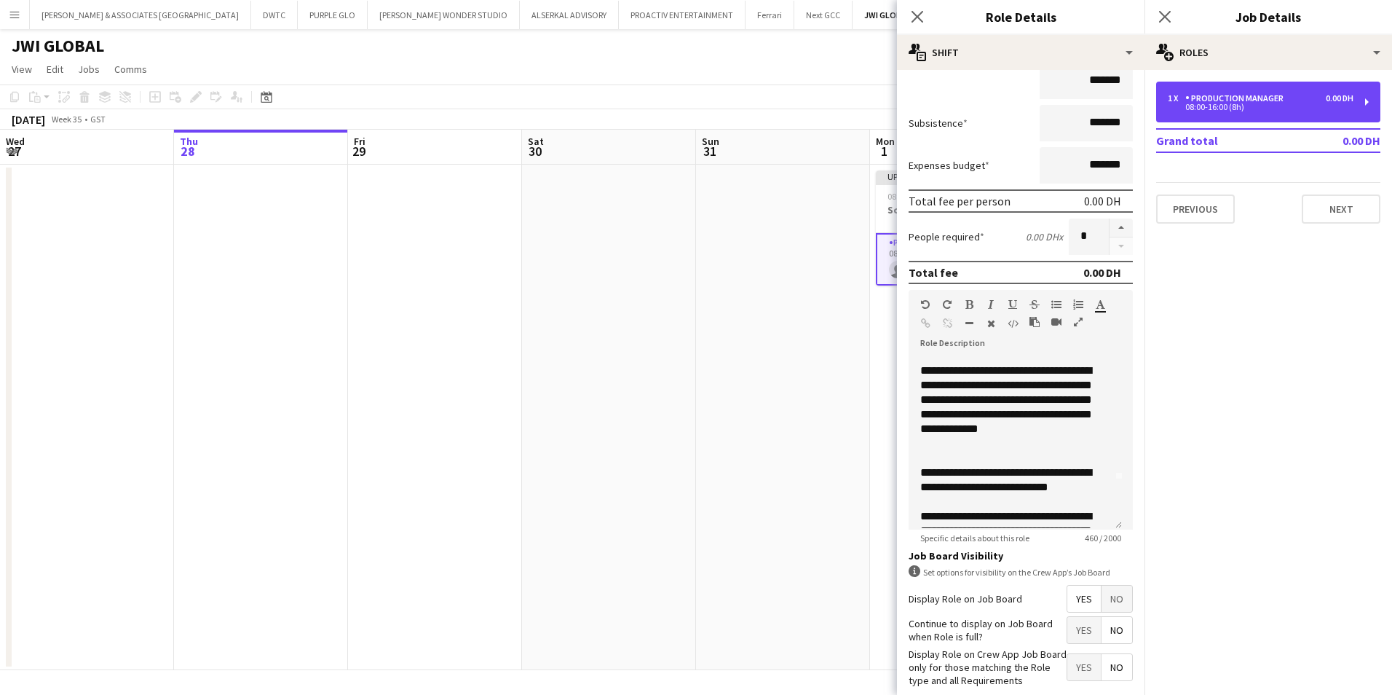
scroll to position [0, 0]
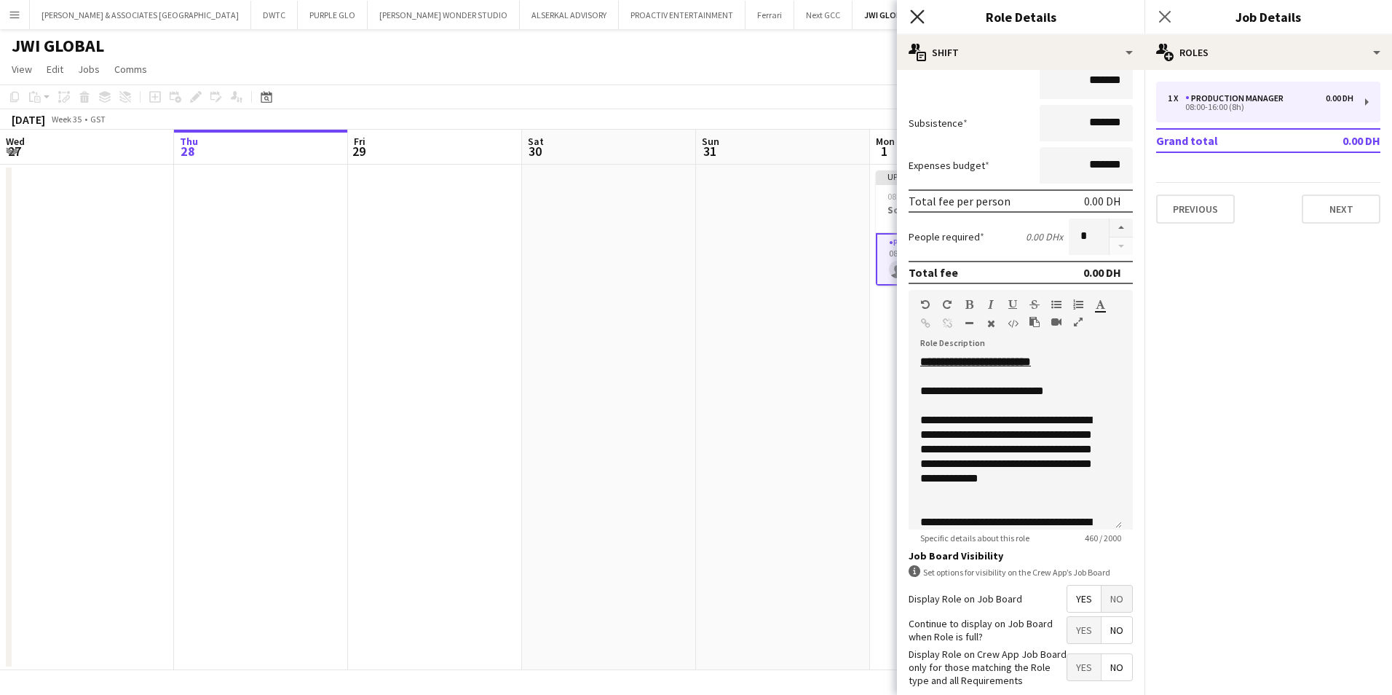
click at [920, 17] on icon "Close pop-in" at bounding box center [917, 16] width 14 height 14
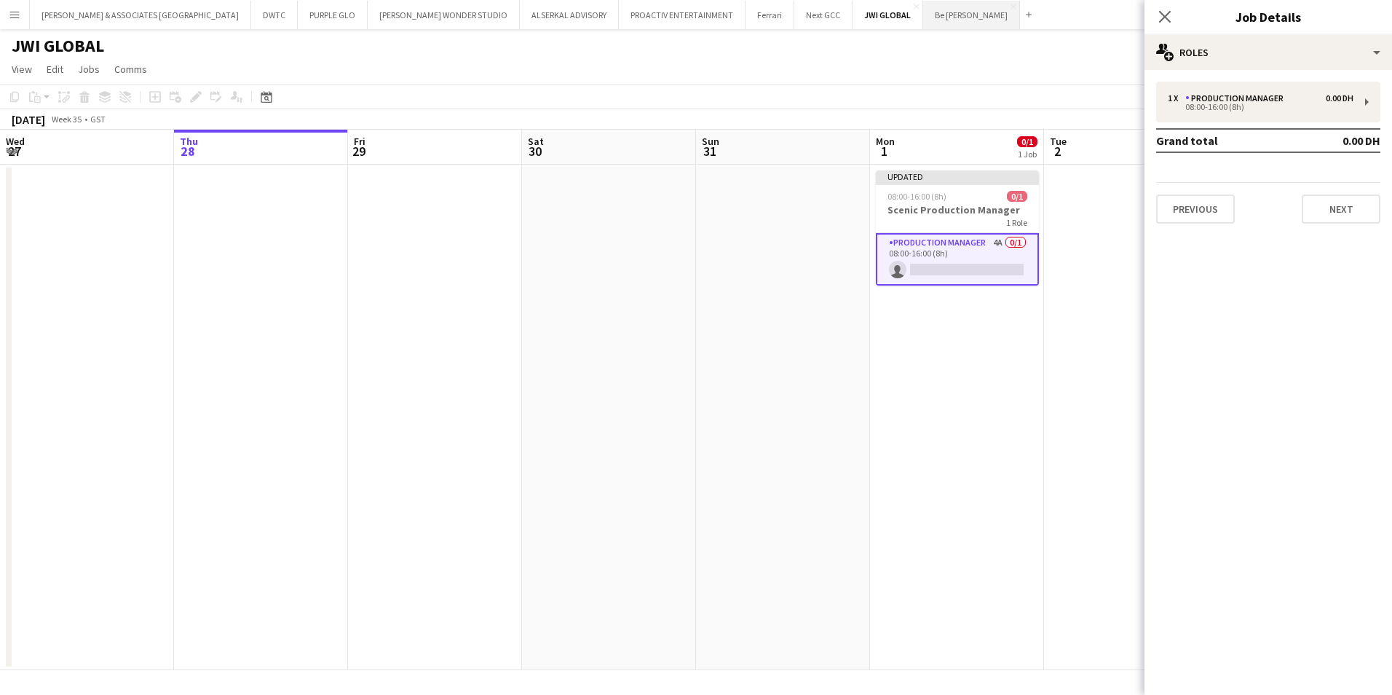
click at [923, 21] on button "Be [PERSON_NAME] Close" at bounding box center [971, 15] width 97 height 28
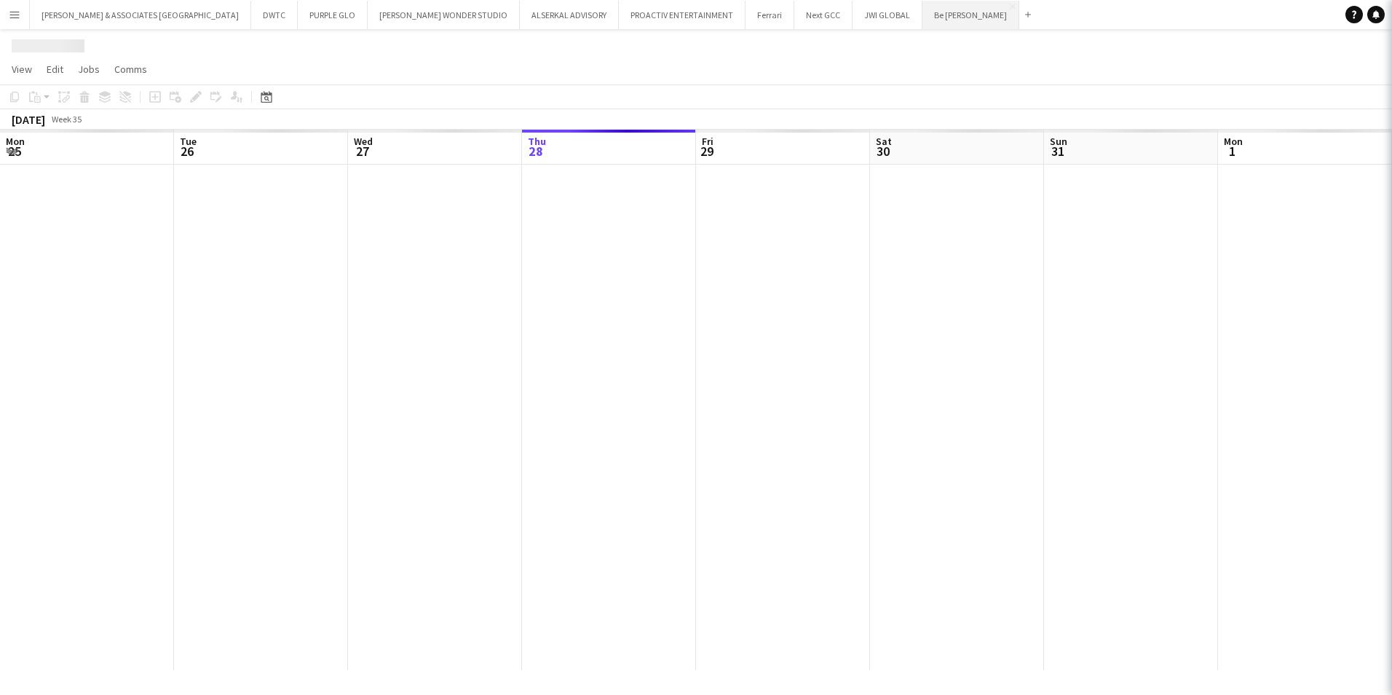
scroll to position [0, 348]
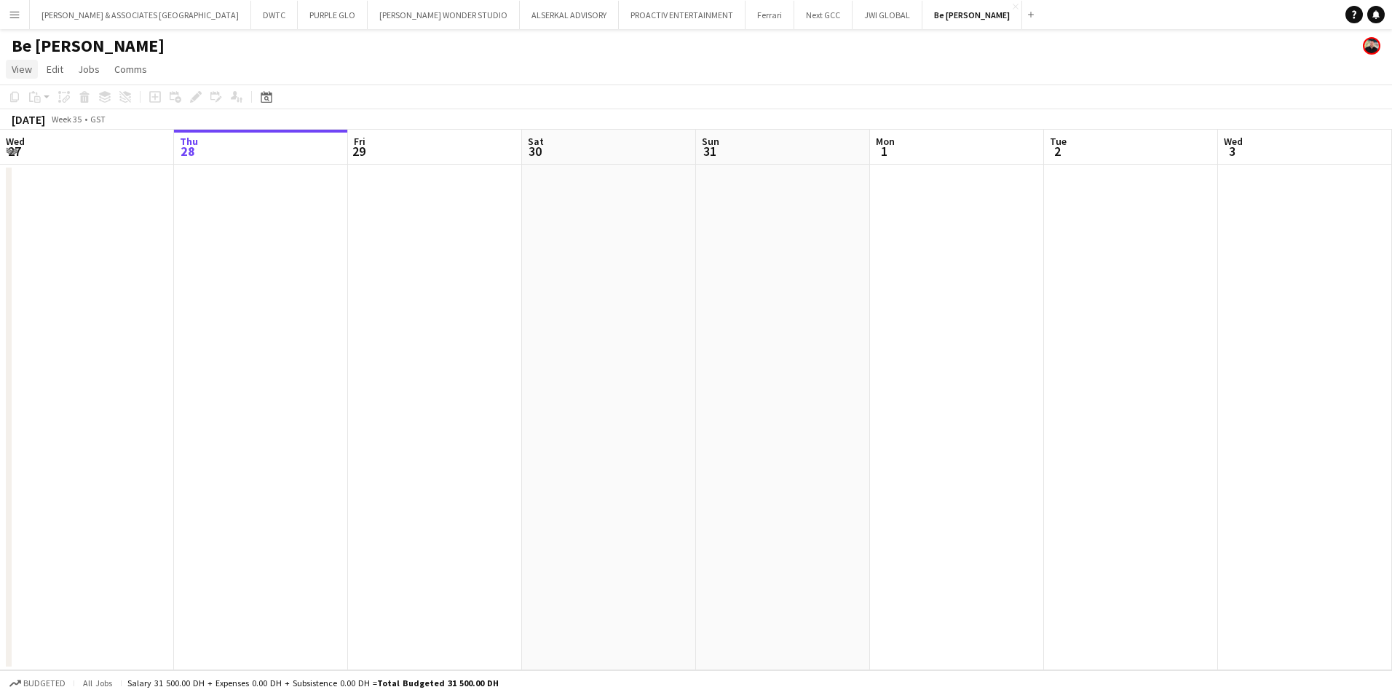
click at [23, 68] on span "View" at bounding box center [22, 69] width 20 height 13
click at [49, 162] on span "Month view" at bounding box center [43, 162] width 50 height 13
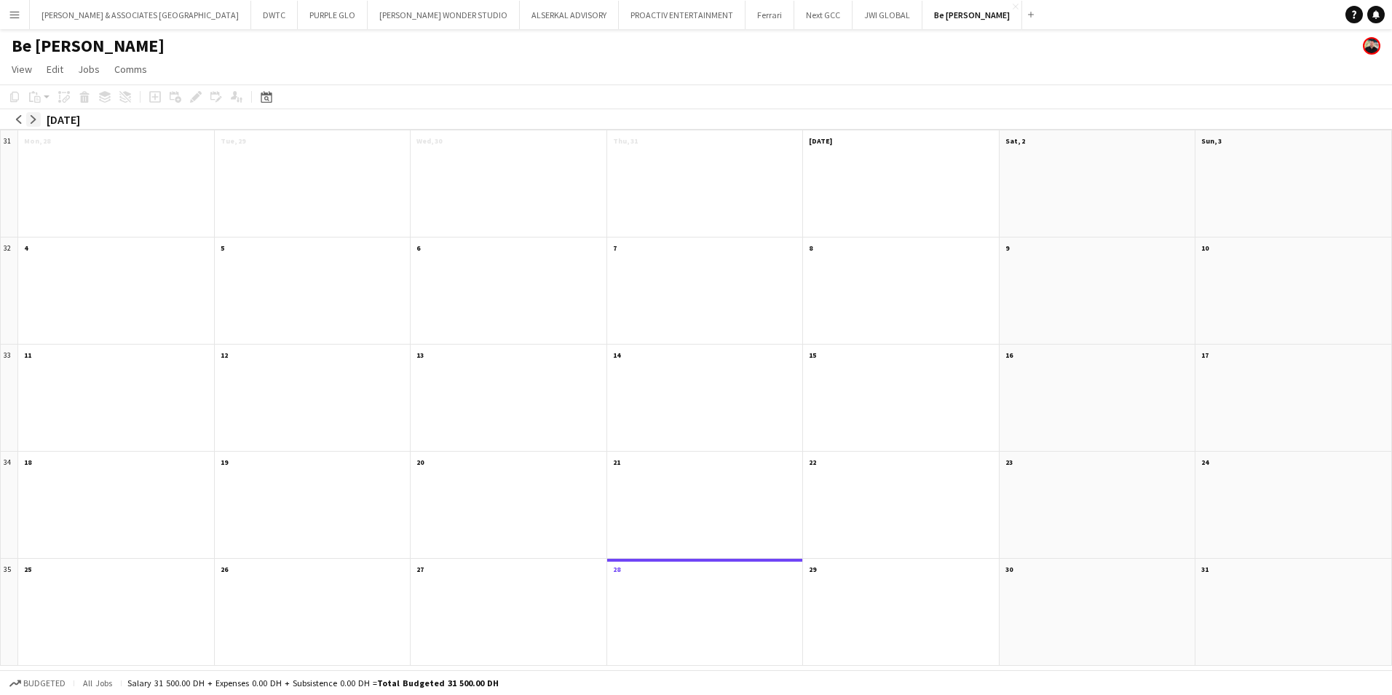
click at [33, 119] on app-icon "arrow-right" at bounding box center [33, 119] width 9 height 9
click at [33, 120] on app-icon "arrow-right" at bounding box center [33, 119] width 9 height 9
click at [1101, 139] on app-month-view-date-header "[DATE] 1 Job 0/1" at bounding box center [1098, 139] width 196 height 18
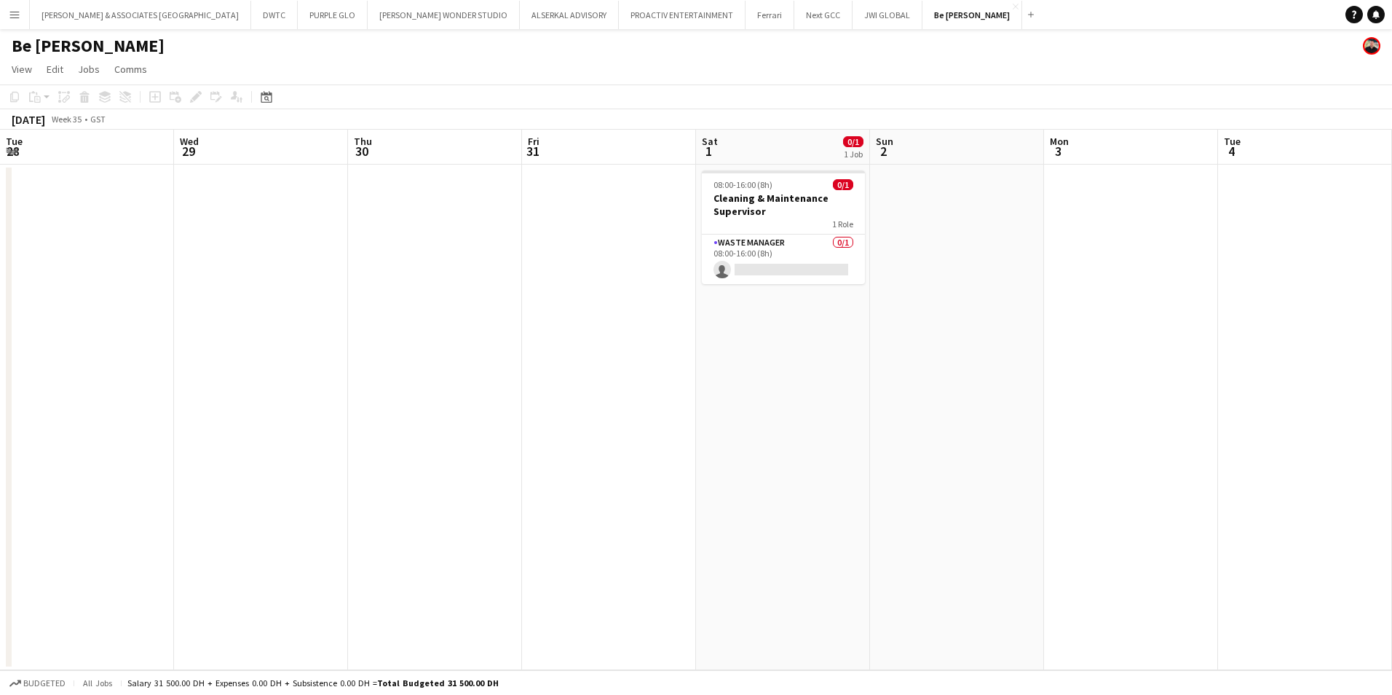
scroll to position [0, 501]
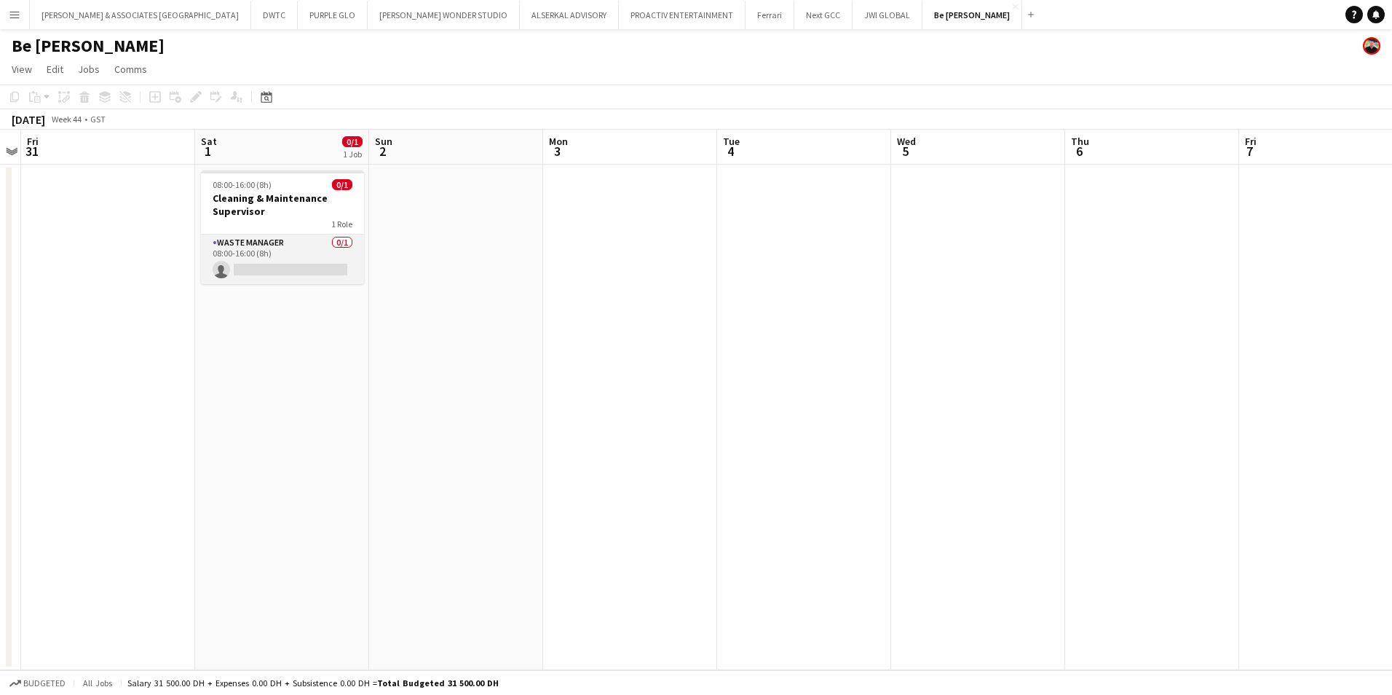
click at [312, 248] on app-card-role "Waste Manager 0/1 08:00-16:00 (8h) single-neutral-actions" at bounding box center [282, 259] width 163 height 50
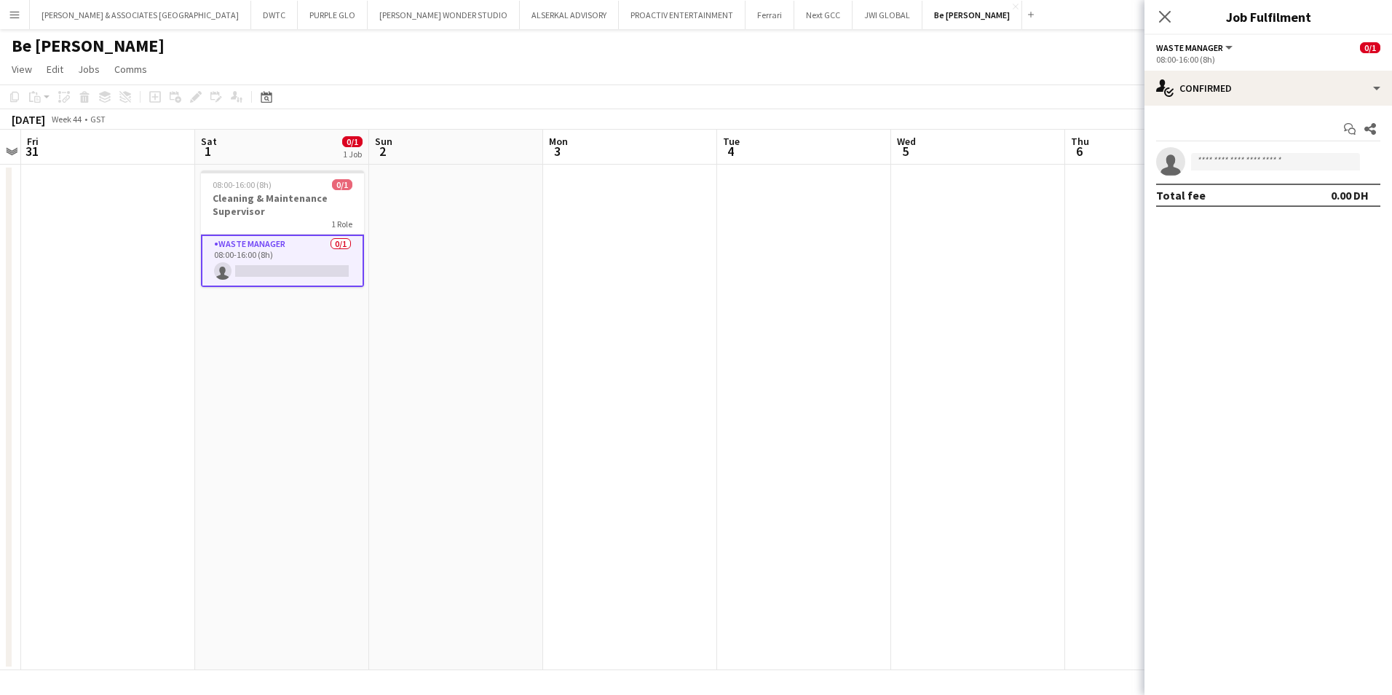
click at [1067, 67] on app-page-menu "View Day view expanded Day view collapsed Month view Date picker Jump to [DATE]…" at bounding box center [696, 71] width 1392 height 28
